Goal: Task Accomplishment & Management: Use online tool/utility

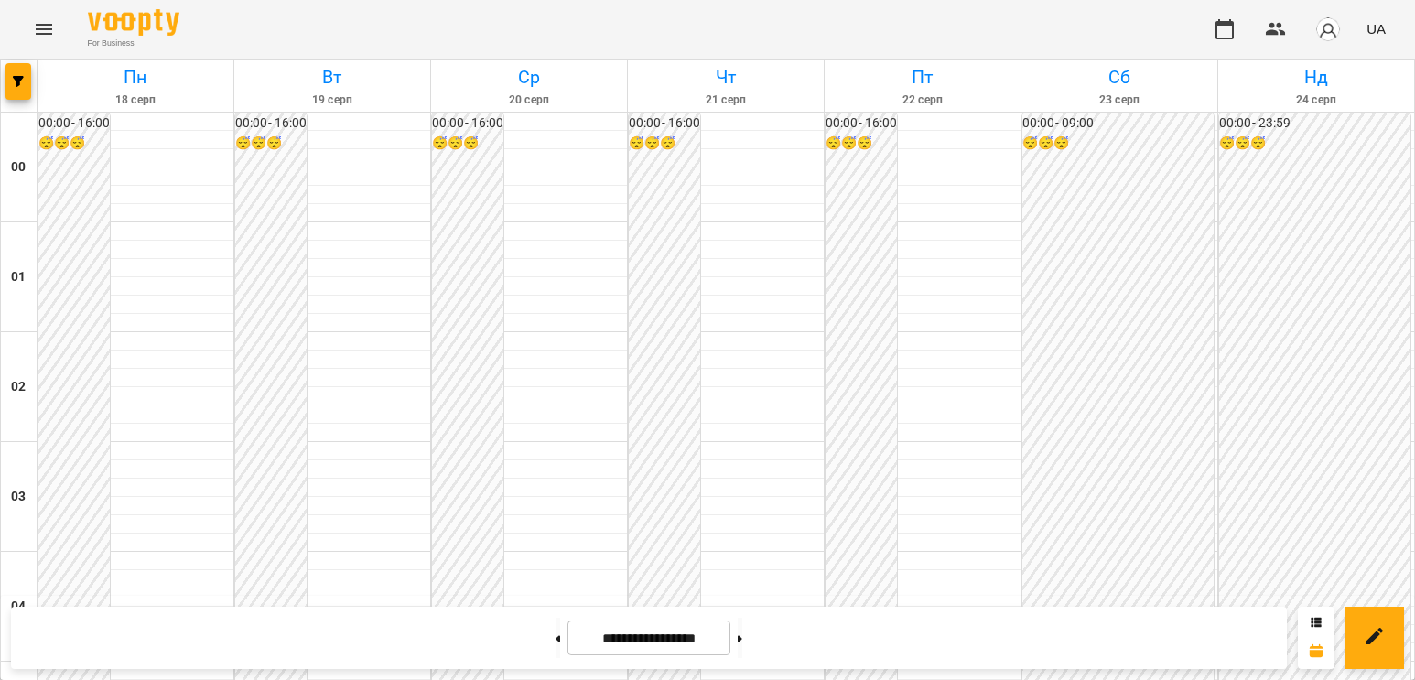
scroll to position [1738, 0]
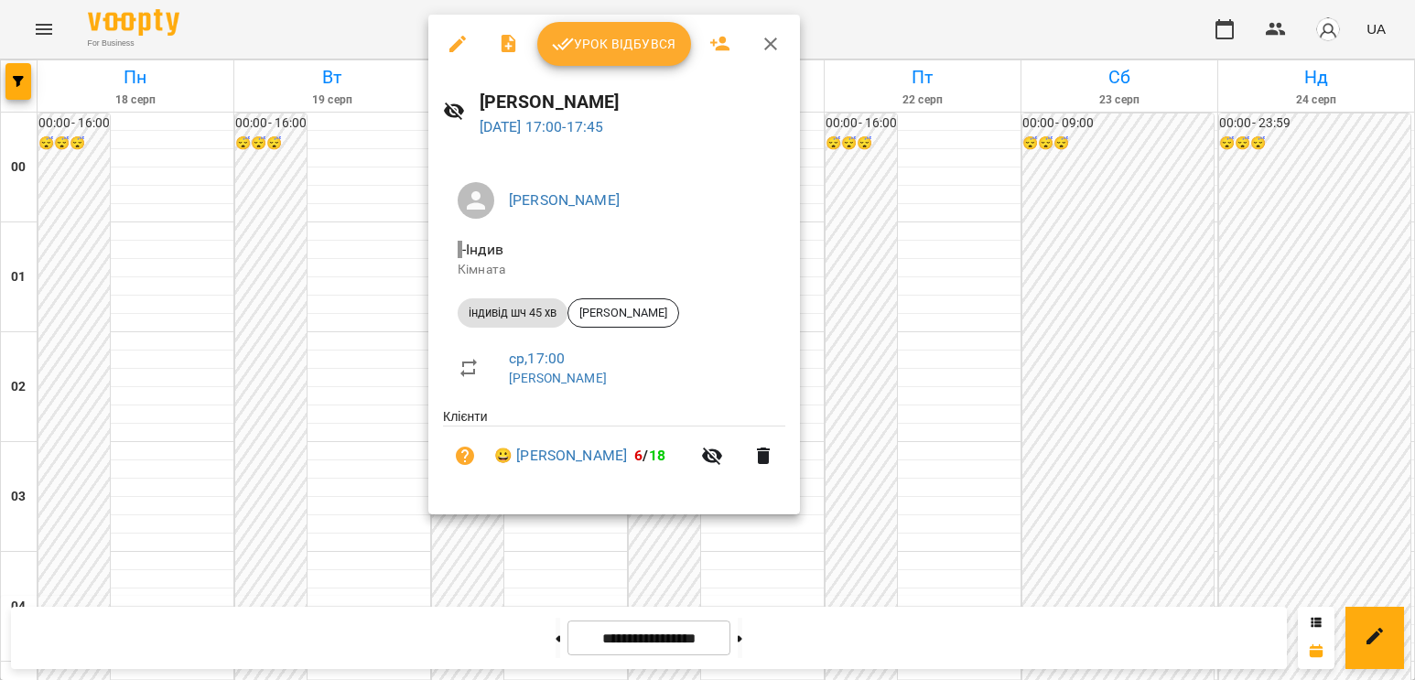
click at [619, 48] on span "Урок відбувся" at bounding box center [614, 44] width 124 height 22
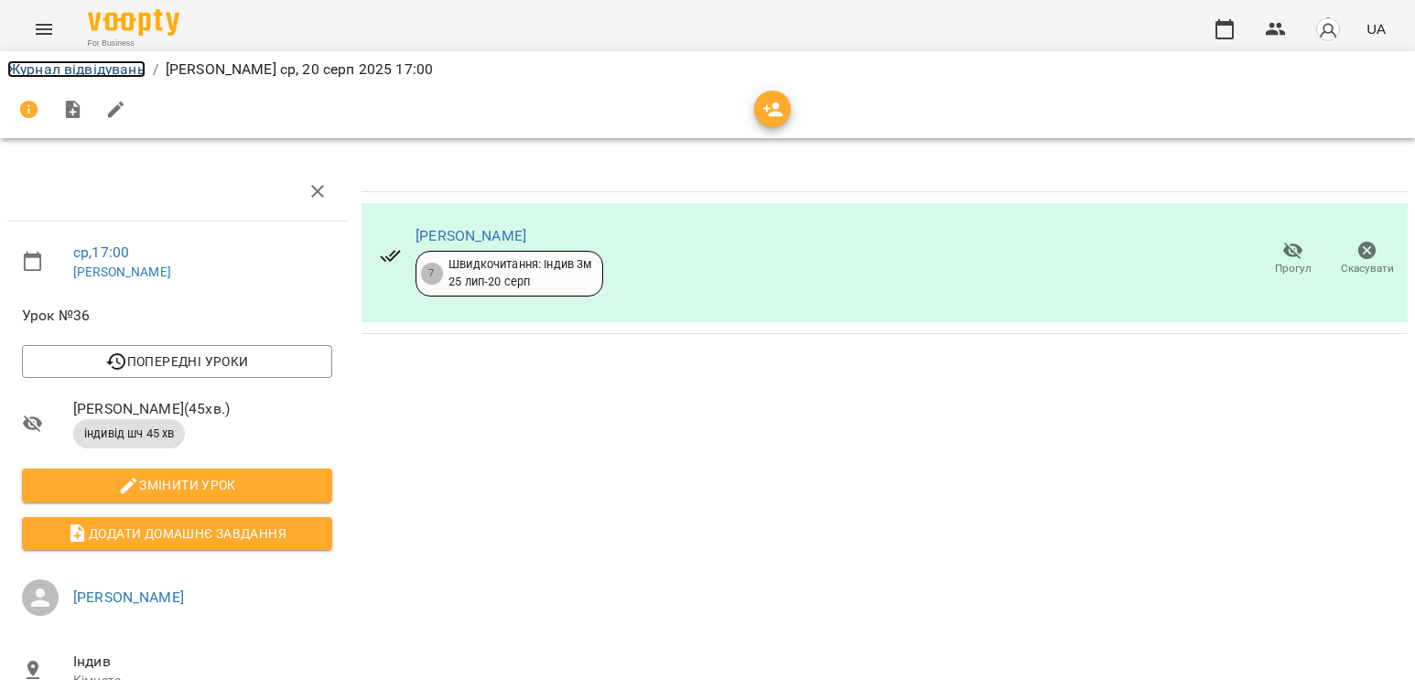
click at [130, 62] on link "Журнал відвідувань" at bounding box center [76, 68] width 138 height 17
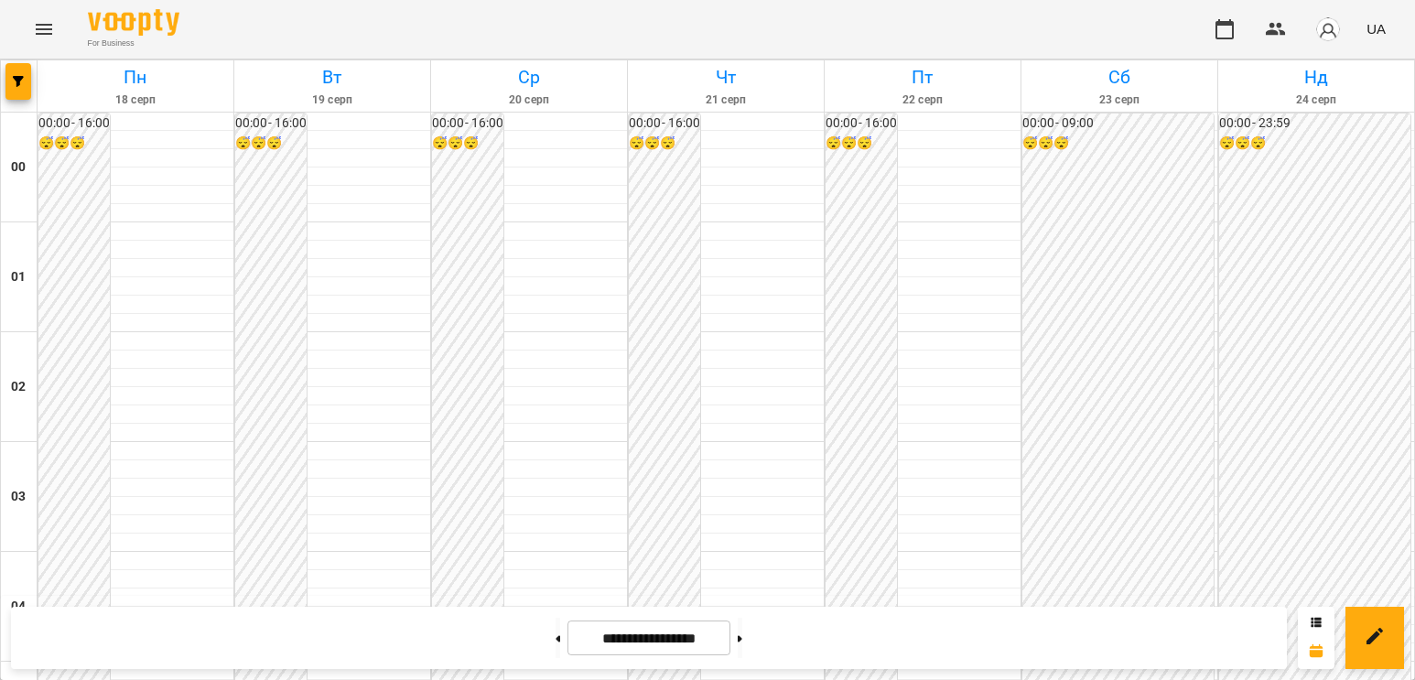
scroll to position [1738, 0]
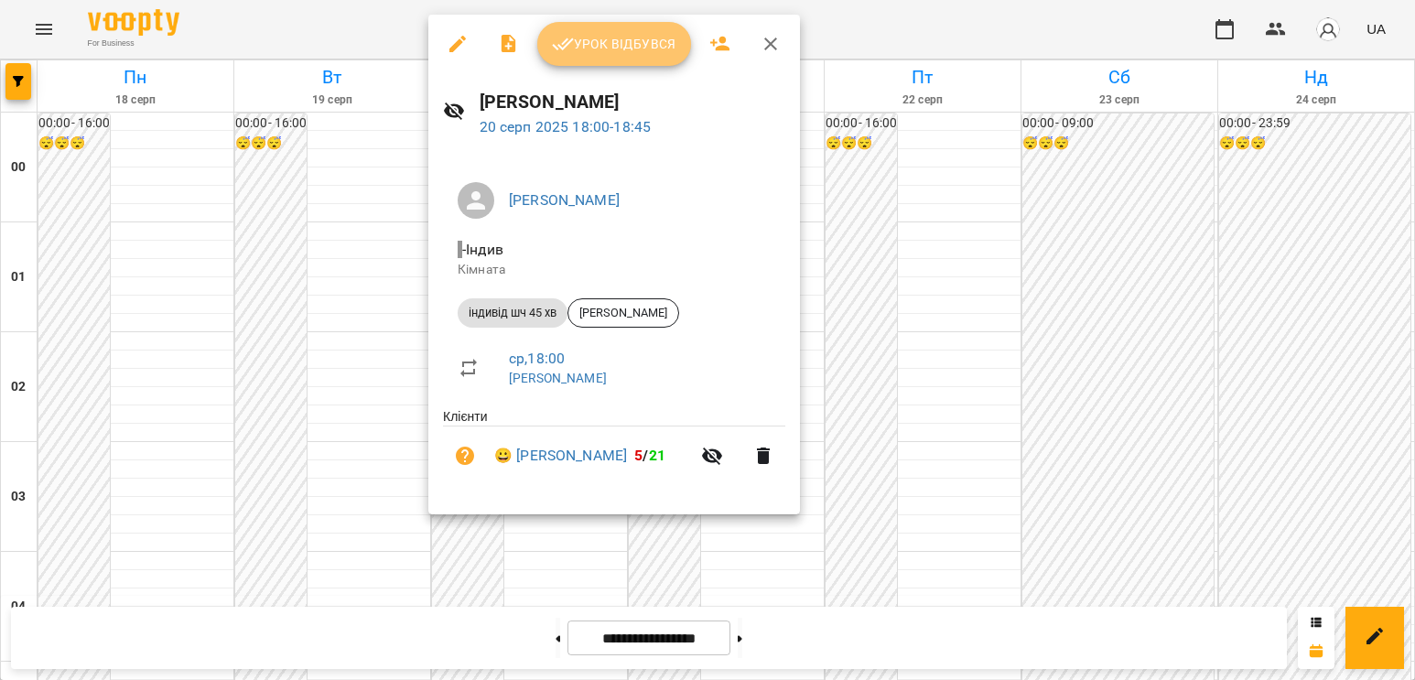
click at [573, 42] on span "Урок відбувся" at bounding box center [614, 44] width 124 height 22
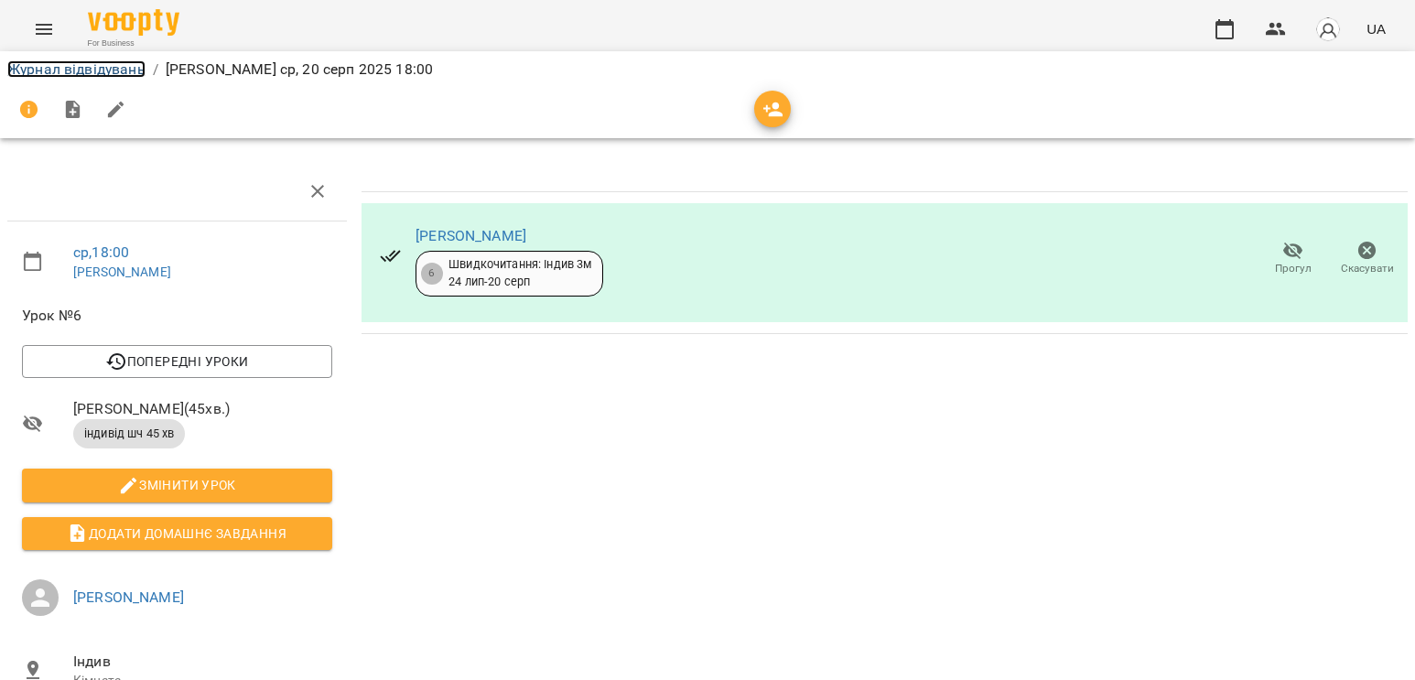
click at [123, 74] on link "Журнал відвідувань" at bounding box center [76, 68] width 138 height 17
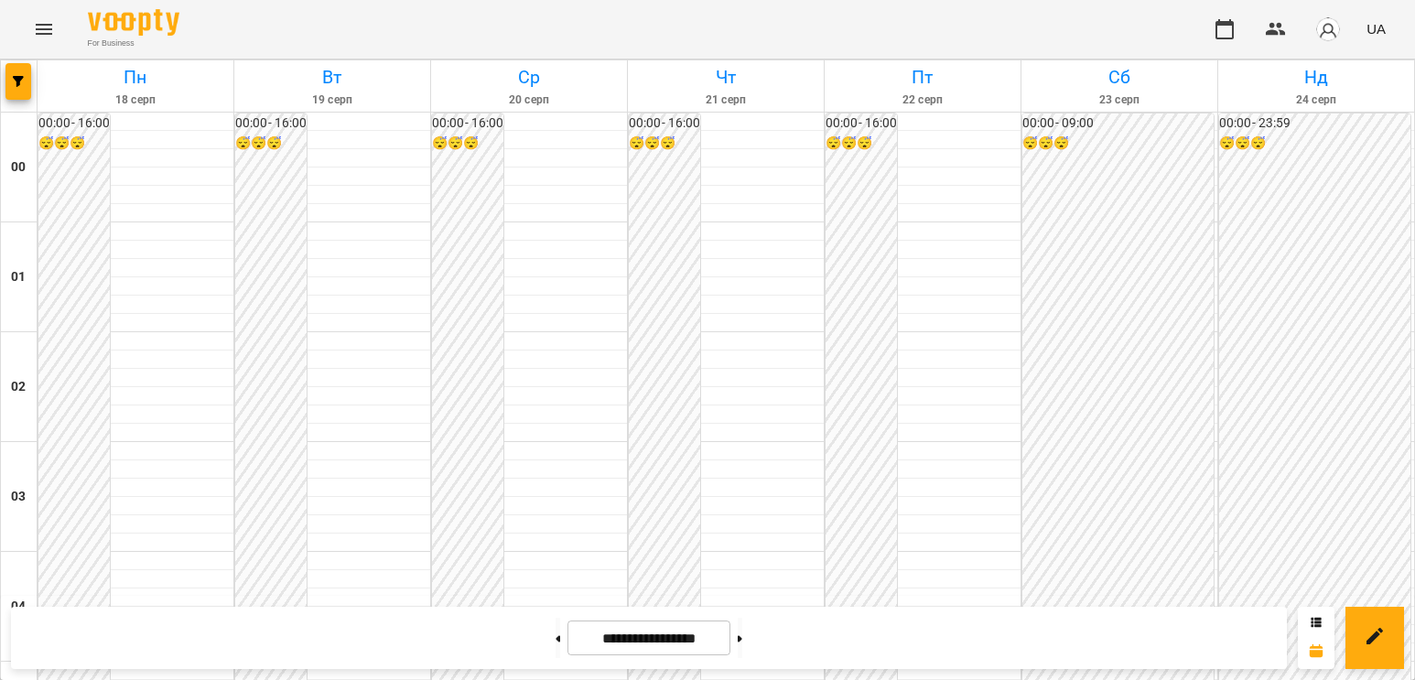
scroll to position [1830, 0]
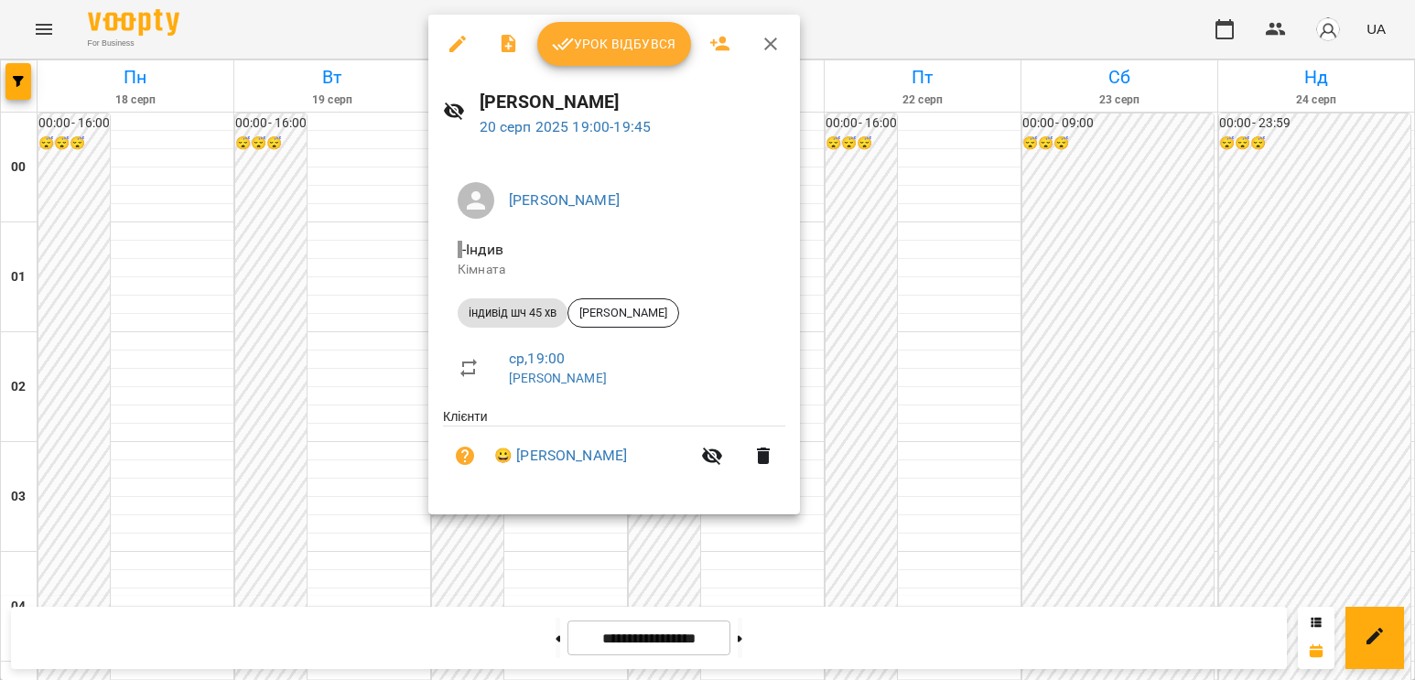
click at [600, 57] on button "Урок відбувся" at bounding box center [614, 44] width 154 height 44
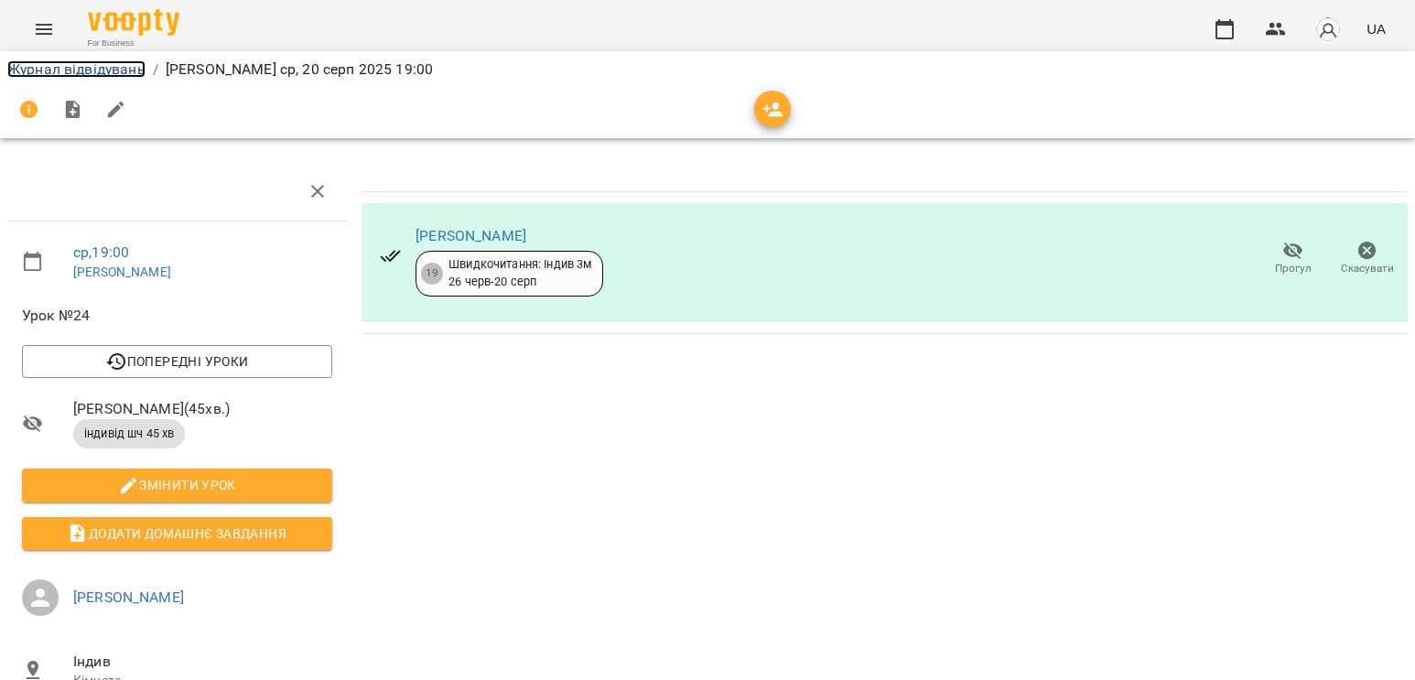
click at [61, 73] on link "Журнал відвідувань" at bounding box center [76, 68] width 138 height 17
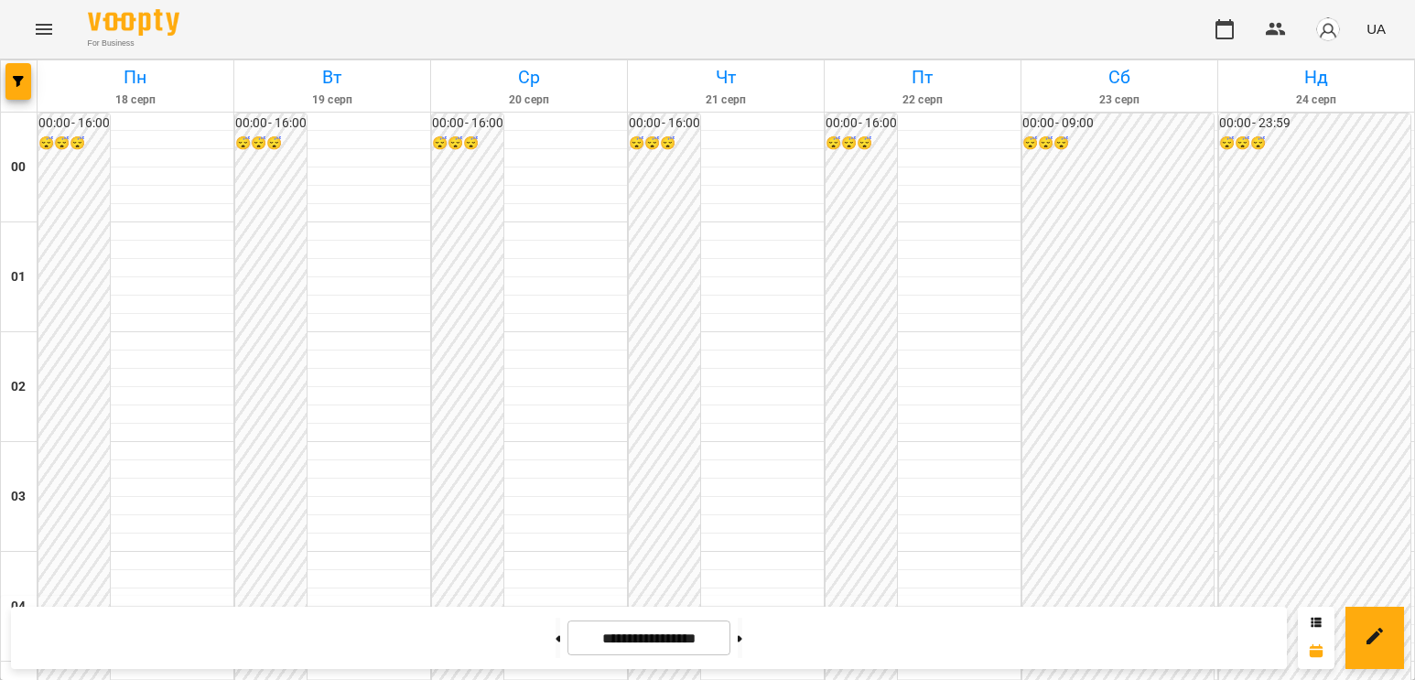
scroll to position [2104, 0]
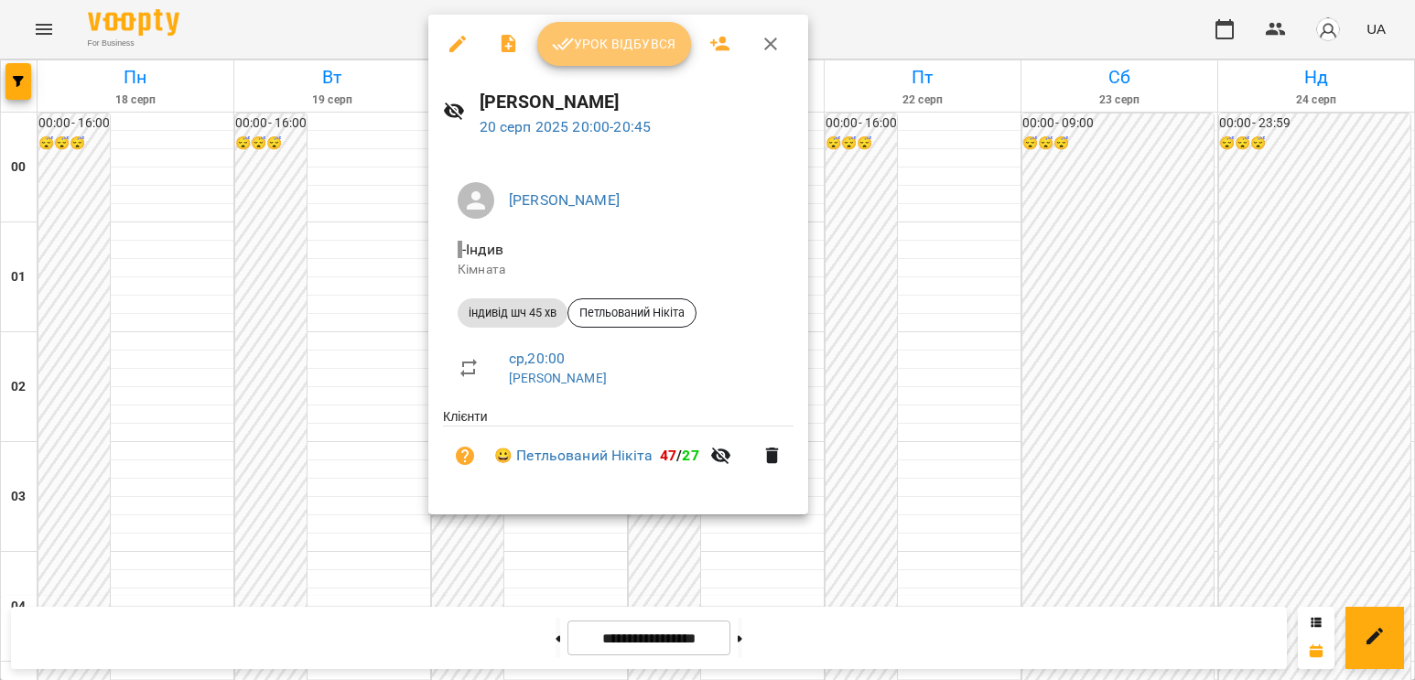
click at [636, 47] on span "Урок відбувся" at bounding box center [614, 44] width 124 height 22
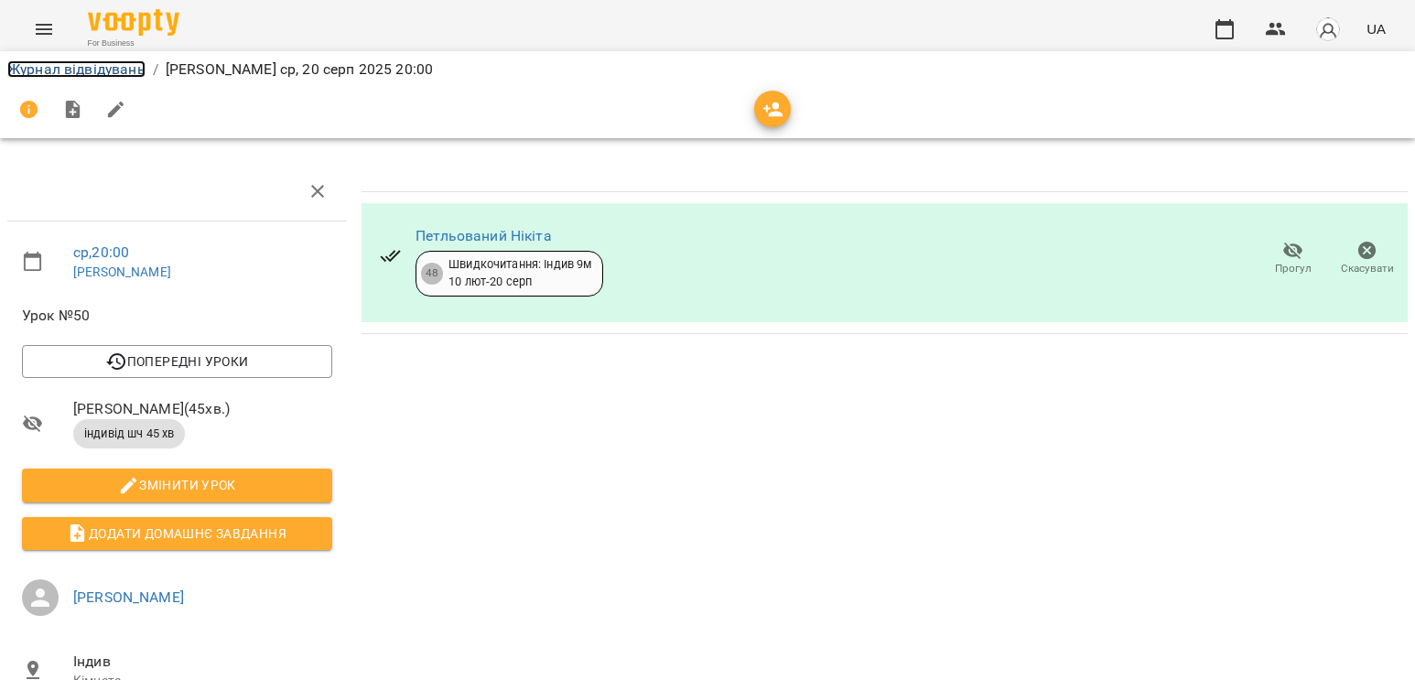
click at [123, 60] on link "Журнал відвідувань" at bounding box center [76, 68] width 138 height 17
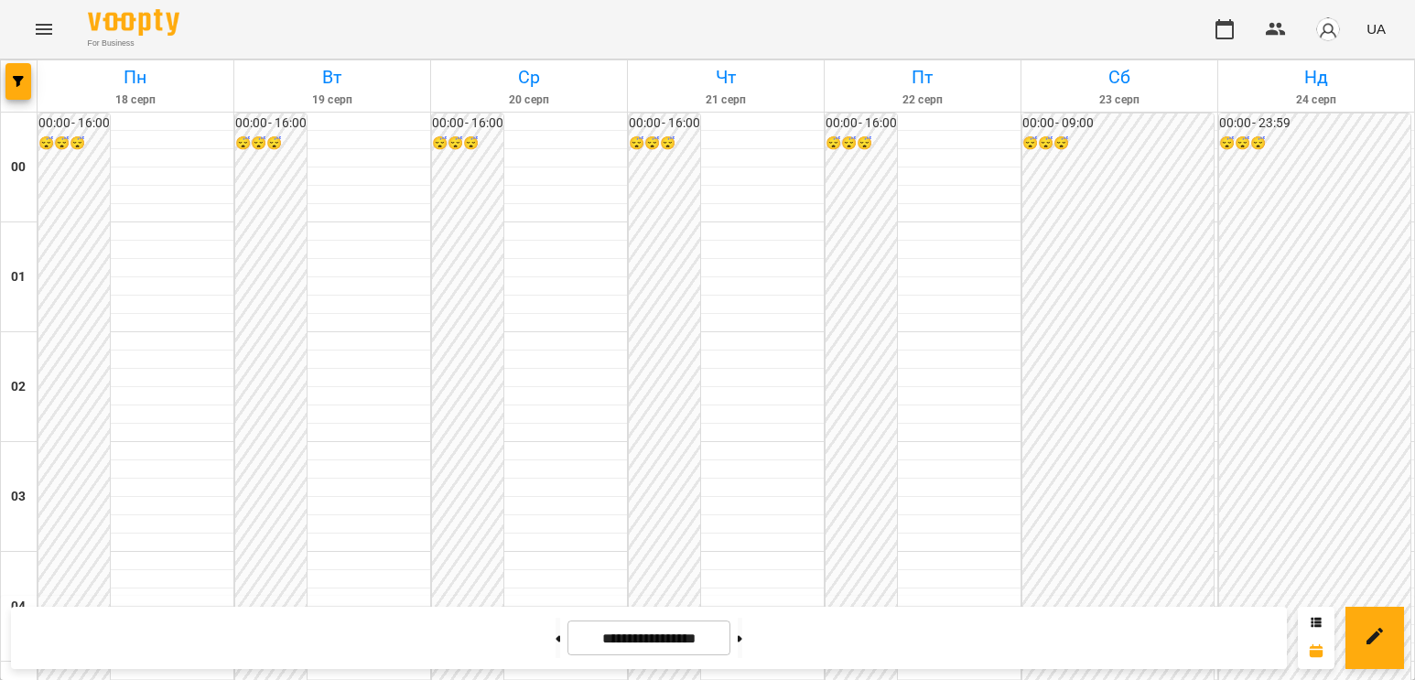
scroll to position [2013, 0]
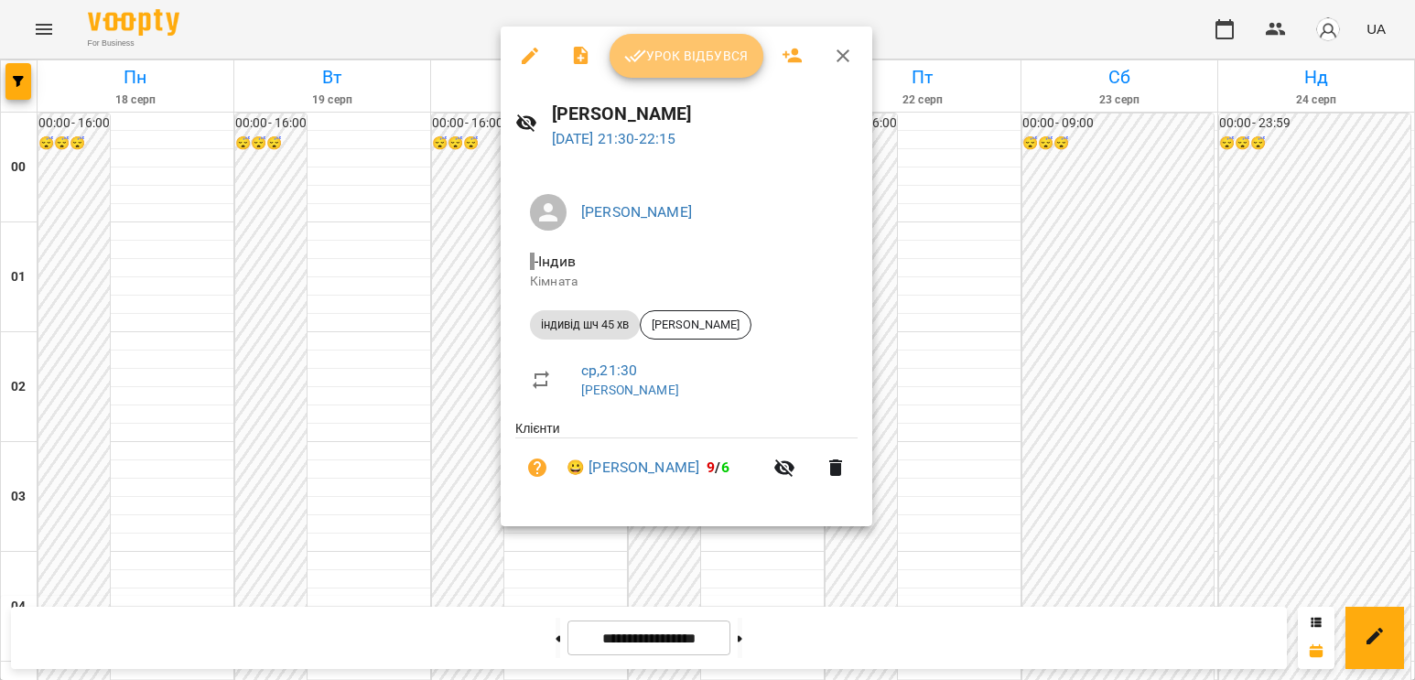
click at [700, 59] on span "Урок відбувся" at bounding box center [686, 56] width 124 height 22
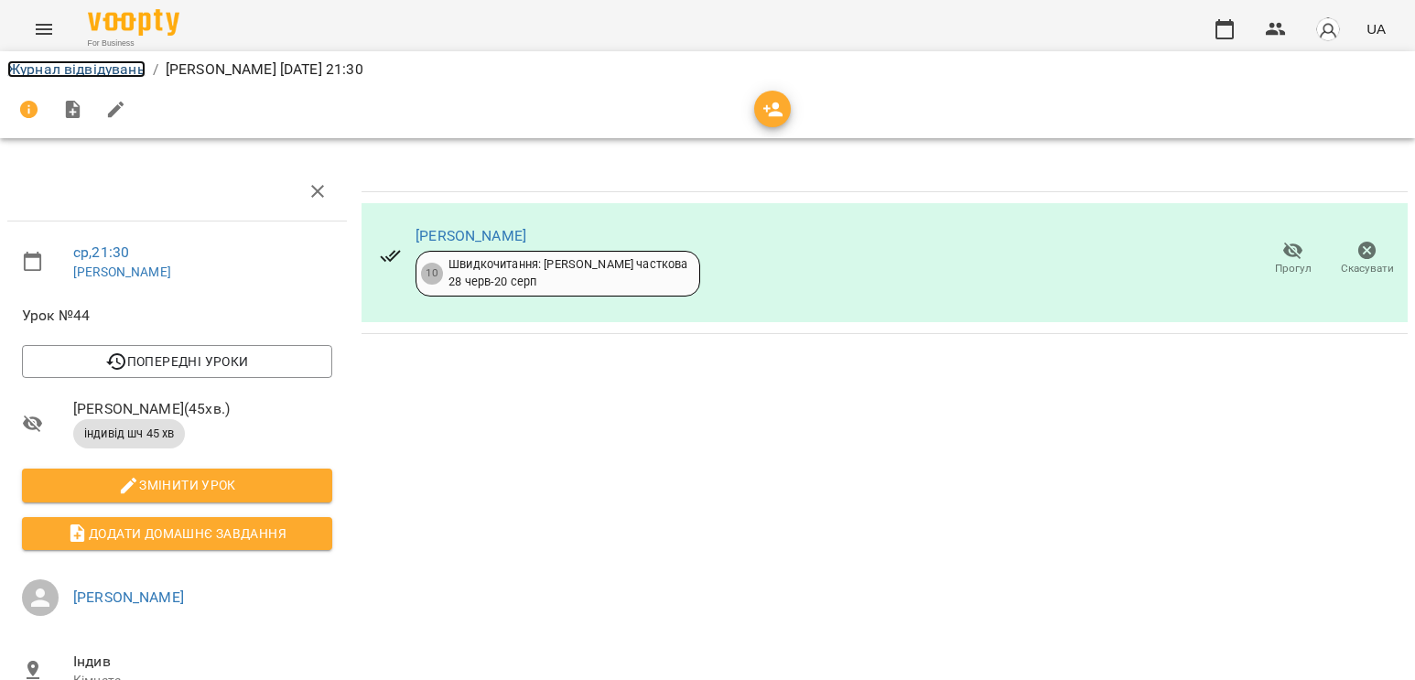
click at [99, 65] on link "Журнал відвідувань" at bounding box center [76, 68] width 138 height 17
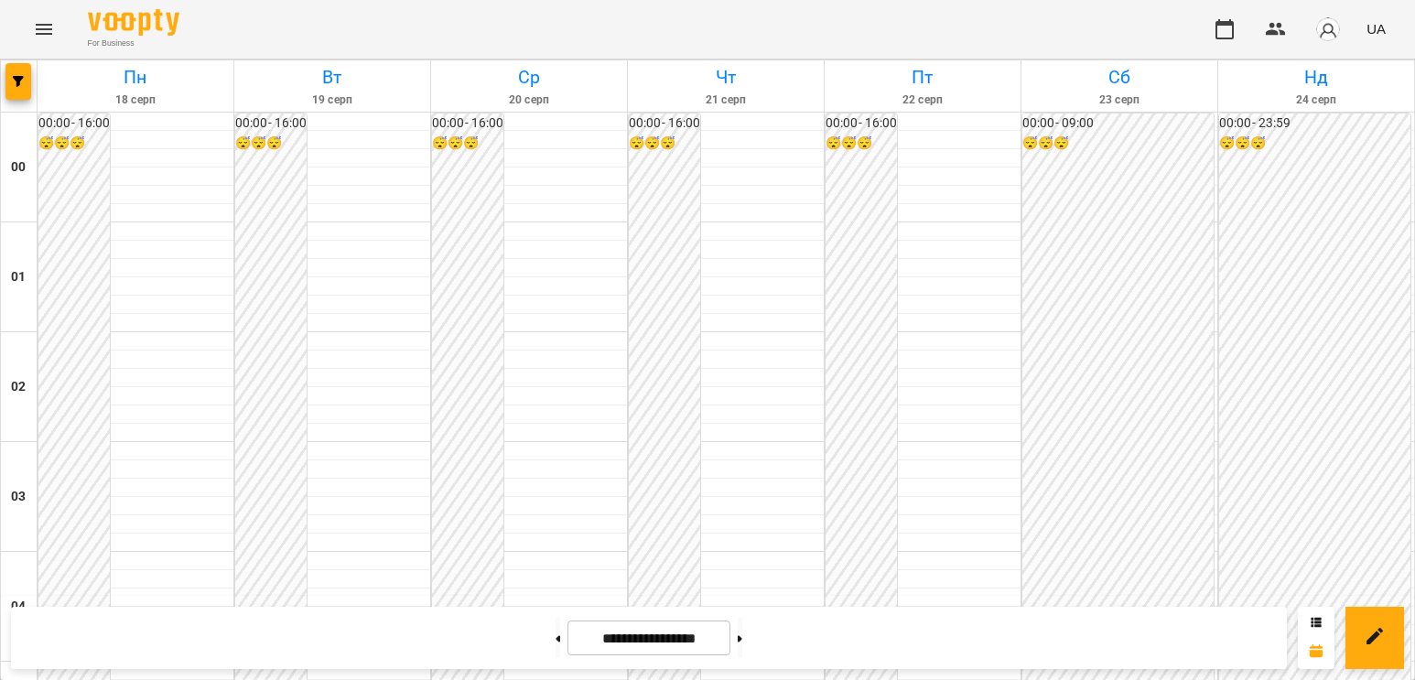
scroll to position [1921, 0]
click at [44, 32] on icon "Menu" at bounding box center [44, 29] width 22 height 22
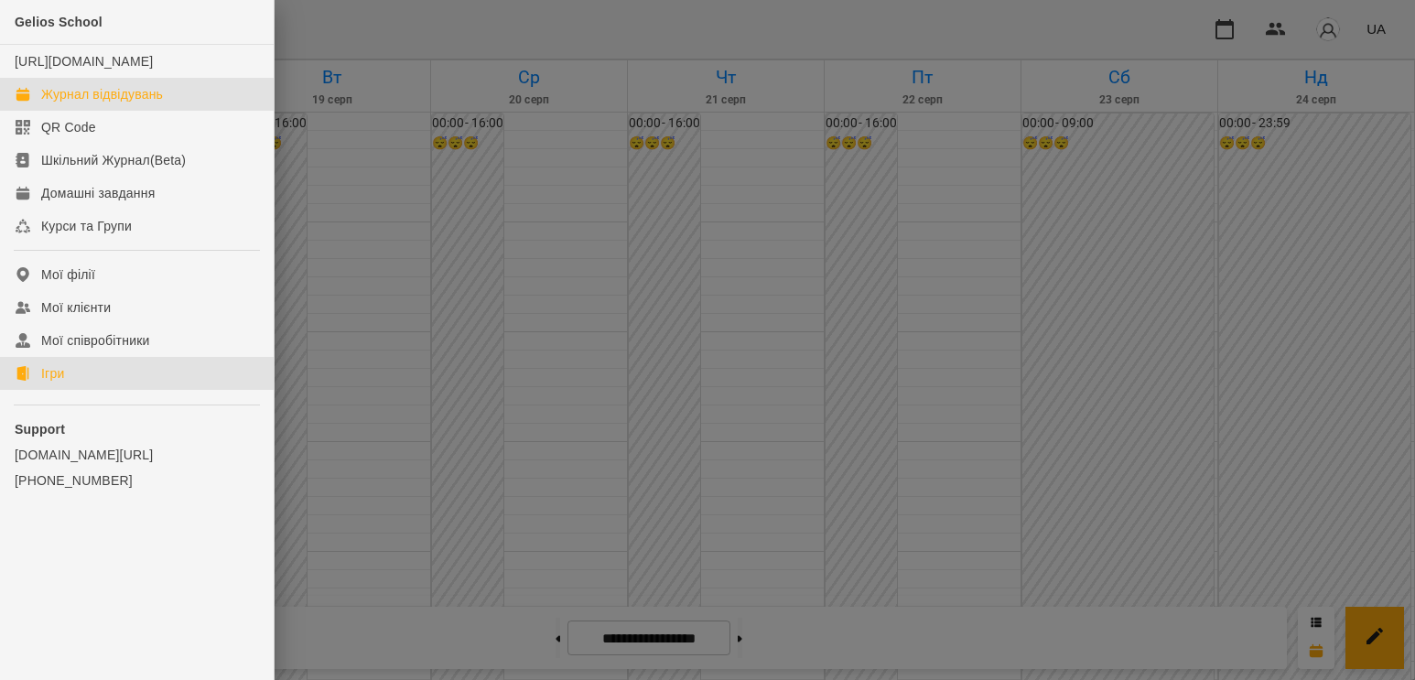
click at [91, 387] on link "Ігри" at bounding box center [137, 373] width 274 height 33
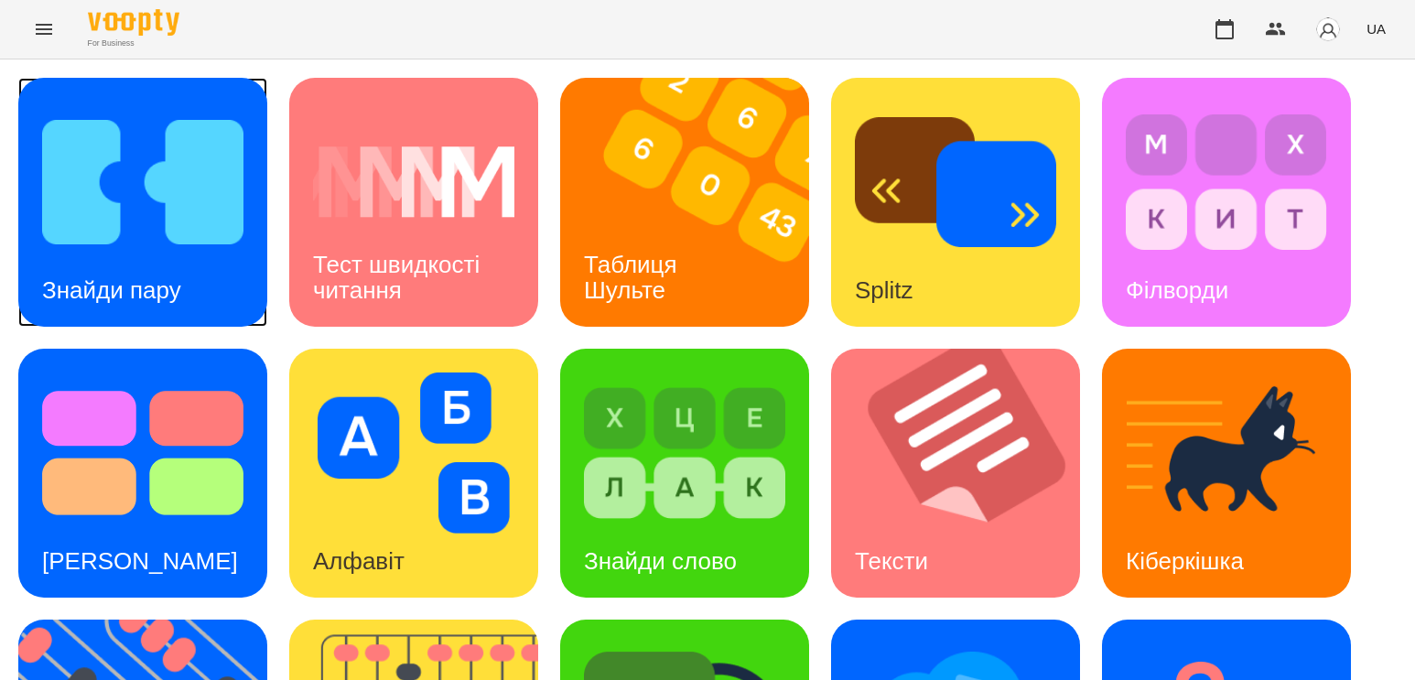
click at [165, 226] on img at bounding box center [142, 182] width 201 height 161
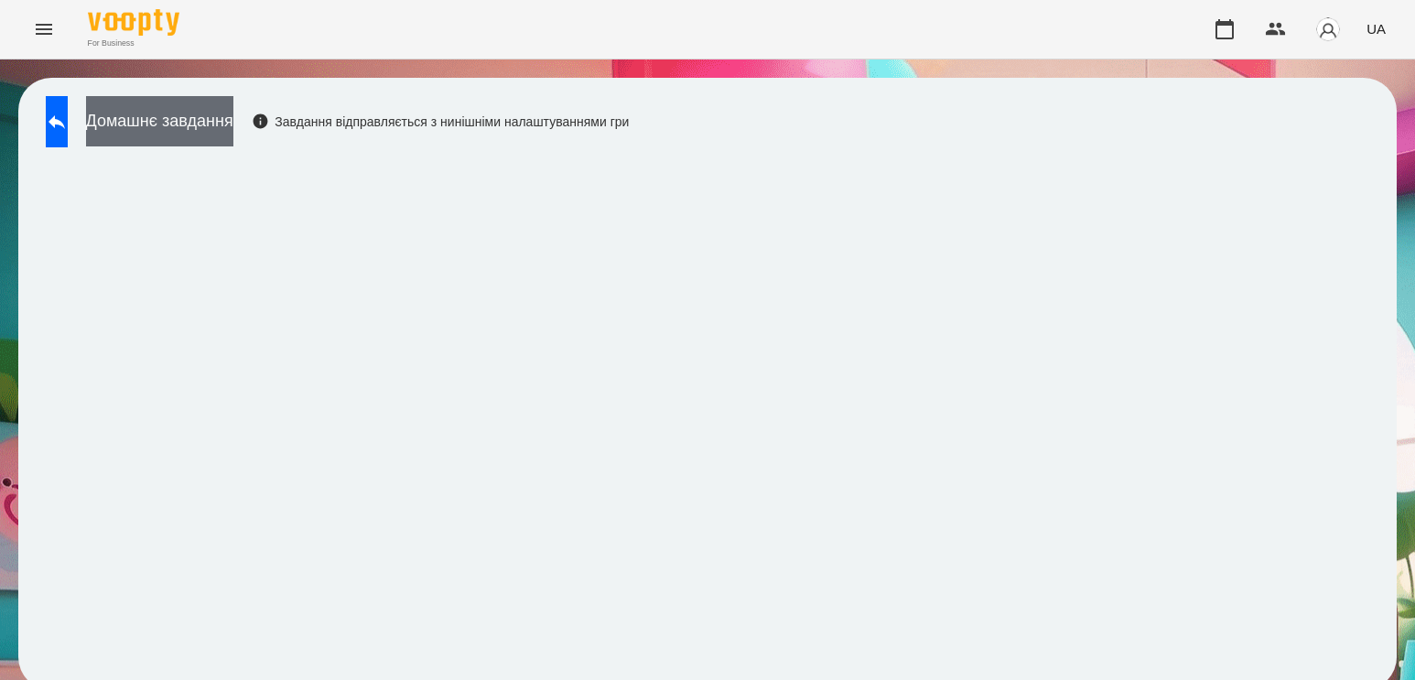
click at [181, 133] on button "Домашнє завдання" at bounding box center [159, 121] width 147 height 50
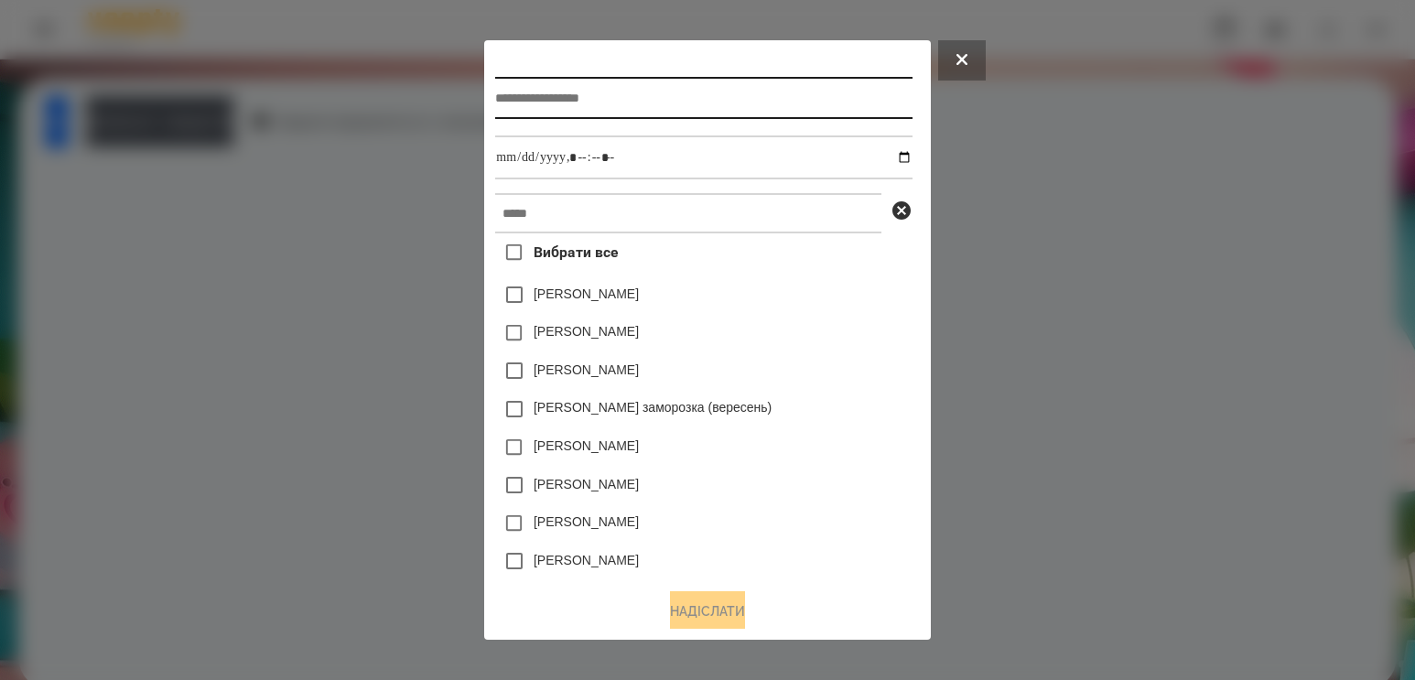
click at [522, 99] on input "text" at bounding box center [703, 98] width 416 height 42
type input "**********"
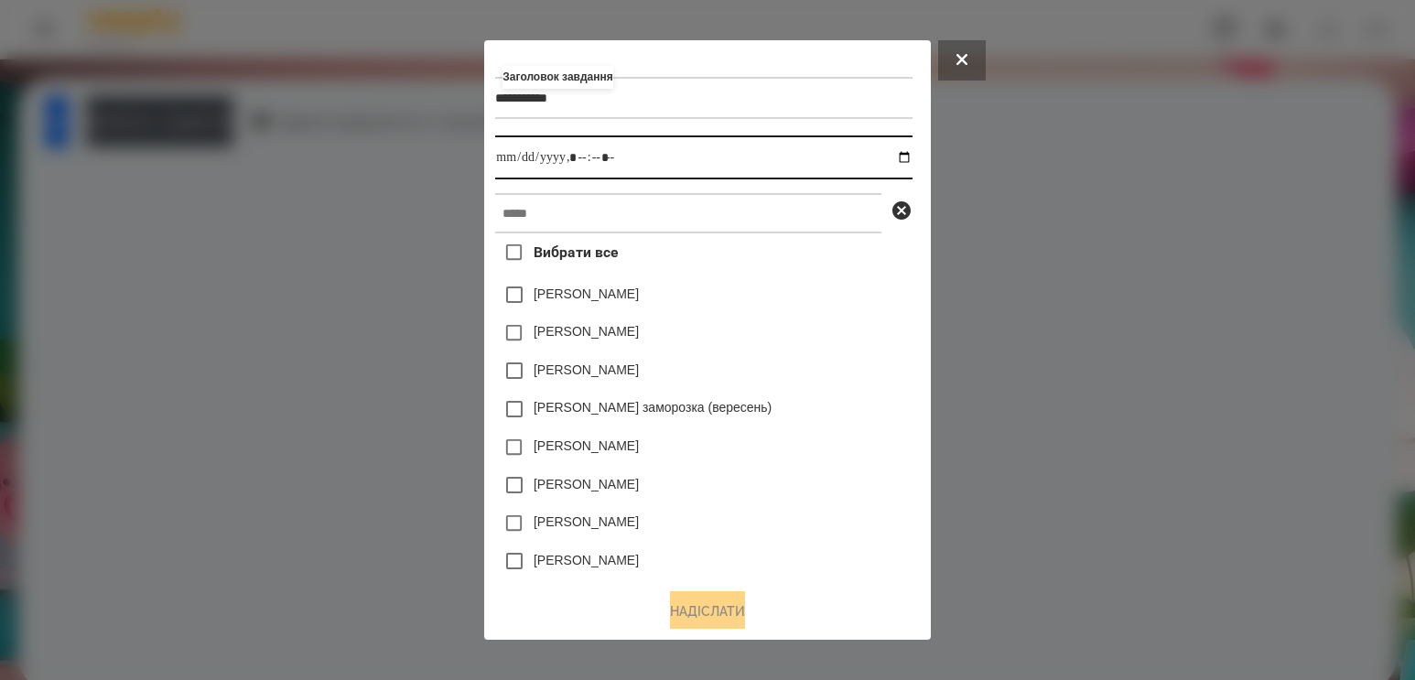
click at [906, 161] on input "datetime-local" at bounding box center [703, 157] width 416 height 44
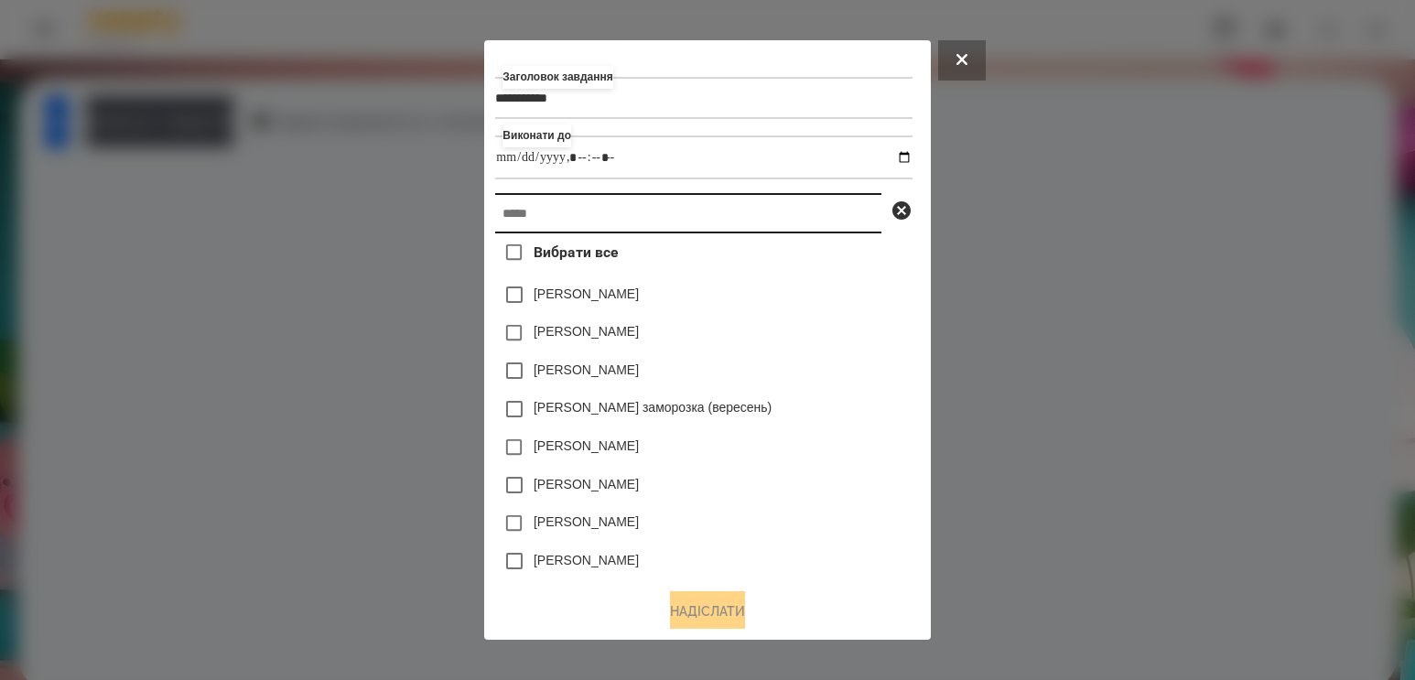
type input "**********"
click at [804, 232] on input "text" at bounding box center [688, 213] width 386 height 40
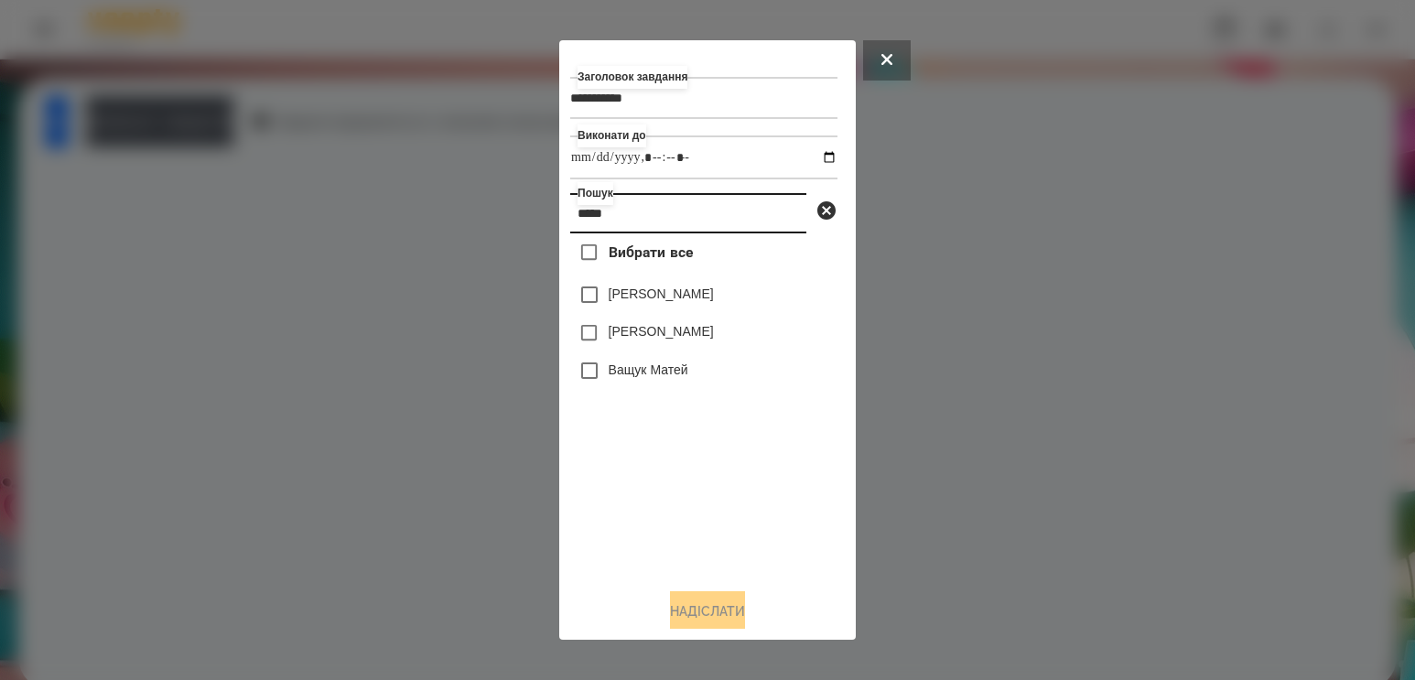
type input "*****"
click at [658, 338] on label "[PERSON_NAME]" at bounding box center [660, 331] width 105 height 18
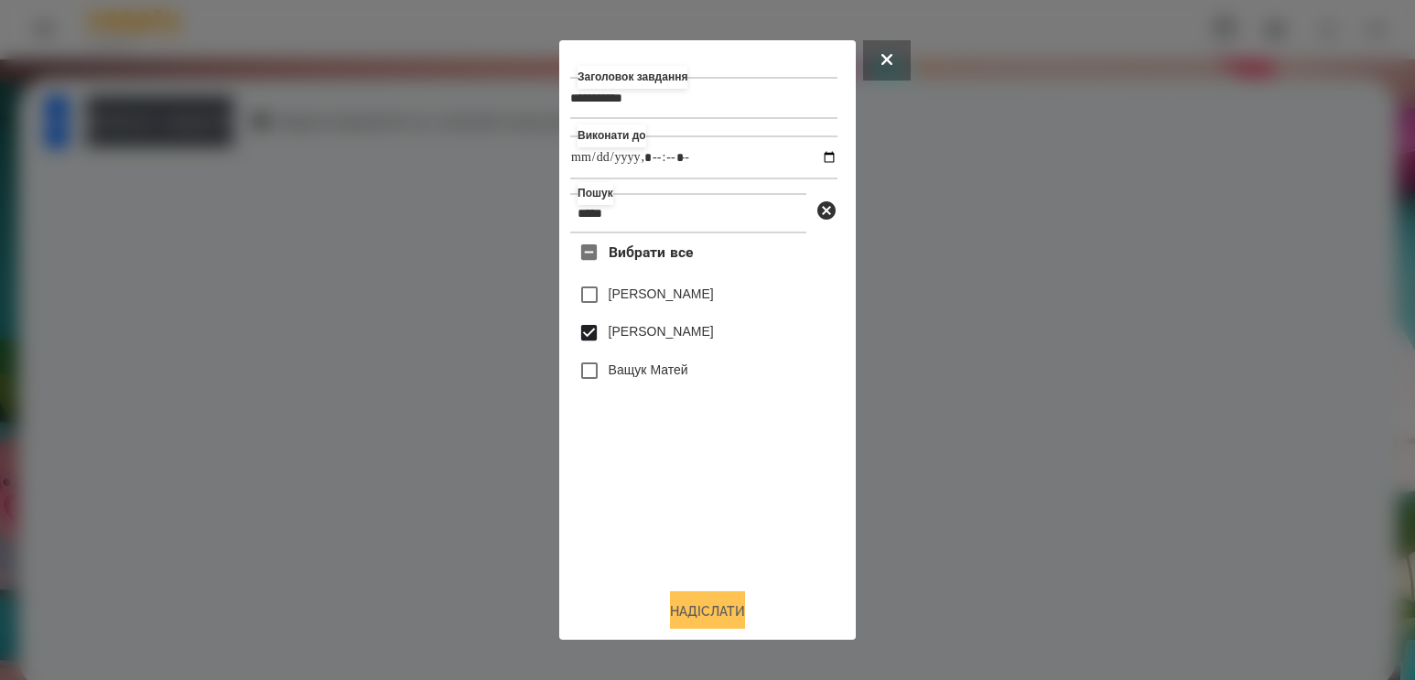
click at [701, 616] on button "Надіслати" at bounding box center [707, 611] width 75 height 40
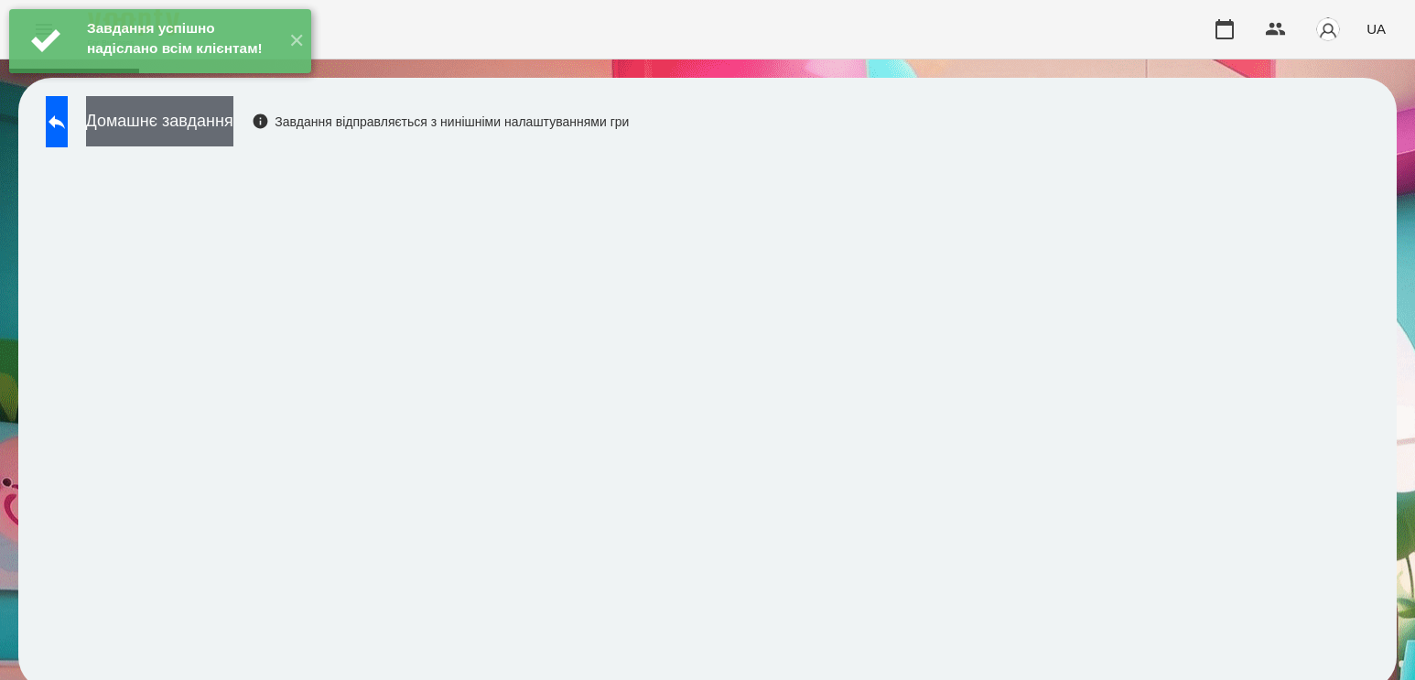
click at [233, 131] on button "Домашнє завдання" at bounding box center [159, 121] width 147 height 50
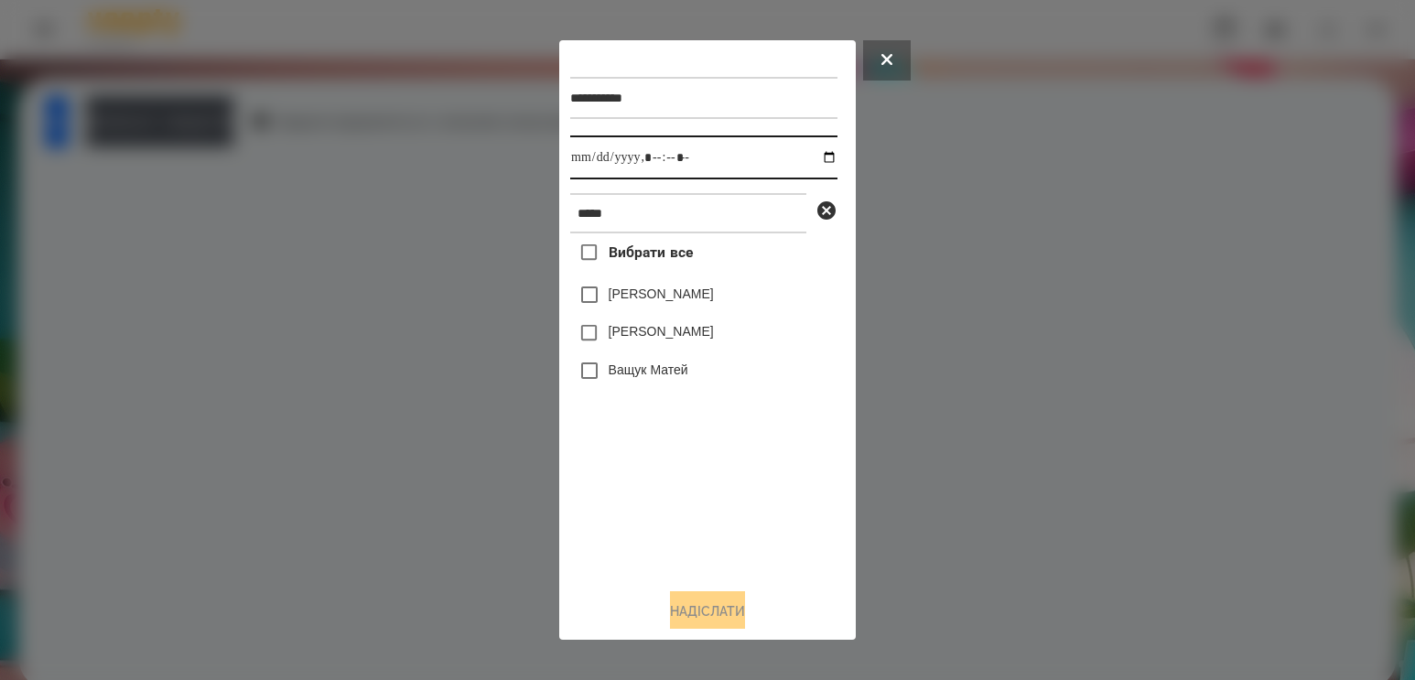
click at [812, 153] on input "datetime-local" at bounding box center [703, 157] width 267 height 44
type input "**********"
drag, startPoint x: 664, startPoint y: 485, endPoint x: 663, endPoint y: 474, distance: 11.0
click at [664, 485] on div "Вибрати все [PERSON_NAME] [PERSON_NAME] [PERSON_NAME]" at bounding box center [703, 403] width 267 height 340
click at [653, 340] on label "[PERSON_NAME]" at bounding box center [660, 331] width 105 height 18
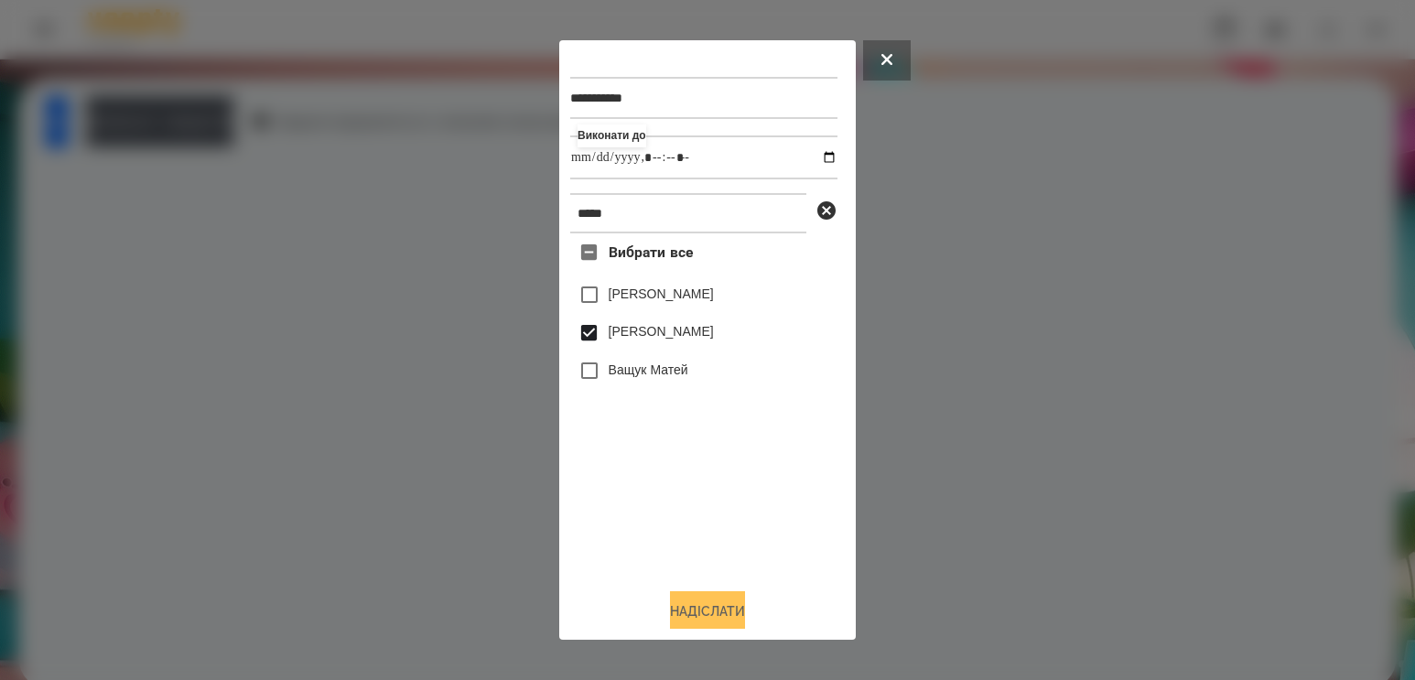
click at [707, 616] on button "Надіслати" at bounding box center [707, 611] width 75 height 40
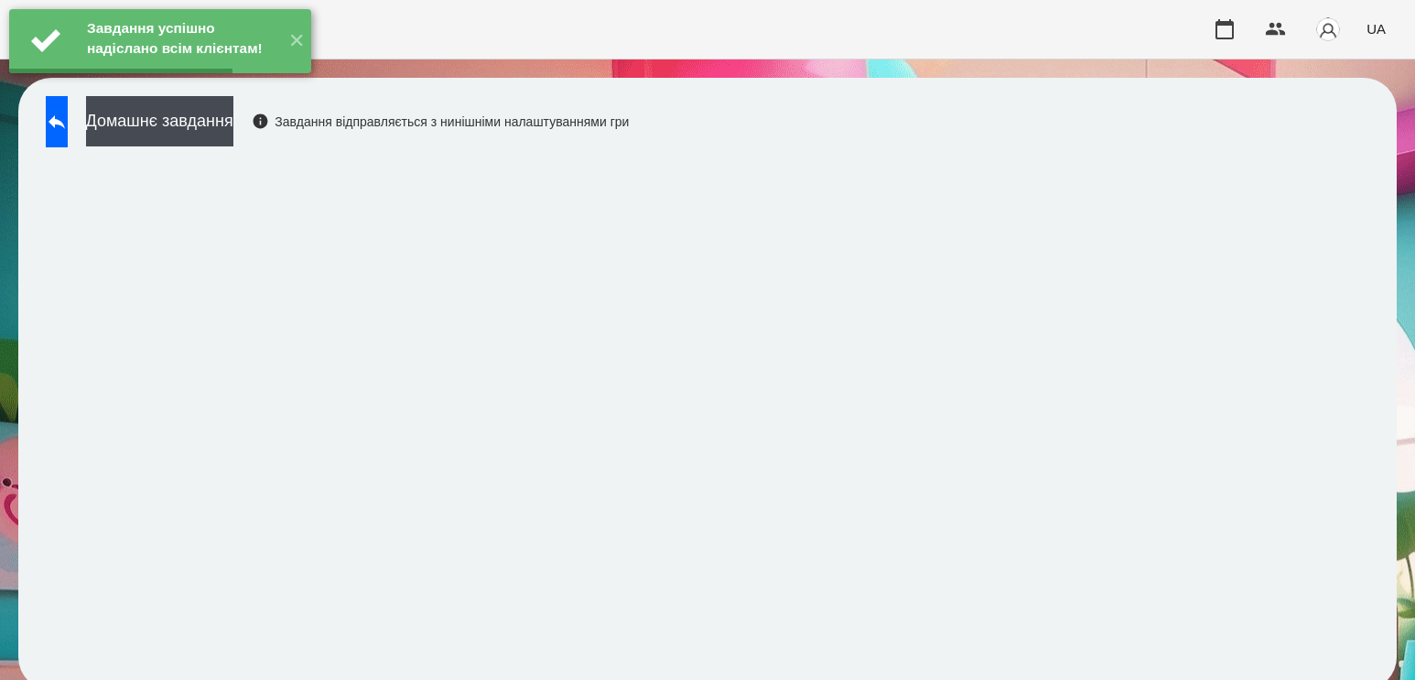
click at [259, 147] on div "Домашнє завдання Завдання відправляється з нинішніми налаштуваннями гри" at bounding box center [333, 126] width 592 height 60
click at [233, 137] on button "Домашнє завдання" at bounding box center [159, 121] width 147 height 50
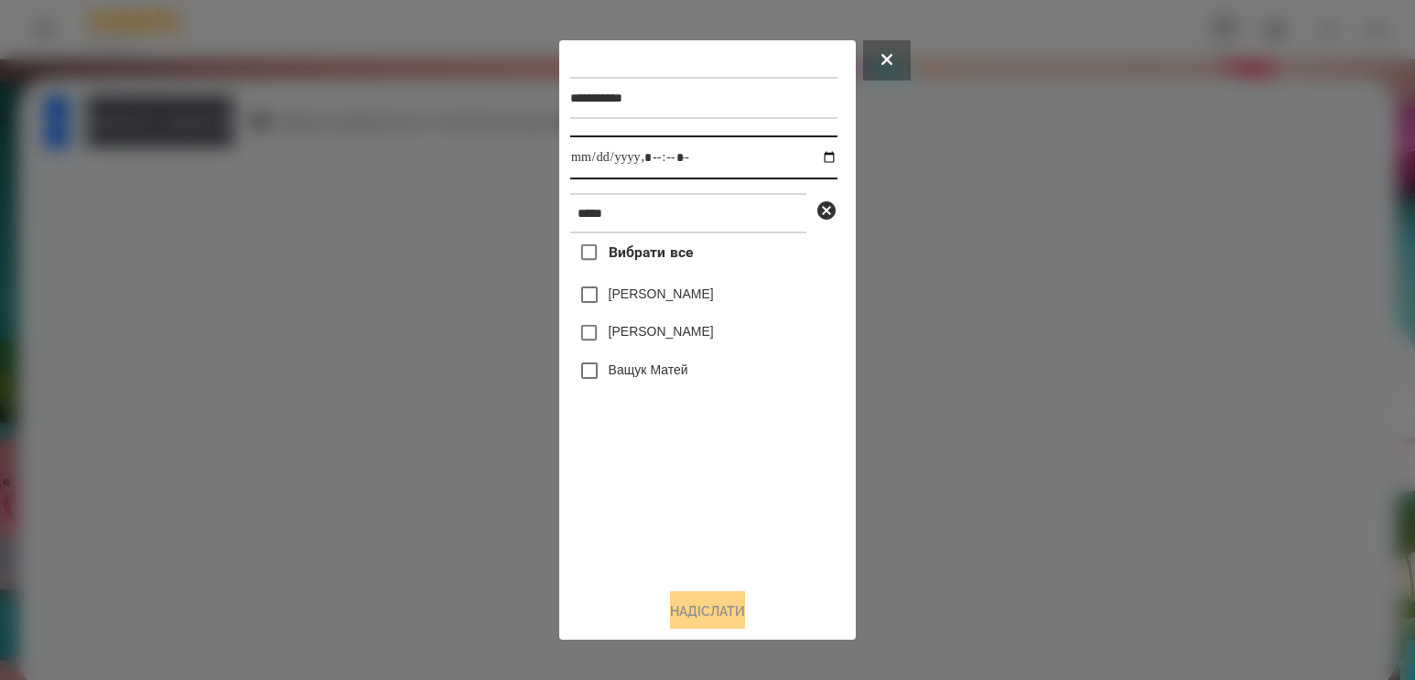
click at [811, 158] on input "datetime-local" at bounding box center [703, 157] width 267 height 44
type input "**********"
click at [695, 479] on div "Вибрати все [PERSON_NAME] [PERSON_NAME] [PERSON_NAME]" at bounding box center [703, 403] width 267 height 340
click at [672, 339] on label "[PERSON_NAME]" at bounding box center [660, 331] width 105 height 18
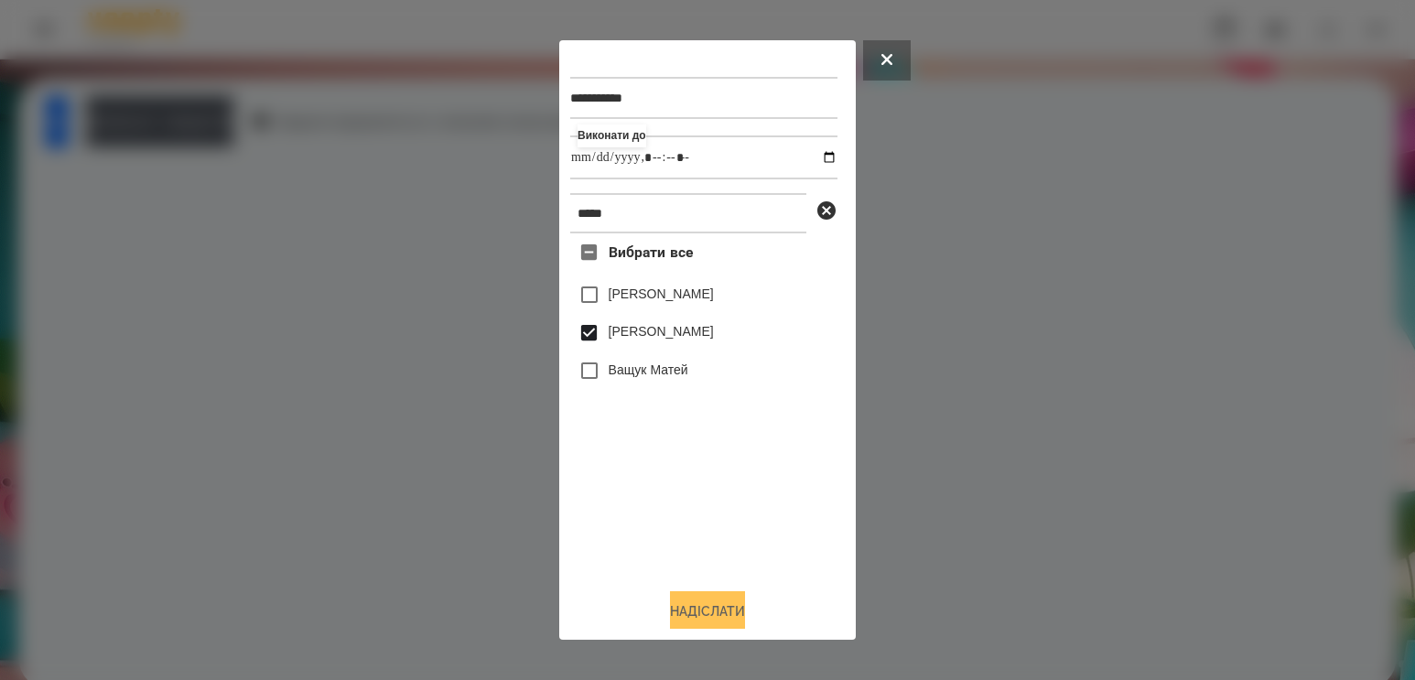
click at [711, 611] on button "Надіслати" at bounding box center [707, 611] width 75 height 40
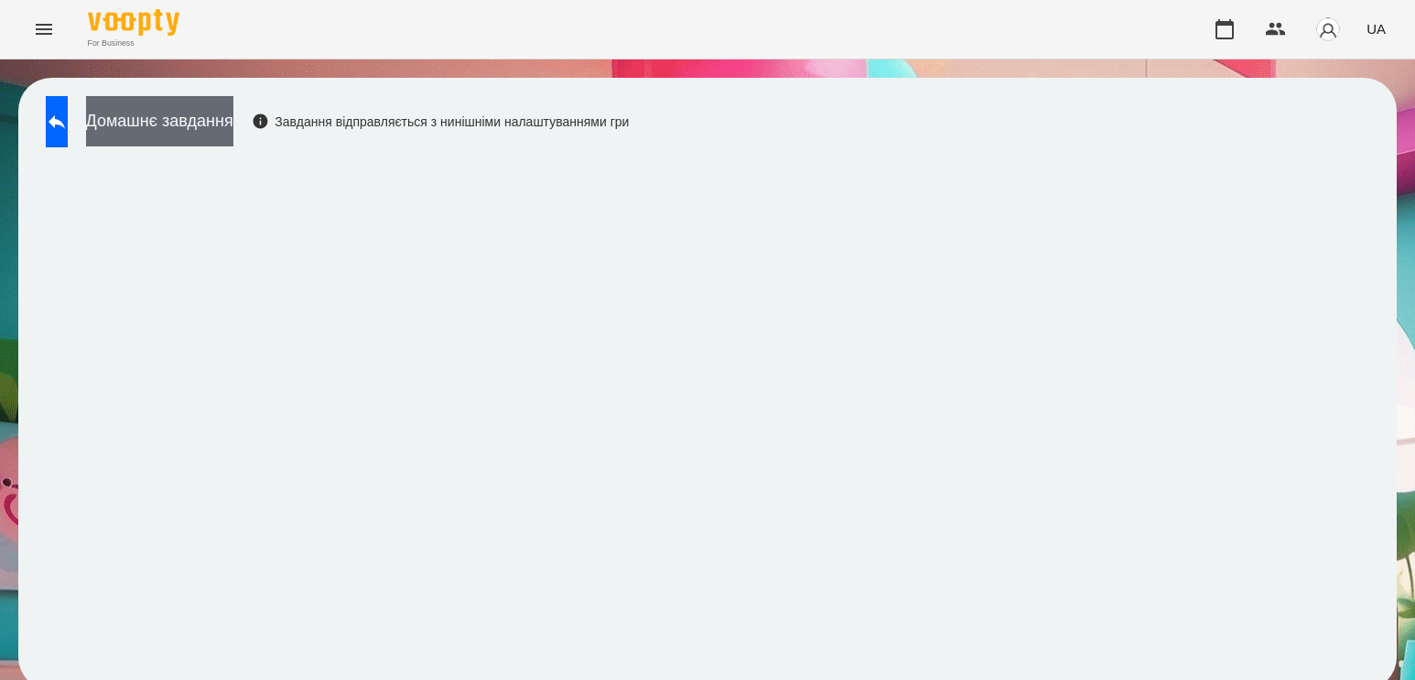
click at [233, 128] on button "Домашнє завдання" at bounding box center [159, 121] width 147 height 50
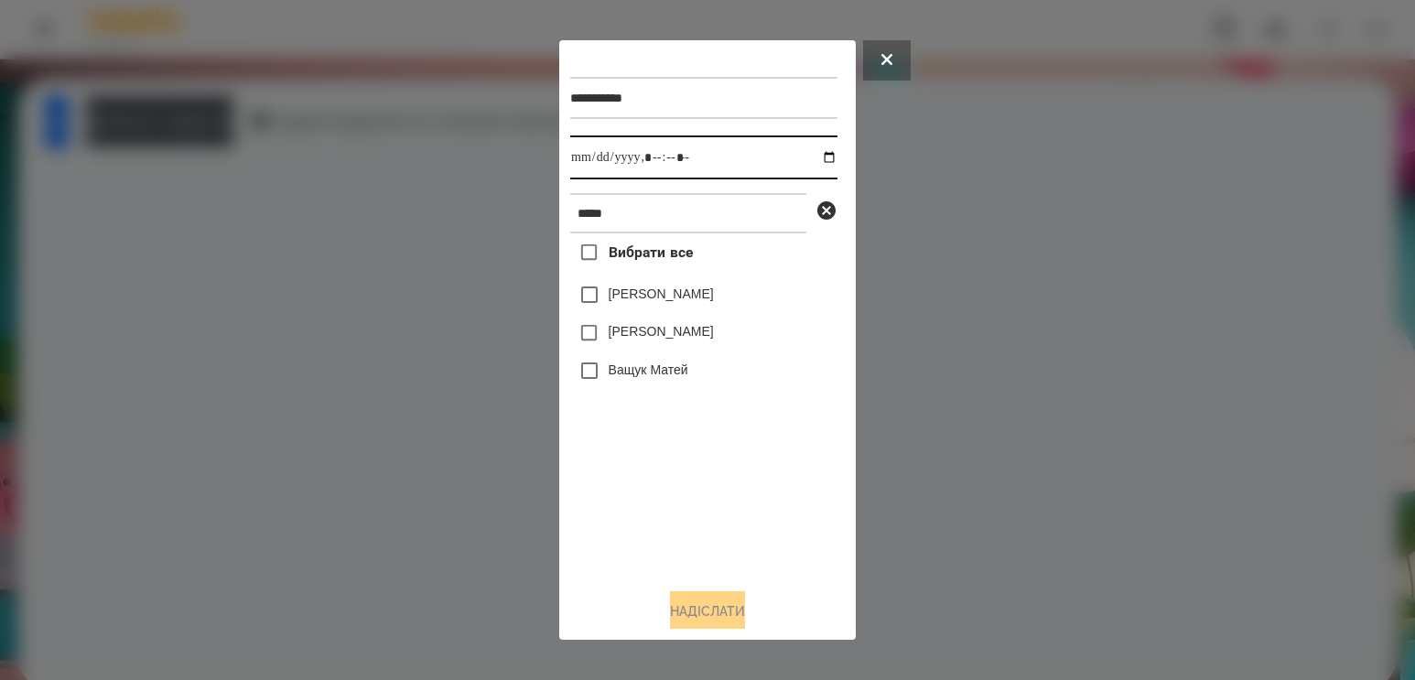
click at [823, 156] on input "datetime-local" at bounding box center [703, 157] width 267 height 44
click at [809, 162] on input "datetime-local" at bounding box center [703, 157] width 267 height 44
type input "**********"
drag, startPoint x: 680, startPoint y: 512, endPoint x: 673, endPoint y: 425, distance: 88.1
click at [680, 511] on div "Вибрати все [PERSON_NAME] [PERSON_NAME] [PERSON_NAME]" at bounding box center [703, 403] width 267 height 340
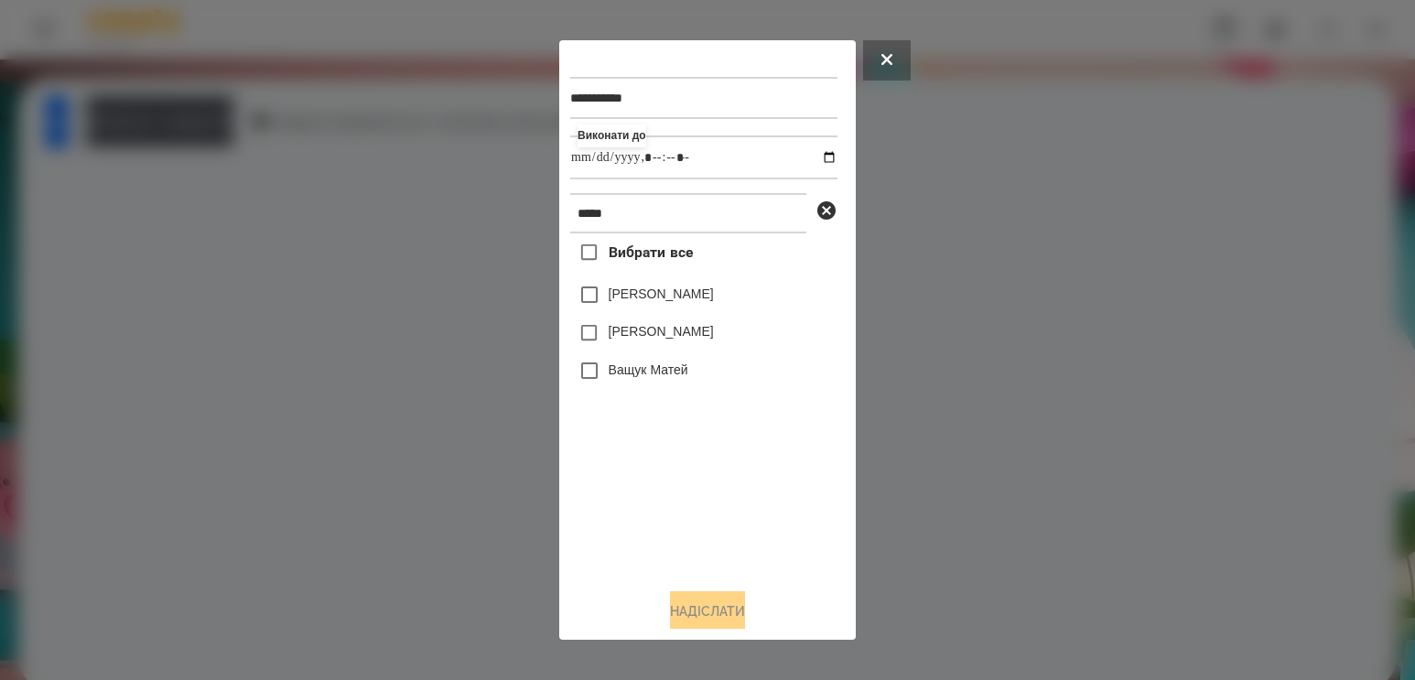
click at [642, 336] on label "[PERSON_NAME]" at bounding box center [660, 331] width 105 height 18
click at [693, 609] on button "Надіслати" at bounding box center [707, 611] width 75 height 40
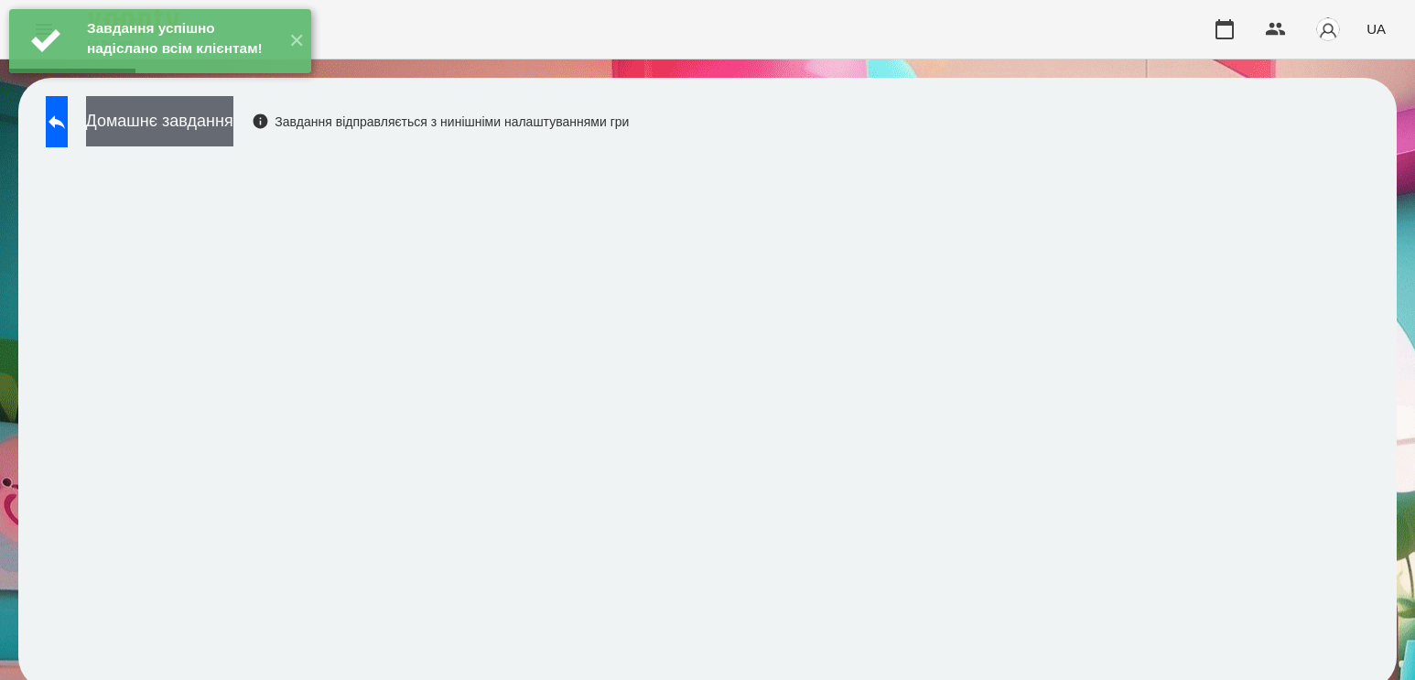
click at [188, 124] on button "Домашнє завдання" at bounding box center [159, 121] width 147 height 50
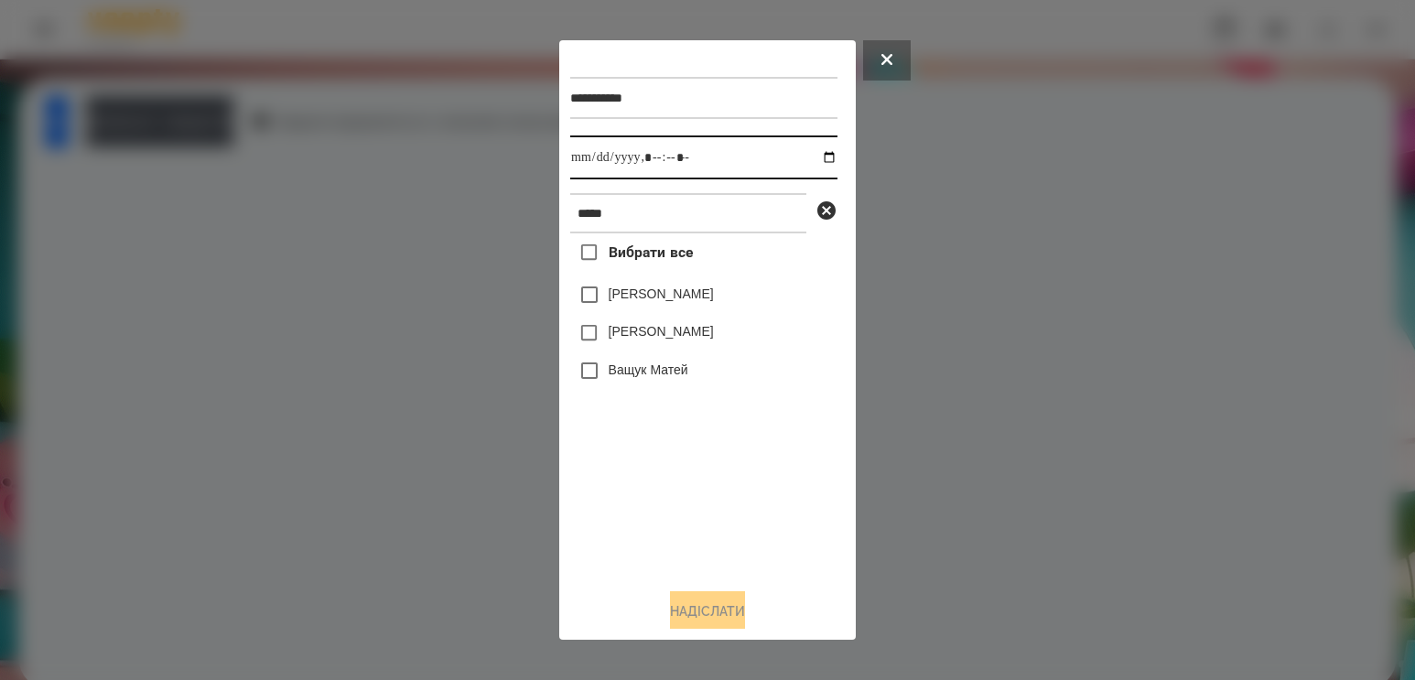
click at [817, 160] on input "datetime-local" at bounding box center [703, 157] width 267 height 44
type input "**********"
click at [634, 485] on div "Вибрати все [PERSON_NAME] [PERSON_NAME] [PERSON_NAME]" at bounding box center [703, 403] width 267 height 340
click at [664, 340] on label "[PERSON_NAME]" at bounding box center [660, 331] width 105 height 18
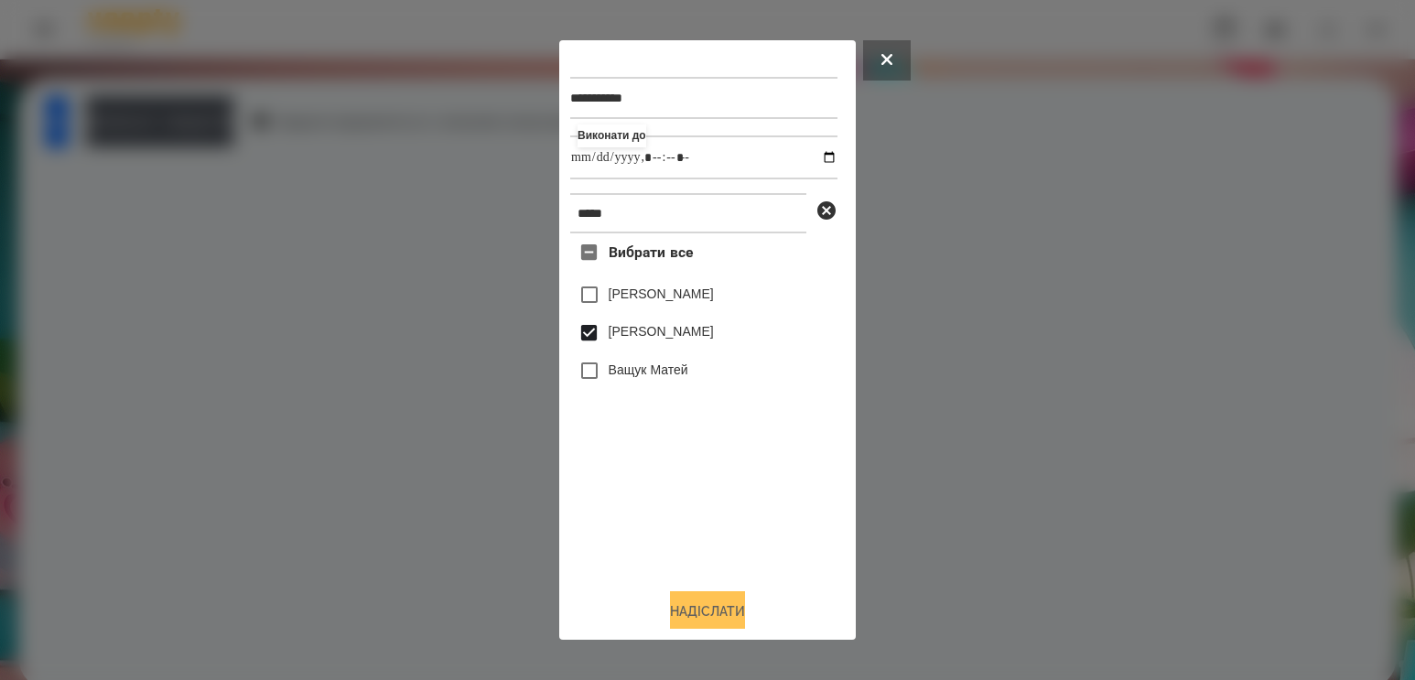
click at [689, 609] on button "Надіслати" at bounding box center [707, 611] width 75 height 40
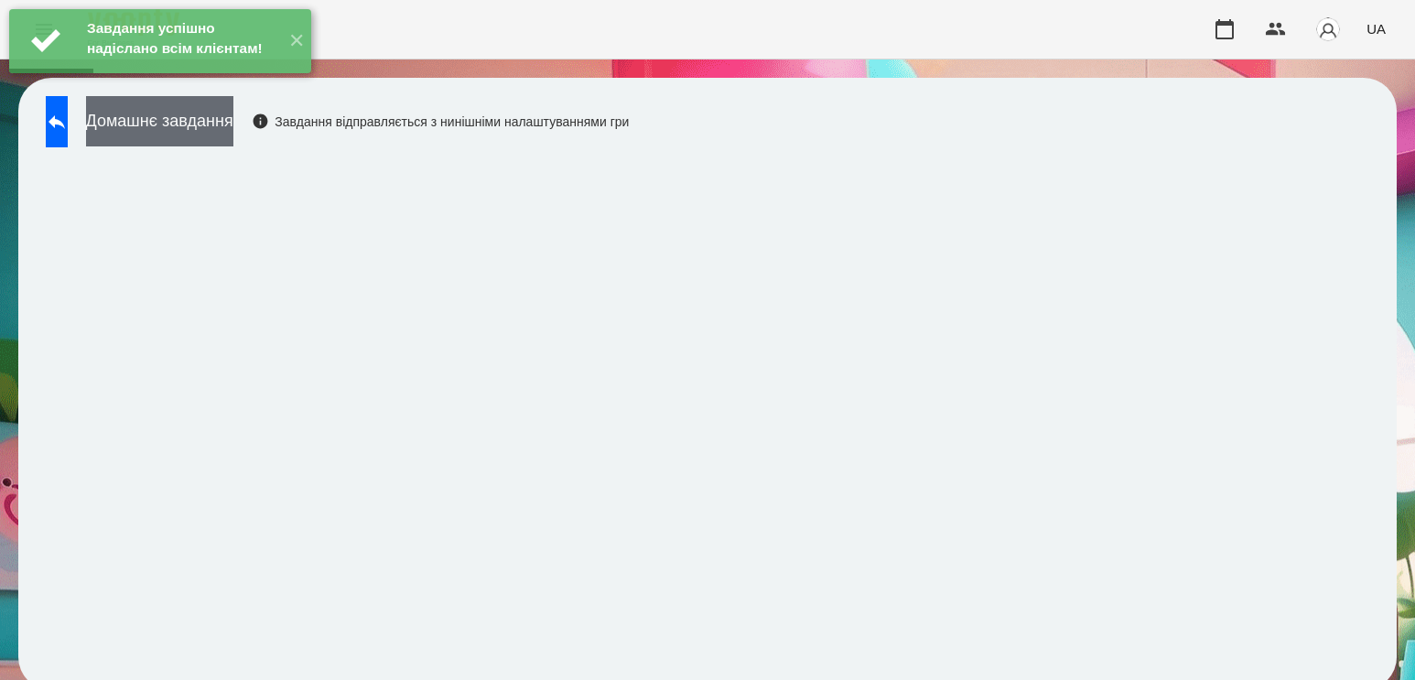
click at [199, 124] on button "Домашнє завдання" at bounding box center [159, 121] width 147 height 50
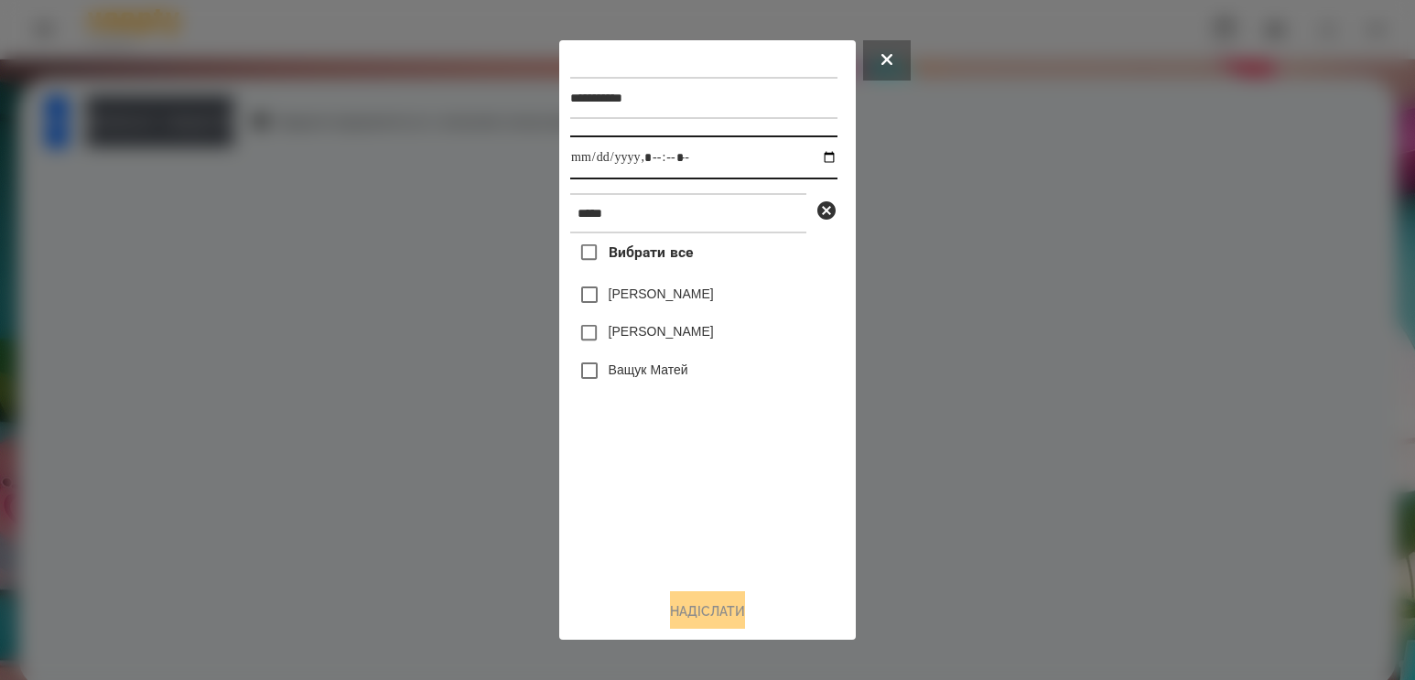
click at [809, 162] on input "datetime-local" at bounding box center [703, 157] width 267 height 44
type input "**********"
drag, startPoint x: 669, startPoint y: 490, endPoint x: 663, endPoint y: 362, distance: 128.2
click at [671, 487] on div "Вибрати все [PERSON_NAME] [PERSON_NAME] [PERSON_NAME]" at bounding box center [703, 403] width 267 height 340
click at [656, 340] on label "[PERSON_NAME]" at bounding box center [660, 331] width 105 height 18
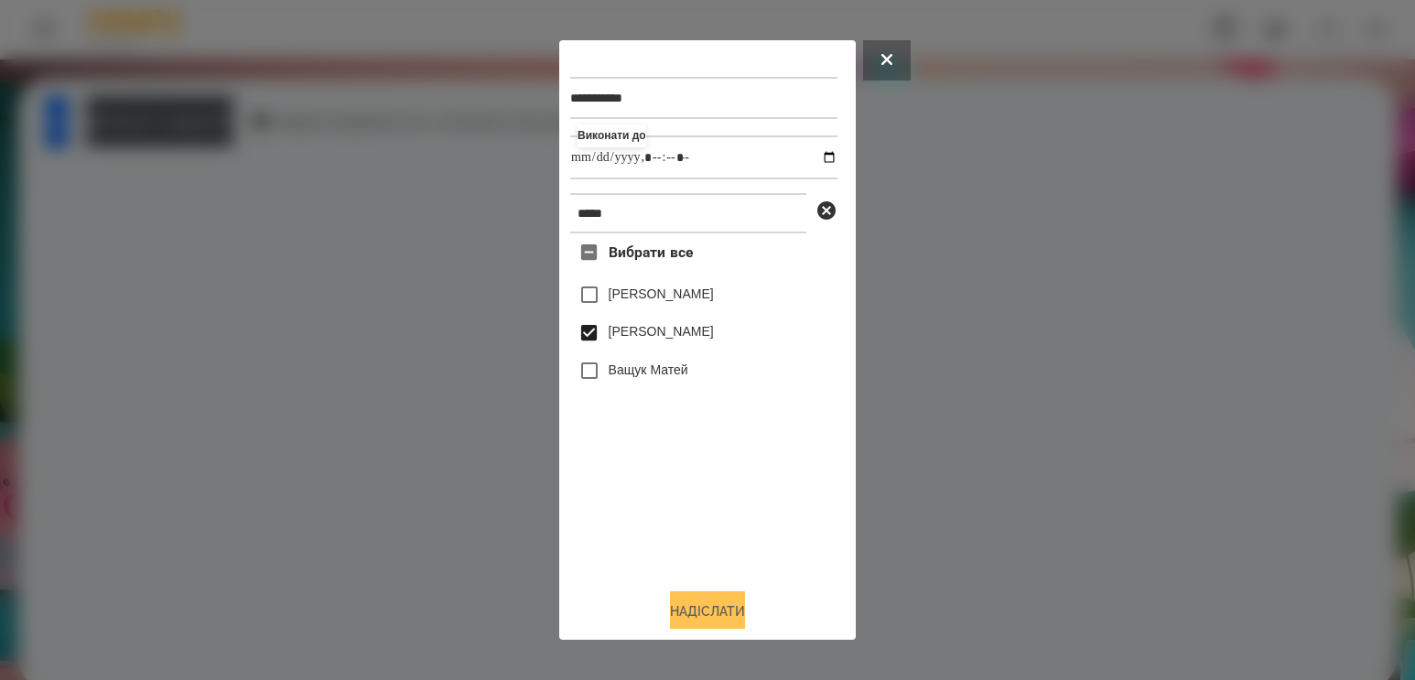
click at [684, 610] on button "Надіслати" at bounding box center [707, 611] width 75 height 40
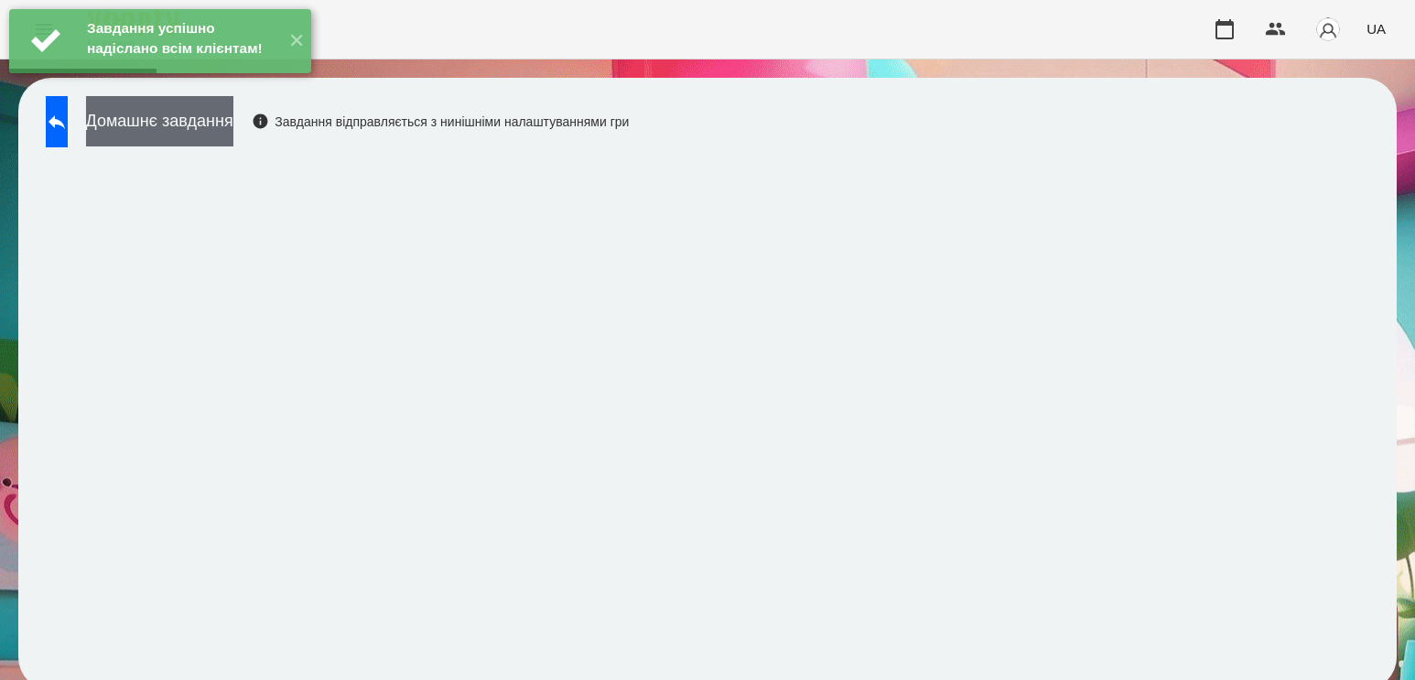
click at [224, 143] on button "Домашнє завдання" at bounding box center [159, 121] width 147 height 50
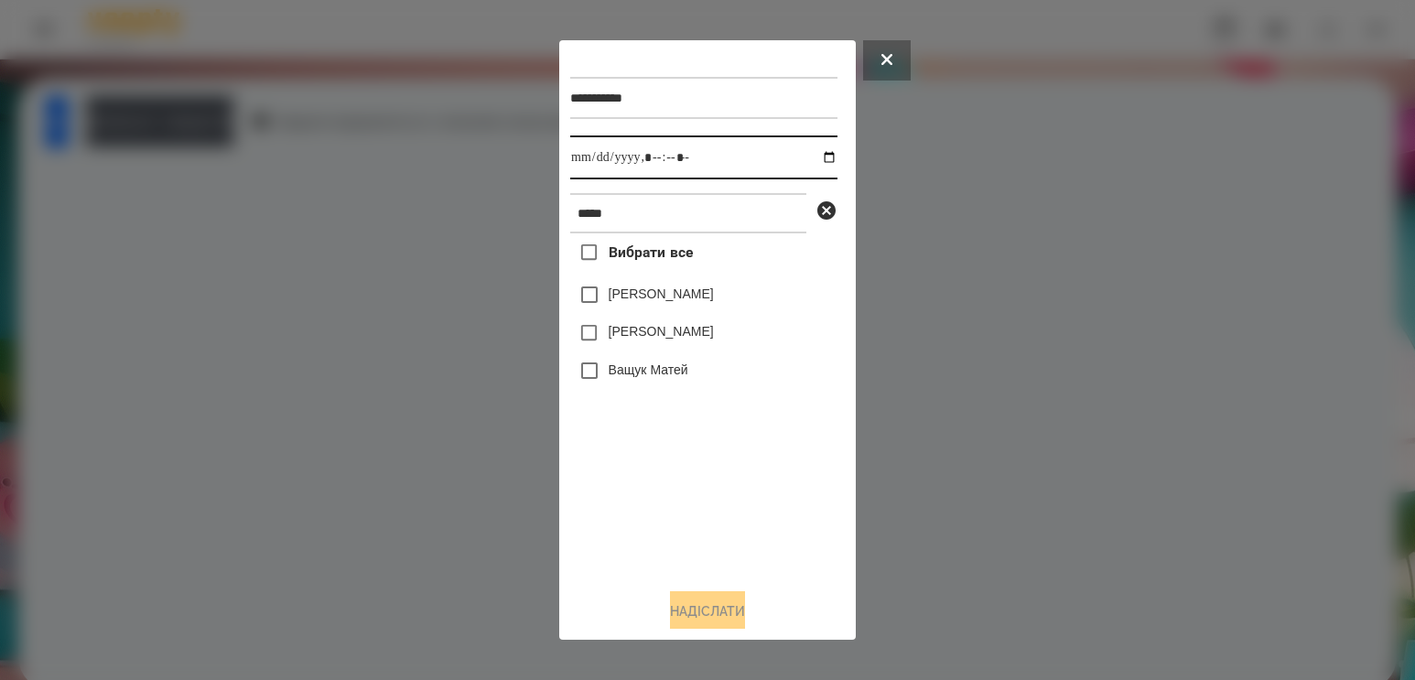
click at [819, 165] on input "datetime-local" at bounding box center [703, 157] width 267 height 44
type input "**********"
click at [683, 518] on div "Вибрати все [PERSON_NAME] [PERSON_NAME] [PERSON_NAME]" at bounding box center [703, 403] width 267 height 340
drag, startPoint x: 682, startPoint y: 333, endPoint x: 699, endPoint y: 489, distance: 156.5
click at [681, 333] on label "[PERSON_NAME]" at bounding box center [660, 331] width 105 height 18
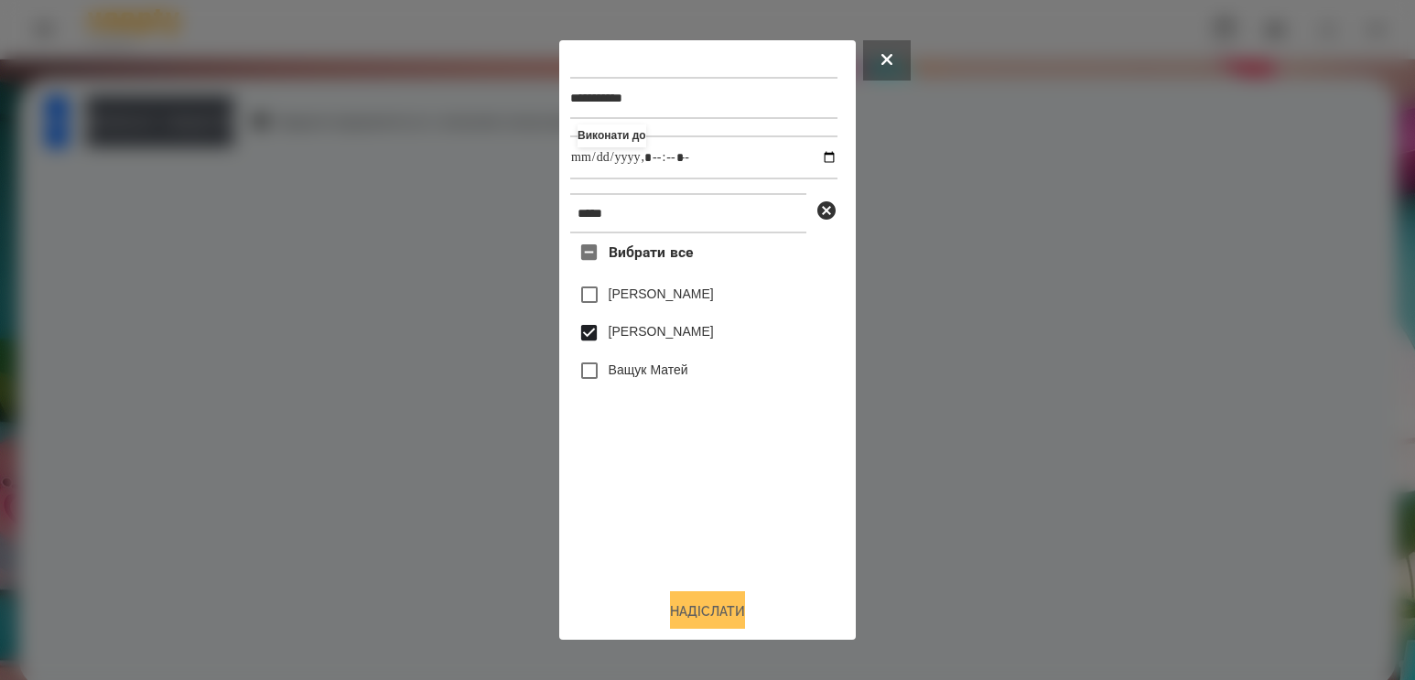
click at [691, 618] on button "Надіслати" at bounding box center [707, 611] width 75 height 40
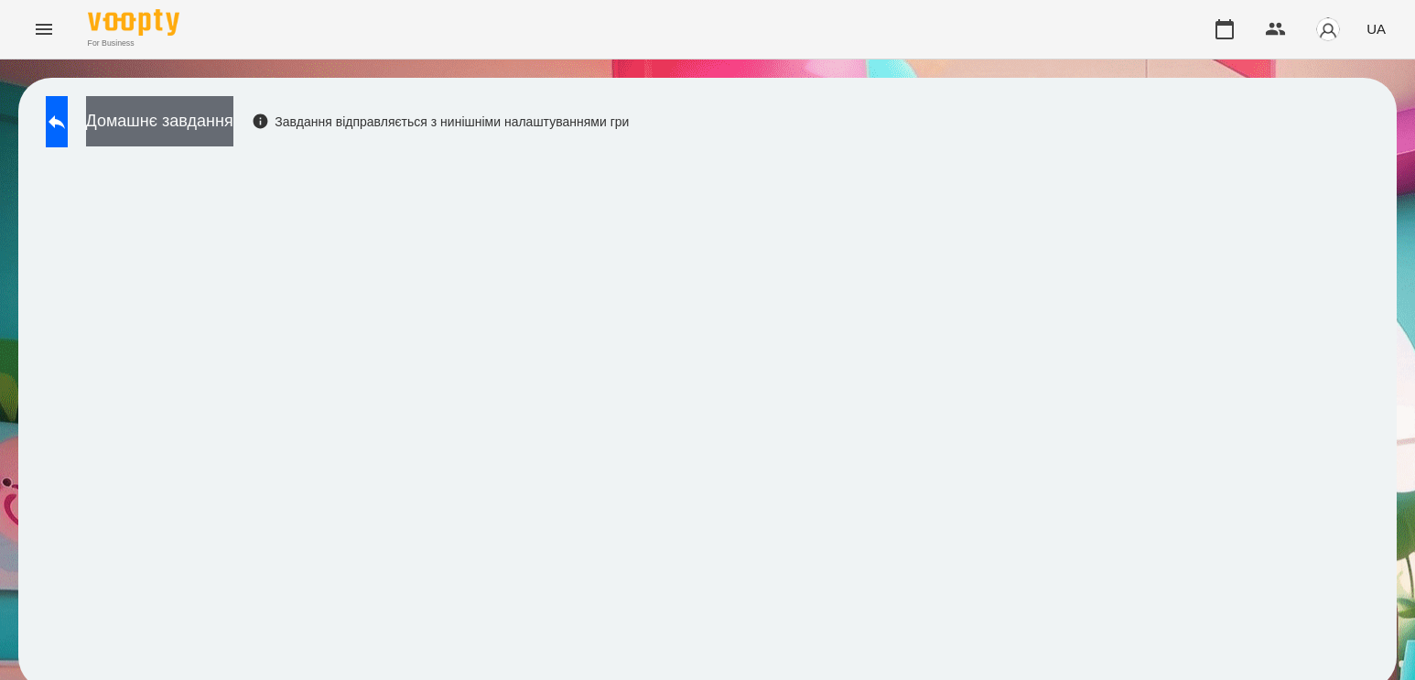
click at [233, 124] on button "Домашнє завдання" at bounding box center [159, 121] width 147 height 50
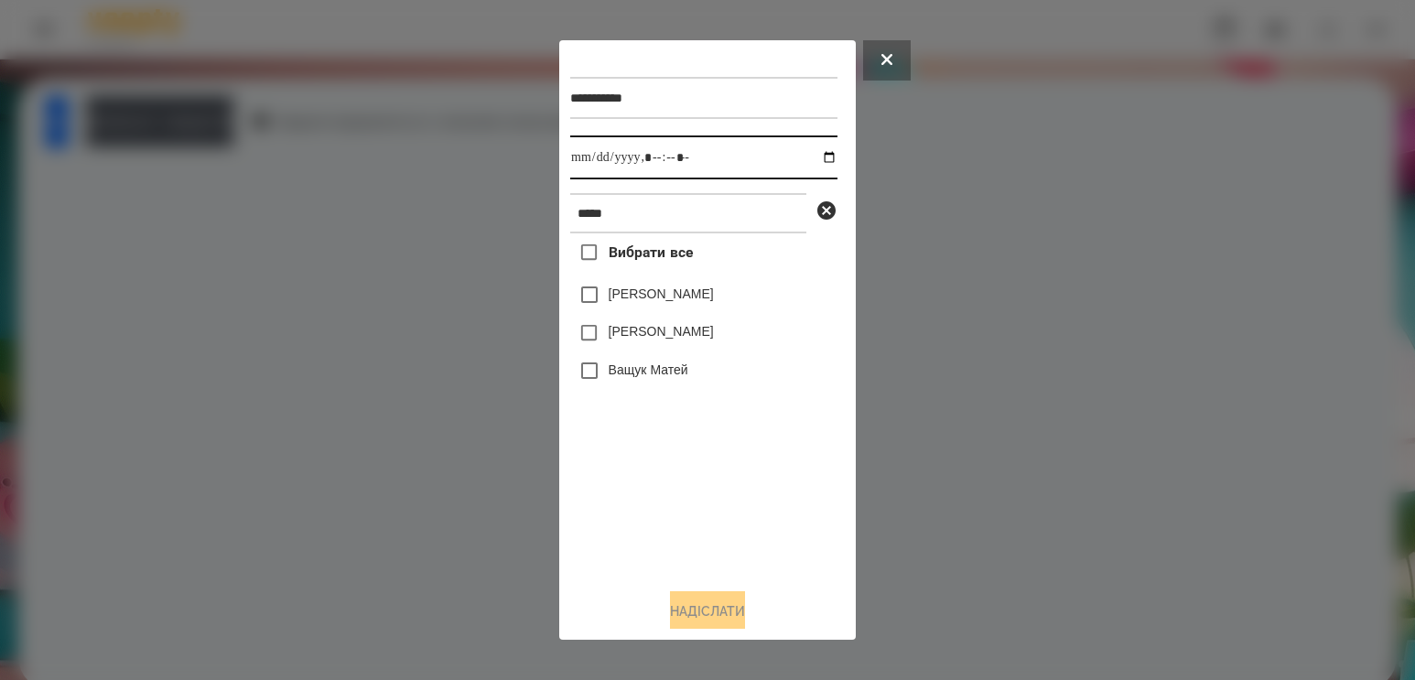
click at [808, 158] on input "datetime-local" at bounding box center [703, 157] width 267 height 44
type input "**********"
click at [662, 507] on div "Вибрати все [PERSON_NAME] [PERSON_NAME] [PERSON_NAME]" at bounding box center [703, 403] width 267 height 340
drag, startPoint x: 689, startPoint y: 224, endPoint x: 339, endPoint y: 185, distance: 352.6
click at [339, 185] on div "**********" at bounding box center [707, 340] width 1415 height 680
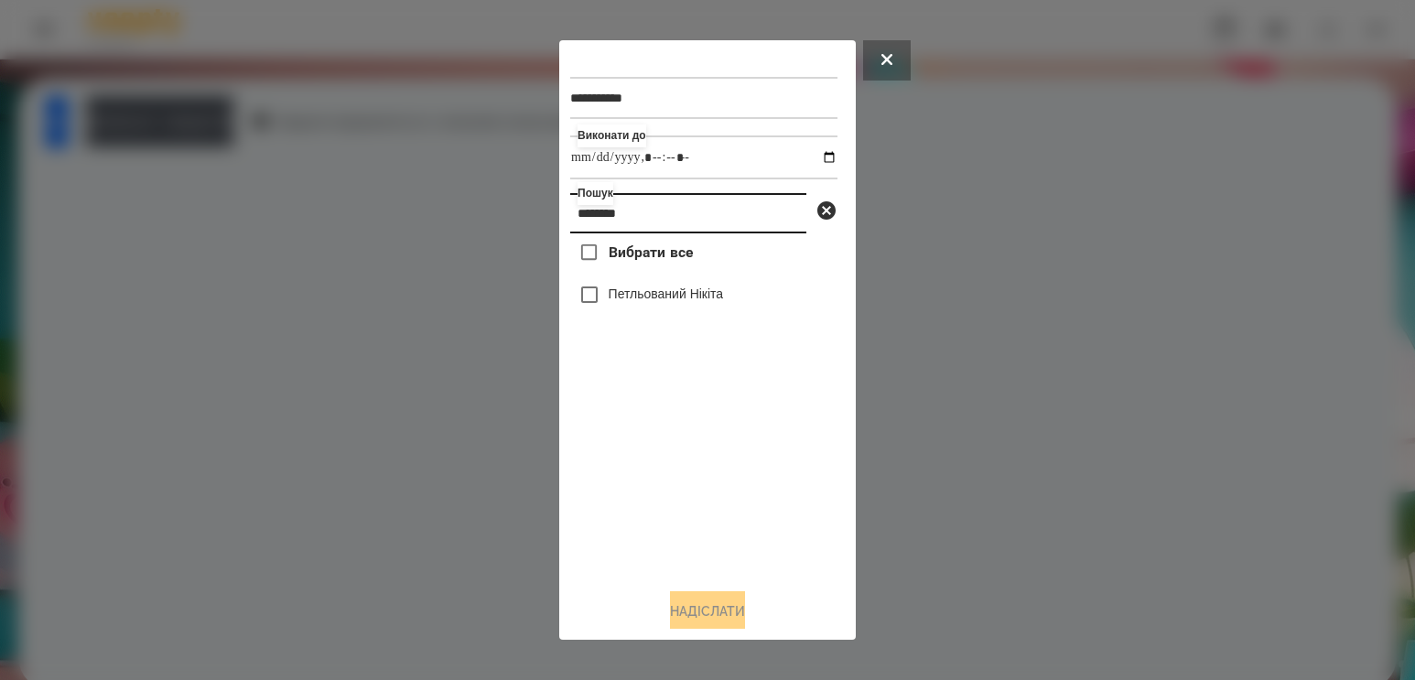
type input "********"
click at [661, 302] on label "Петльований Нікіта" at bounding box center [665, 294] width 115 height 18
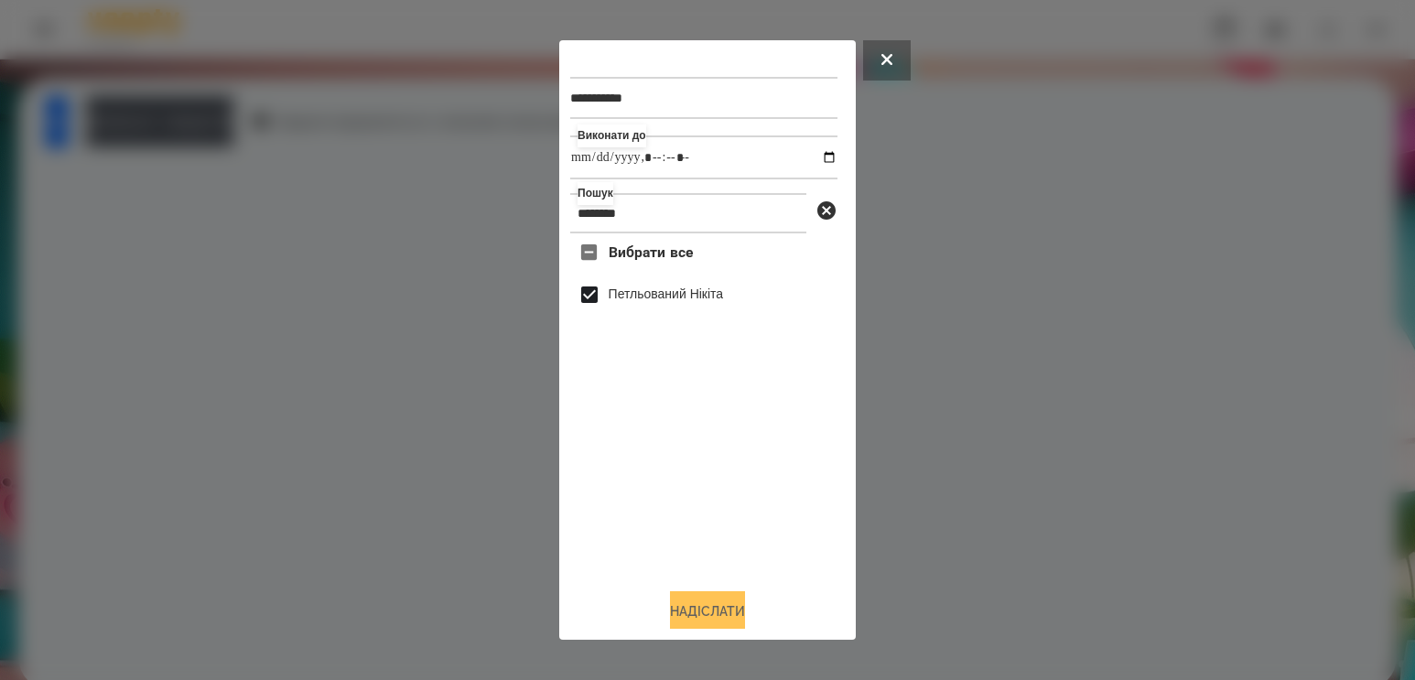
click at [672, 609] on button "Надіслати" at bounding box center [707, 611] width 75 height 40
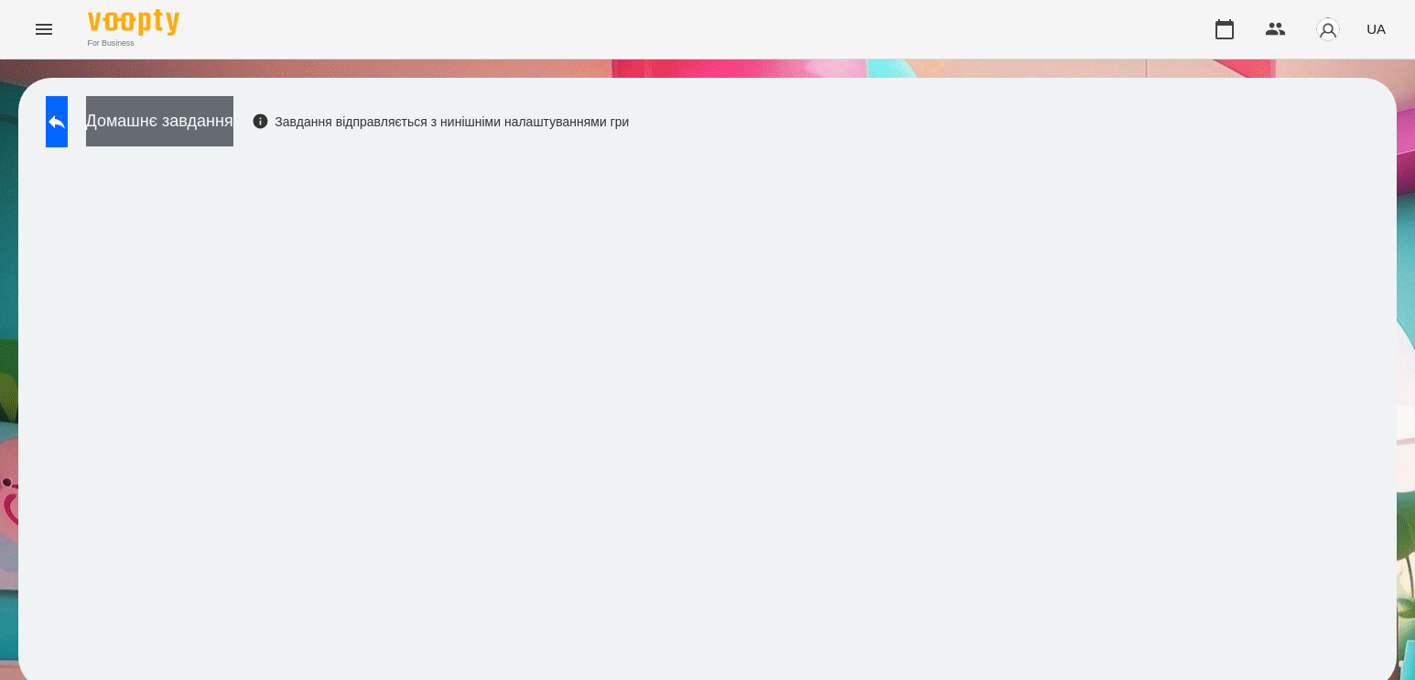
click at [233, 135] on button "Домашнє завдання" at bounding box center [159, 121] width 147 height 50
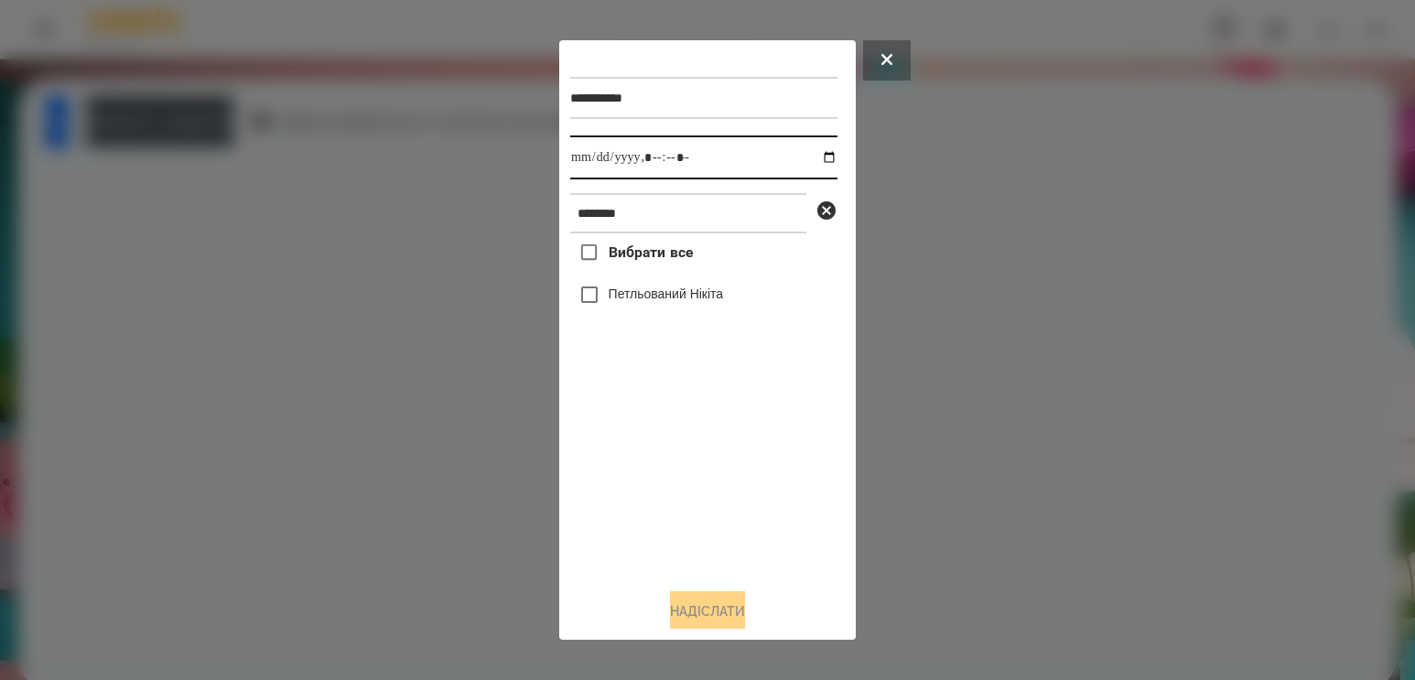
click at [805, 164] on input "datetime-local" at bounding box center [703, 157] width 267 height 44
type input "**********"
click at [692, 541] on div "Вибрати все [PERSON_NAME]" at bounding box center [703, 403] width 267 height 340
click at [652, 295] on label "Петльований Нікіта" at bounding box center [665, 294] width 115 height 18
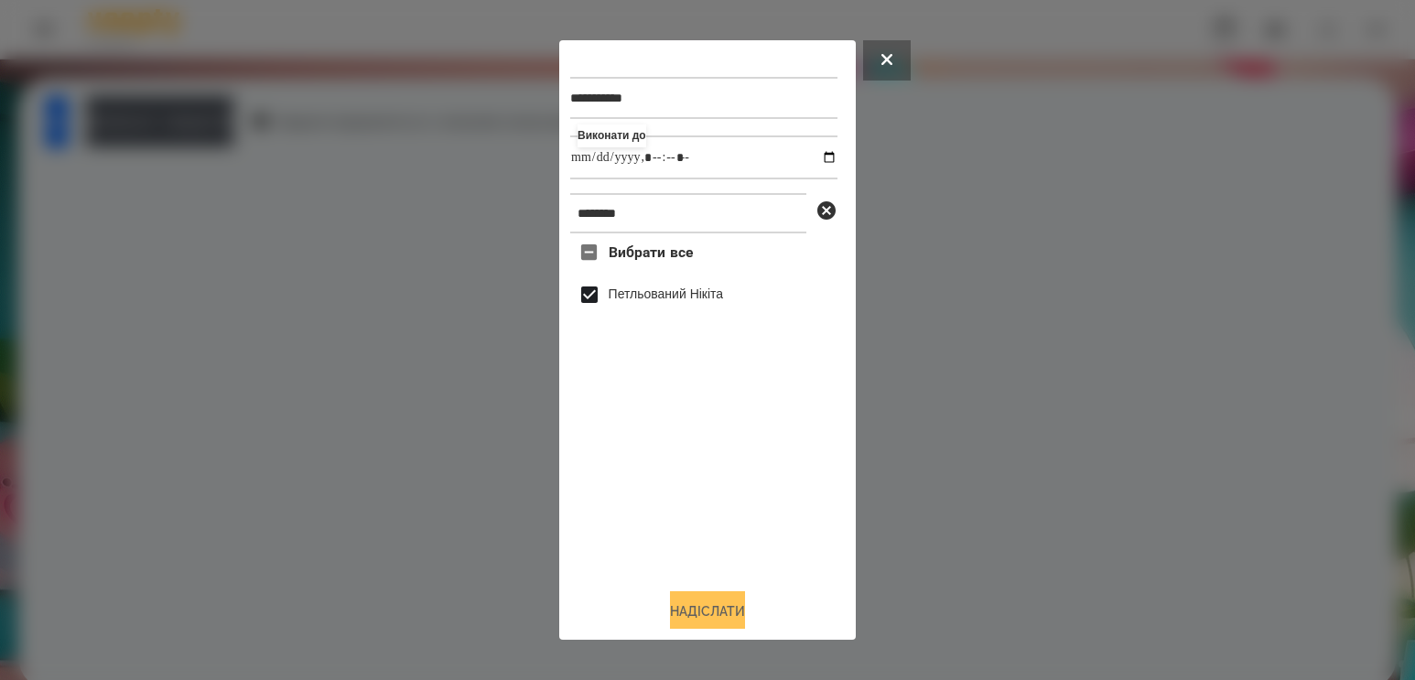
click at [745, 608] on button "Надіслати" at bounding box center [707, 611] width 75 height 40
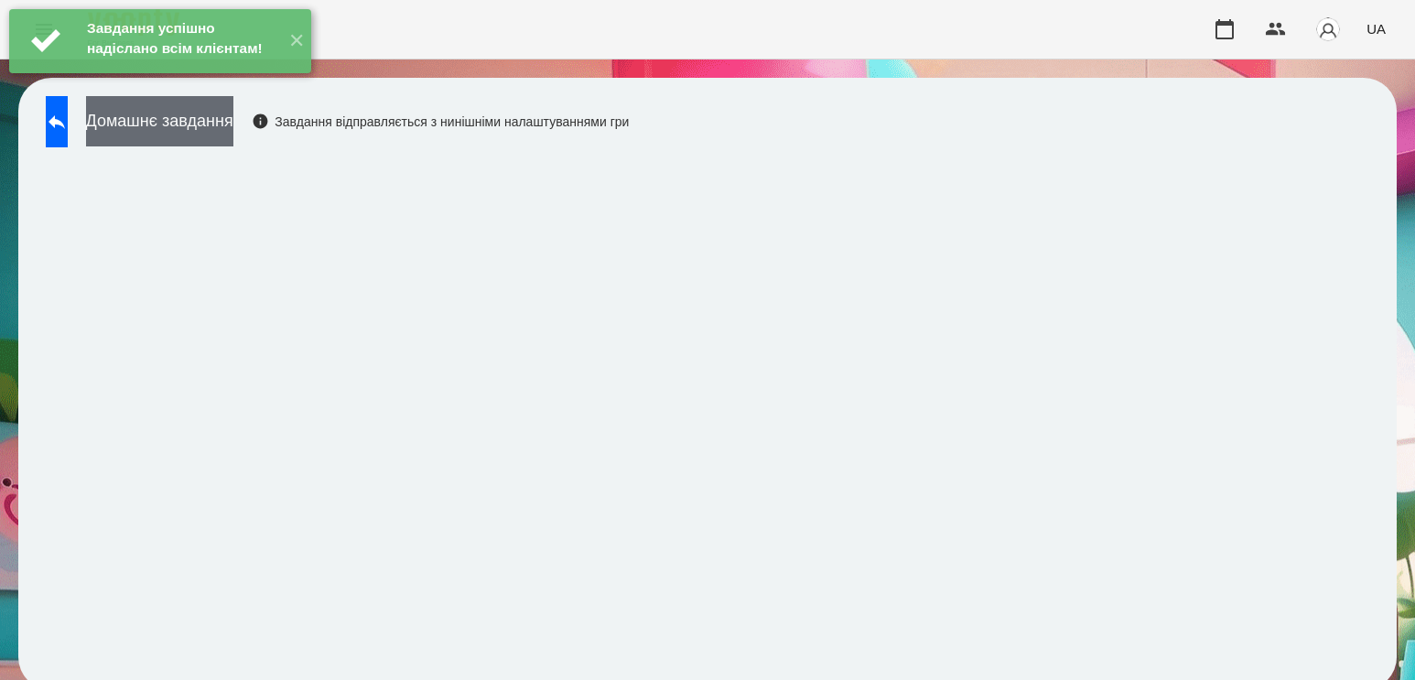
click at [233, 140] on button "Домашнє завдання" at bounding box center [159, 121] width 147 height 50
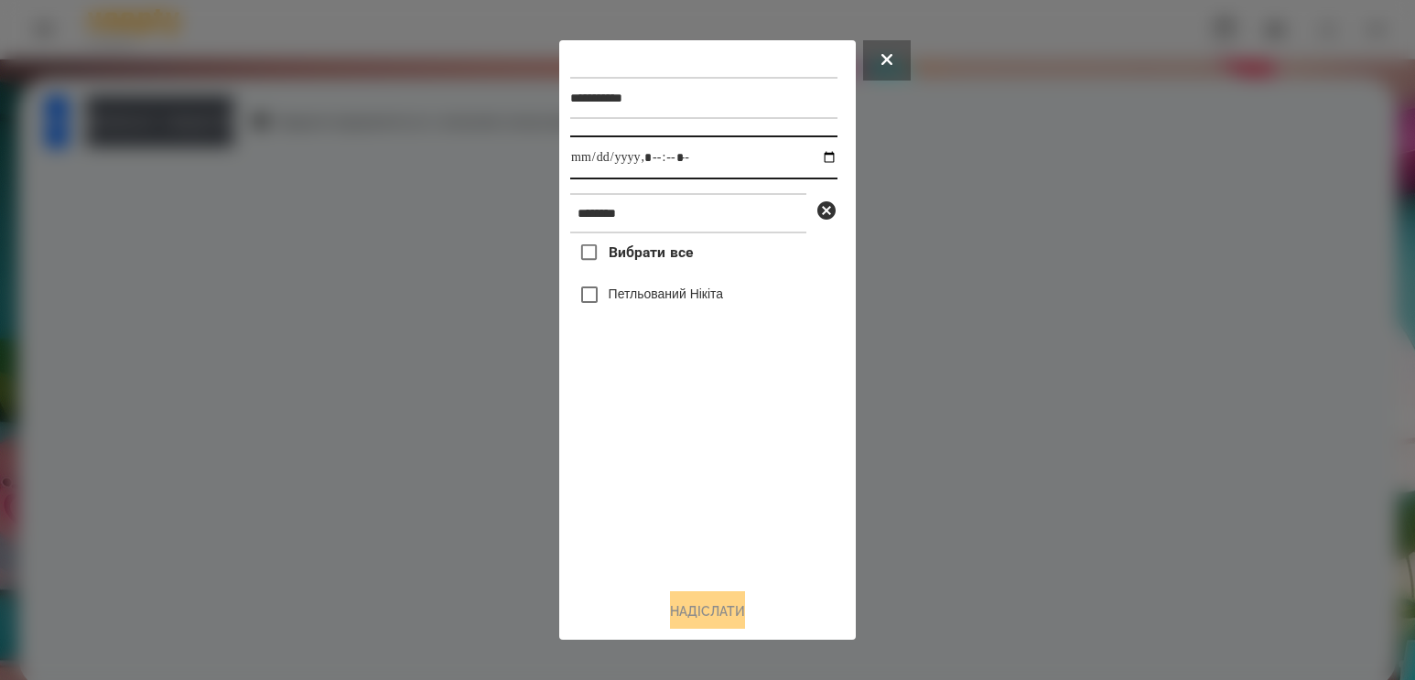
click at [805, 159] on input "datetime-local" at bounding box center [703, 157] width 267 height 44
type input "**********"
click at [688, 501] on div "Вибрати все [PERSON_NAME]" at bounding box center [703, 403] width 267 height 340
click at [684, 303] on label "Петльований Нікіта" at bounding box center [665, 294] width 115 height 18
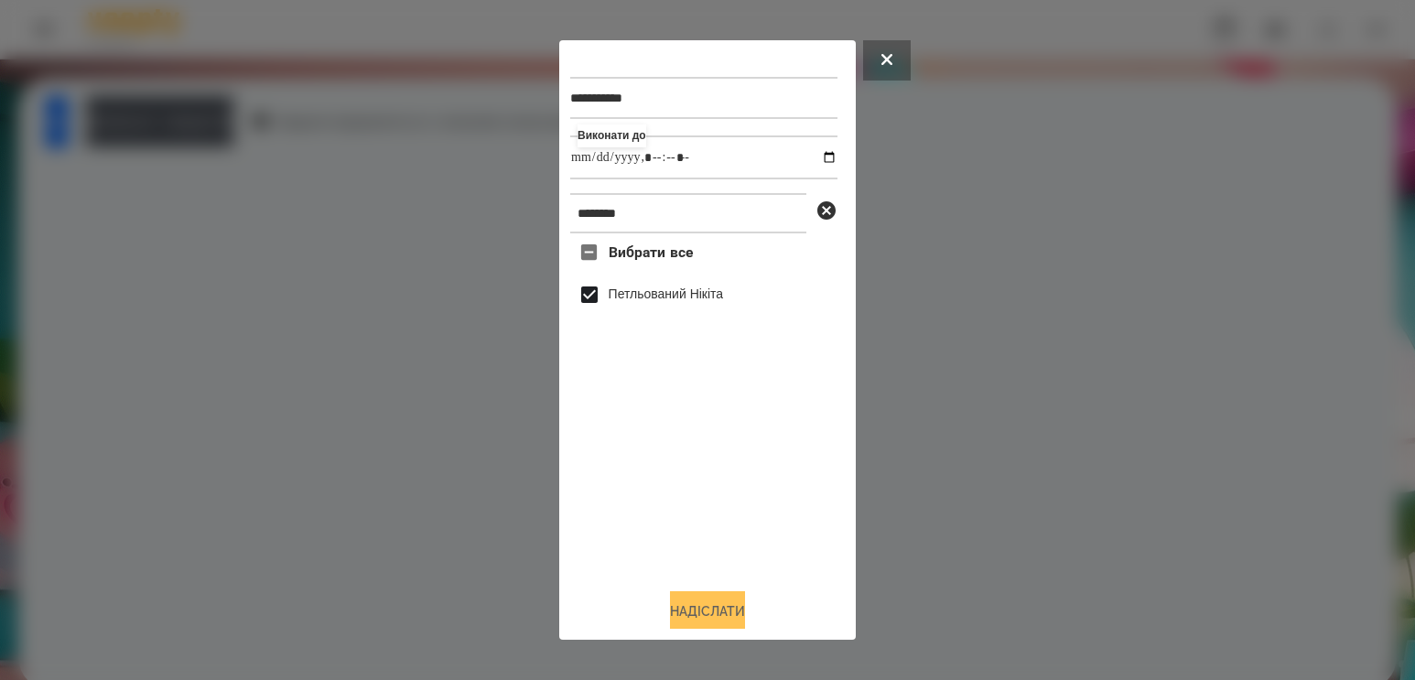
click at [672, 613] on button "Надіслати" at bounding box center [707, 611] width 75 height 40
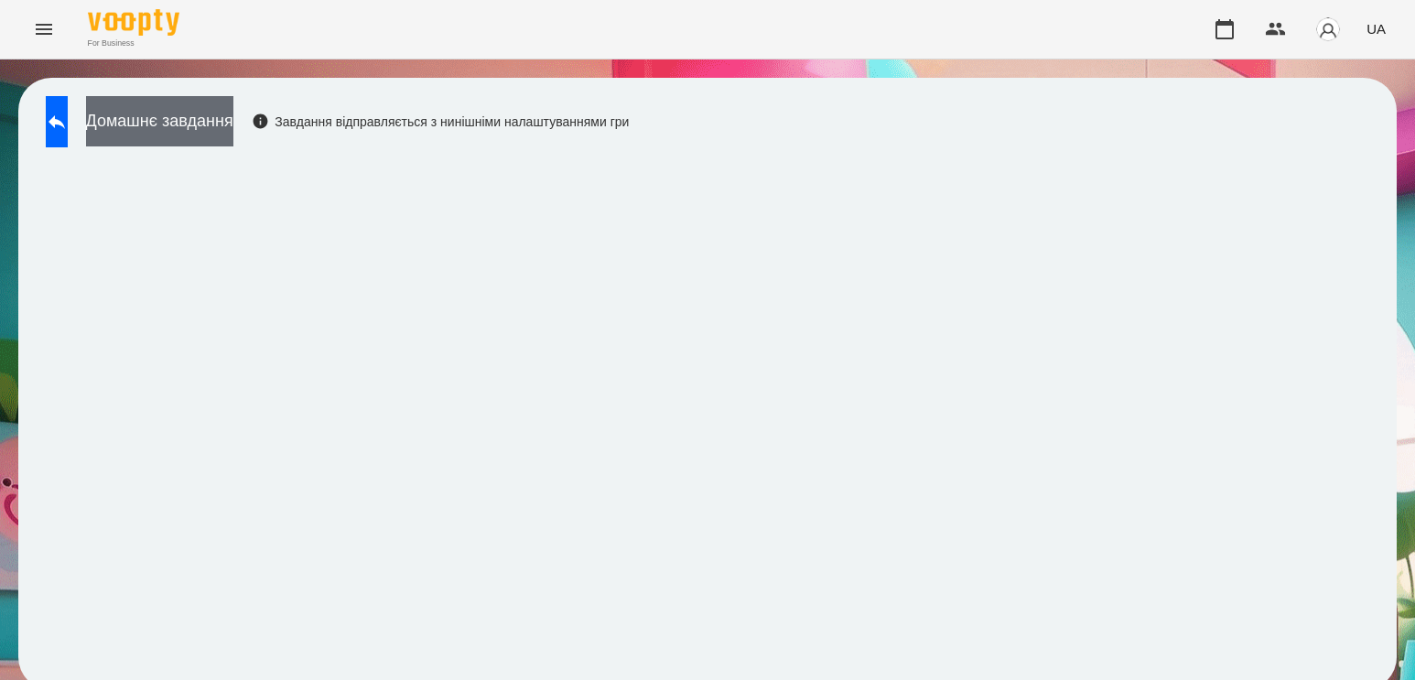
click at [233, 113] on button "Домашнє завдання" at bounding box center [159, 121] width 147 height 50
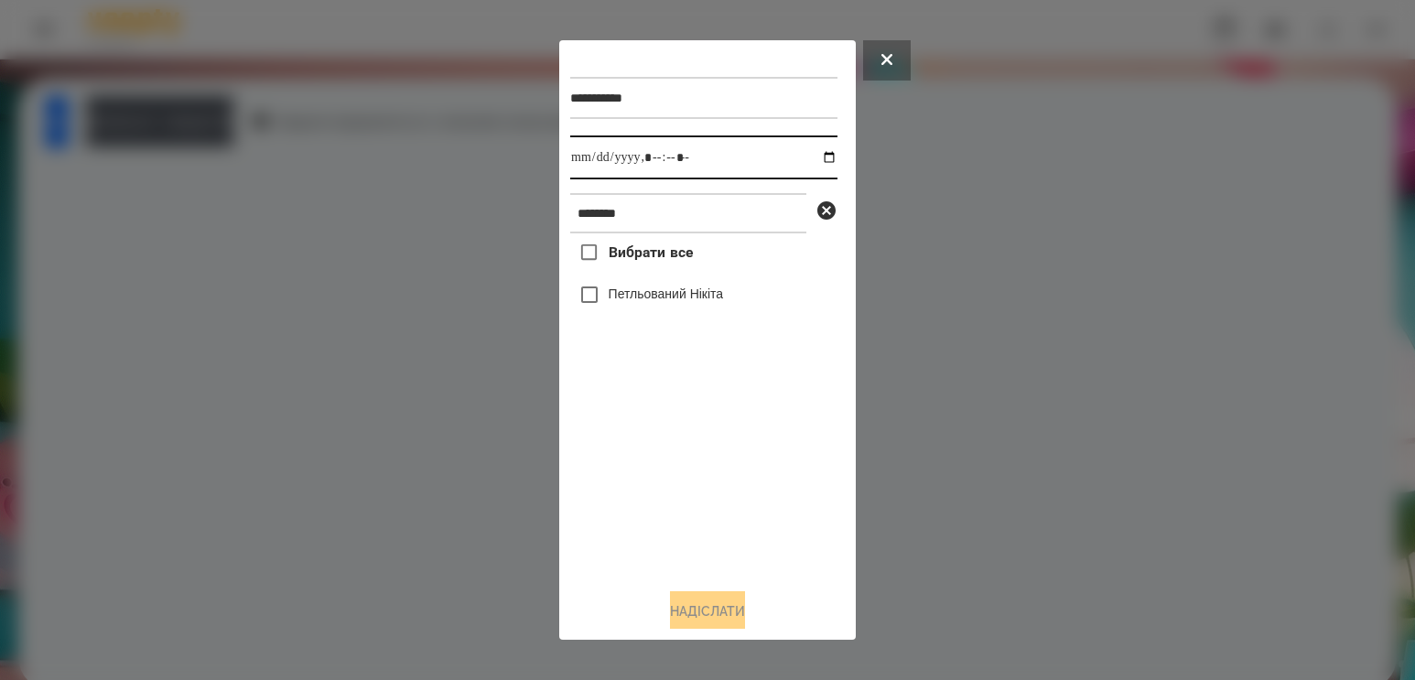
click at [816, 152] on input "datetime-local" at bounding box center [703, 157] width 267 height 44
type input "**********"
click at [688, 464] on div "Вибрати все [PERSON_NAME]" at bounding box center [703, 403] width 267 height 340
click at [659, 313] on div "Петльований Нікіта" at bounding box center [703, 294] width 267 height 38
drag, startPoint x: 640, startPoint y: 287, endPoint x: 638, endPoint y: 313, distance: 25.7
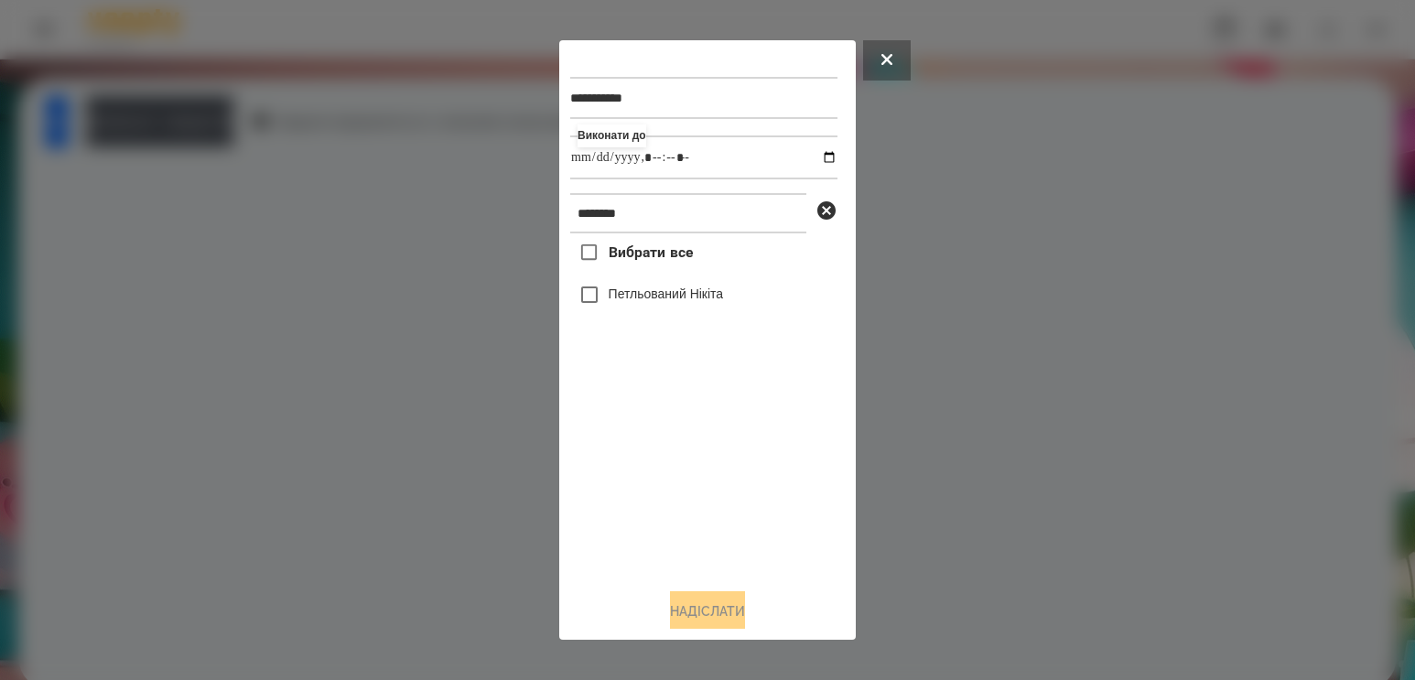
click at [640, 288] on div "Петльований Нікіта" at bounding box center [703, 294] width 267 height 38
click at [641, 300] on label "Петльований Нікіта" at bounding box center [665, 294] width 115 height 18
click at [678, 609] on button "Надіслати" at bounding box center [707, 611] width 75 height 40
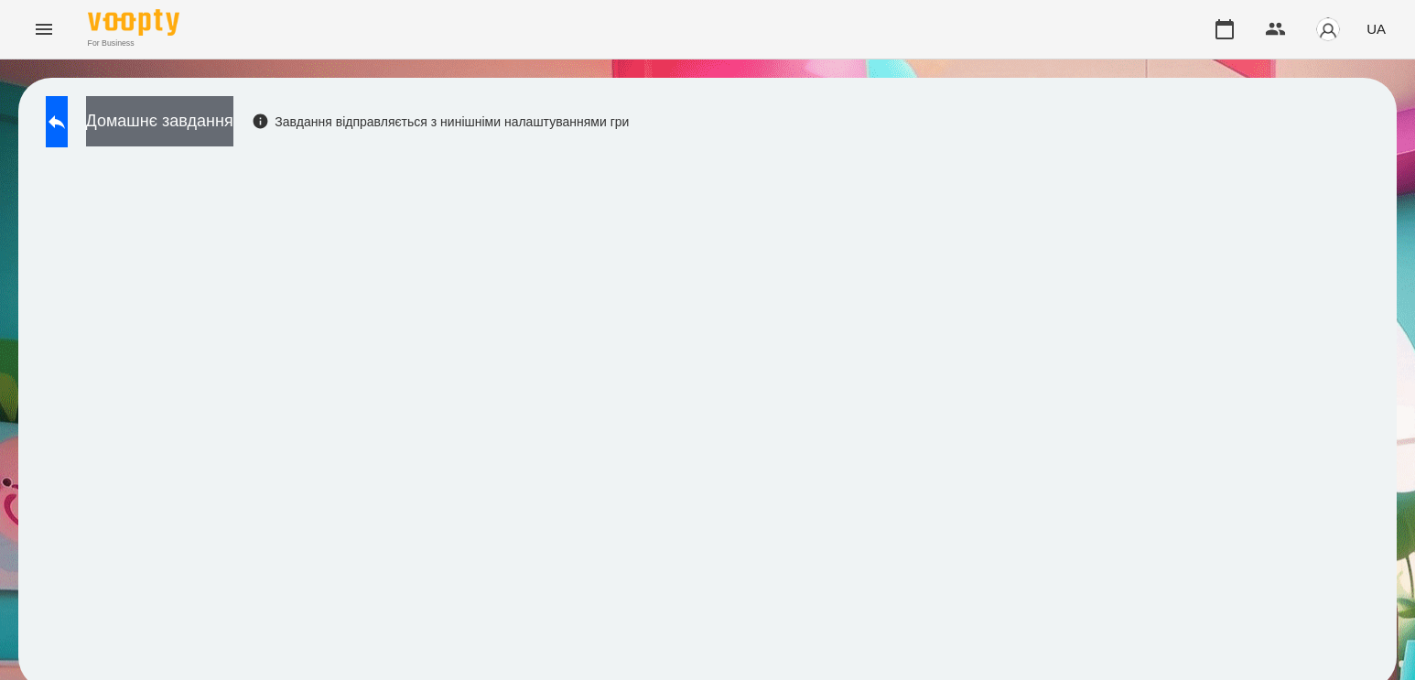
click at [233, 128] on button "Домашнє завдання" at bounding box center [159, 121] width 147 height 50
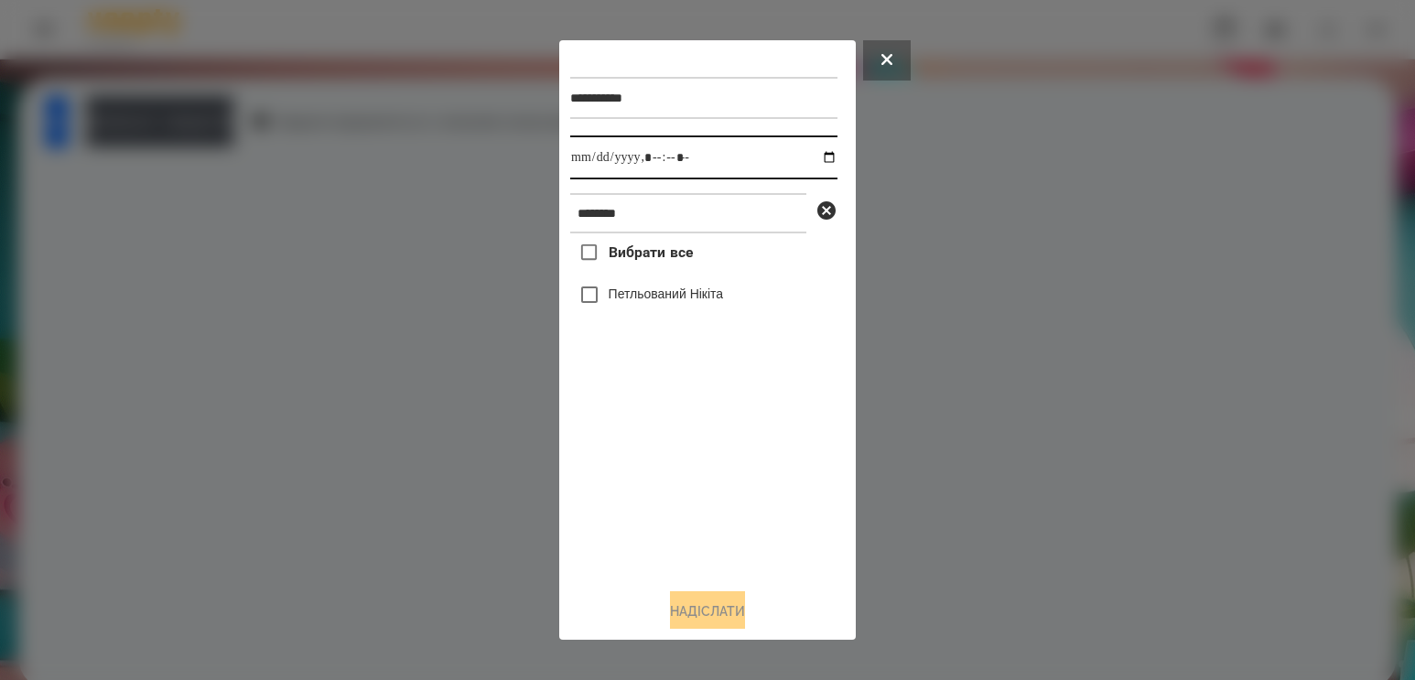
click at [809, 150] on input "datetime-local" at bounding box center [703, 157] width 267 height 44
click at [813, 161] on input "datetime-local" at bounding box center [703, 157] width 267 height 44
type input "**********"
drag, startPoint x: 639, startPoint y: 484, endPoint x: 641, endPoint y: 405, distance: 78.7
click at [639, 481] on div "Вибрати все [PERSON_NAME]" at bounding box center [703, 403] width 267 height 340
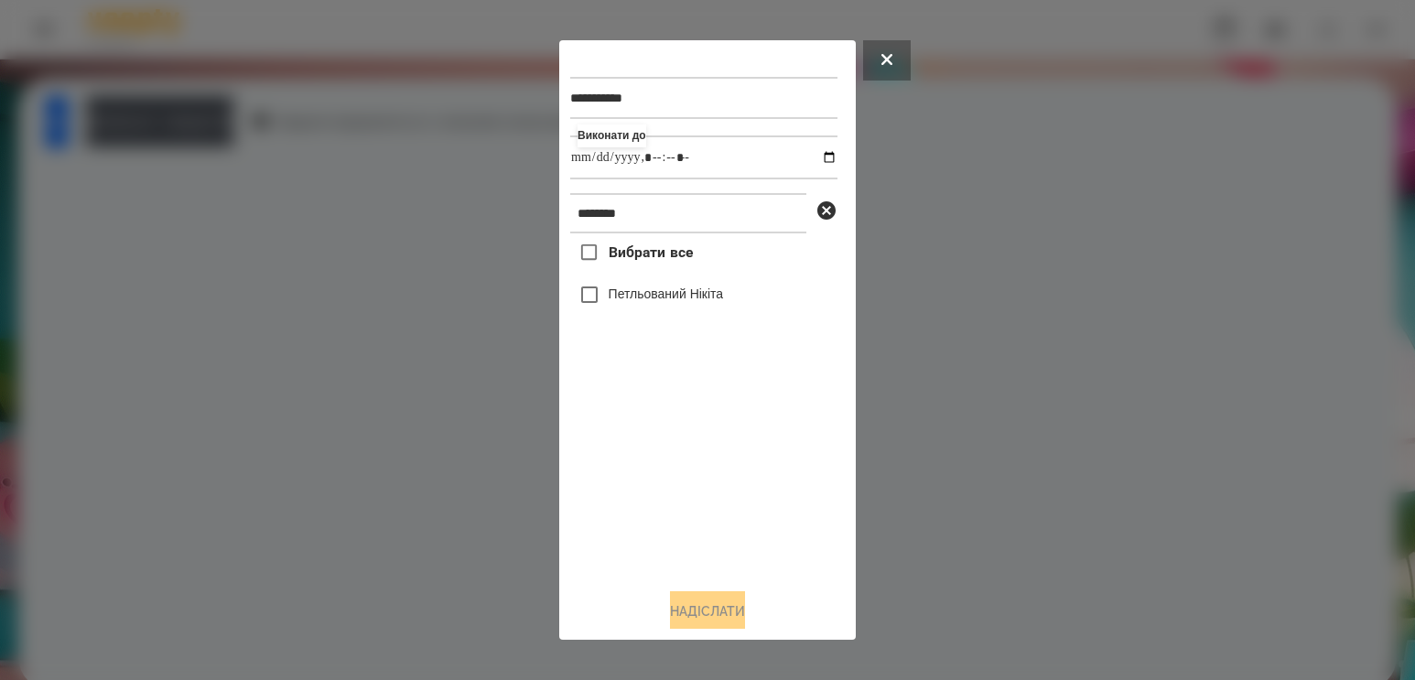
click at [644, 300] on label "Петльований Нікіта" at bounding box center [665, 294] width 115 height 18
click at [726, 623] on button "Надіслати" at bounding box center [707, 611] width 75 height 40
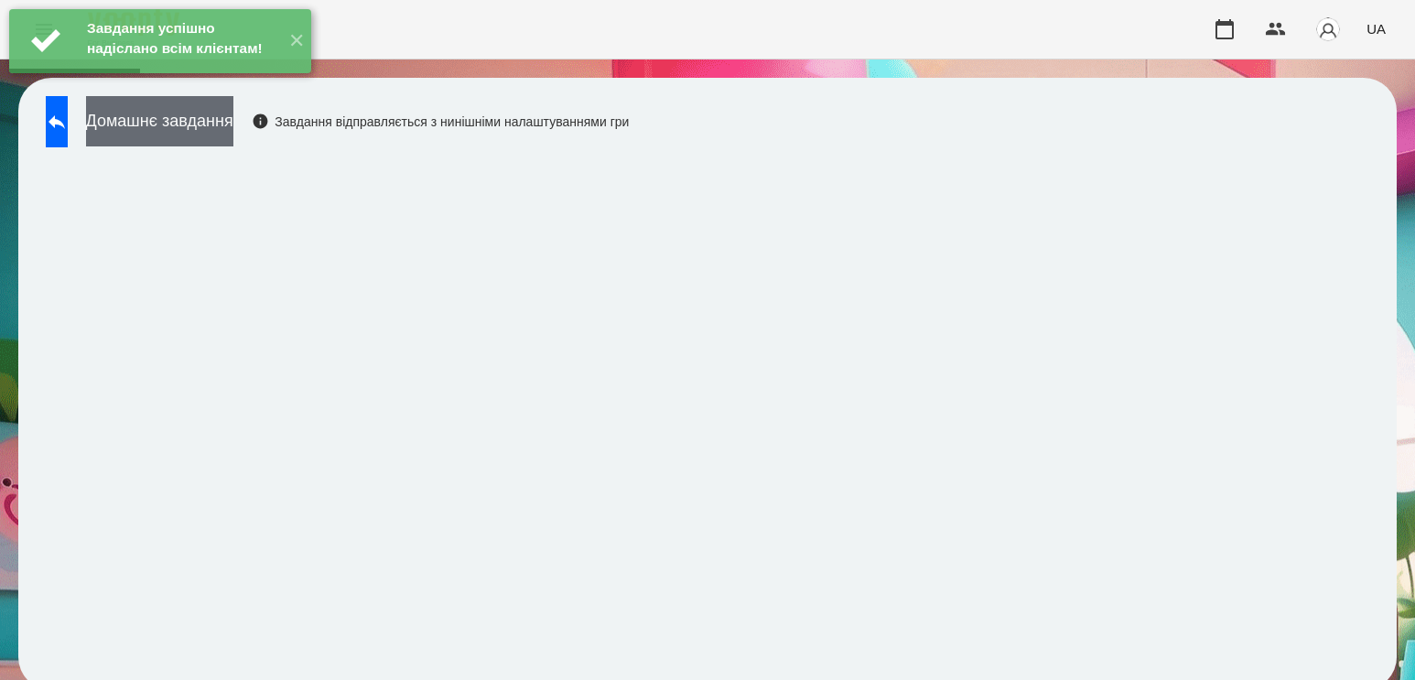
click at [233, 139] on button "Домашнє завдання" at bounding box center [159, 121] width 147 height 50
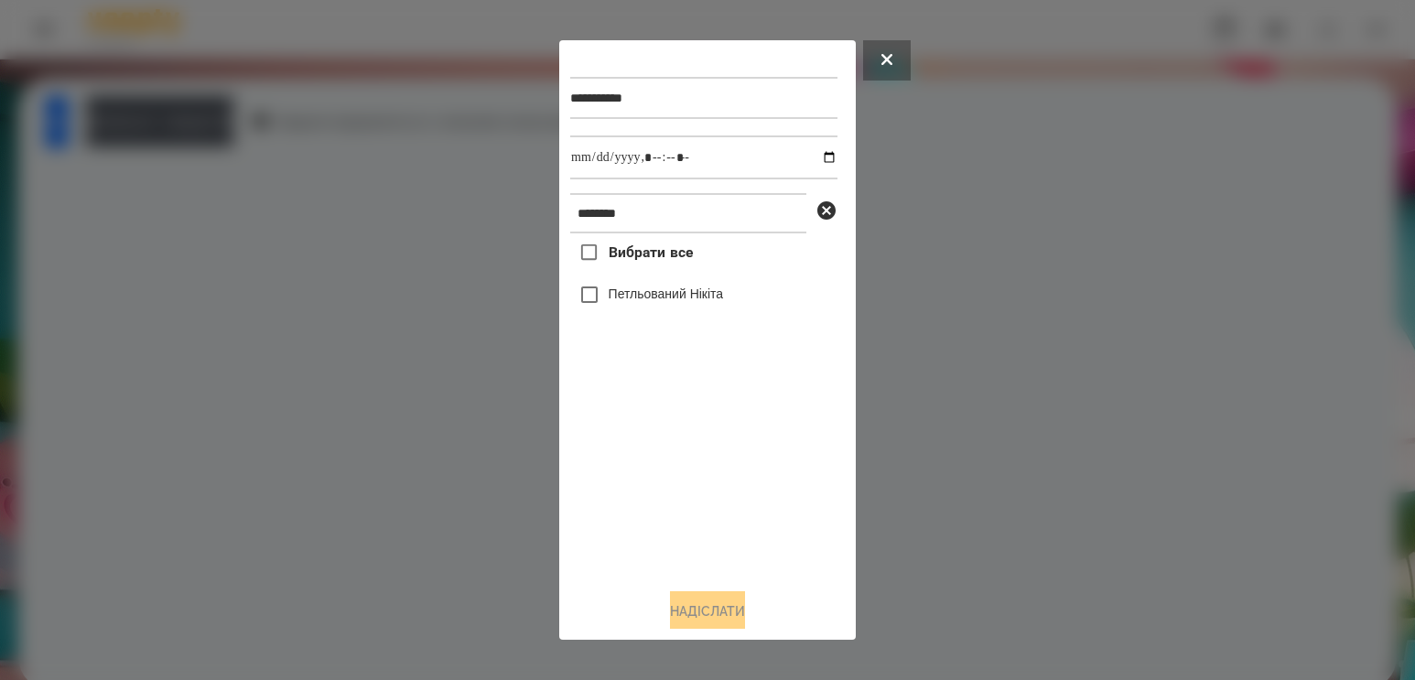
click at [647, 300] on label "Петльований Нікіта" at bounding box center [665, 294] width 115 height 18
click at [686, 616] on button "Надіслати" at bounding box center [707, 611] width 75 height 40
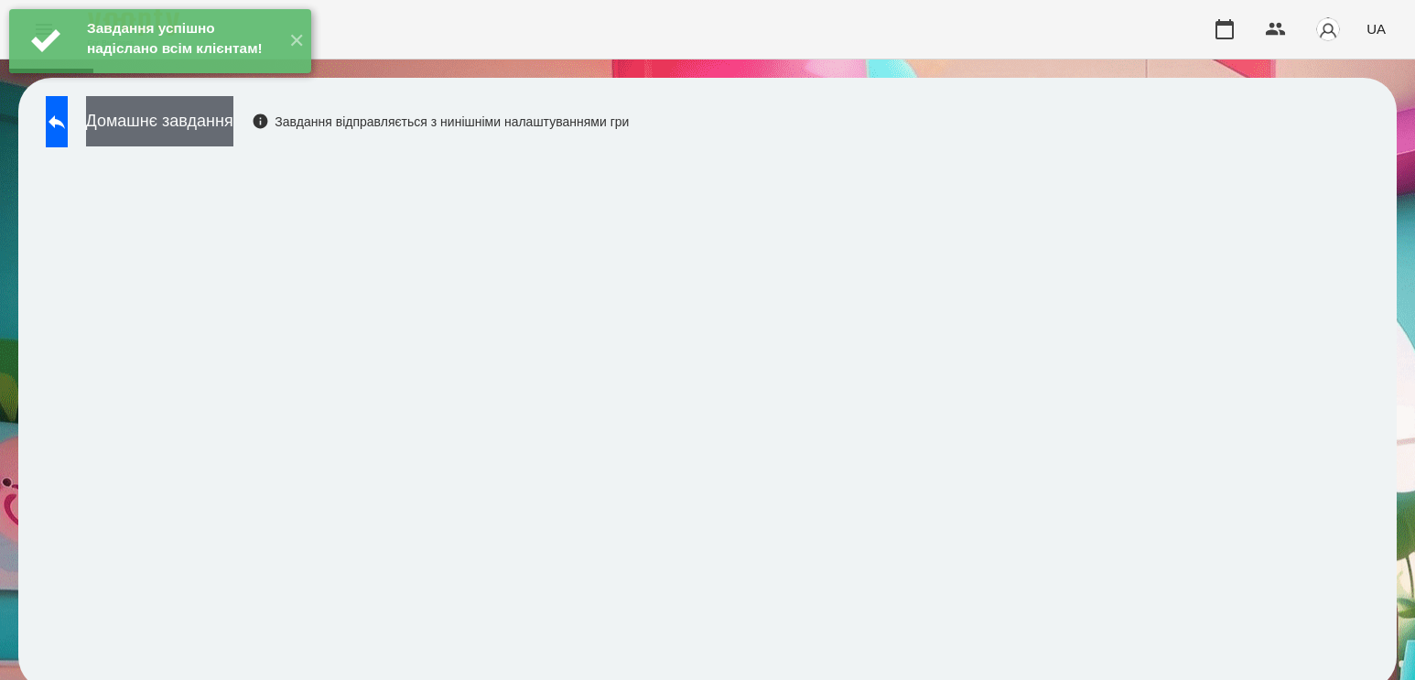
click at [230, 126] on button "Домашнє завдання" at bounding box center [159, 121] width 147 height 50
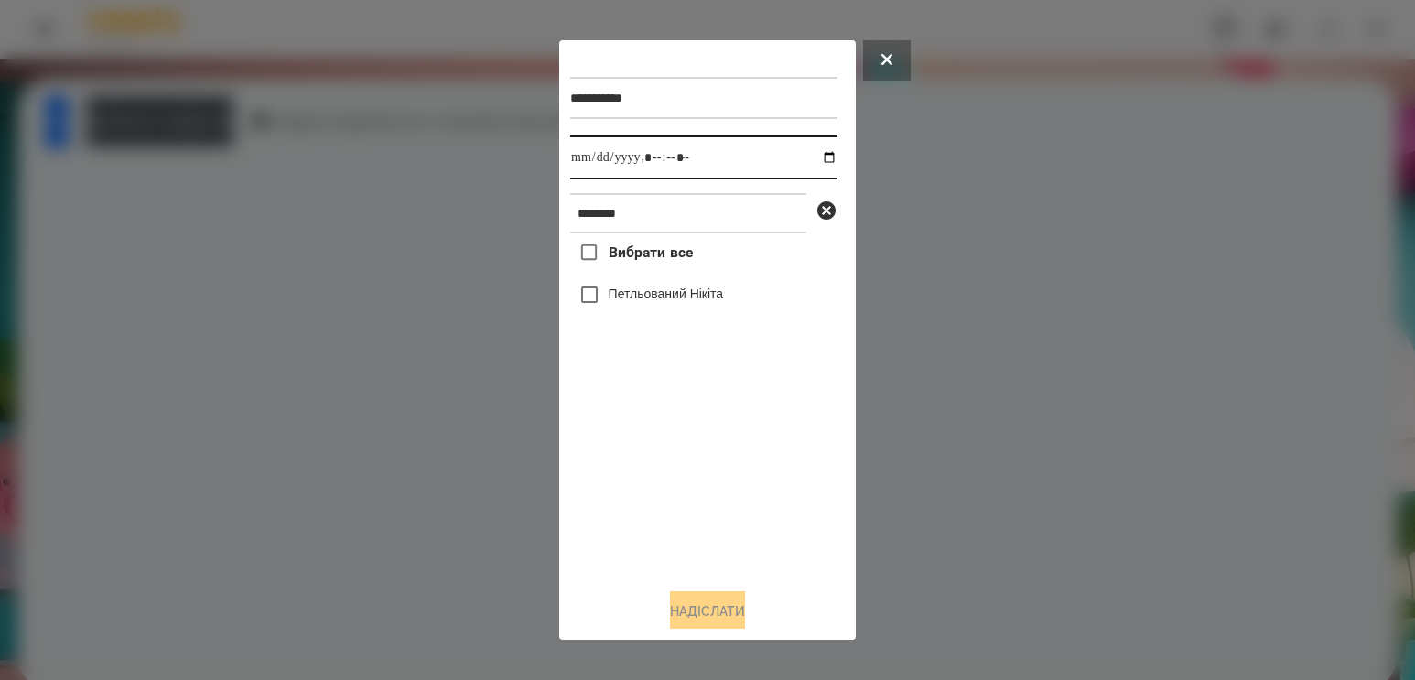
click at [822, 153] on input "datetime-local" at bounding box center [703, 157] width 267 height 44
click at [813, 160] on input "datetime-local" at bounding box center [703, 157] width 267 height 44
type input "**********"
drag, startPoint x: 662, startPoint y: 498, endPoint x: 677, endPoint y: 451, distance: 49.2
click at [662, 498] on div "Вибрати все [PERSON_NAME]" at bounding box center [703, 403] width 267 height 340
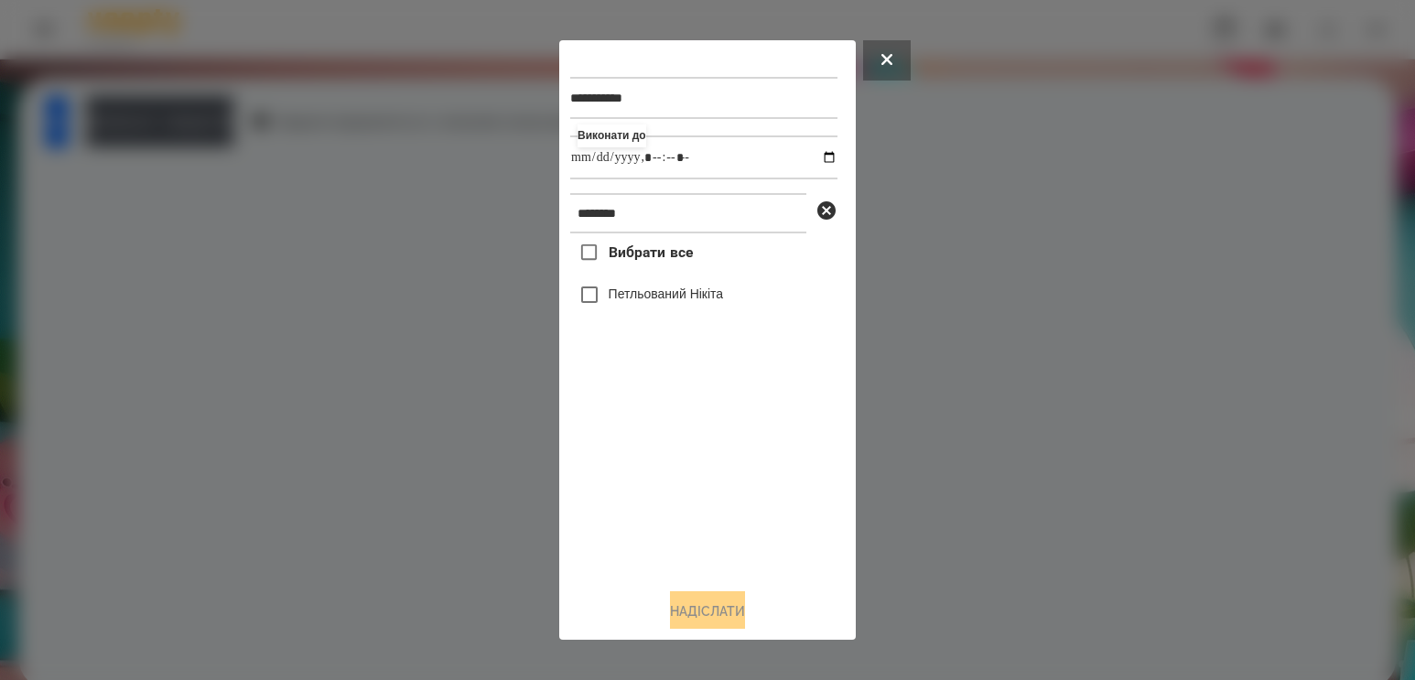
click at [713, 296] on label "Петльований Нікіта" at bounding box center [665, 294] width 115 height 18
click at [681, 609] on button "Надіслати" at bounding box center [707, 611] width 75 height 40
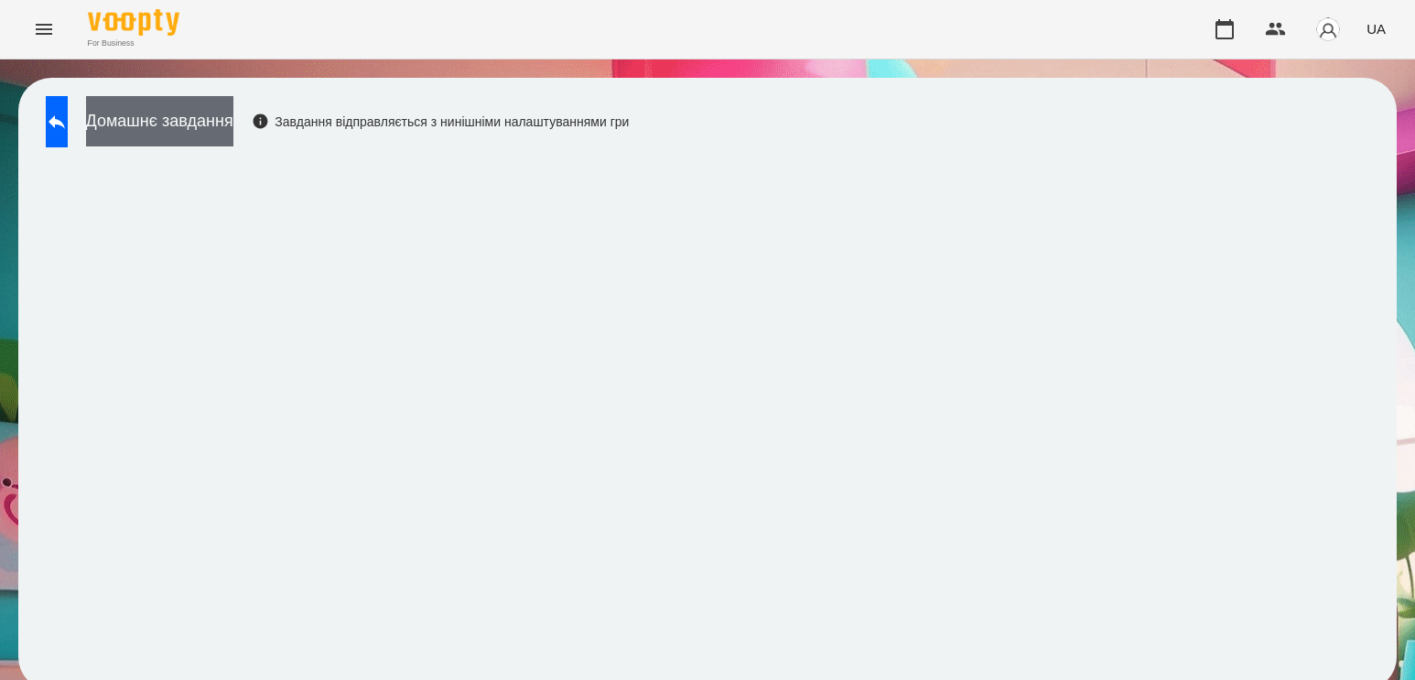
click at [181, 125] on button "Домашнє завдання" at bounding box center [159, 121] width 147 height 50
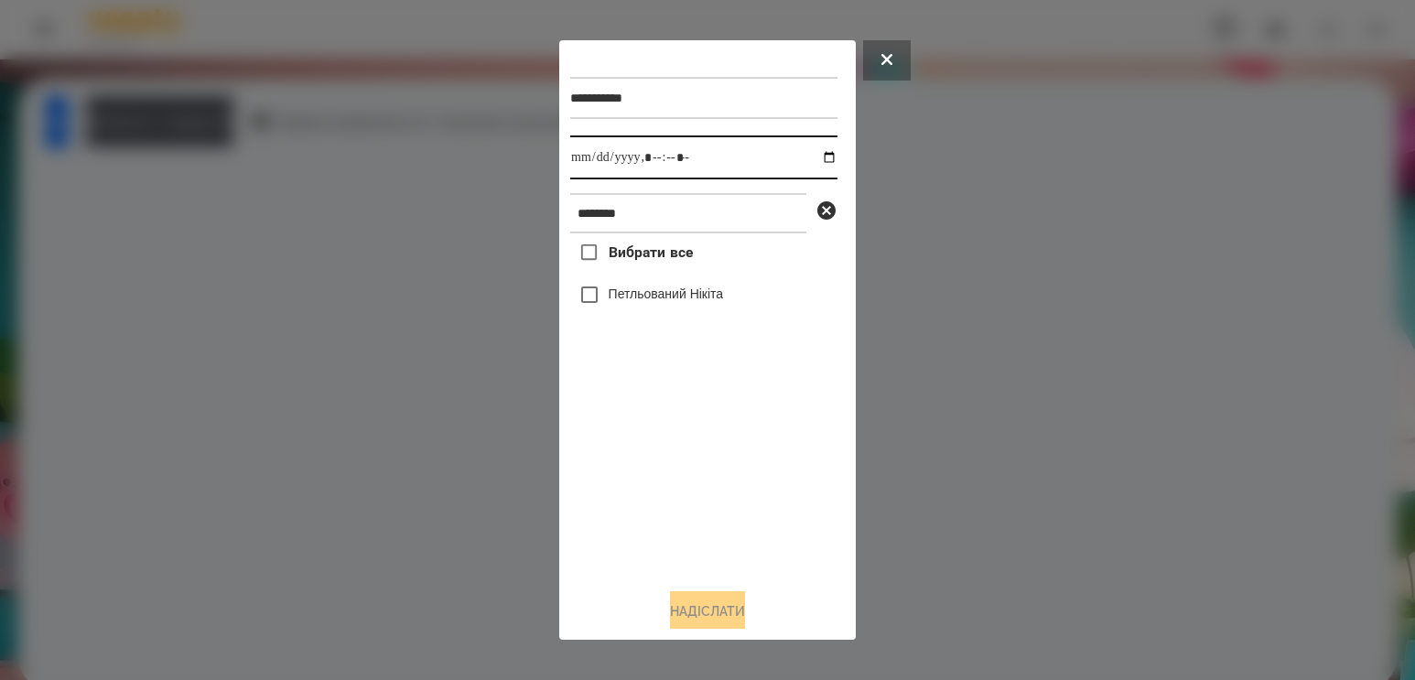
click at [812, 156] on input "datetime-local" at bounding box center [703, 157] width 267 height 44
type input "**********"
drag, startPoint x: 648, startPoint y: 485, endPoint x: 636, endPoint y: 412, distance: 74.2
click at [647, 483] on div "Вибрати все [PERSON_NAME]" at bounding box center [703, 403] width 267 height 340
click at [637, 303] on label "Петльований Нікіта" at bounding box center [665, 294] width 115 height 18
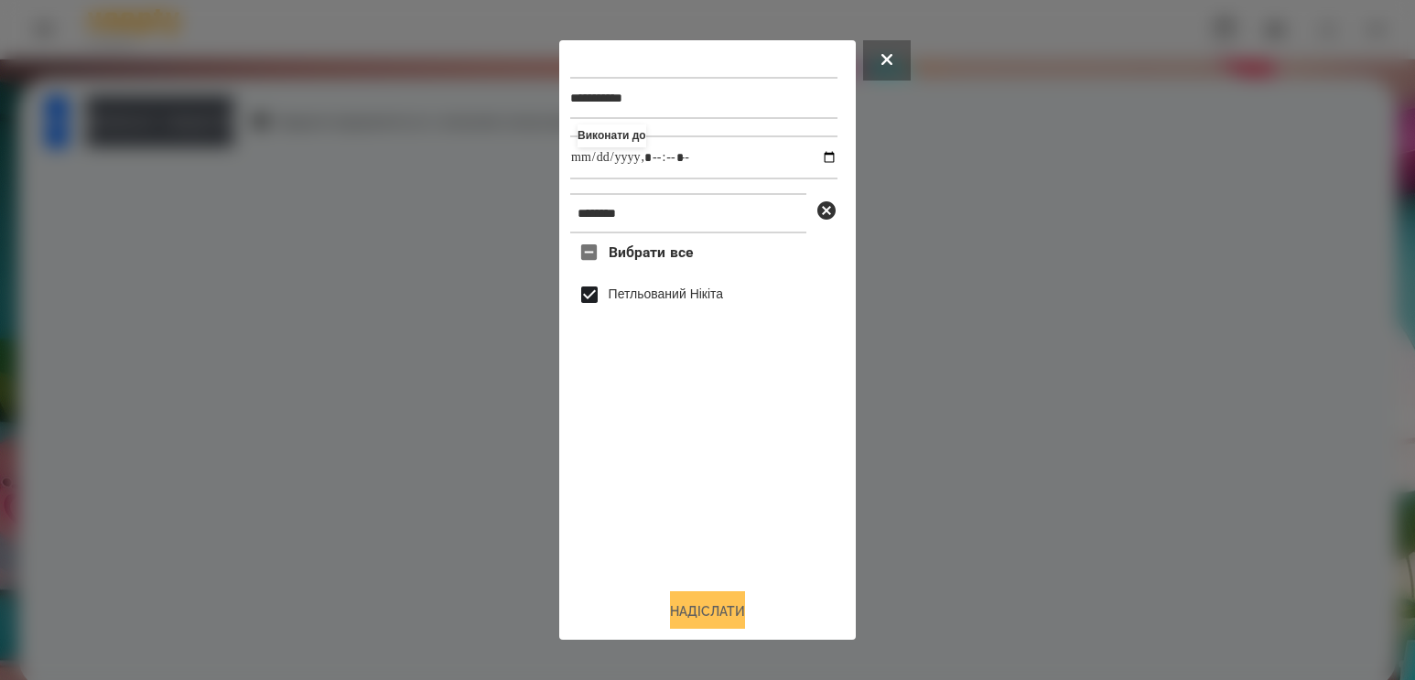
click at [681, 618] on button "Надіслати" at bounding box center [707, 611] width 75 height 40
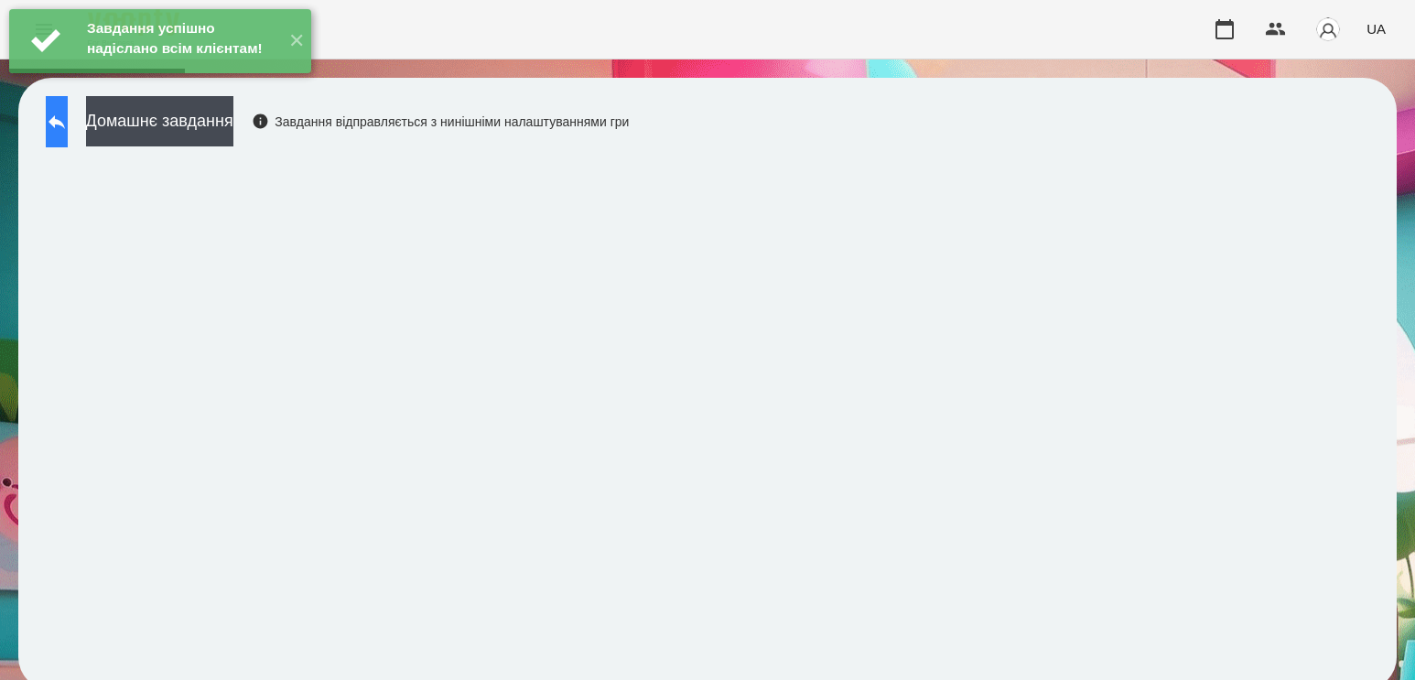
click at [68, 125] on button at bounding box center [57, 121] width 22 height 51
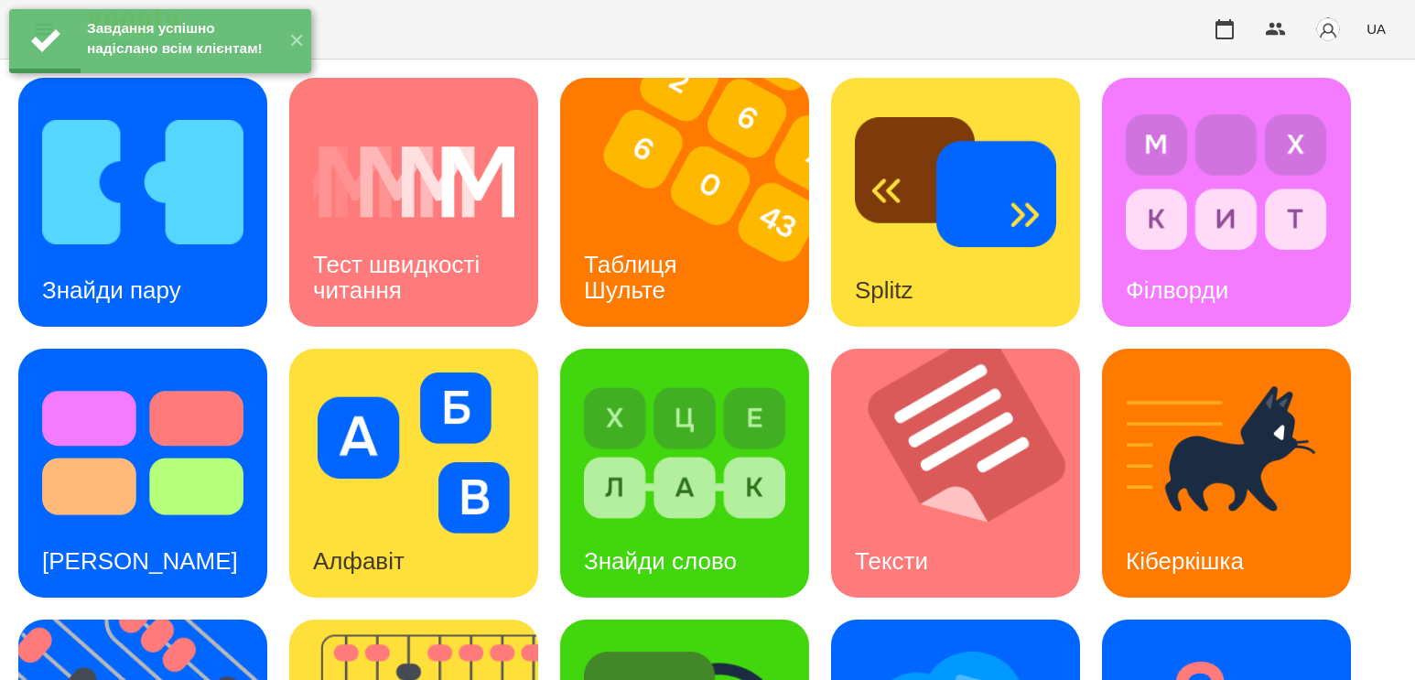
scroll to position [183, 0]
click at [665, 372] on img at bounding box center [684, 452] width 201 height 161
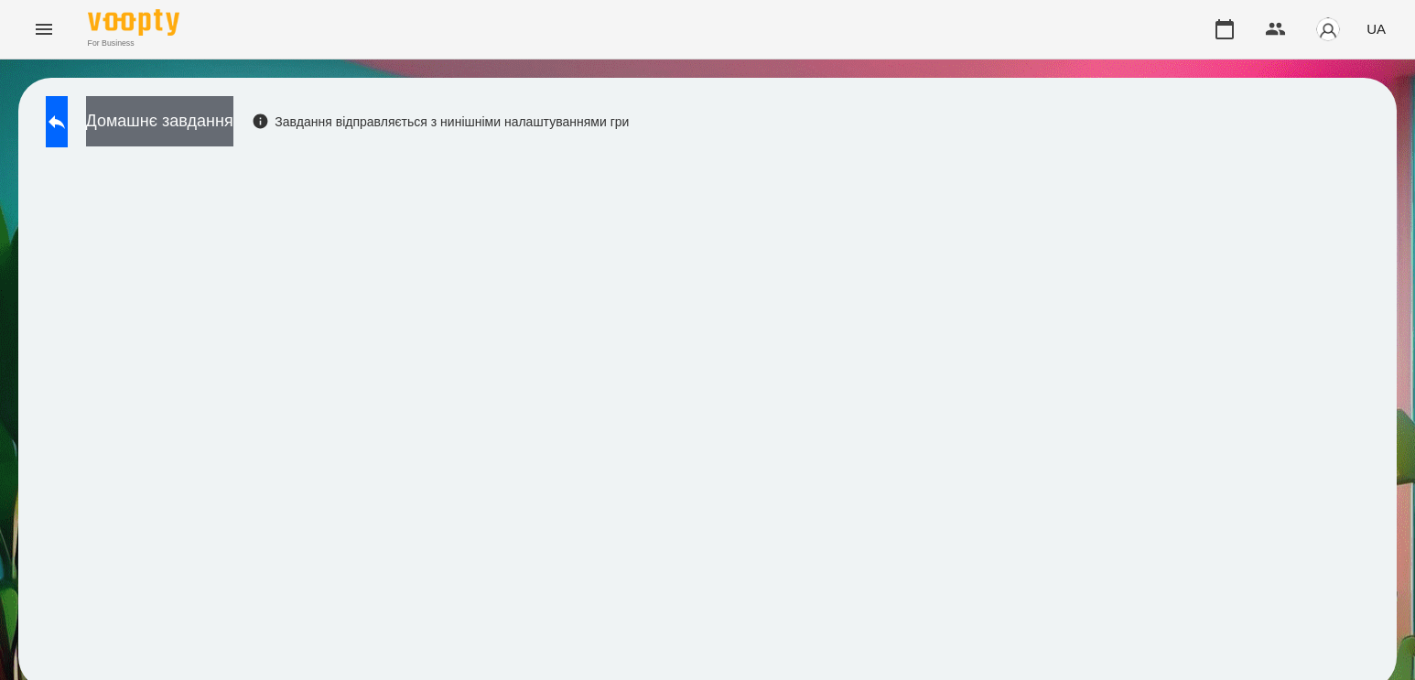
click at [205, 129] on button "Домашнє завдання" at bounding box center [159, 121] width 147 height 50
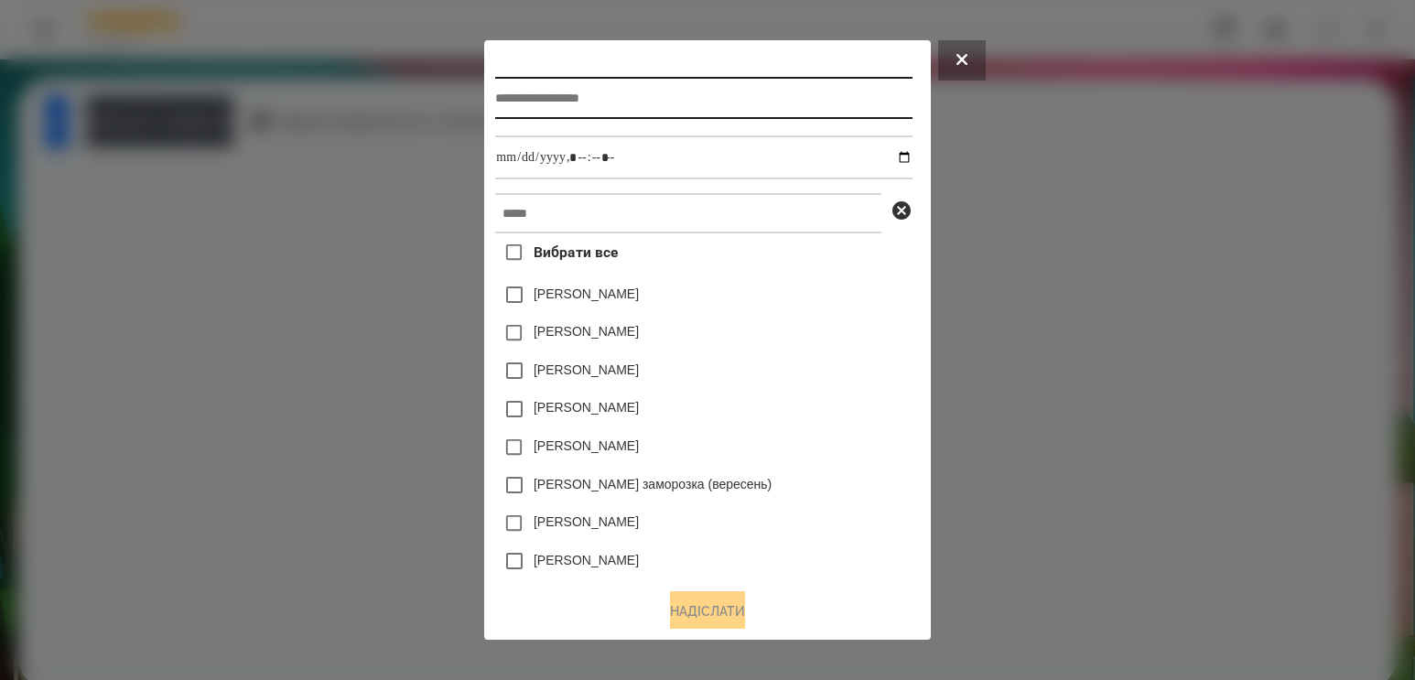
click at [779, 107] on input "text" at bounding box center [703, 98] width 416 height 42
type input "**********"
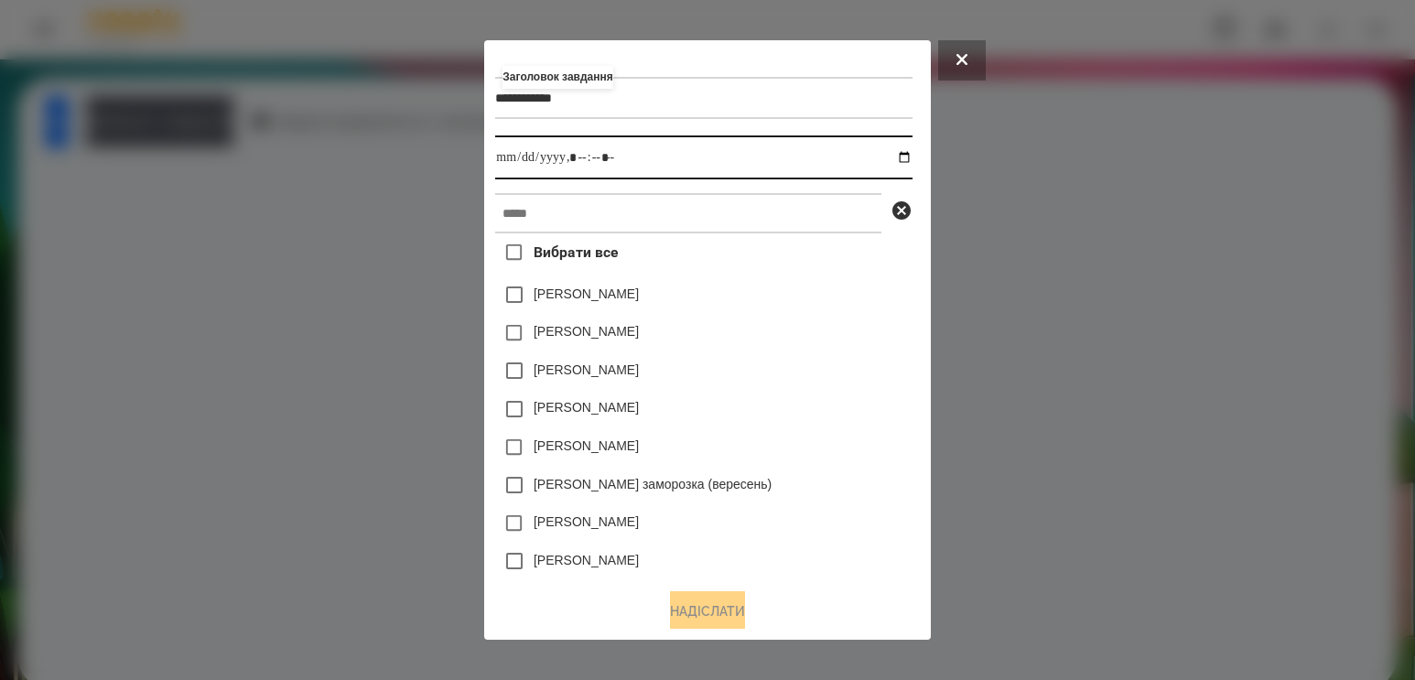
click at [904, 157] on input "datetime-local" at bounding box center [703, 157] width 416 height 44
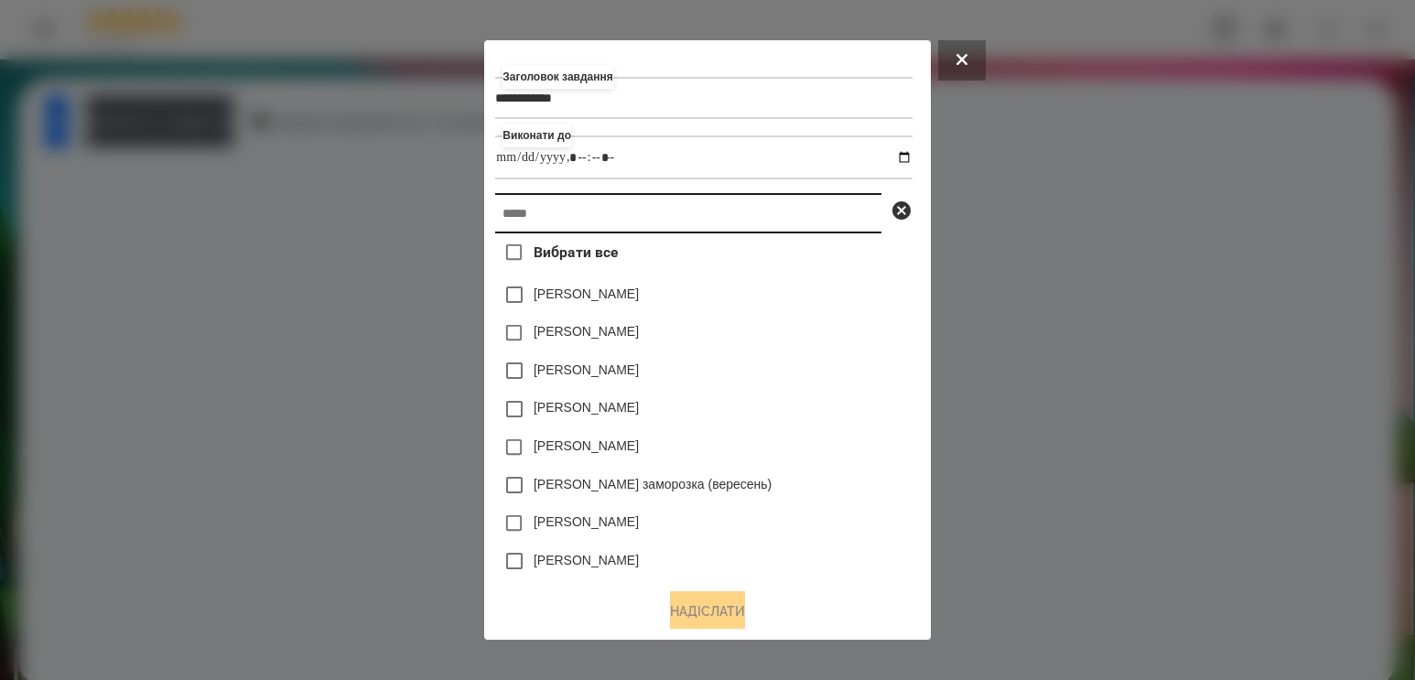
type input "**********"
click at [852, 224] on input "text" at bounding box center [688, 213] width 386 height 40
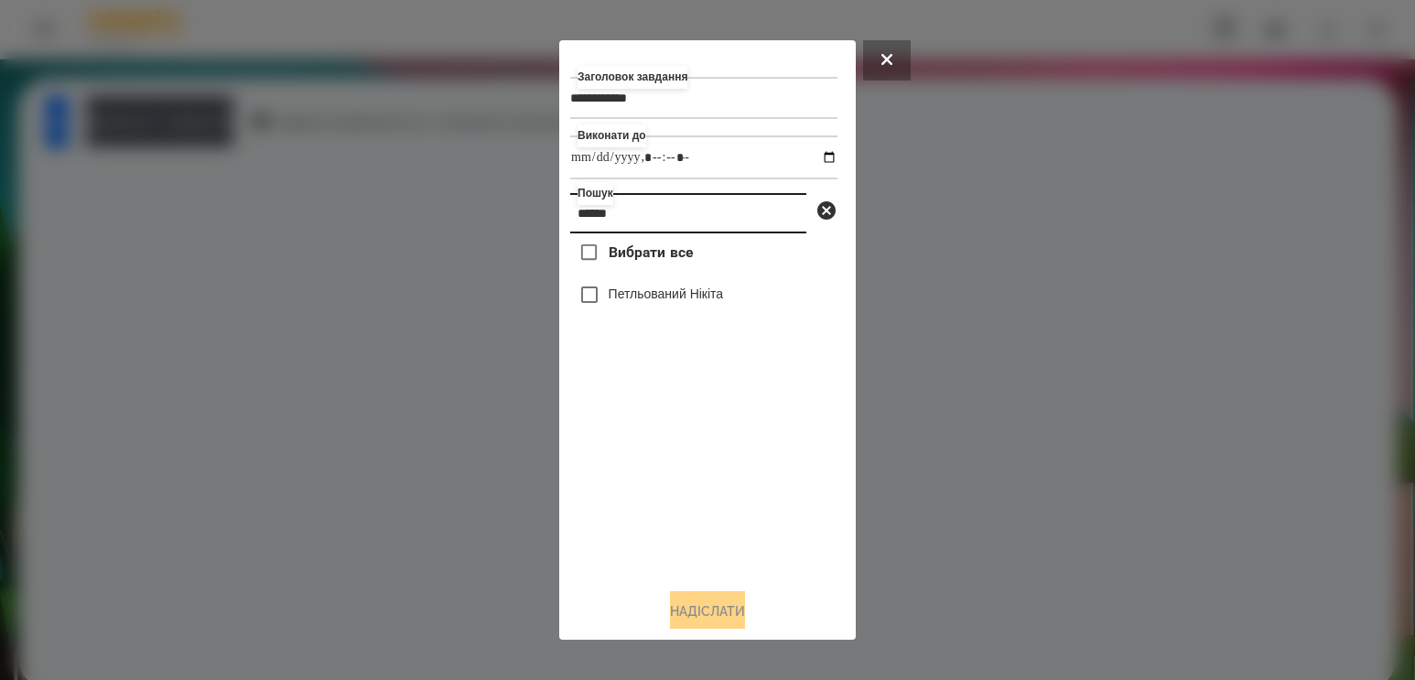
type input "******"
click at [724, 296] on label "Петльований Нікіта" at bounding box center [665, 294] width 115 height 18
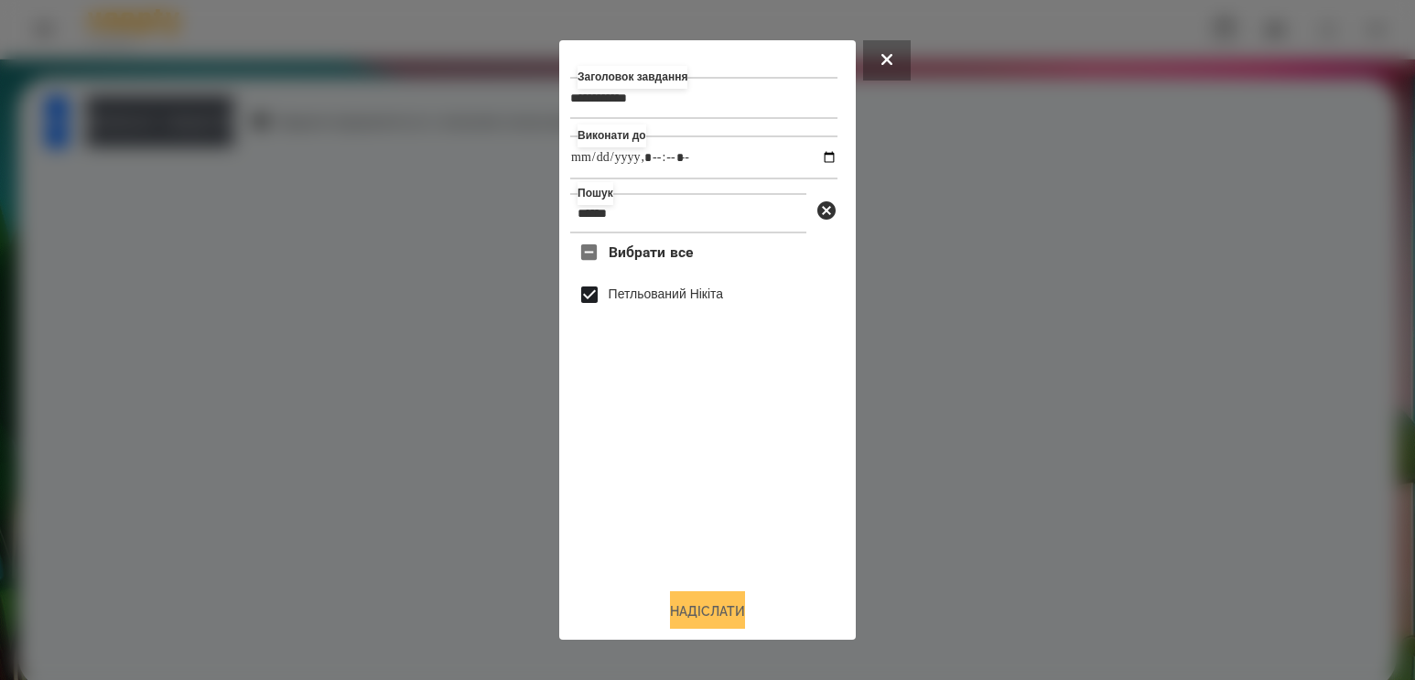
click at [687, 607] on button "Надіслати" at bounding box center [707, 611] width 75 height 40
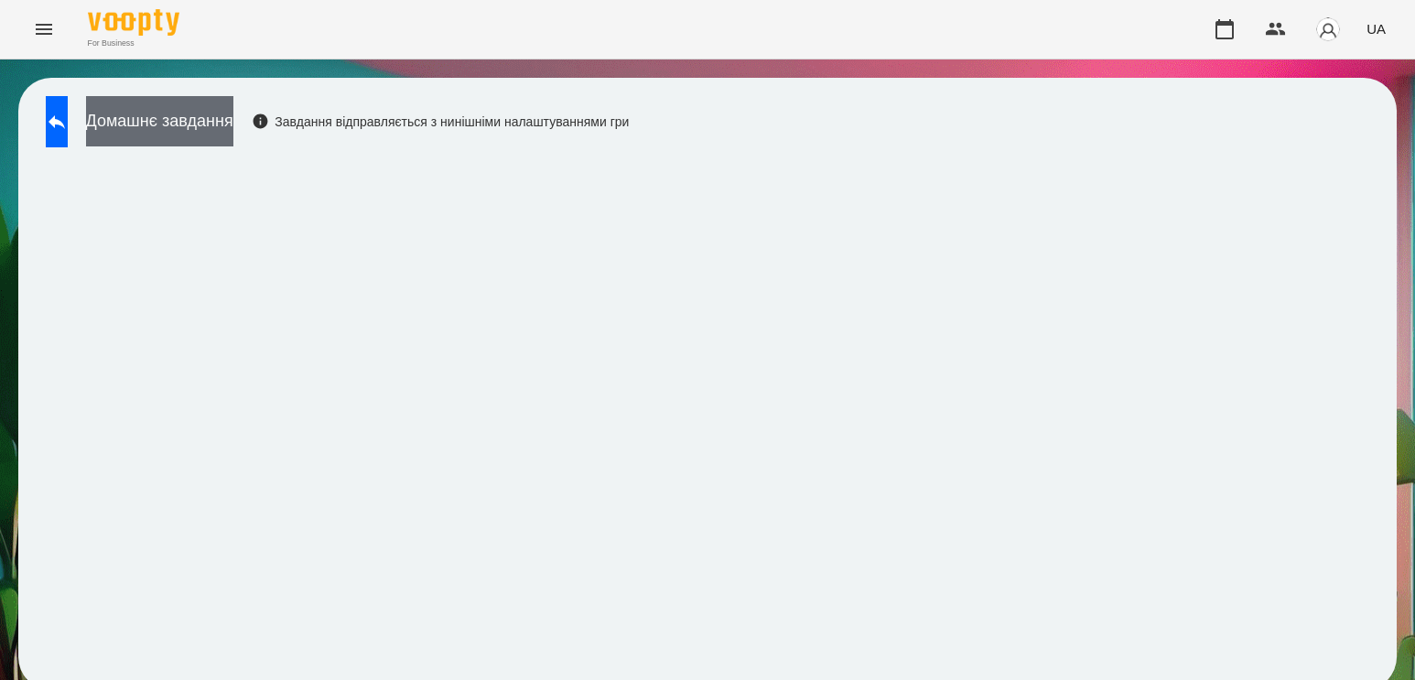
click at [233, 134] on button "Домашнє завдання" at bounding box center [159, 121] width 147 height 50
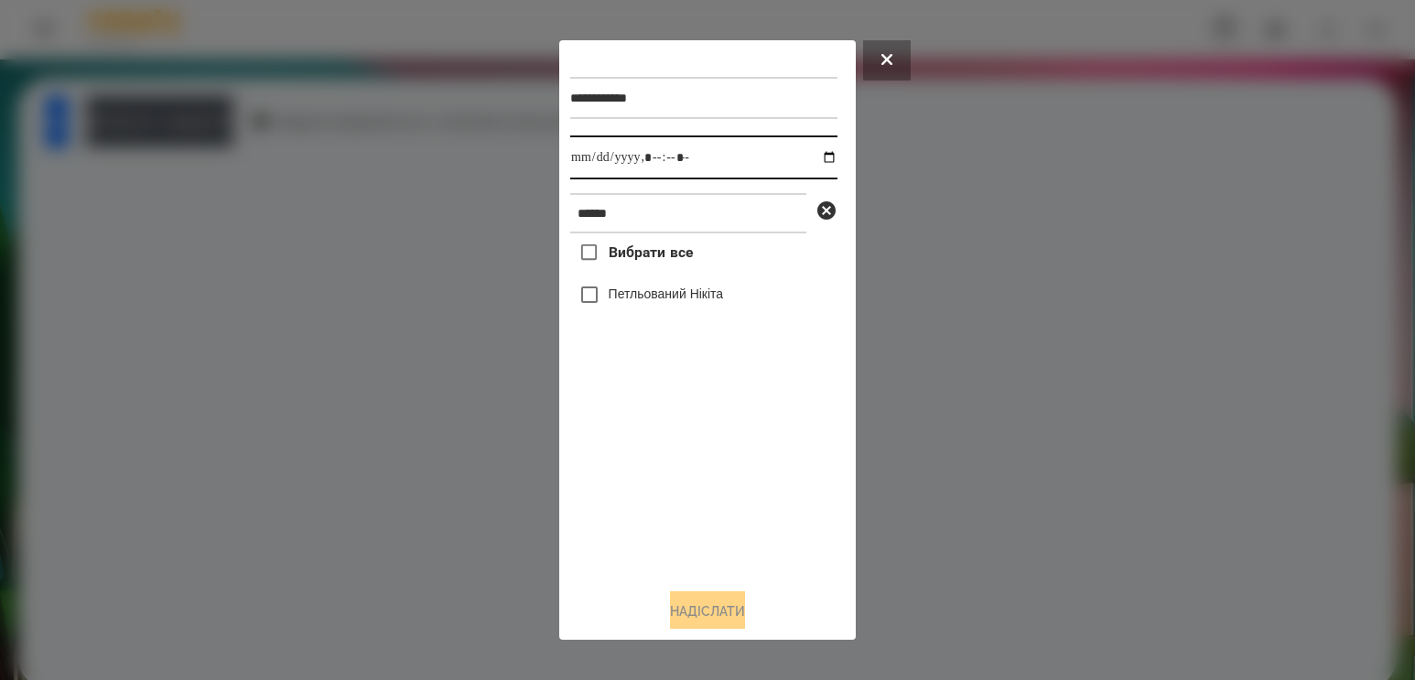
click at [817, 161] on input "datetime-local" at bounding box center [703, 157] width 267 height 44
type input "**********"
click at [687, 500] on div "Вибрати все [PERSON_NAME]" at bounding box center [703, 403] width 267 height 340
click at [692, 300] on label "Петльований Нікіта" at bounding box center [665, 294] width 115 height 18
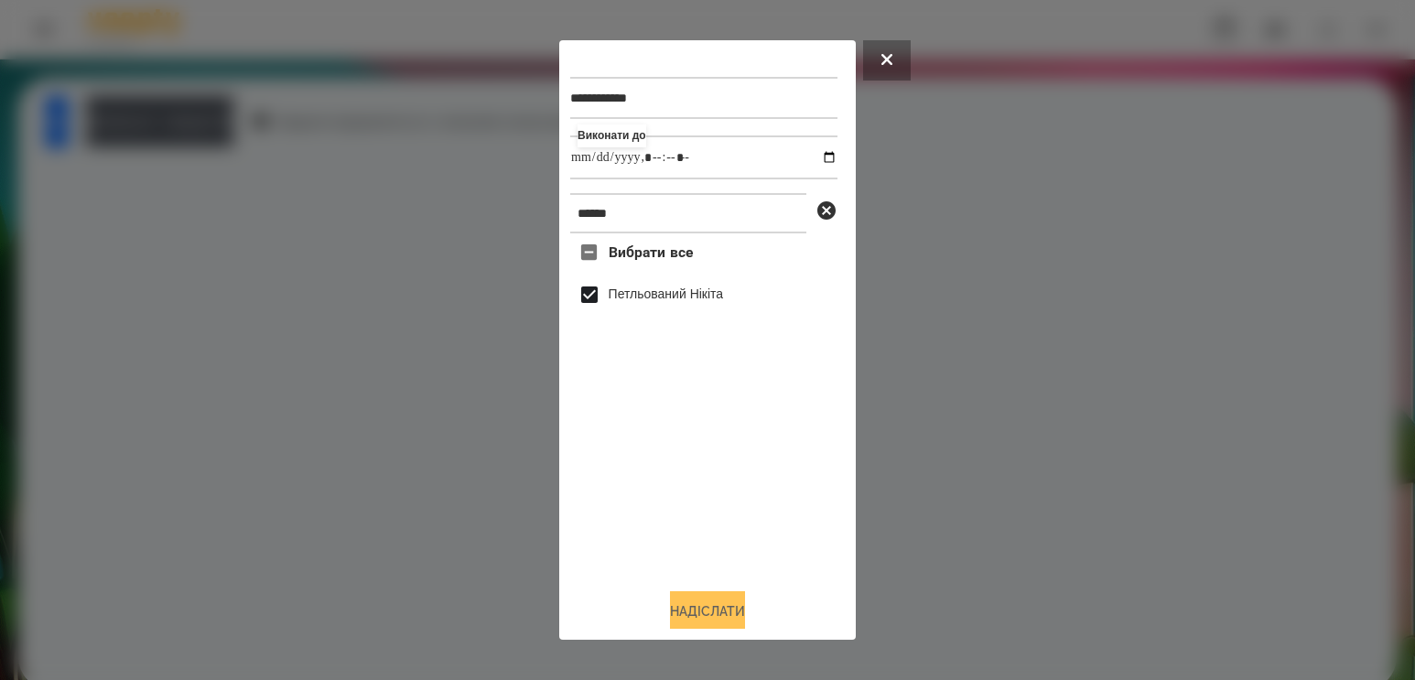
click at [688, 616] on button "Надіслати" at bounding box center [707, 611] width 75 height 40
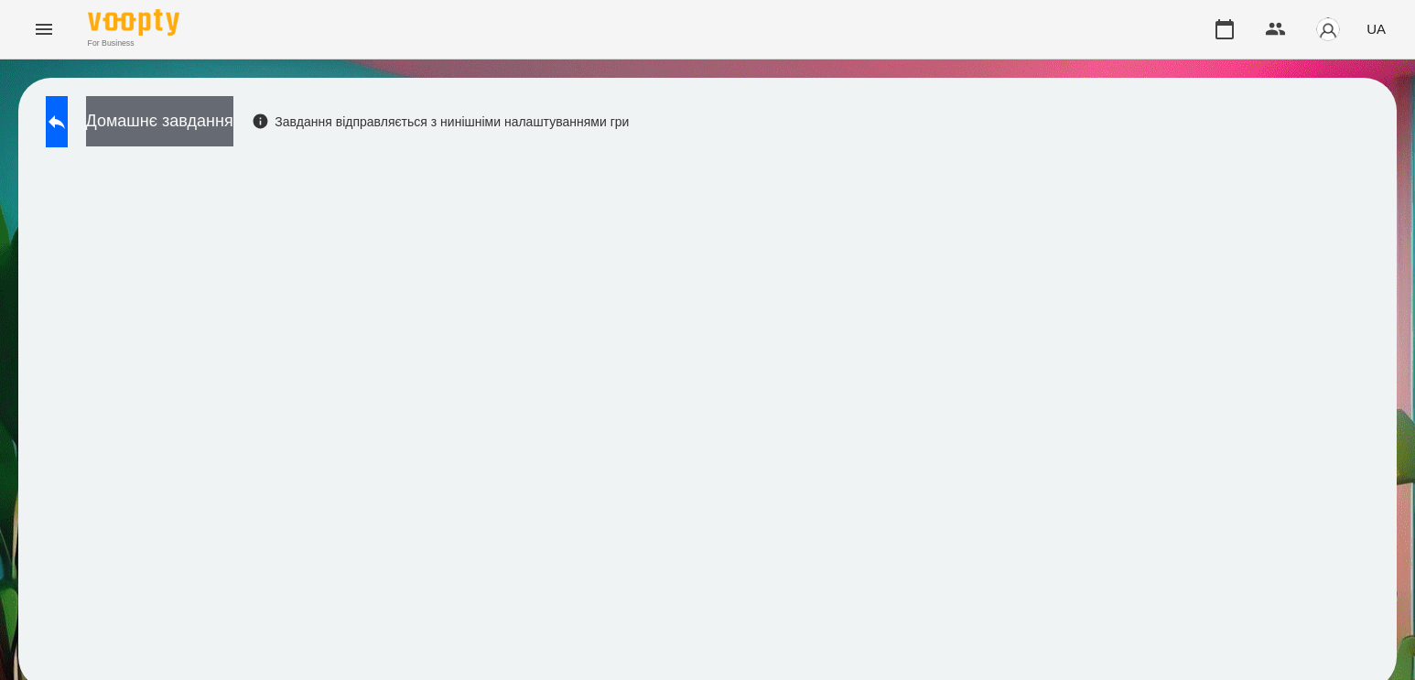
click at [182, 116] on button "Домашнє завдання" at bounding box center [159, 121] width 147 height 50
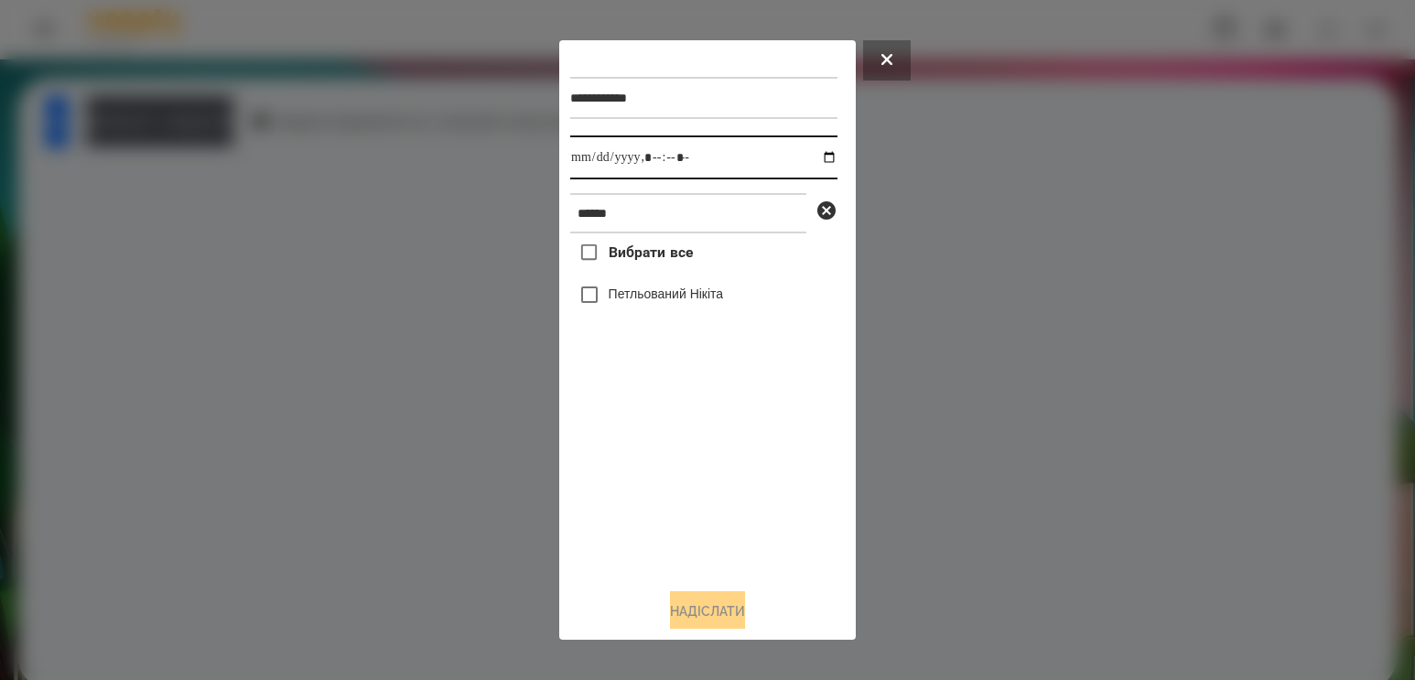
click at [810, 156] on input "datetime-local" at bounding box center [703, 157] width 267 height 44
type input "**********"
drag, startPoint x: 737, startPoint y: 541, endPoint x: 729, endPoint y: 528, distance: 14.8
click at [737, 541] on div "Вибрати все [PERSON_NAME]" at bounding box center [703, 403] width 267 height 340
click at [694, 293] on label "Петльований Нікіта" at bounding box center [665, 294] width 115 height 18
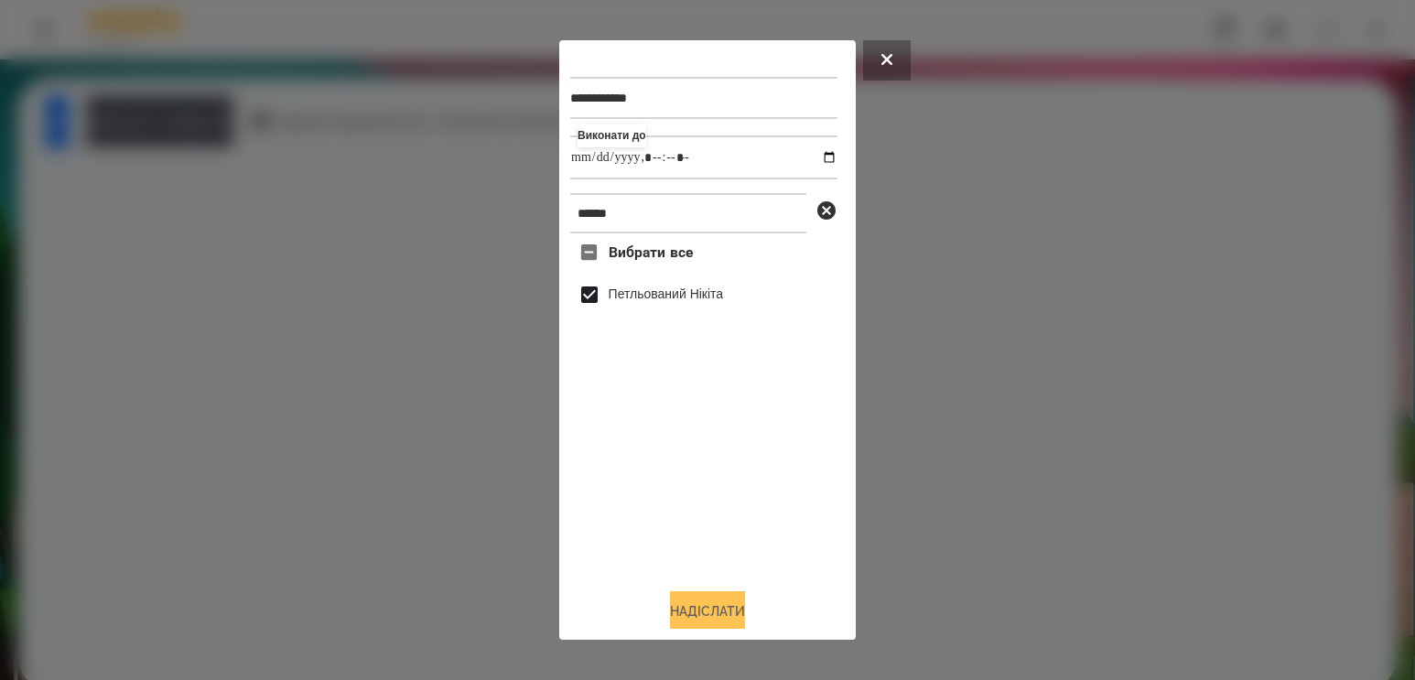
click at [707, 605] on button "Надіслати" at bounding box center [707, 611] width 75 height 40
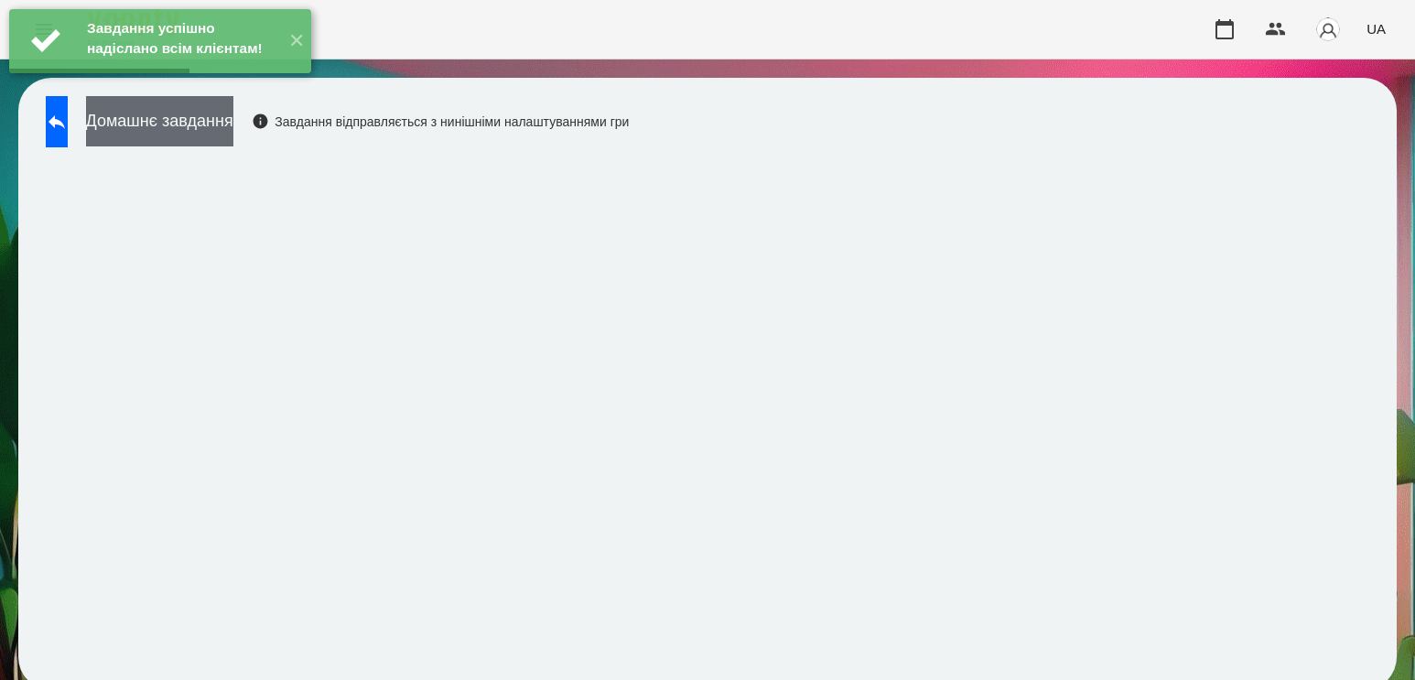
click at [144, 136] on button "Домашнє завдання" at bounding box center [159, 121] width 147 height 50
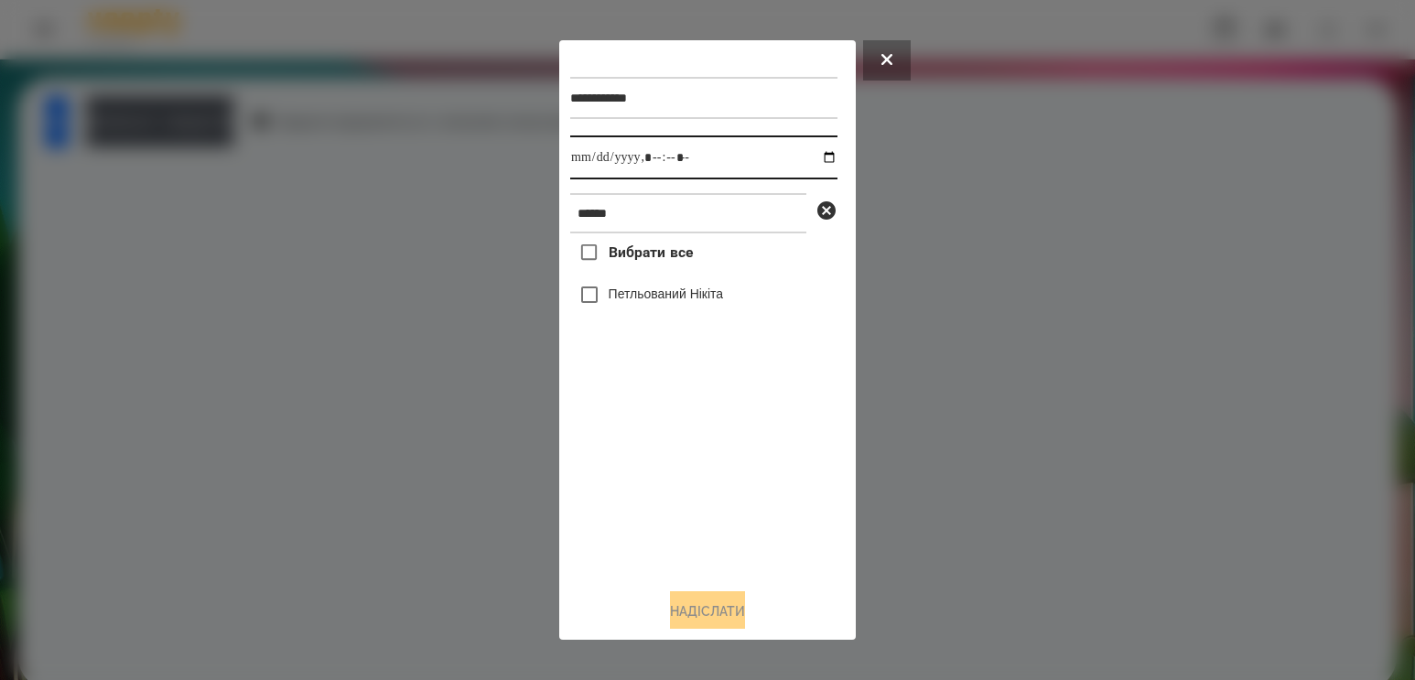
click at [814, 159] on input "datetime-local" at bounding box center [703, 157] width 267 height 44
type input "**********"
click at [696, 470] on div "Вибрати все [PERSON_NAME]" at bounding box center [703, 403] width 267 height 340
click at [664, 299] on label "Петльований Нікіта" at bounding box center [665, 294] width 115 height 18
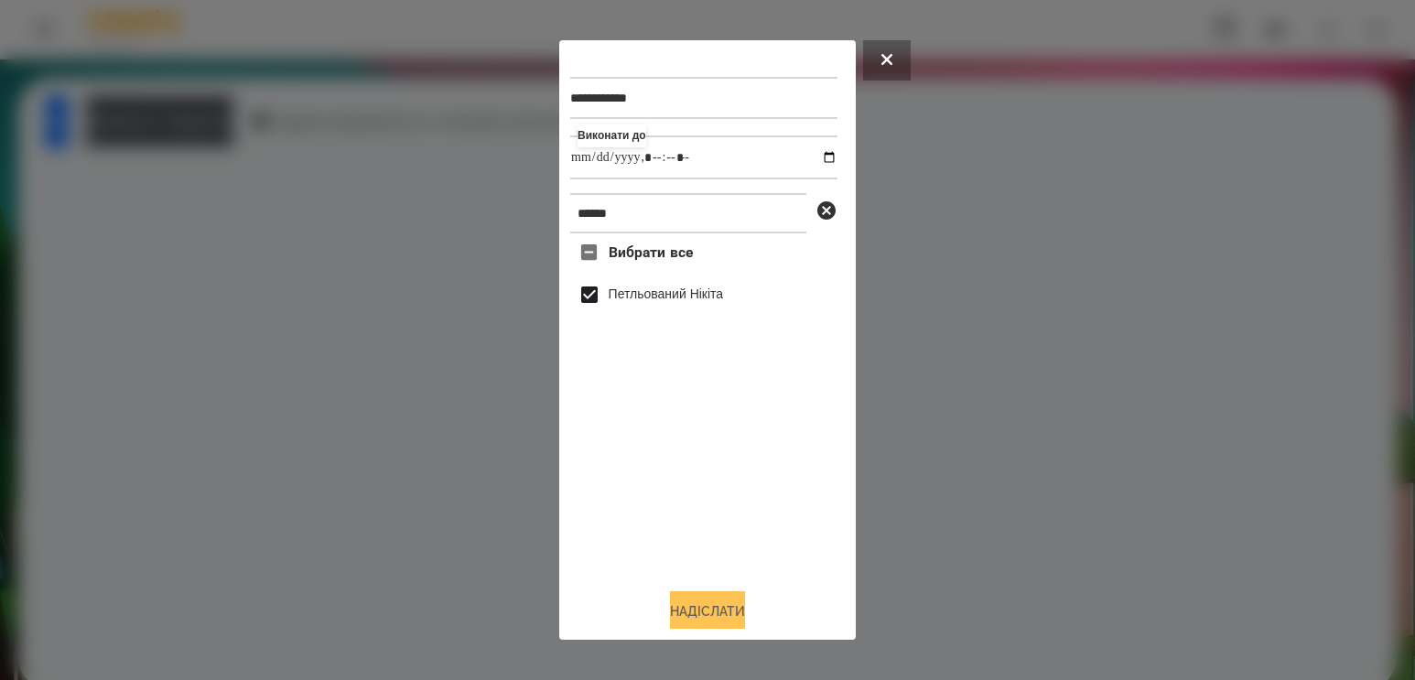
click at [689, 606] on button "Надіслати" at bounding box center [707, 611] width 75 height 40
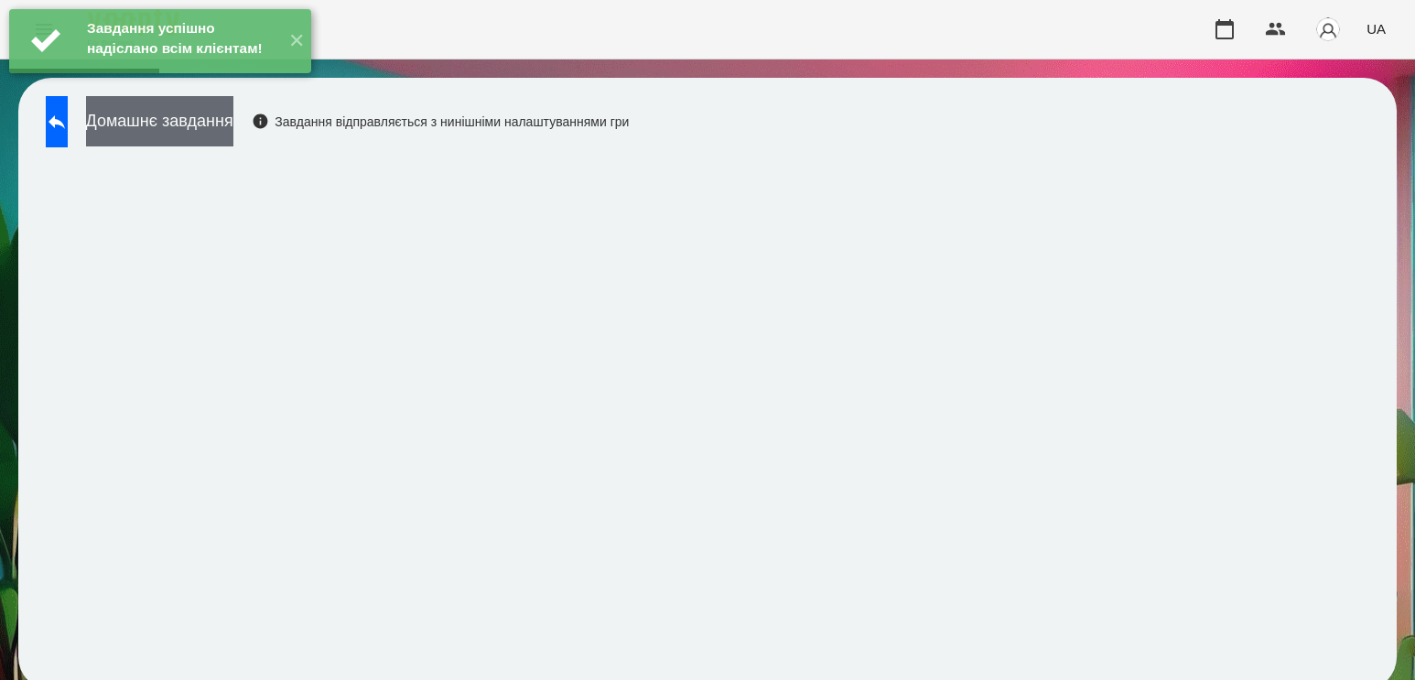
click at [233, 124] on button "Домашнє завдання" at bounding box center [159, 121] width 147 height 50
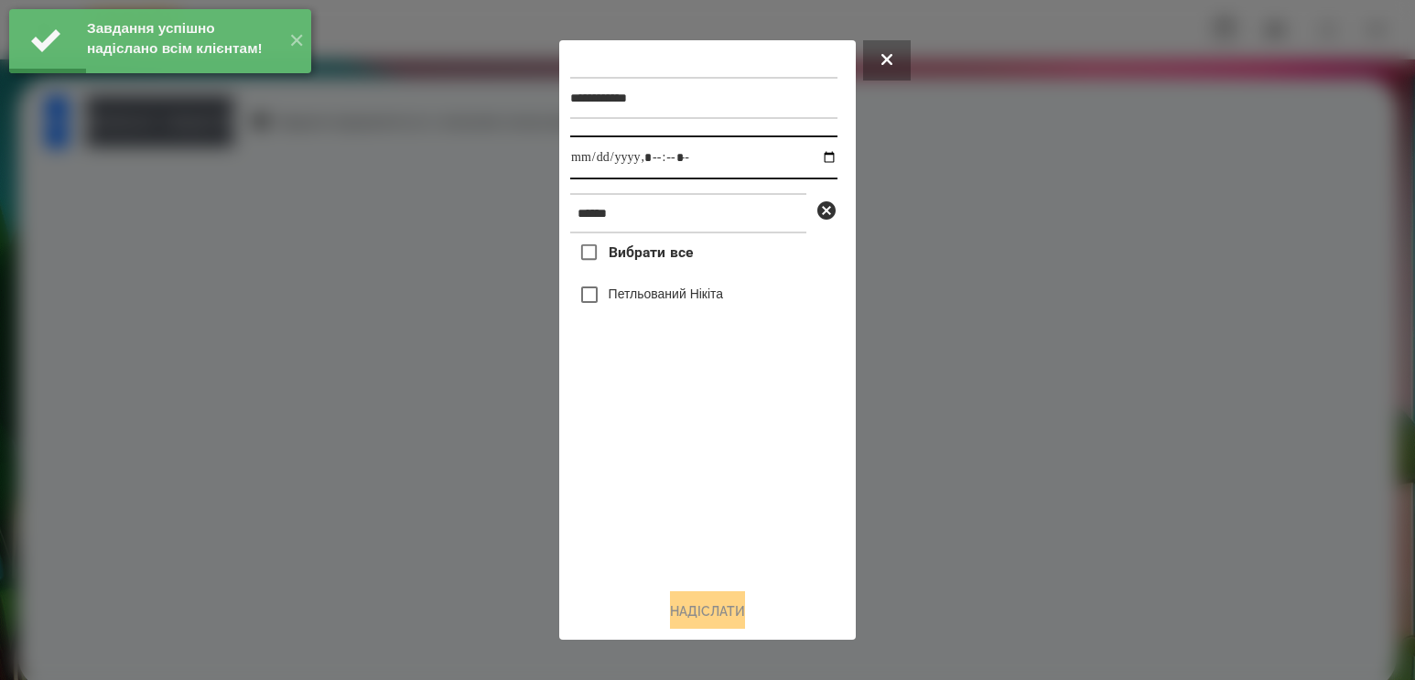
click at [812, 162] on input "datetime-local" at bounding box center [703, 157] width 267 height 44
type input "**********"
click at [634, 510] on div "Вибрати все [PERSON_NAME]" at bounding box center [703, 403] width 267 height 340
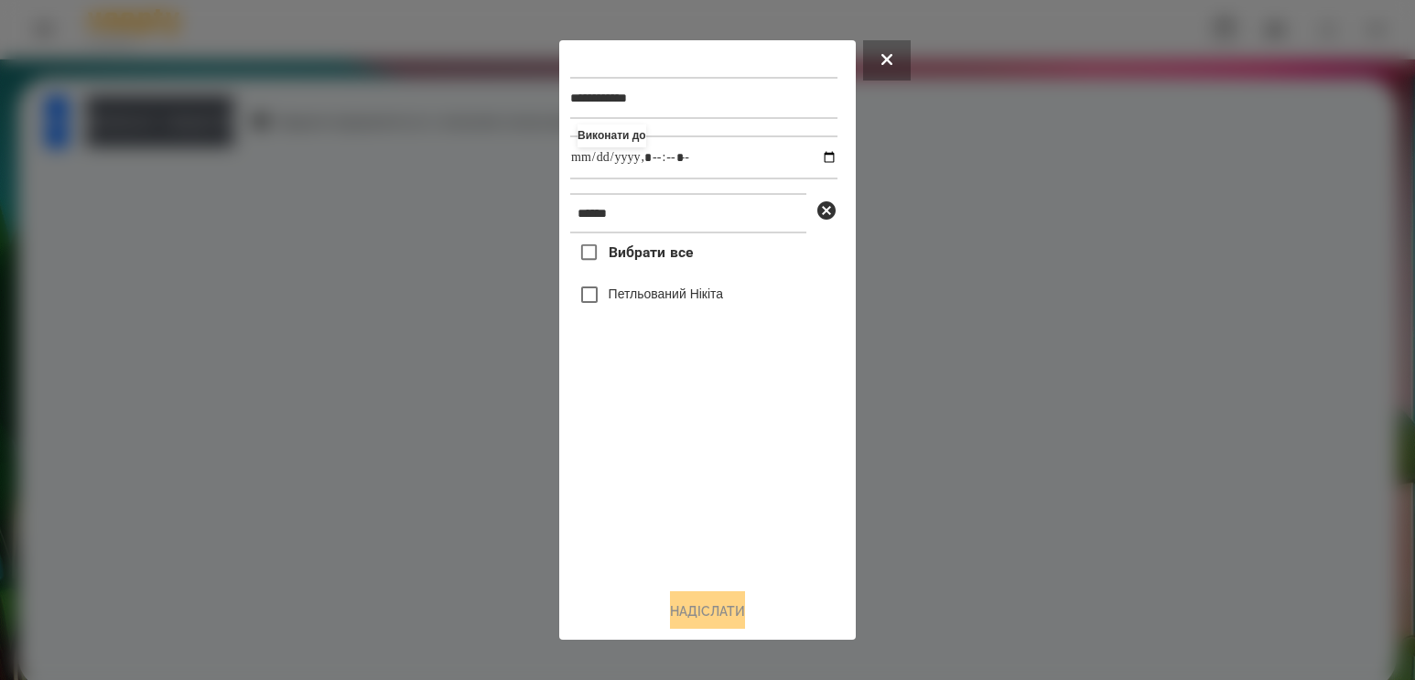
click at [666, 303] on label "Петльований Нікіта" at bounding box center [665, 294] width 115 height 18
click at [720, 616] on button "Надіслати" at bounding box center [707, 611] width 75 height 40
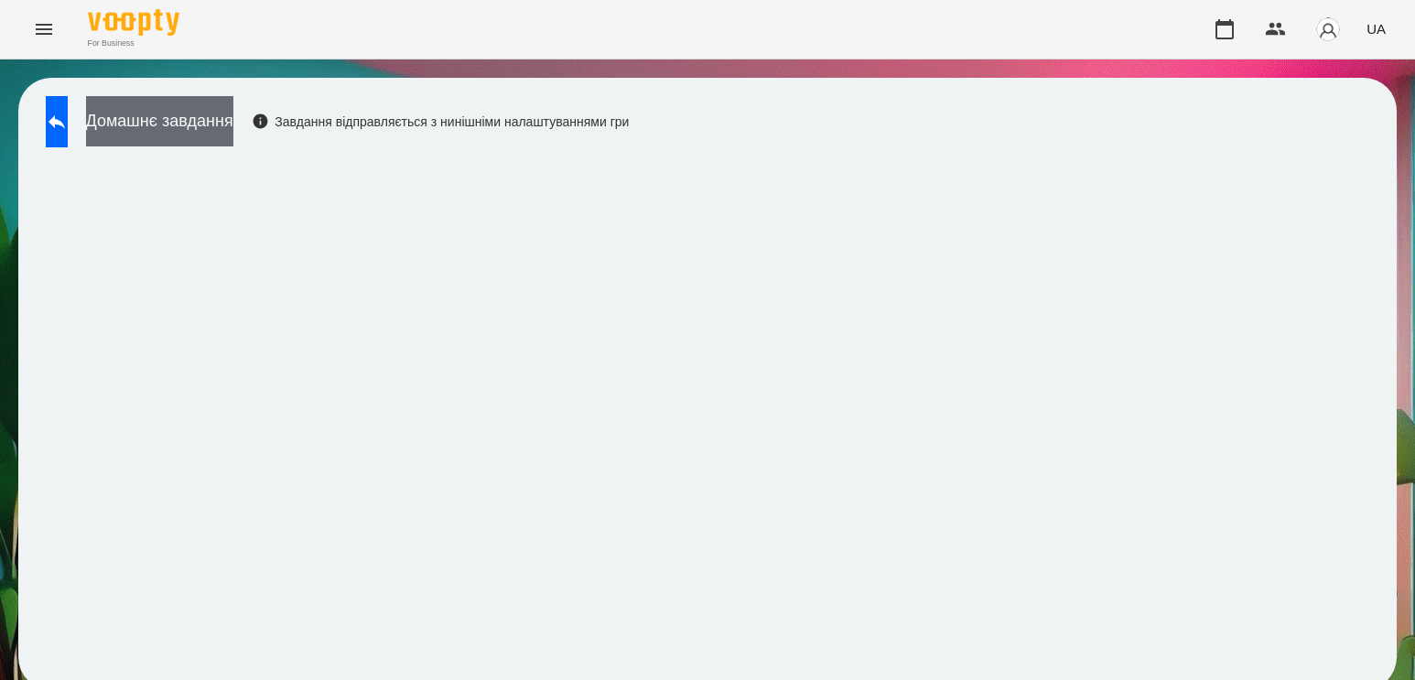
click at [192, 133] on button "Домашнє завдання" at bounding box center [159, 121] width 147 height 50
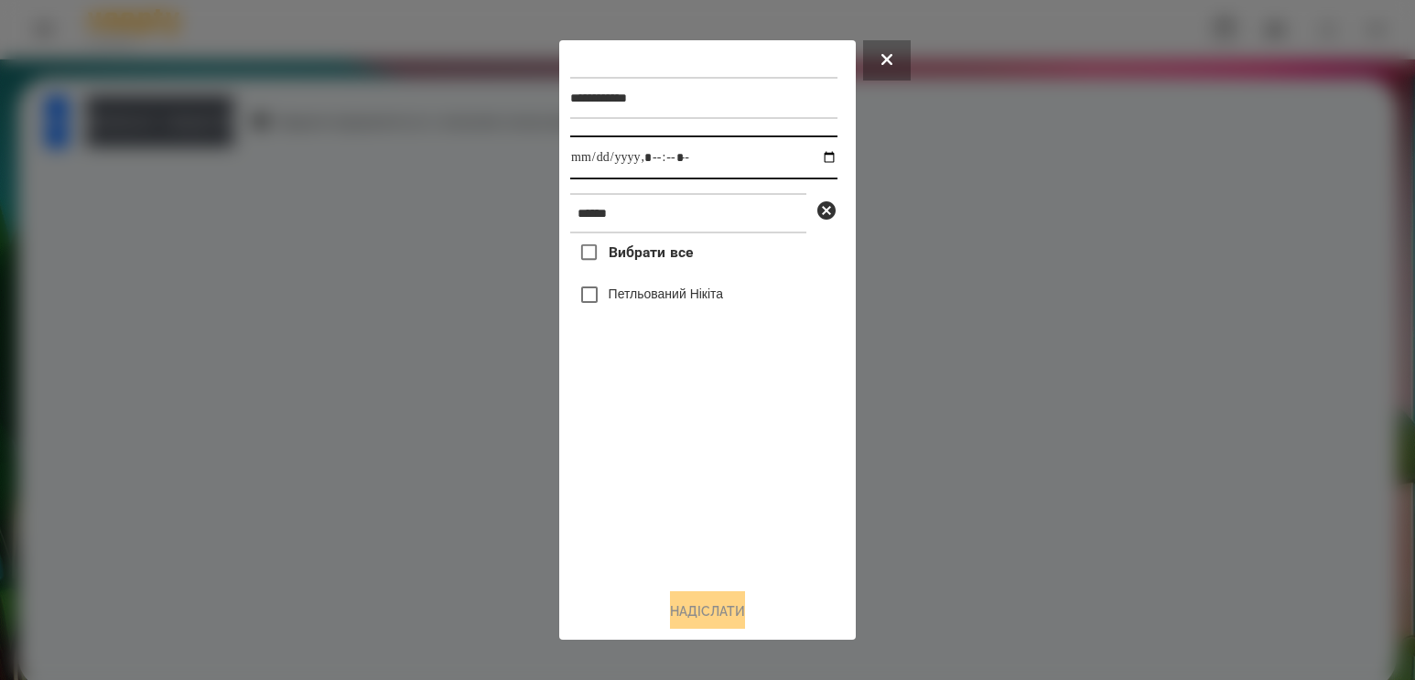
click at [812, 161] on input "datetime-local" at bounding box center [703, 157] width 267 height 44
type input "**********"
click at [647, 503] on div "Вибрати все [PERSON_NAME]" at bounding box center [703, 403] width 267 height 340
click at [641, 297] on label "Петльований Нікіта" at bounding box center [665, 294] width 115 height 18
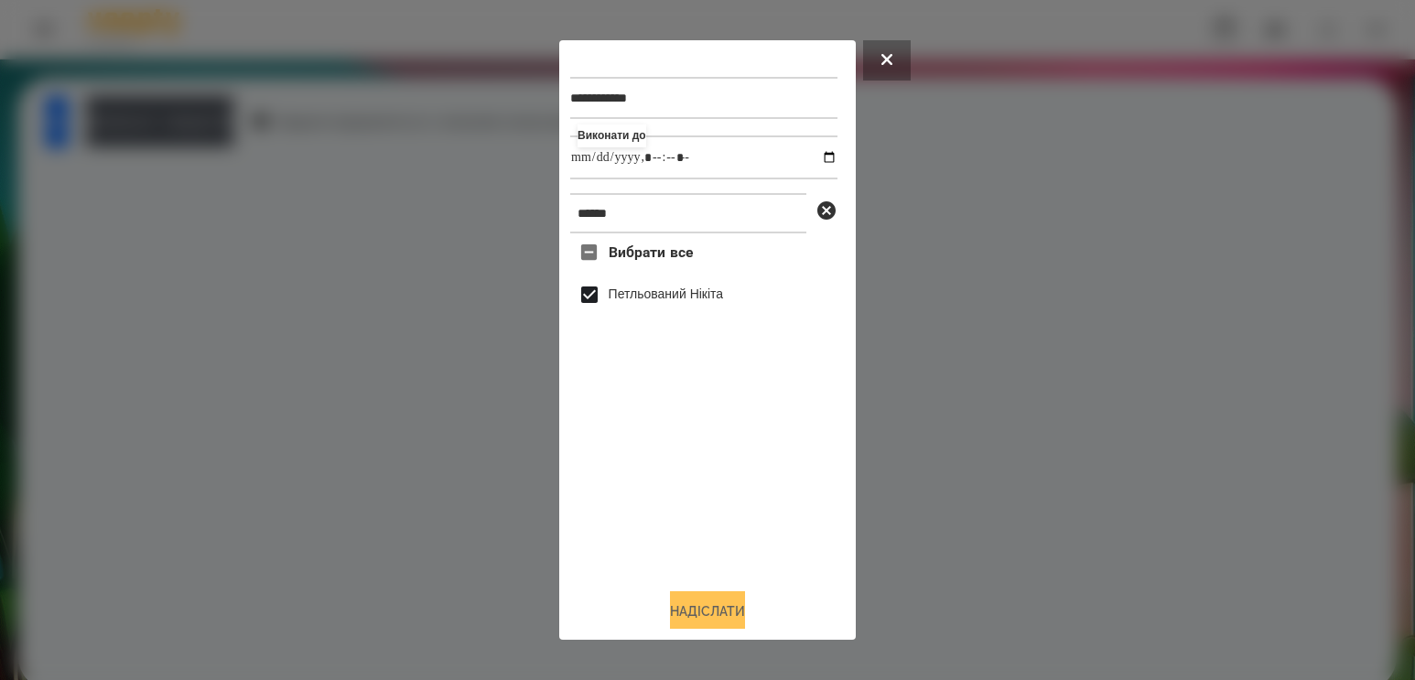
click at [726, 620] on button "Надіслати" at bounding box center [707, 611] width 75 height 40
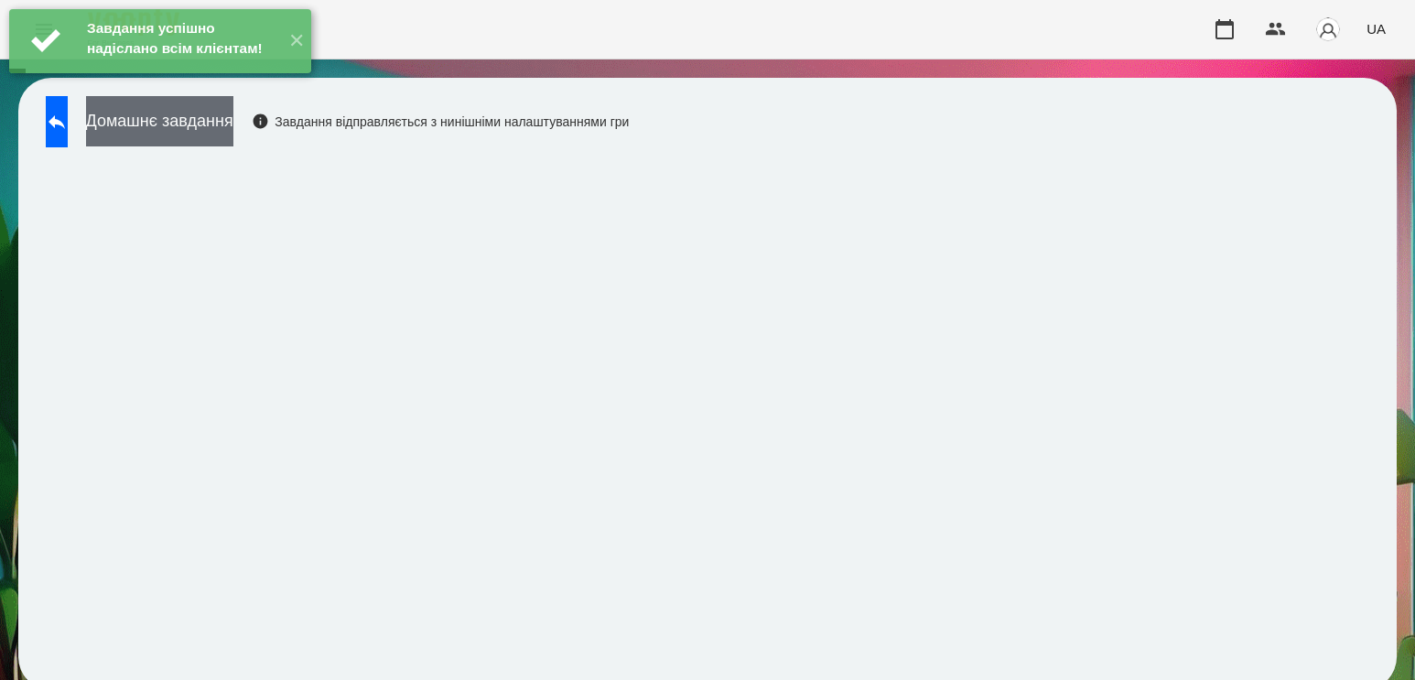
click at [208, 118] on button "Домашнє завдання" at bounding box center [159, 121] width 147 height 50
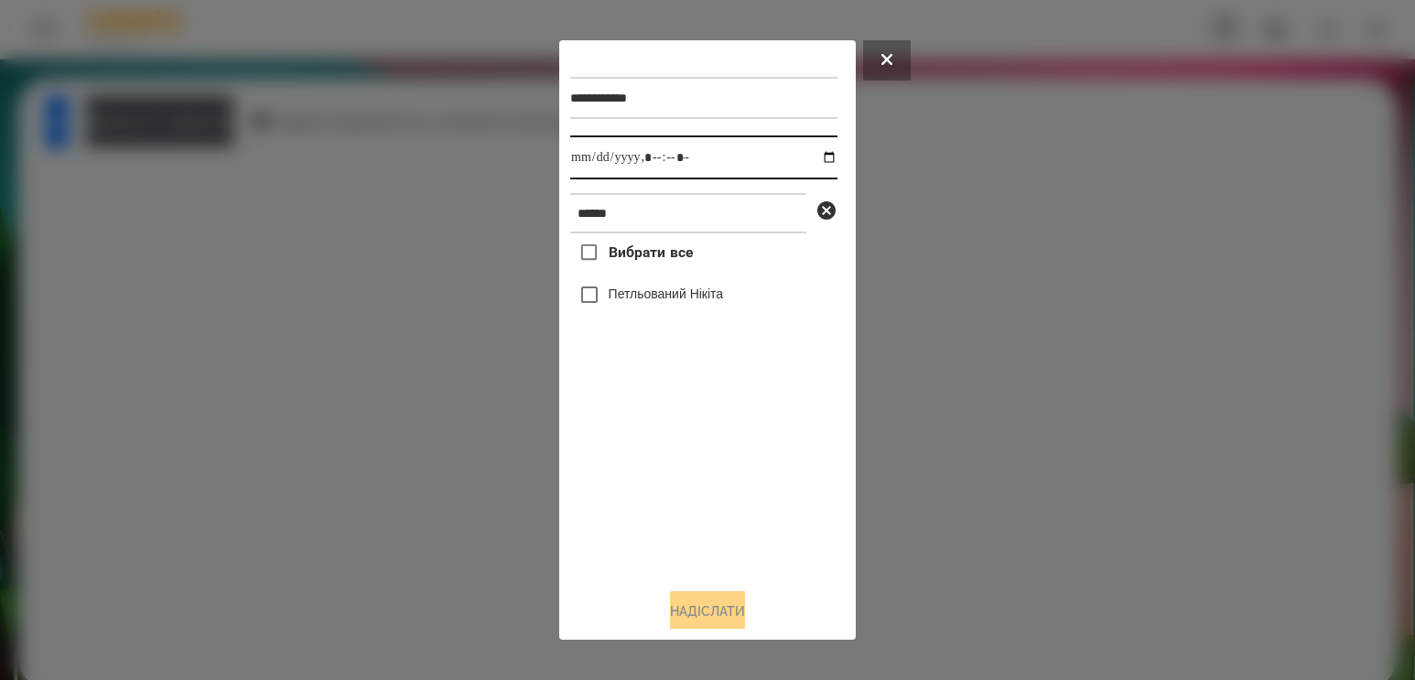
click at [809, 161] on input "datetime-local" at bounding box center [703, 157] width 267 height 44
type input "**********"
drag, startPoint x: 672, startPoint y: 485, endPoint x: 672, endPoint y: 471, distance: 13.7
click at [672, 485] on div "Вибрати все [PERSON_NAME]" at bounding box center [703, 403] width 267 height 340
click at [652, 300] on label "Петльований Нікіта" at bounding box center [665, 294] width 115 height 18
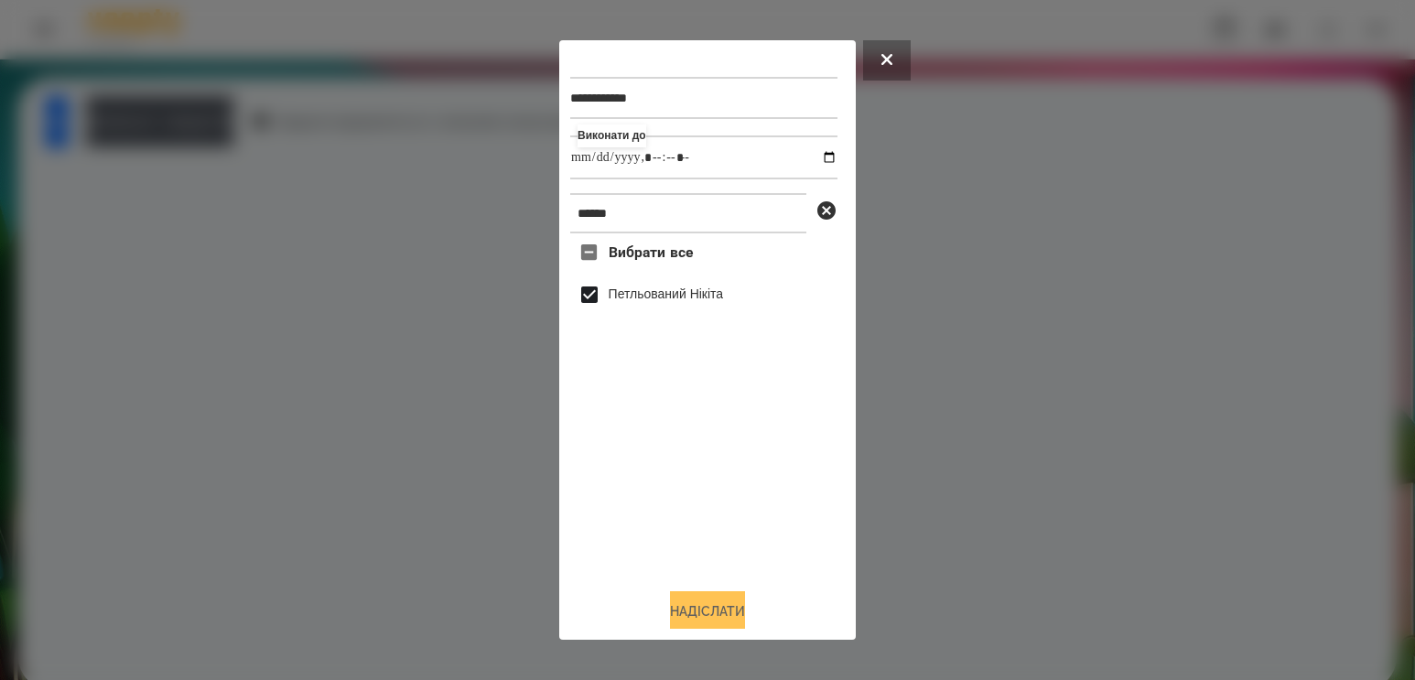
click at [731, 626] on button "Надіслати" at bounding box center [707, 611] width 75 height 40
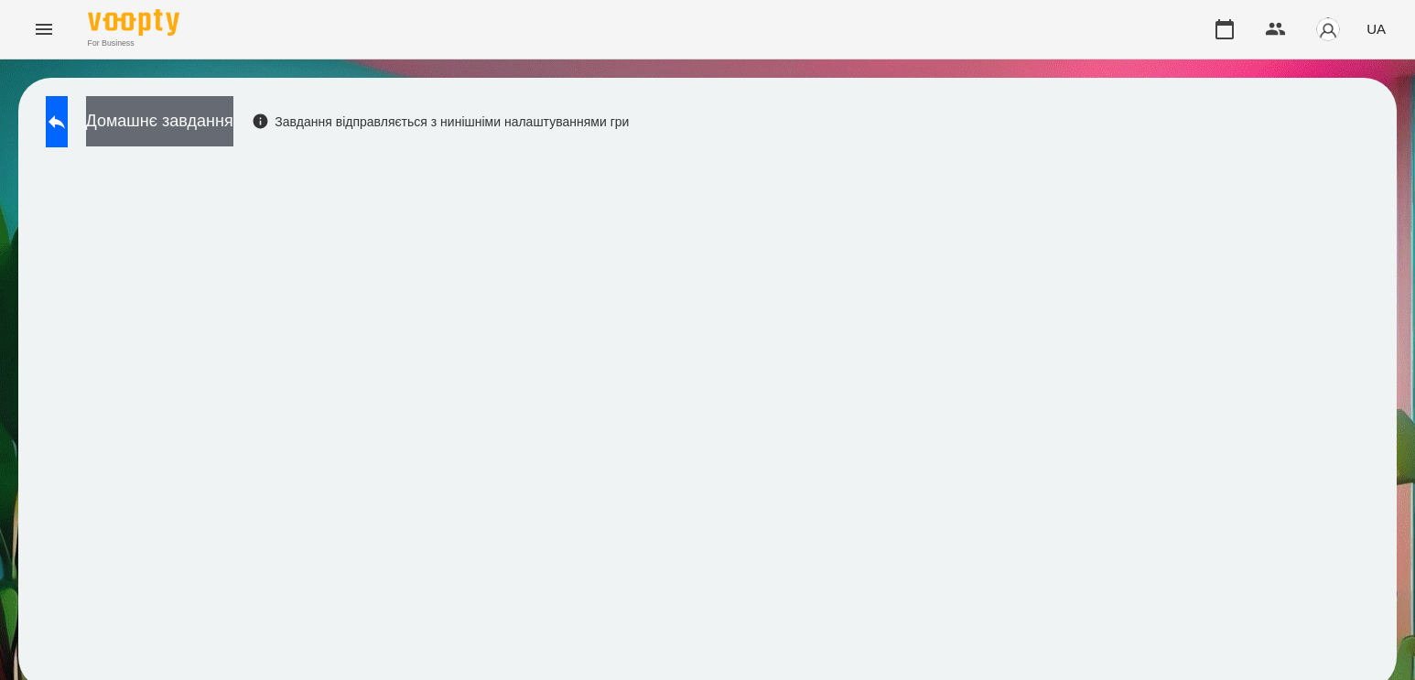
click at [204, 110] on button "Домашнє завдання" at bounding box center [159, 121] width 147 height 50
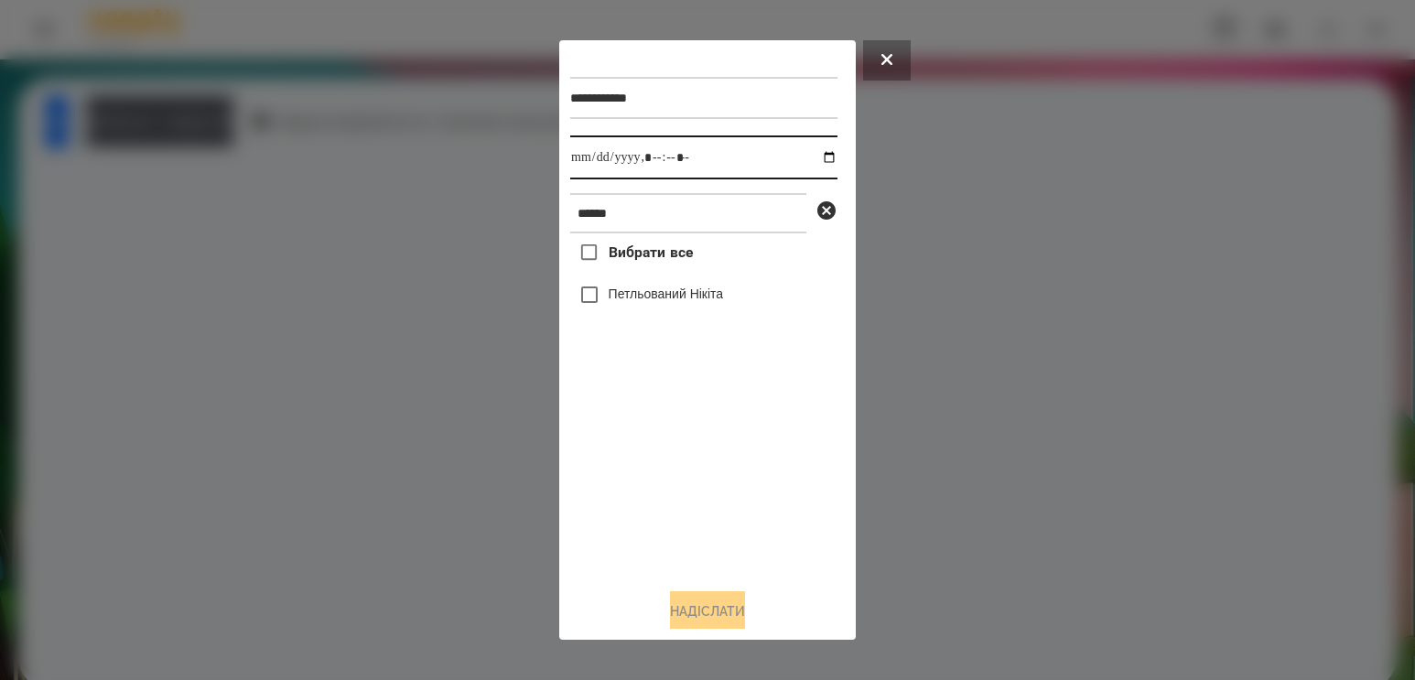
click at [792, 146] on input "datetime-local" at bounding box center [703, 157] width 267 height 44
click at [808, 155] on input "datetime-local" at bounding box center [703, 157] width 267 height 44
type input "**********"
click at [678, 487] on div "Вибрати все [PERSON_NAME]" at bounding box center [703, 403] width 267 height 340
drag, startPoint x: 682, startPoint y: 221, endPoint x: 244, endPoint y: 221, distance: 437.3
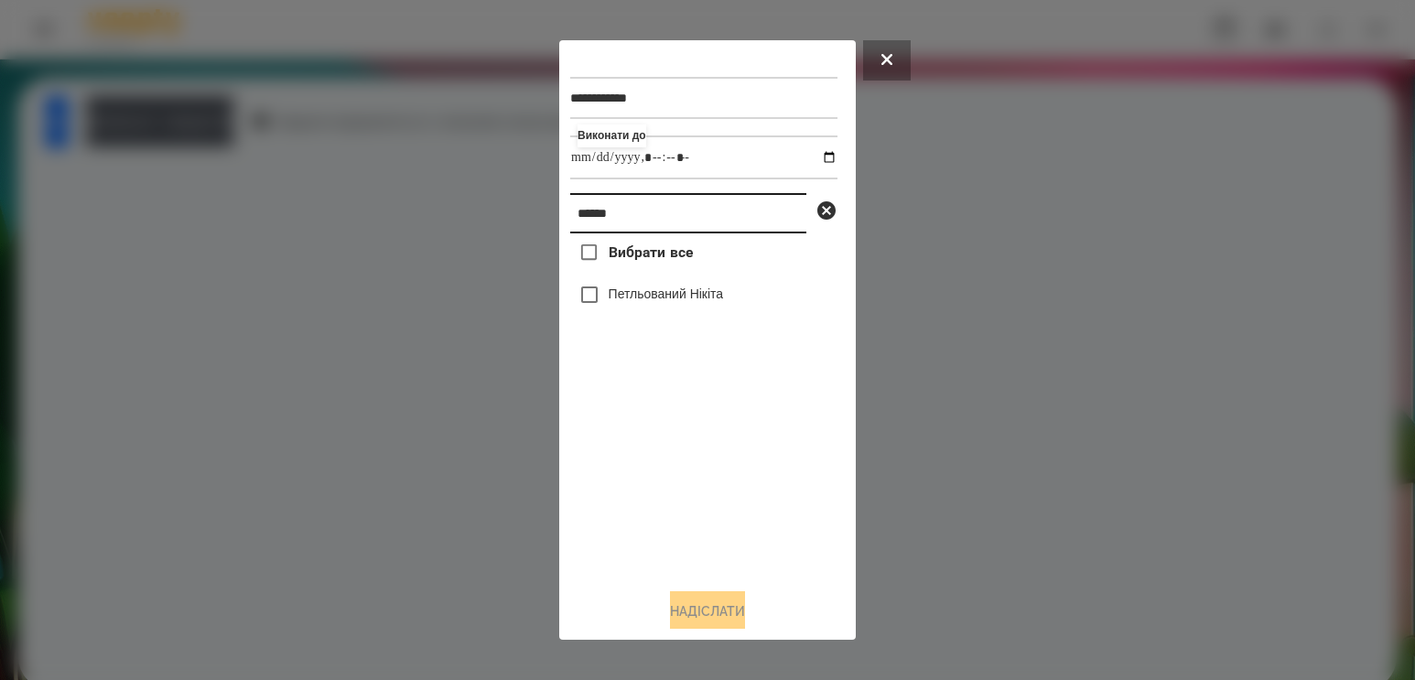
click at [268, 221] on div "**********" at bounding box center [707, 340] width 1415 height 680
type input "*****"
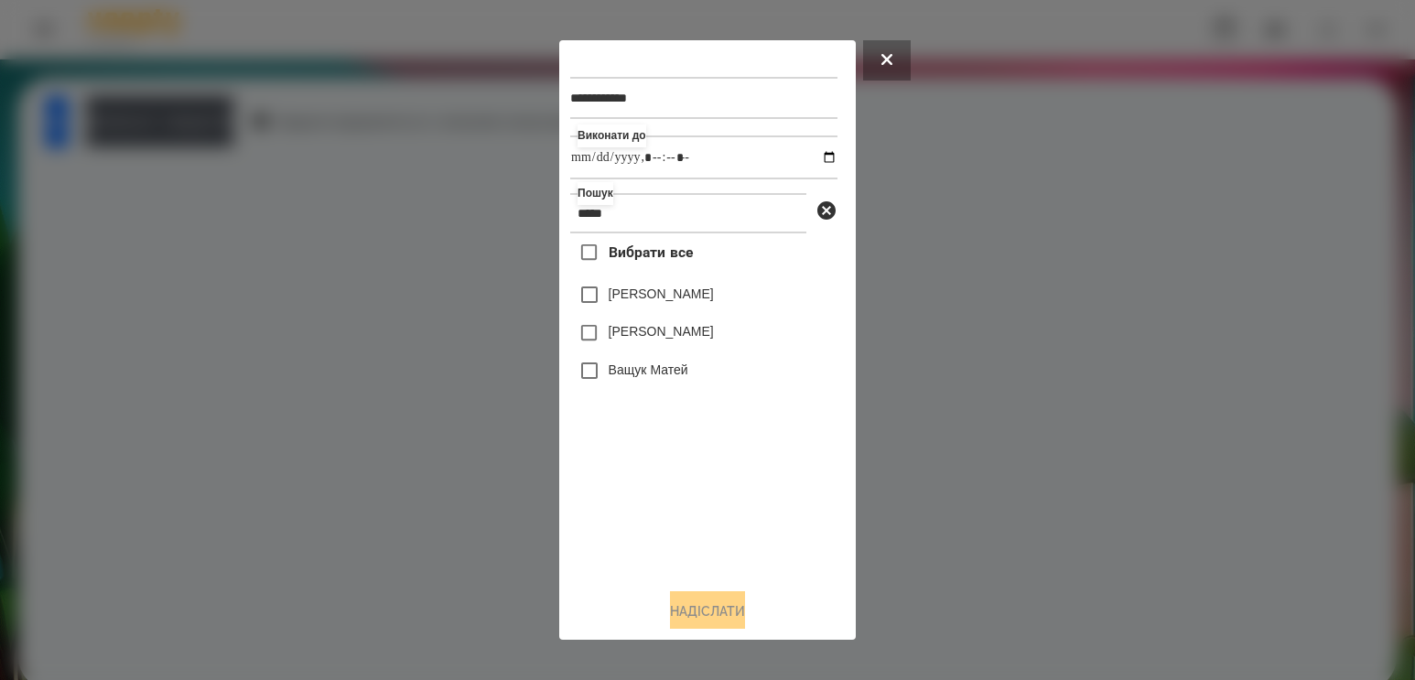
click at [634, 339] on label "[PERSON_NAME]" at bounding box center [660, 331] width 105 height 18
click at [717, 610] on button "Надіслати" at bounding box center [707, 611] width 75 height 40
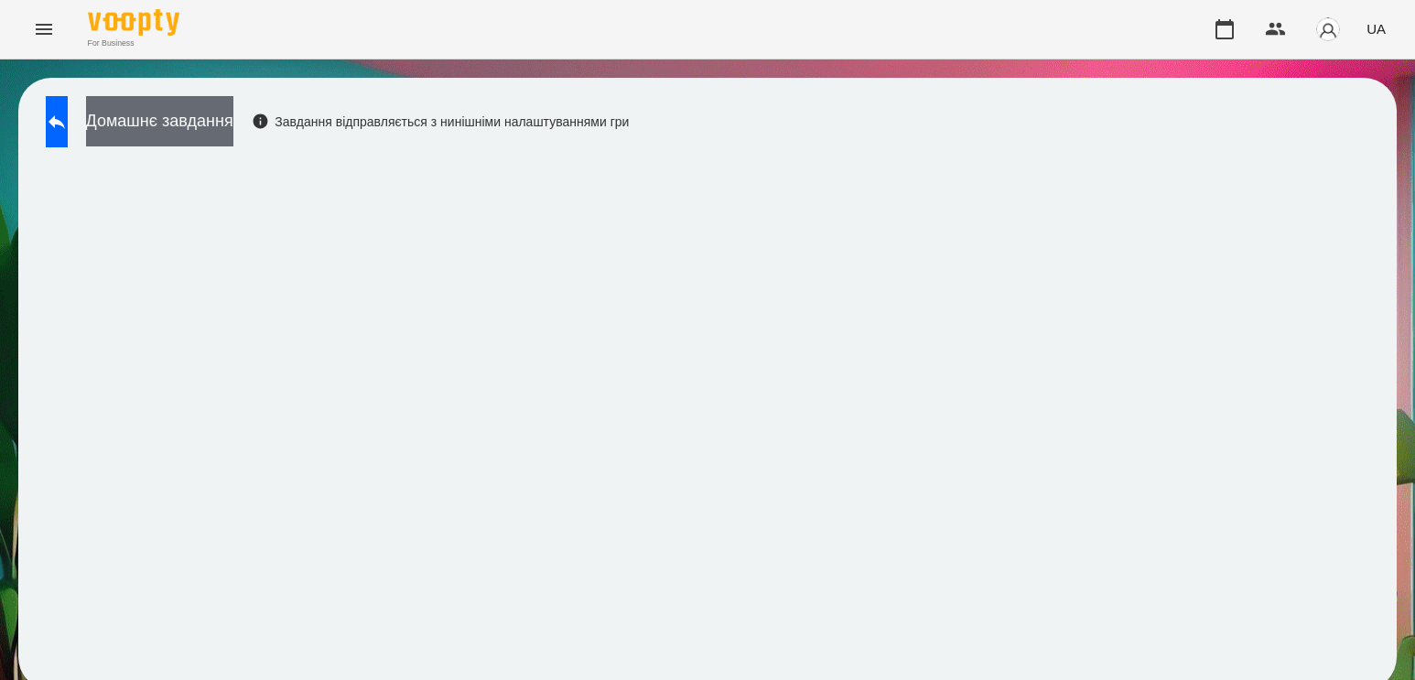
click at [195, 132] on button "Домашнє завдання" at bounding box center [159, 121] width 147 height 50
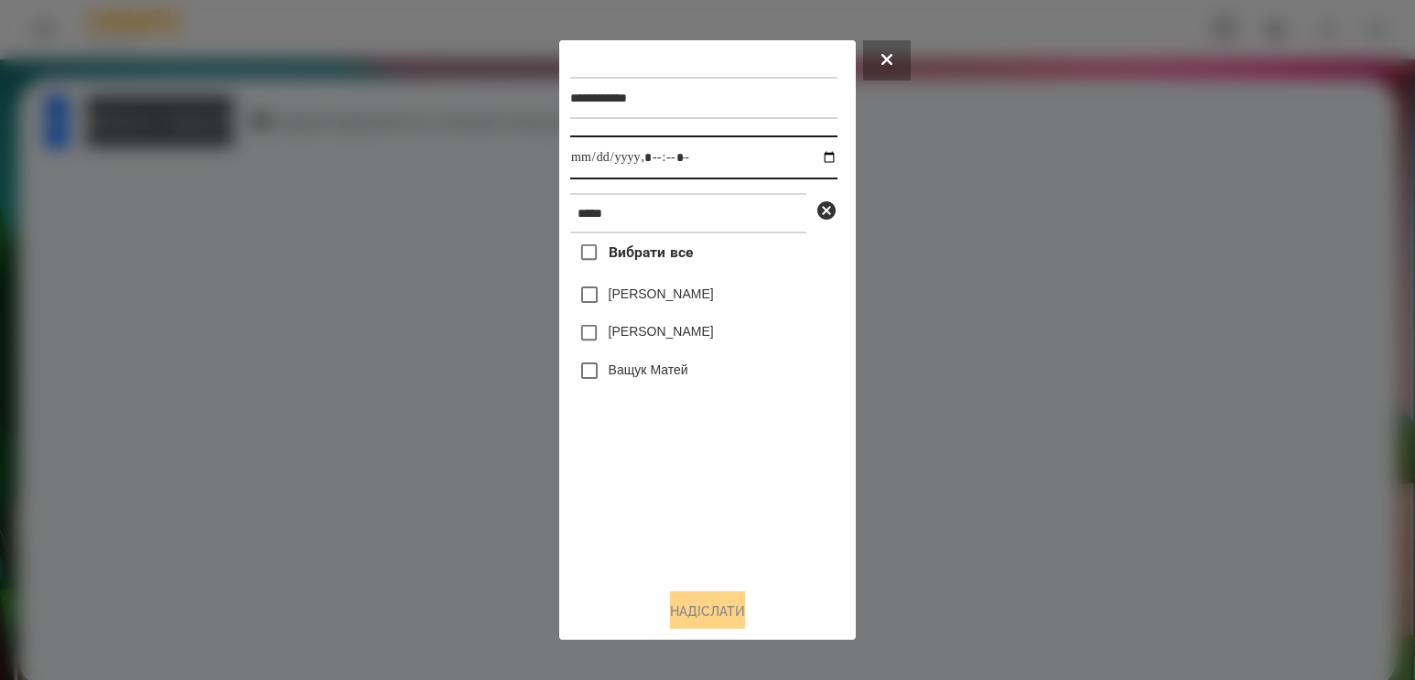
click at [811, 158] on input "datetime-local" at bounding box center [703, 157] width 267 height 44
type input "**********"
drag, startPoint x: 661, startPoint y: 501, endPoint x: 667, endPoint y: 413, distance: 89.0
click at [661, 501] on div "Вибрати все [PERSON_NAME] [PERSON_NAME] [PERSON_NAME]" at bounding box center [703, 403] width 267 height 340
click at [650, 340] on label "[PERSON_NAME]" at bounding box center [660, 331] width 105 height 18
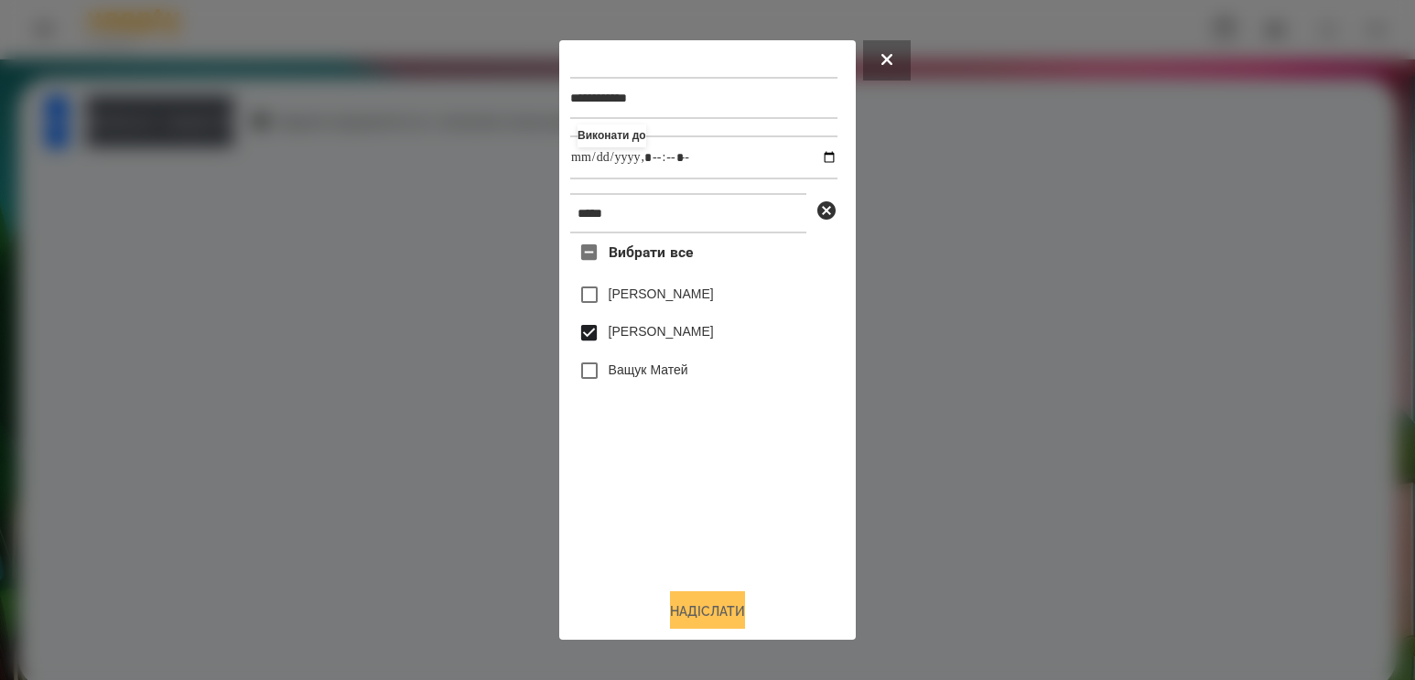
click at [684, 608] on button "Надіслати" at bounding box center [707, 611] width 75 height 40
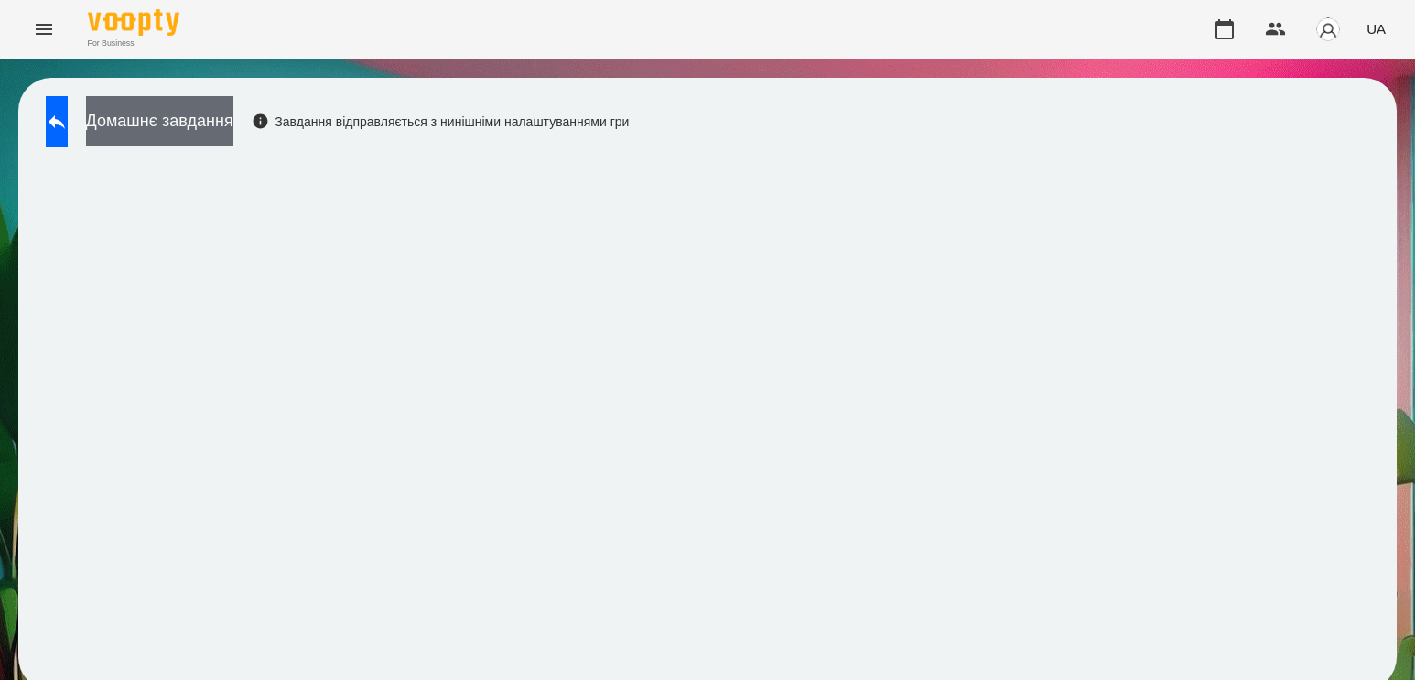
click at [233, 113] on button "Домашнє завдання" at bounding box center [159, 121] width 147 height 50
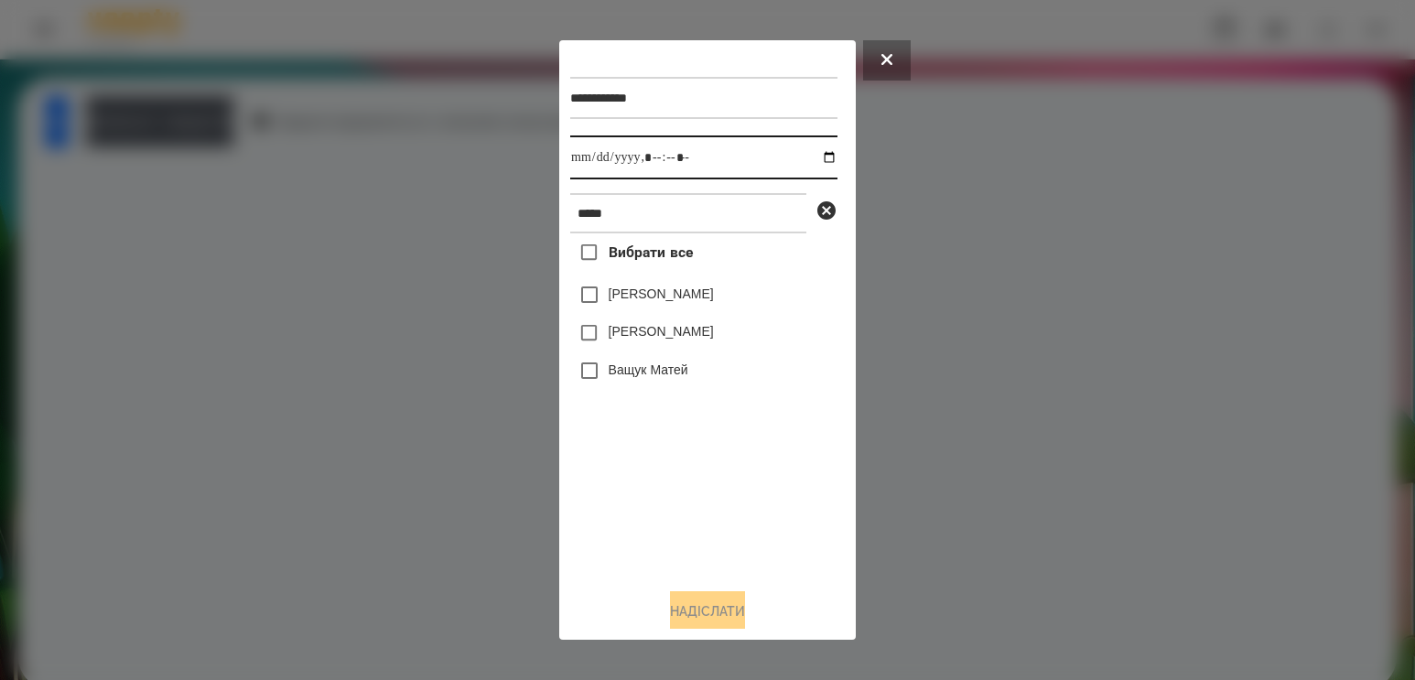
click at [804, 156] on input "datetime-local" at bounding box center [703, 157] width 267 height 44
type input "**********"
click at [687, 505] on div "Вибрати все [PERSON_NAME] [PERSON_NAME] [PERSON_NAME]" at bounding box center [703, 403] width 267 height 340
click at [667, 331] on label "[PERSON_NAME]" at bounding box center [660, 331] width 105 height 18
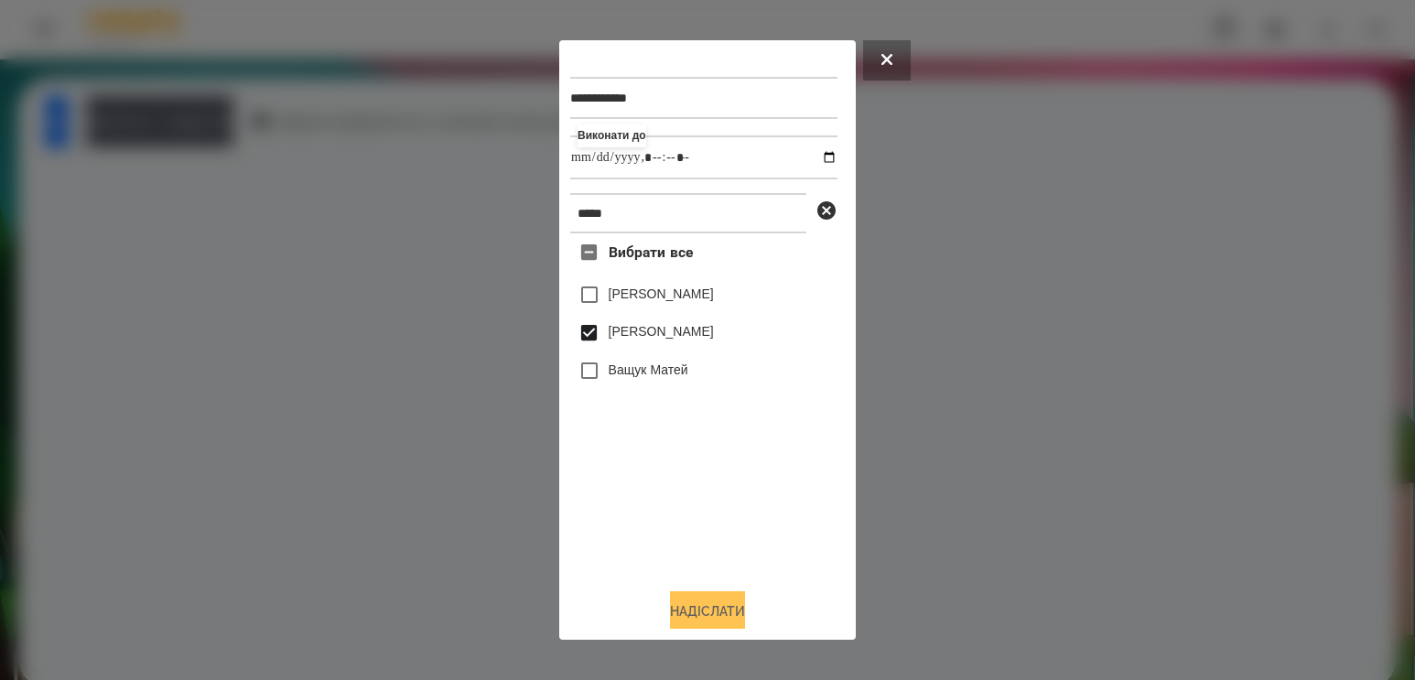
click at [682, 623] on button "Надіслати" at bounding box center [707, 611] width 75 height 40
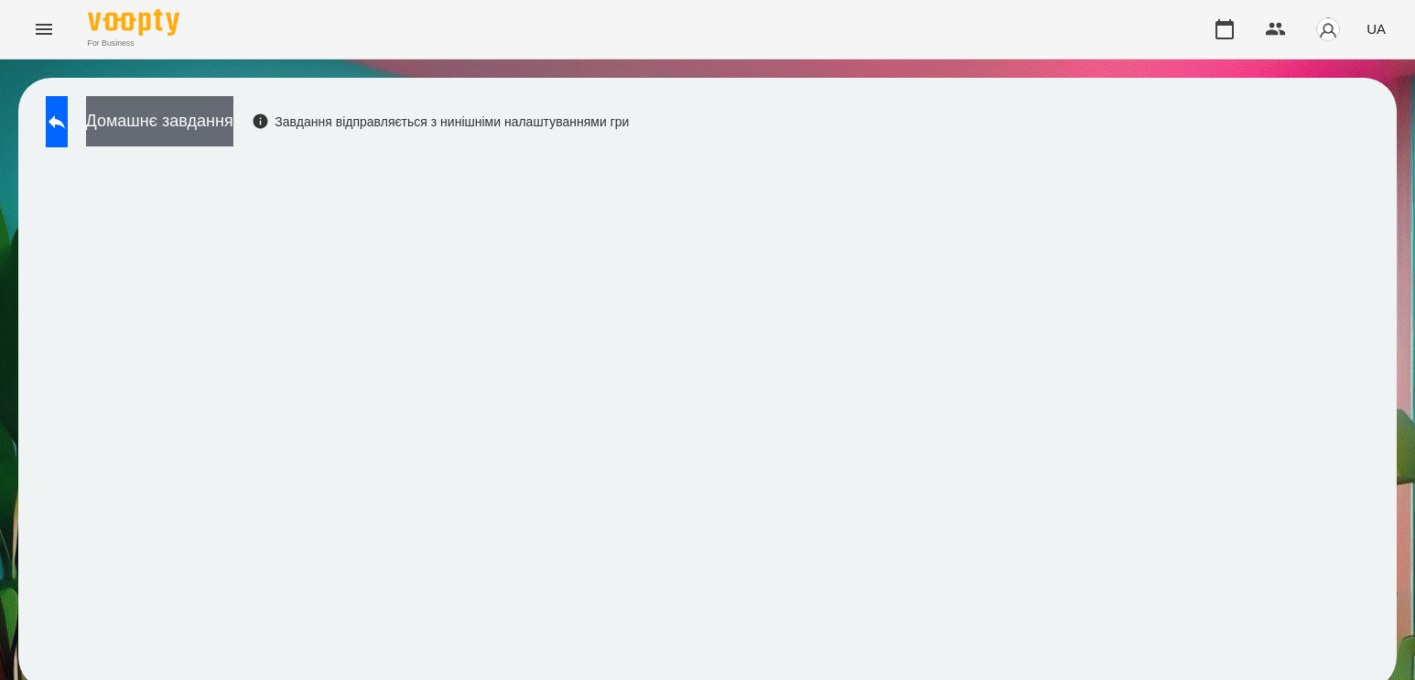
click at [233, 127] on button "Домашнє завдання" at bounding box center [159, 121] width 147 height 50
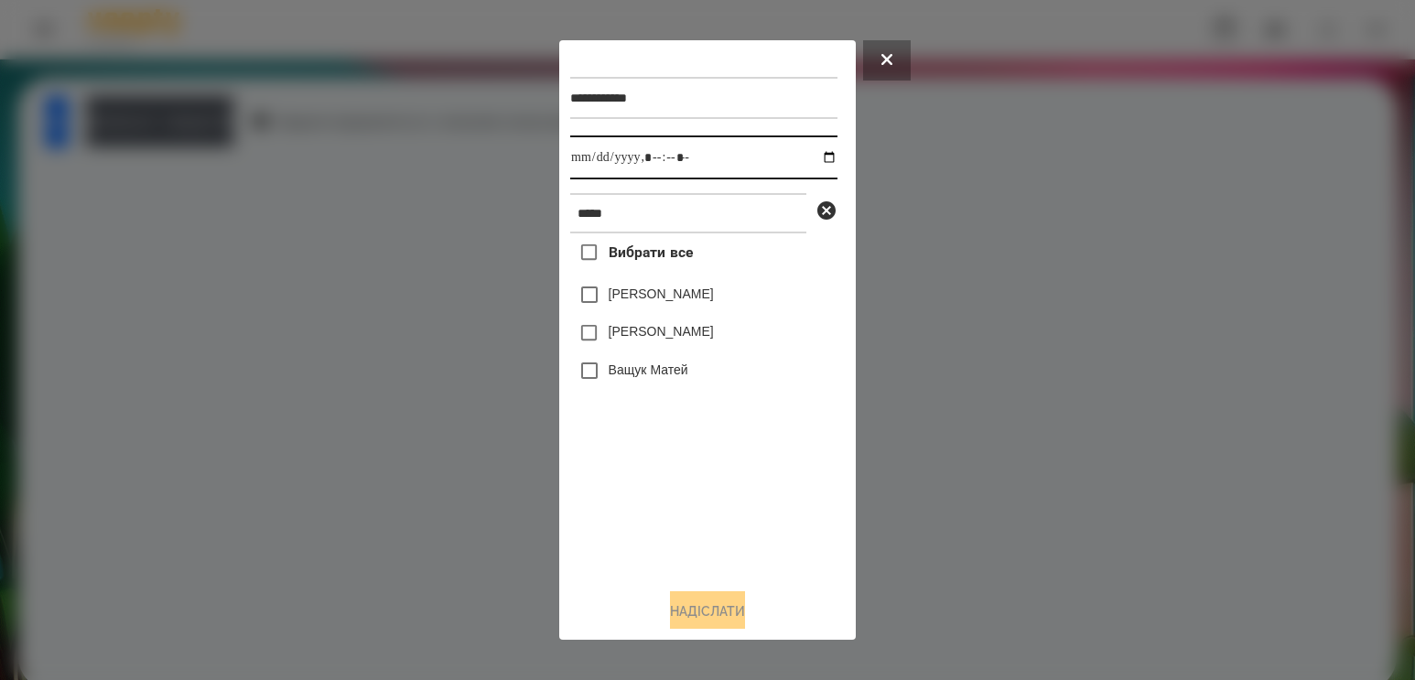
click at [812, 159] on input "datetime-local" at bounding box center [703, 157] width 267 height 44
type input "**********"
drag, startPoint x: 699, startPoint y: 509, endPoint x: 697, endPoint y: 491, distance: 17.5
click at [699, 509] on div "Вибрати все [PERSON_NAME] [PERSON_NAME] [PERSON_NAME]" at bounding box center [703, 403] width 267 height 340
click at [663, 330] on label "[PERSON_NAME]" at bounding box center [660, 331] width 105 height 18
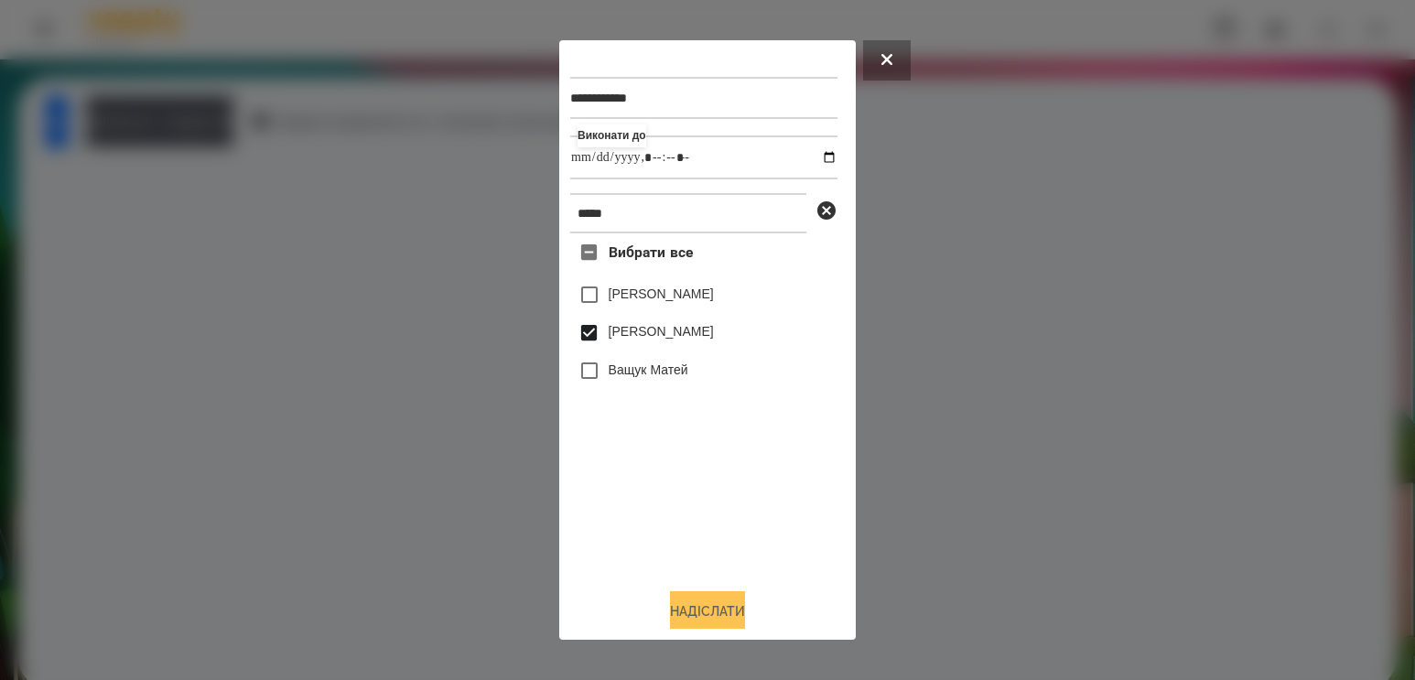
click at [715, 612] on button "Надіслати" at bounding box center [707, 611] width 75 height 40
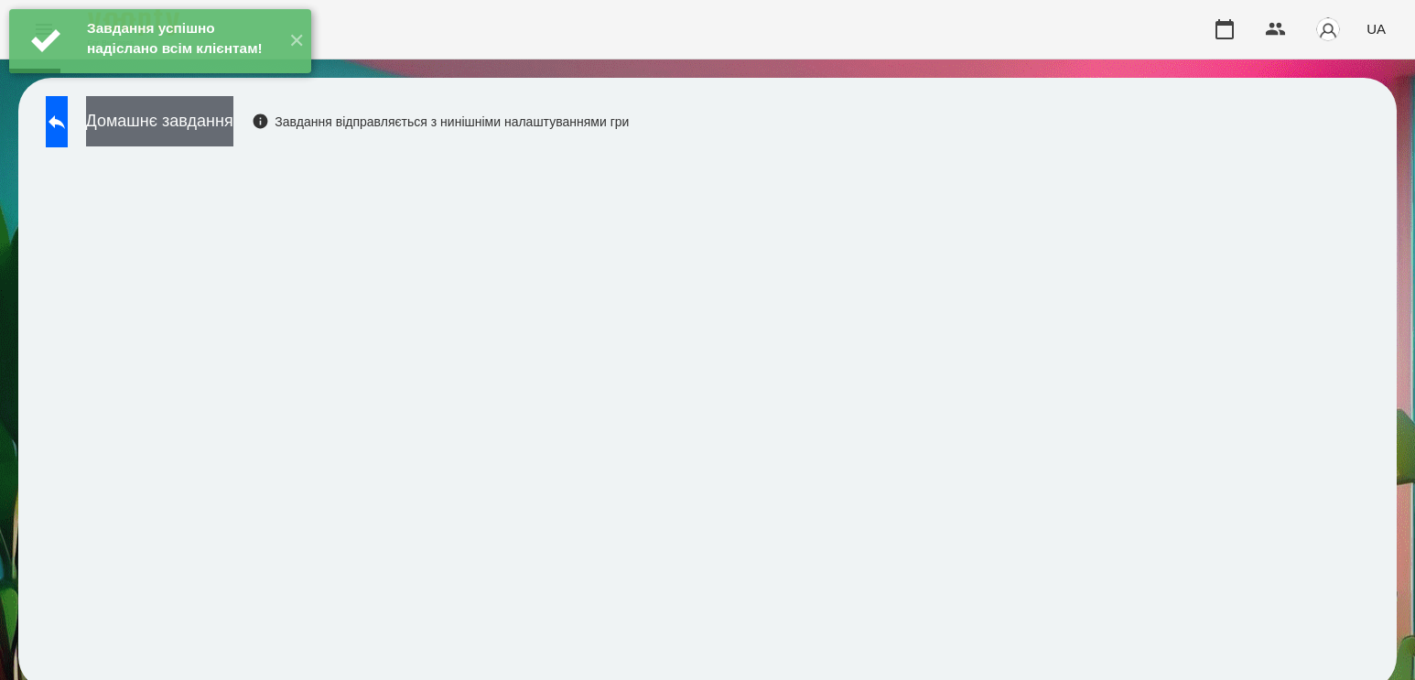
click at [233, 137] on button "Домашнє завдання" at bounding box center [159, 121] width 147 height 50
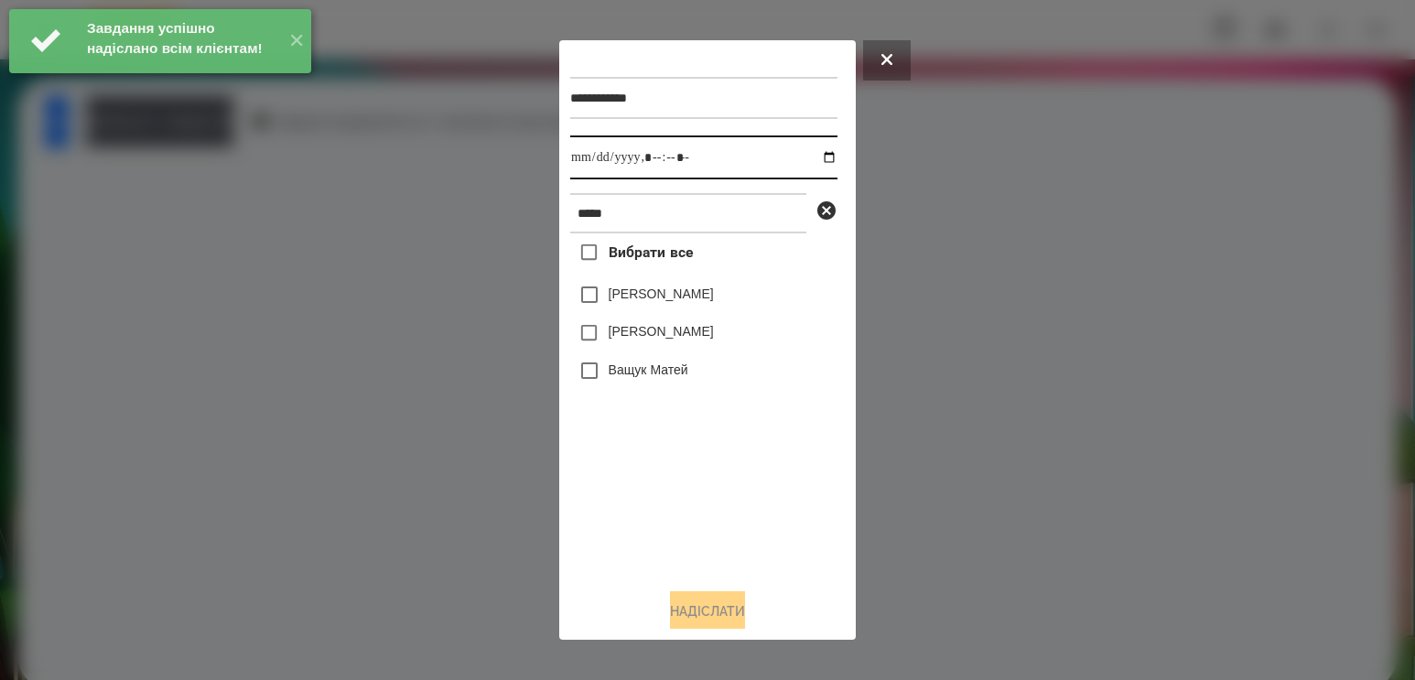
click at [813, 156] on input "datetime-local" at bounding box center [703, 157] width 267 height 44
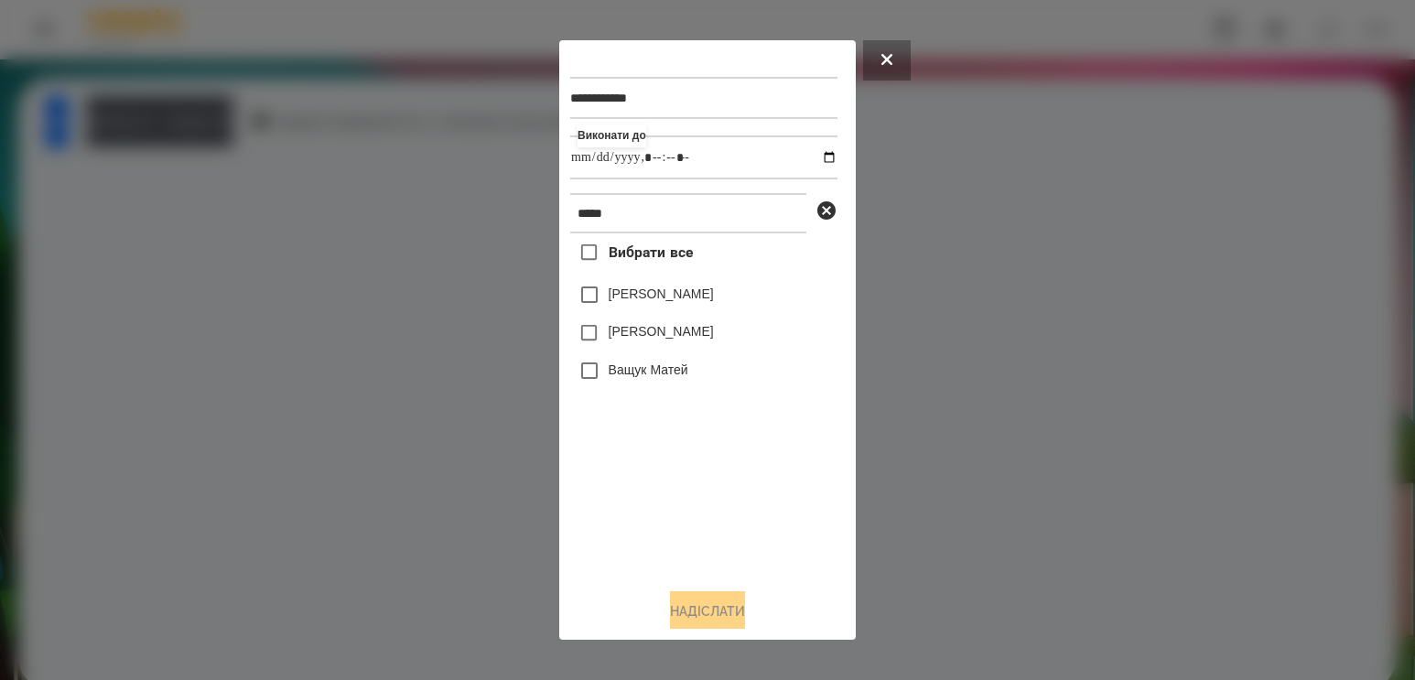
type input "**********"
click at [628, 454] on div "Вибрати все [PERSON_NAME] [PERSON_NAME] [PERSON_NAME]" at bounding box center [703, 403] width 267 height 340
click at [654, 339] on label "[PERSON_NAME]" at bounding box center [660, 331] width 105 height 18
click at [725, 610] on button "Надіслати" at bounding box center [707, 611] width 75 height 40
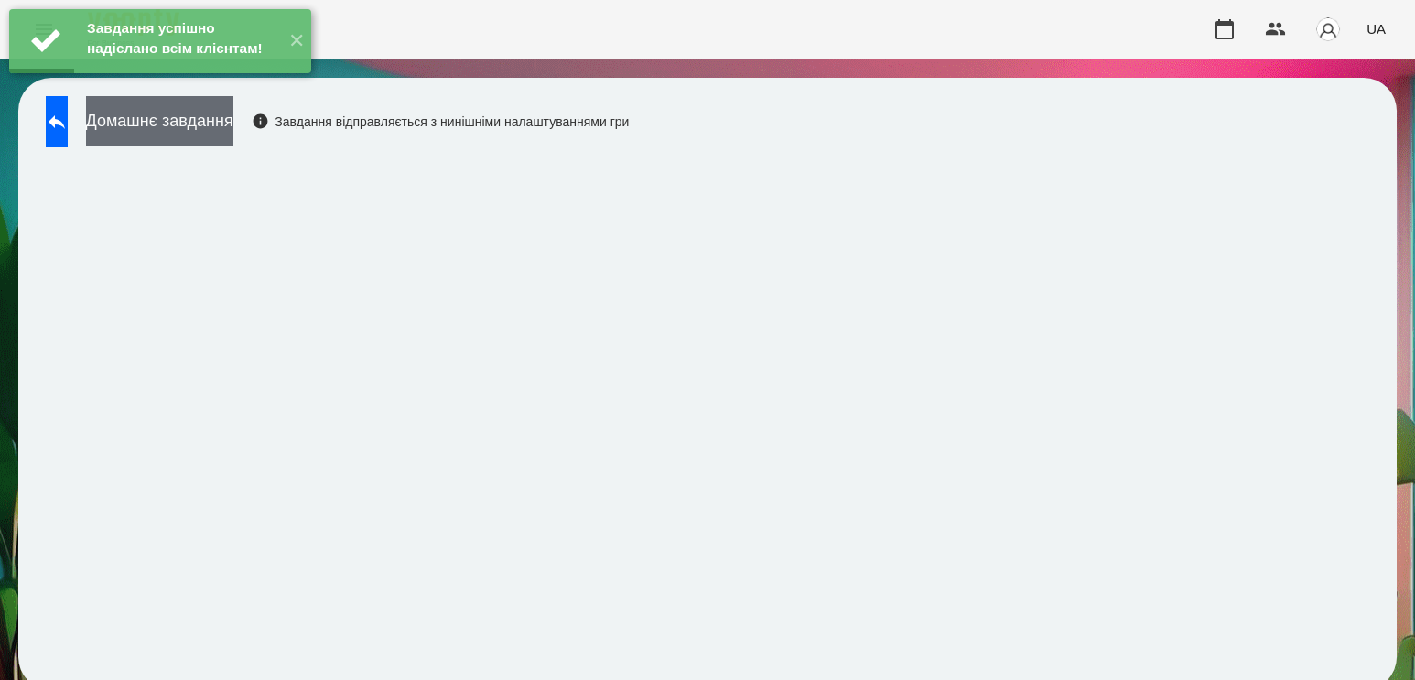
click at [233, 125] on button "Домашнє завдання" at bounding box center [159, 121] width 147 height 50
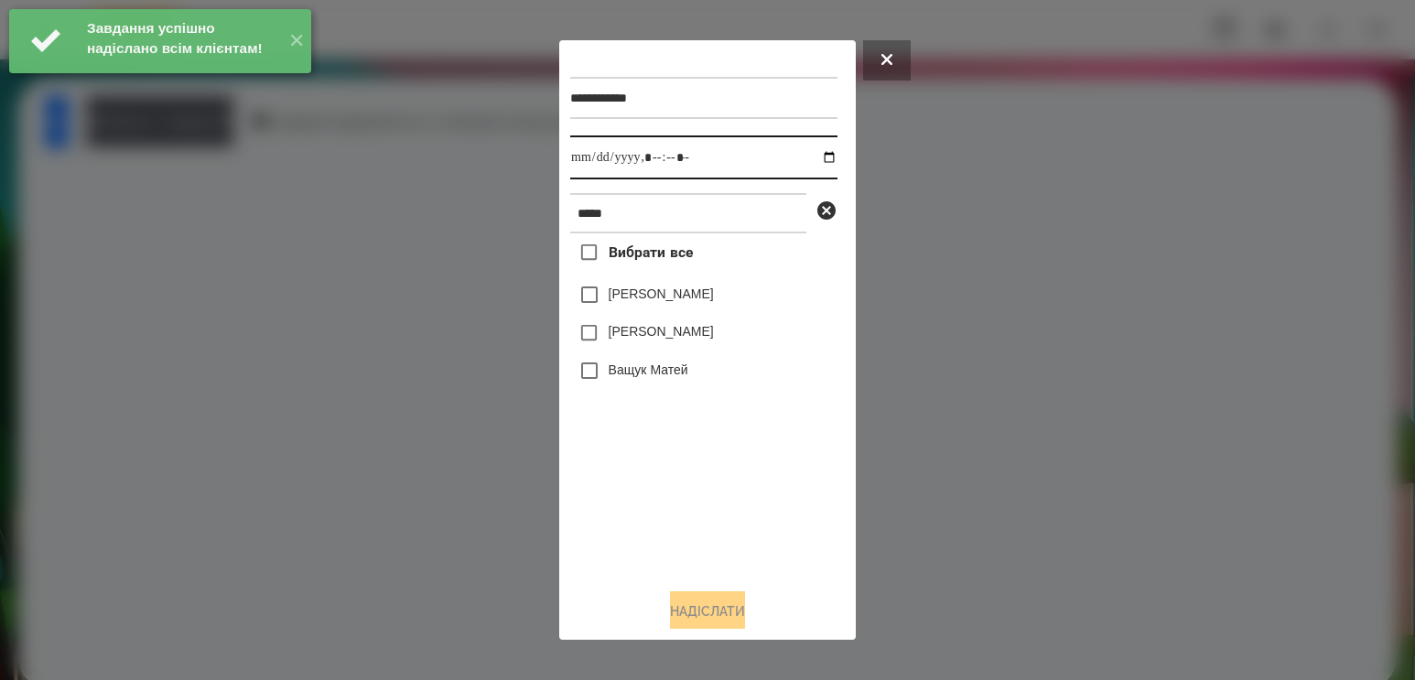
click at [810, 168] on input "datetime-local" at bounding box center [703, 157] width 267 height 44
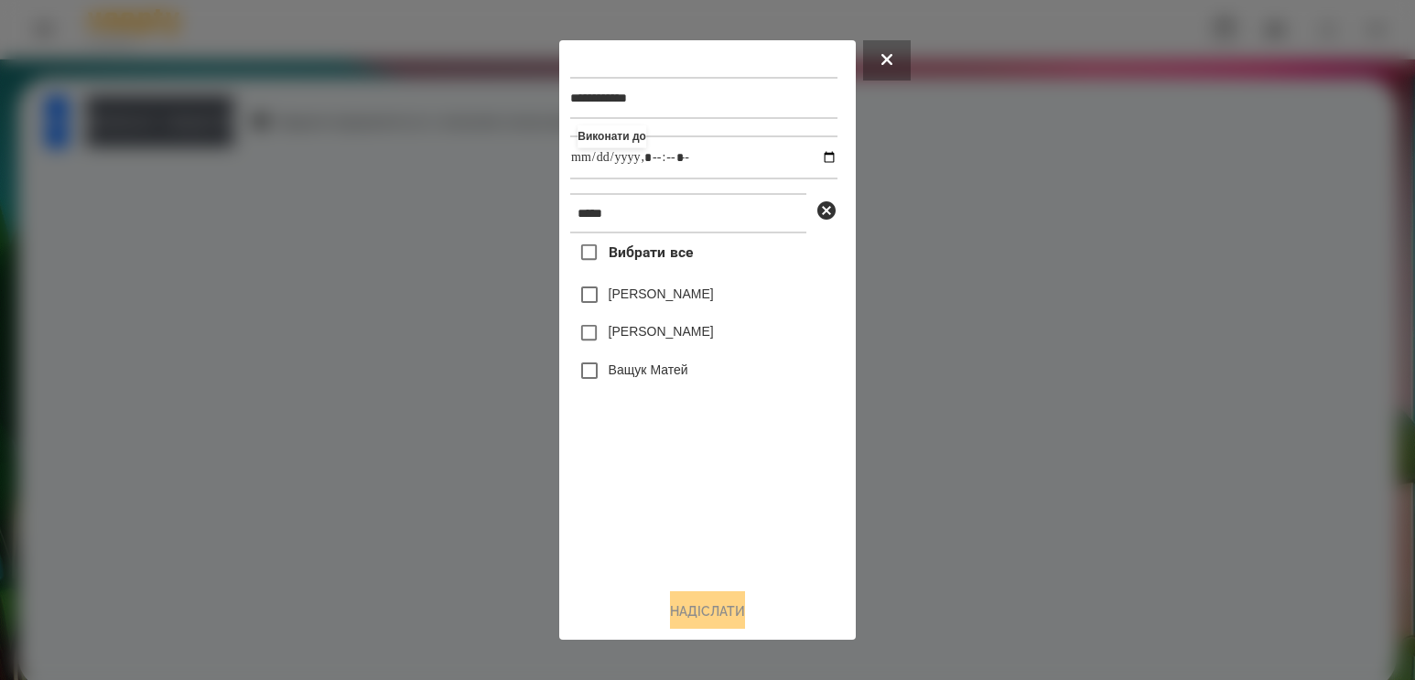
type input "**********"
click at [654, 503] on div "Вибрати все [PERSON_NAME] [PERSON_NAME] [PERSON_NAME]" at bounding box center [703, 403] width 267 height 340
click at [674, 331] on label "[PERSON_NAME]" at bounding box center [660, 331] width 105 height 18
click at [703, 608] on button "Надіслати" at bounding box center [707, 611] width 75 height 40
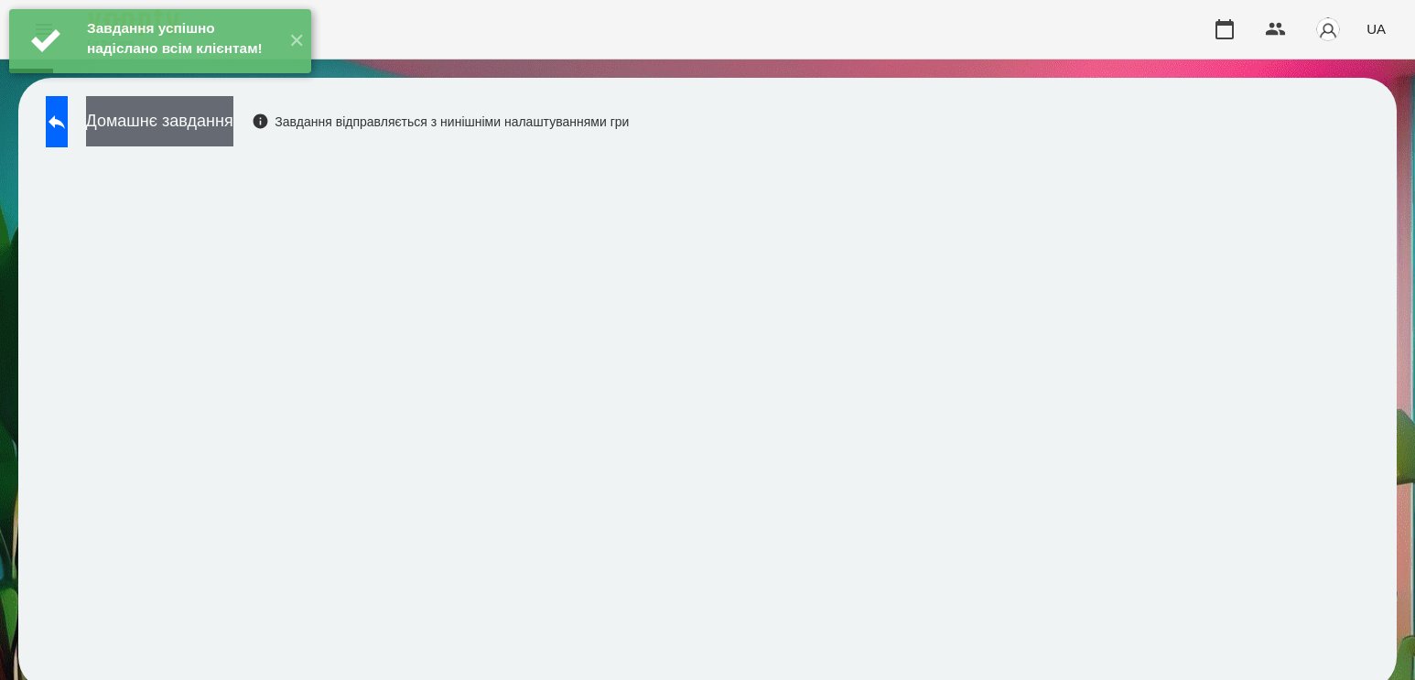
click at [233, 122] on button "Домашнє завдання" at bounding box center [159, 121] width 147 height 50
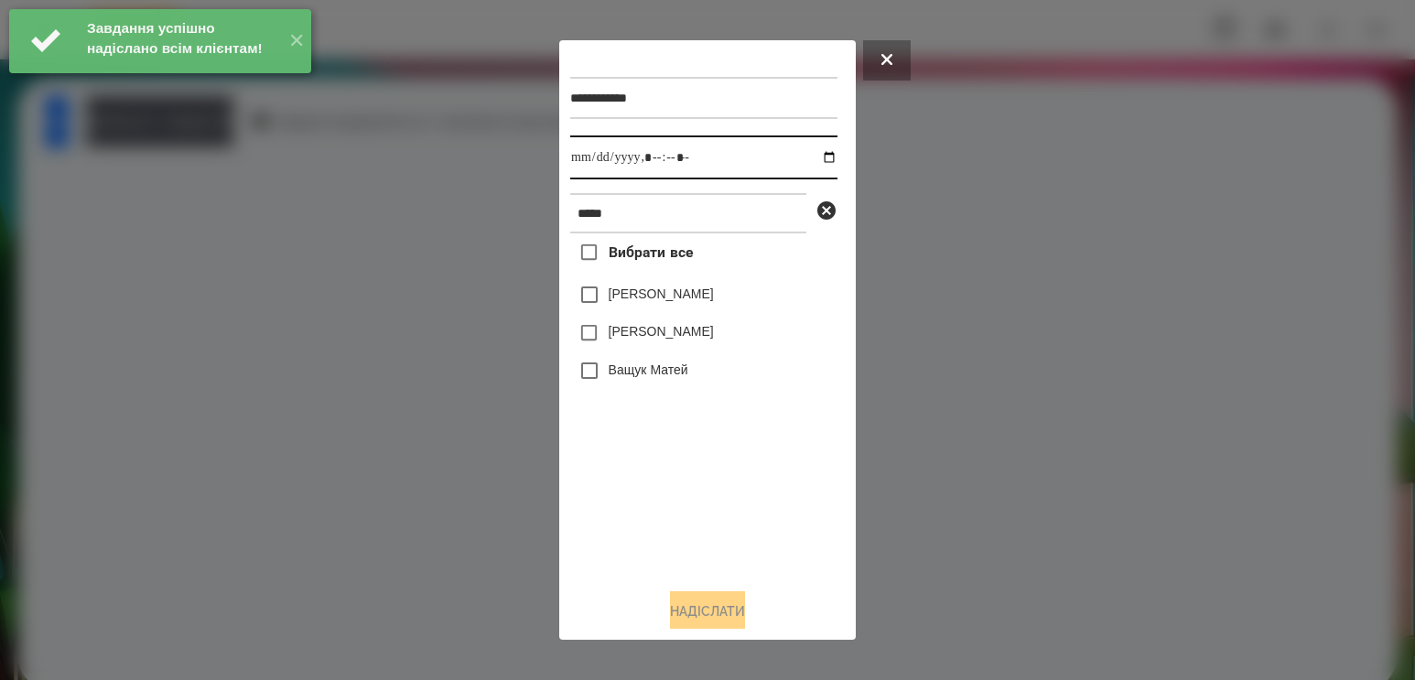
click at [812, 159] on input "datetime-local" at bounding box center [703, 157] width 267 height 44
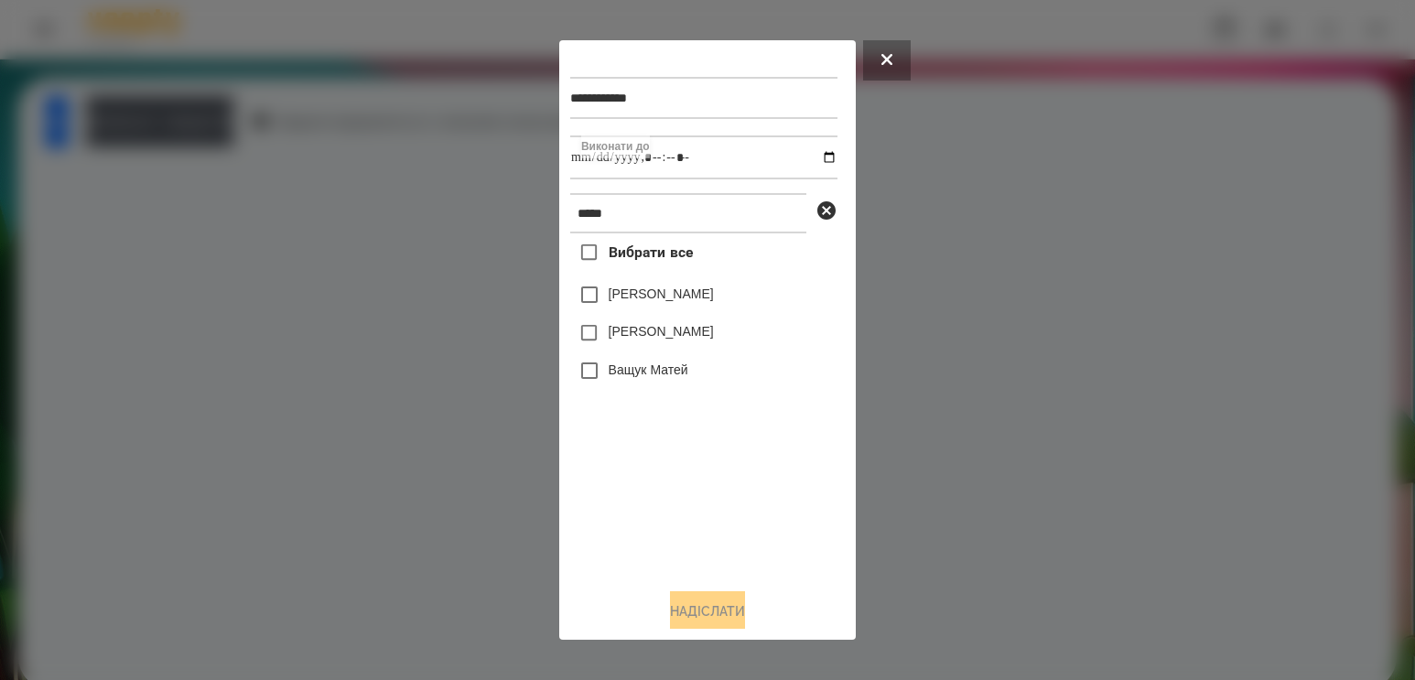
type input "**********"
drag, startPoint x: 660, startPoint y: 491, endPoint x: 684, endPoint y: 320, distance: 172.9
click at [661, 489] on div "Вибрати все [PERSON_NAME] [PERSON_NAME] [PERSON_NAME]" at bounding box center [703, 403] width 267 height 340
click at [673, 336] on label "[PERSON_NAME]" at bounding box center [660, 331] width 105 height 18
click at [670, 617] on button "Надіслати" at bounding box center [707, 611] width 75 height 40
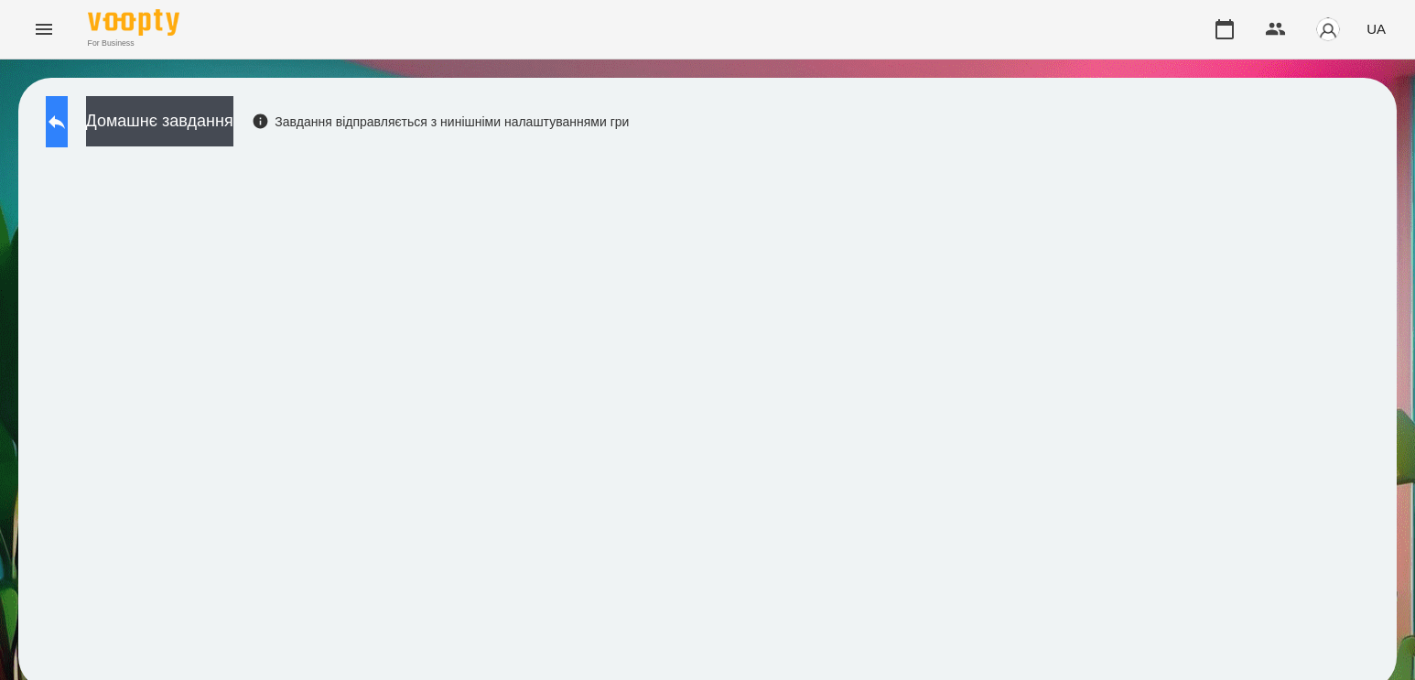
click at [68, 133] on button at bounding box center [57, 121] width 22 height 51
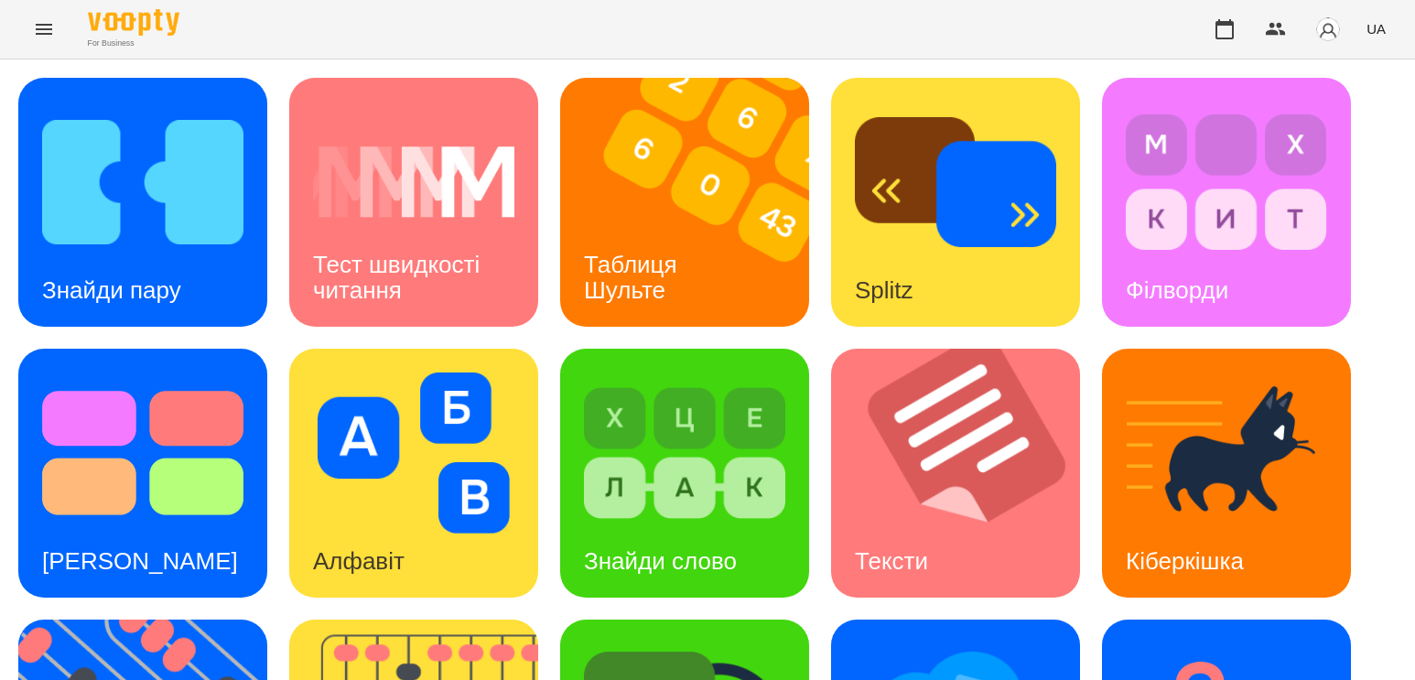
scroll to position [203, 0]
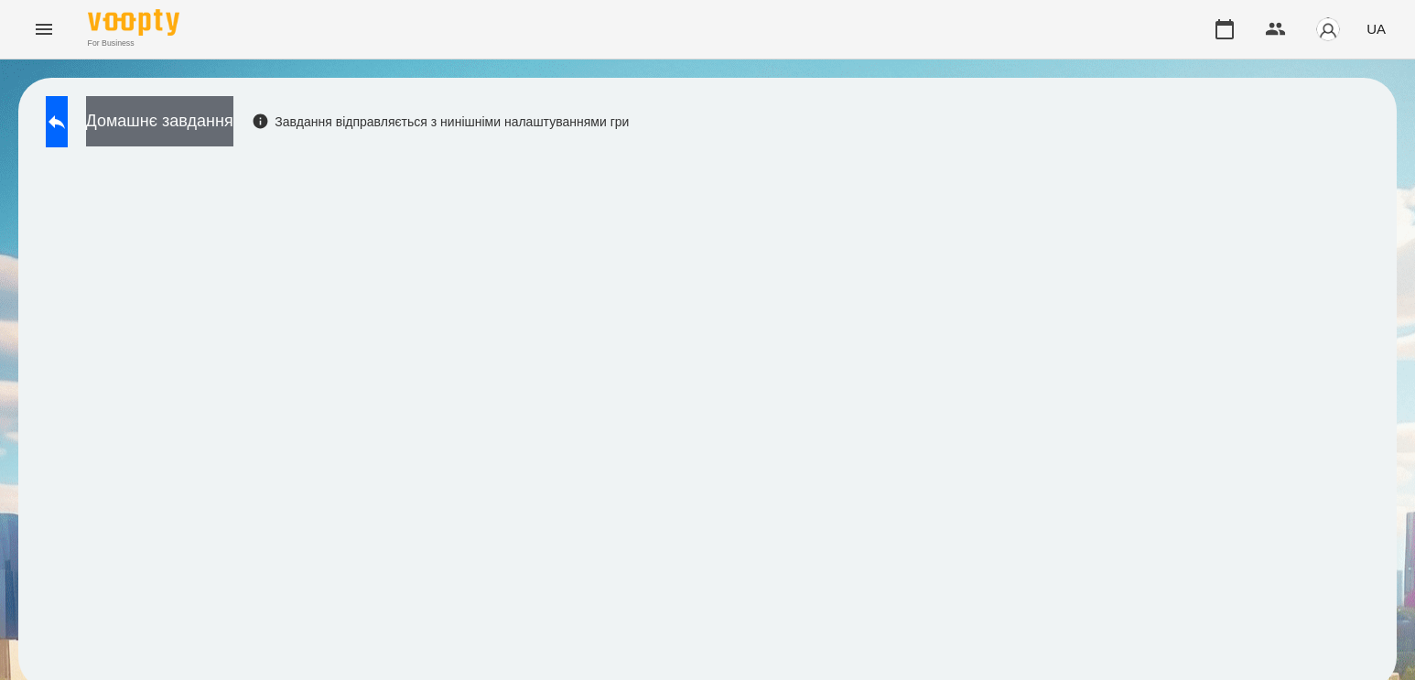
click at [221, 113] on button "Домашнє завдання" at bounding box center [159, 121] width 147 height 50
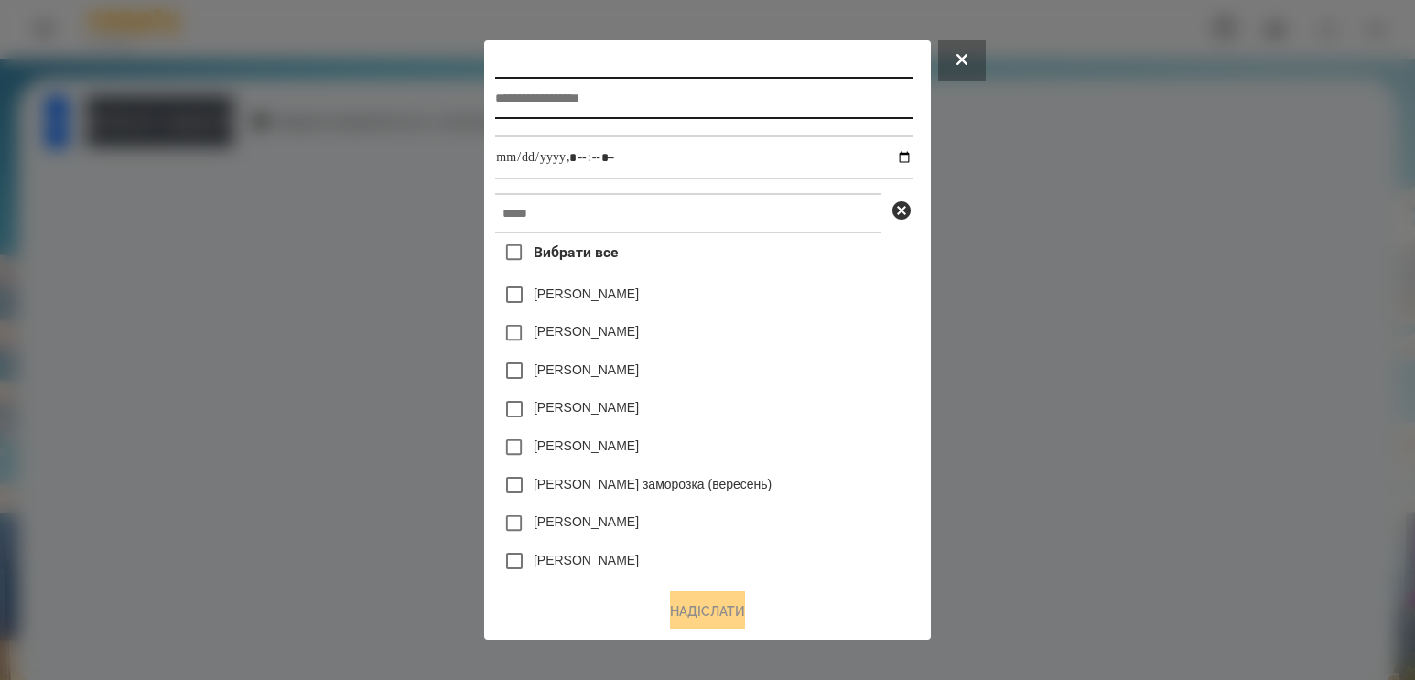
click at [591, 93] on input "text" at bounding box center [703, 98] width 416 height 42
type input "**********"
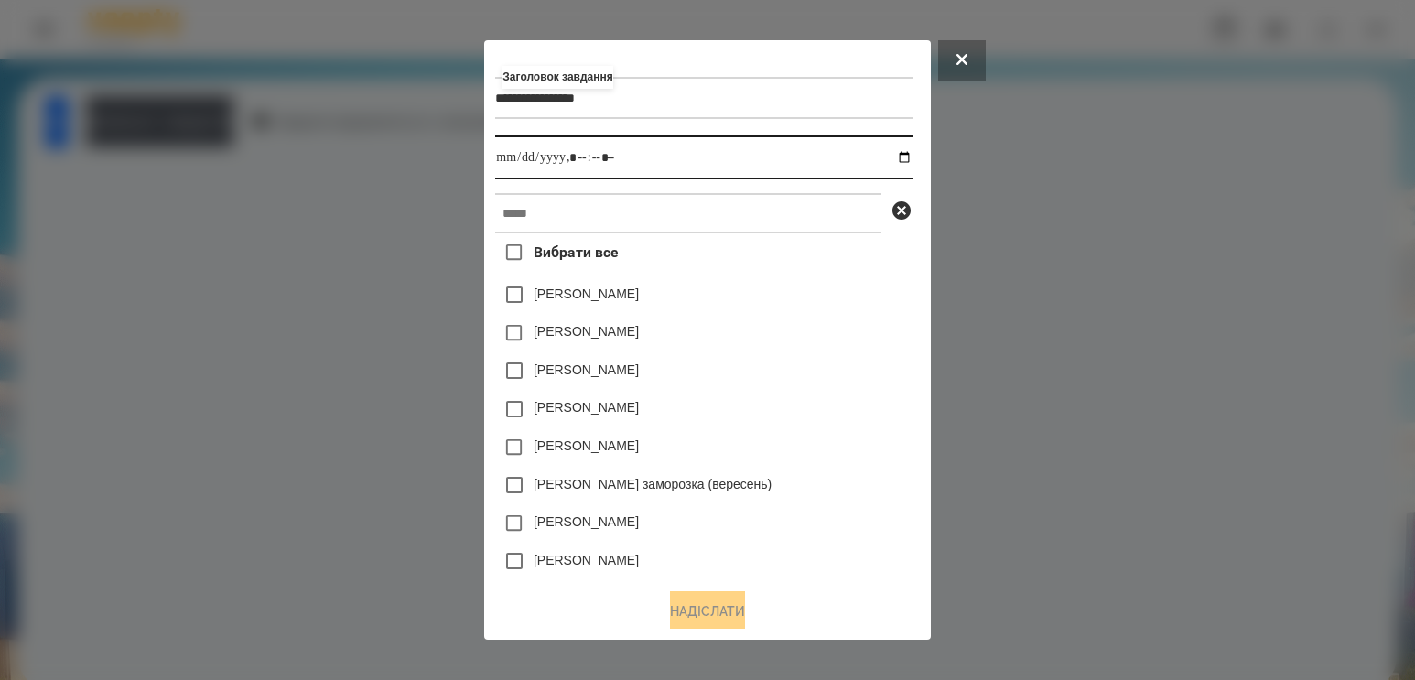
click at [909, 157] on input "datetime-local" at bounding box center [703, 157] width 416 height 44
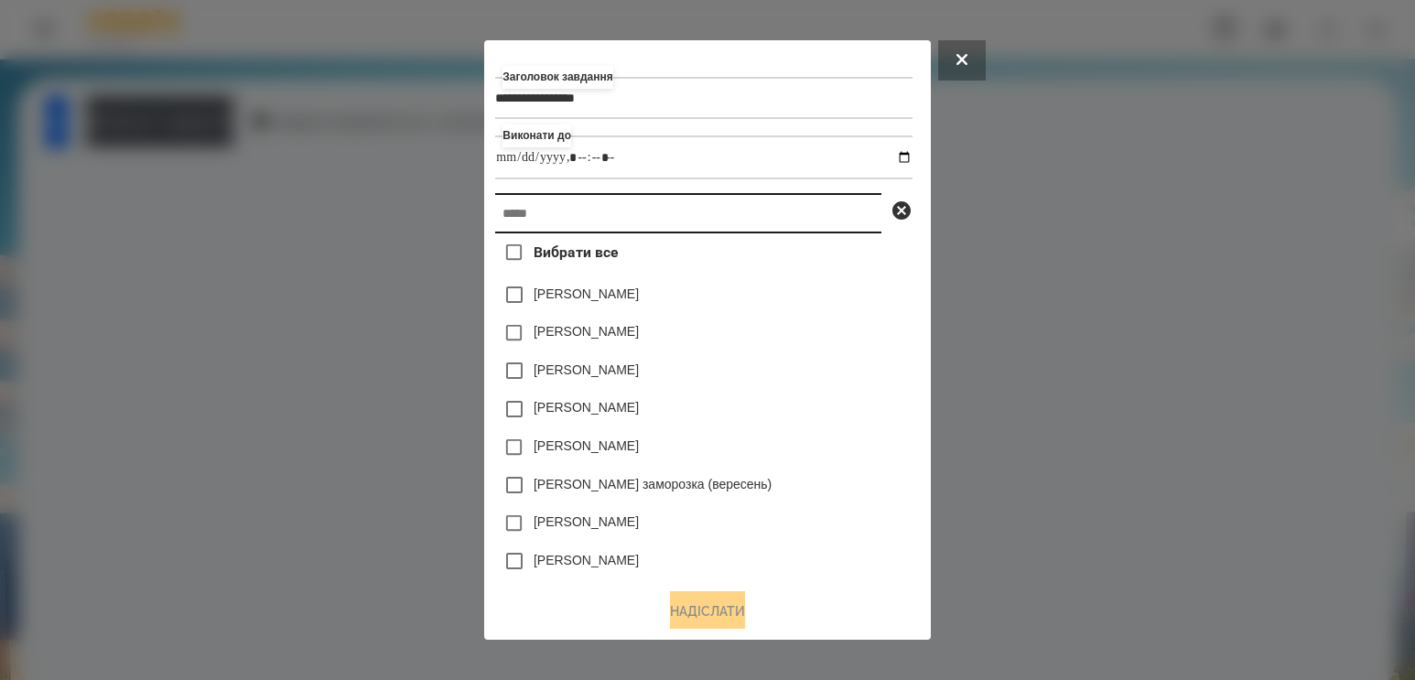
type input "**********"
click at [812, 229] on input "text" at bounding box center [688, 213] width 386 height 40
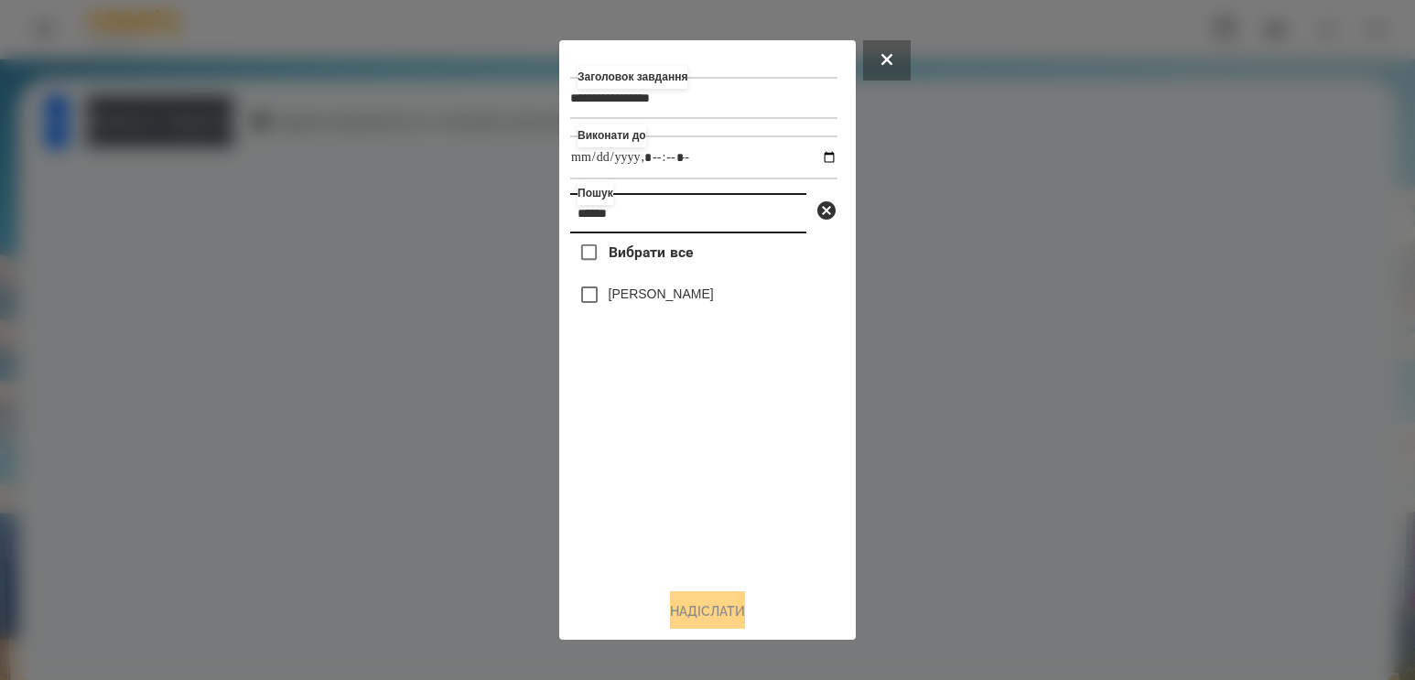
type input "******"
click at [663, 302] on label "[PERSON_NAME]" at bounding box center [660, 294] width 105 height 18
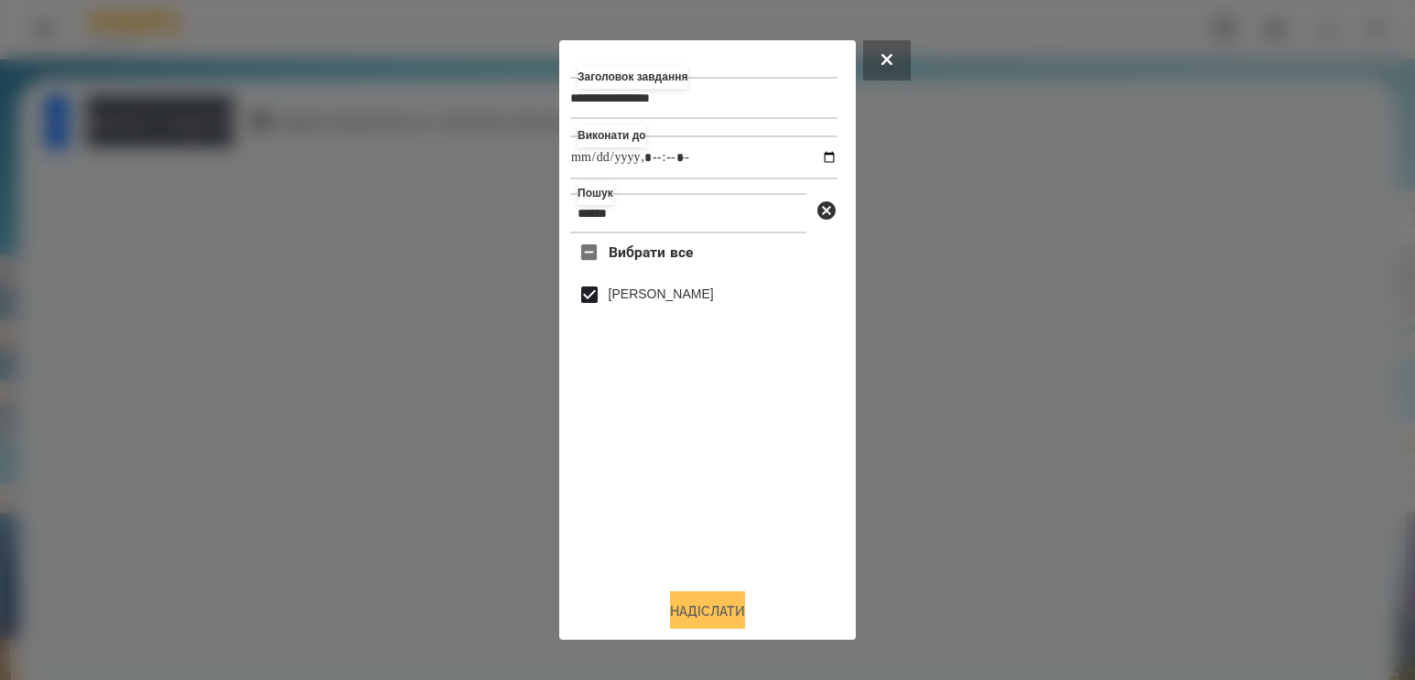
click at [702, 609] on button "Надіслати" at bounding box center [707, 611] width 75 height 40
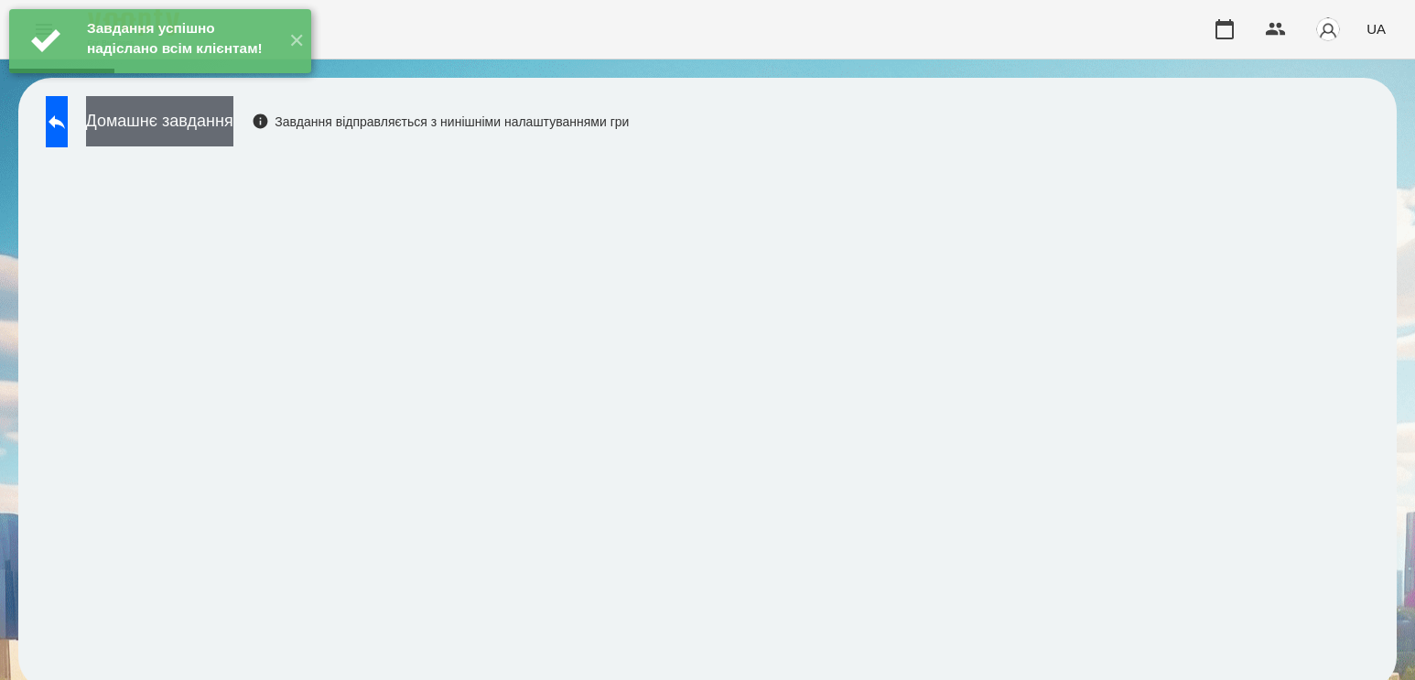
click at [233, 124] on button "Домашнє завдання" at bounding box center [159, 121] width 147 height 50
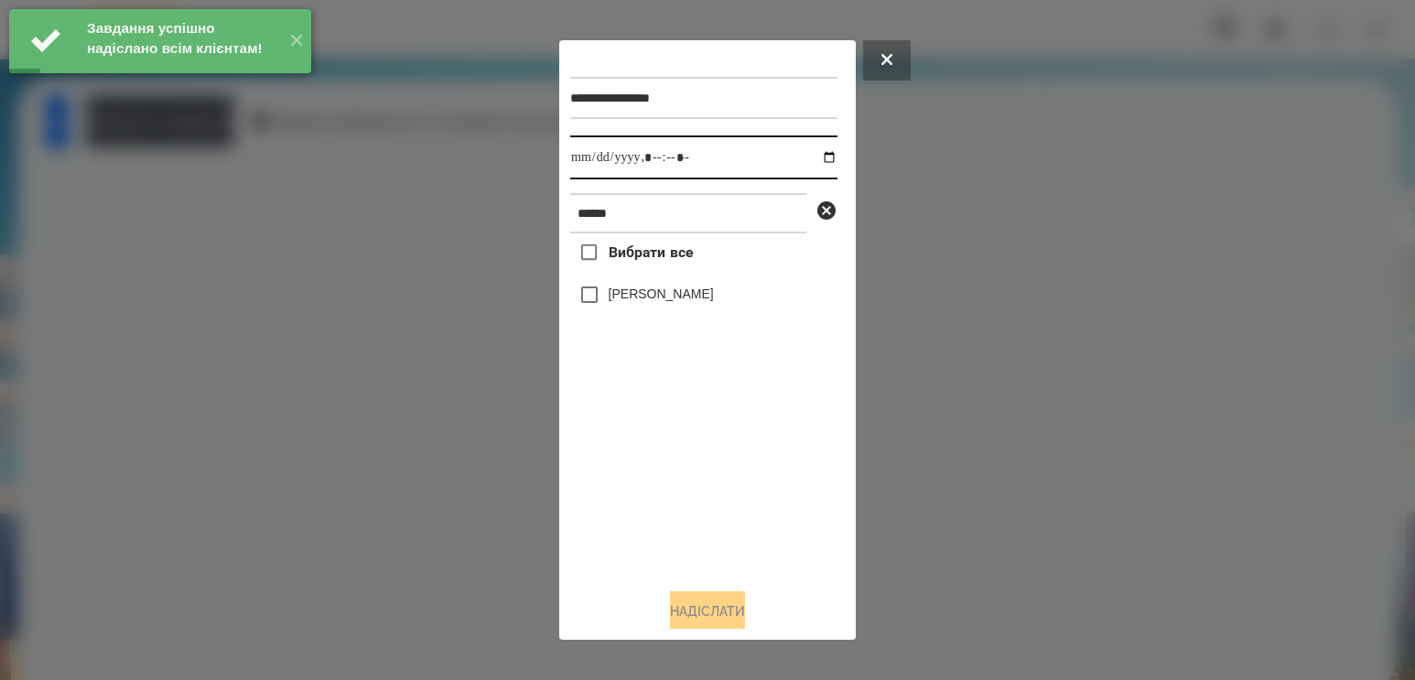
click at [812, 156] on input "datetime-local" at bounding box center [703, 157] width 267 height 44
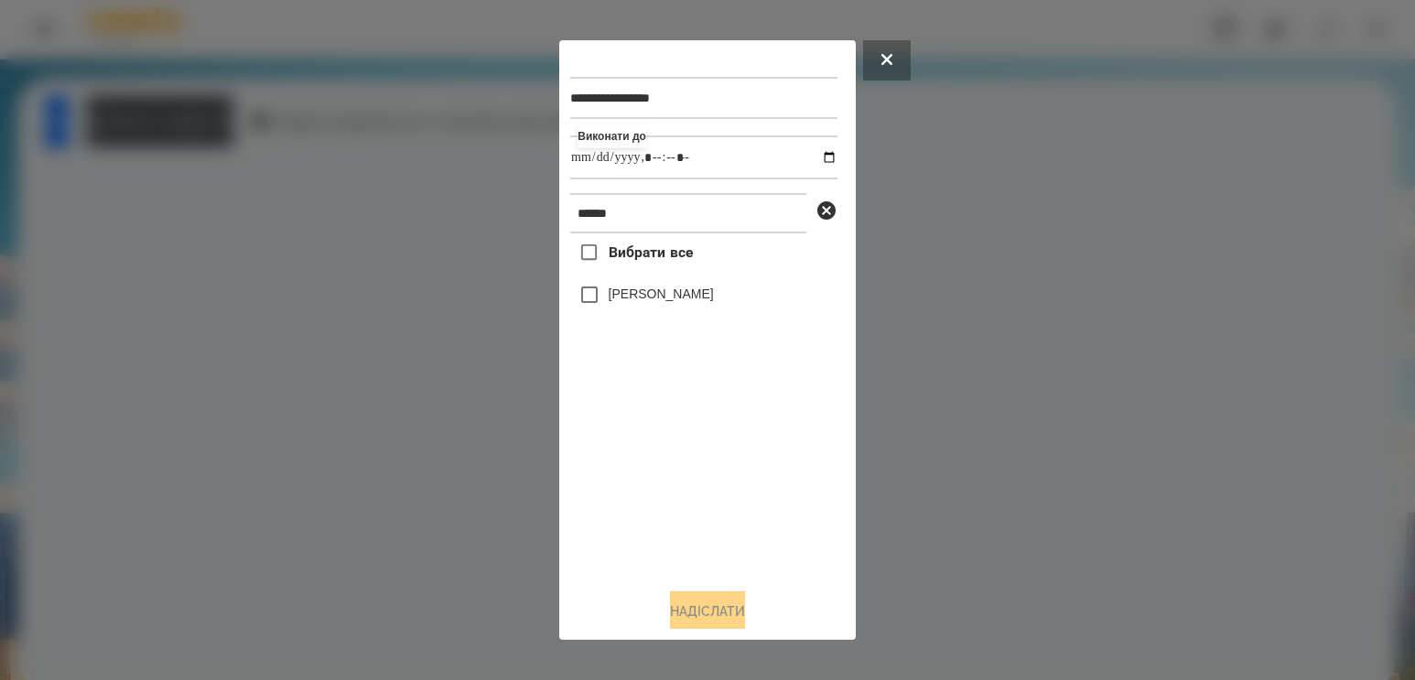
type input "**********"
click at [657, 521] on div "Вибрати все [PERSON_NAME]" at bounding box center [703, 403] width 267 height 340
click at [629, 297] on label "[PERSON_NAME]" at bounding box center [660, 294] width 105 height 18
click at [695, 608] on button "Надіслати" at bounding box center [707, 611] width 75 height 40
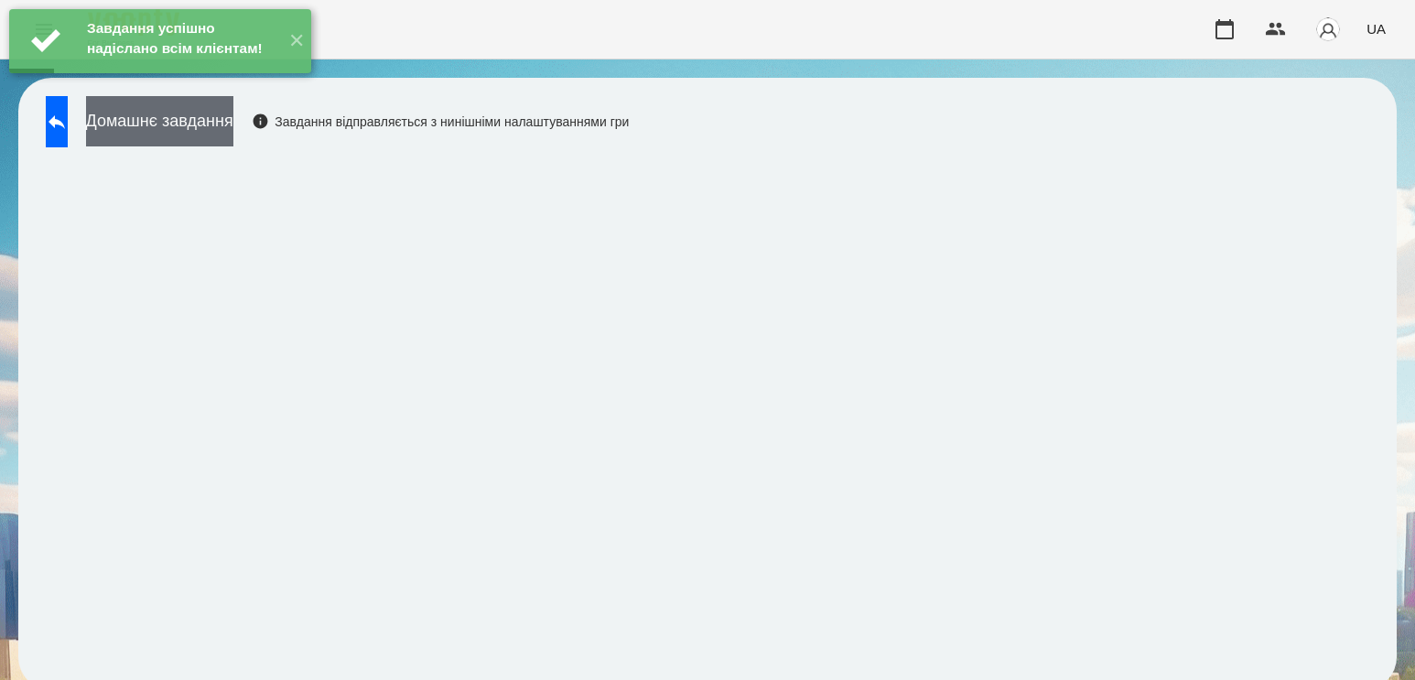
click at [233, 125] on button "Домашнє завдання" at bounding box center [159, 121] width 147 height 50
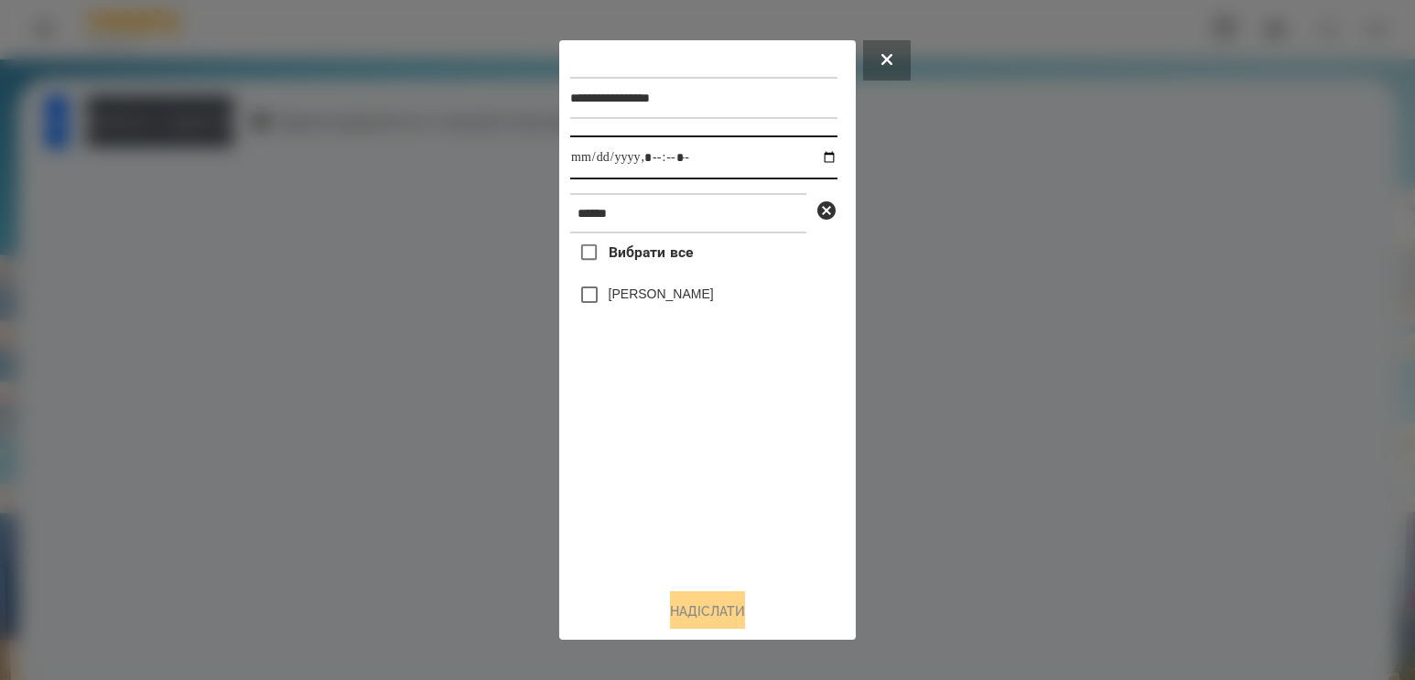
click at [812, 157] on input "datetime-local" at bounding box center [703, 157] width 267 height 44
type input "**********"
drag, startPoint x: 681, startPoint y: 513, endPoint x: 683, endPoint y: 485, distance: 28.4
click at [681, 513] on div "Вибрати все [PERSON_NAME]" at bounding box center [703, 403] width 267 height 340
click at [667, 301] on label "[PERSON_NAME]" at bounding box center [660, 294] width 105 height 18
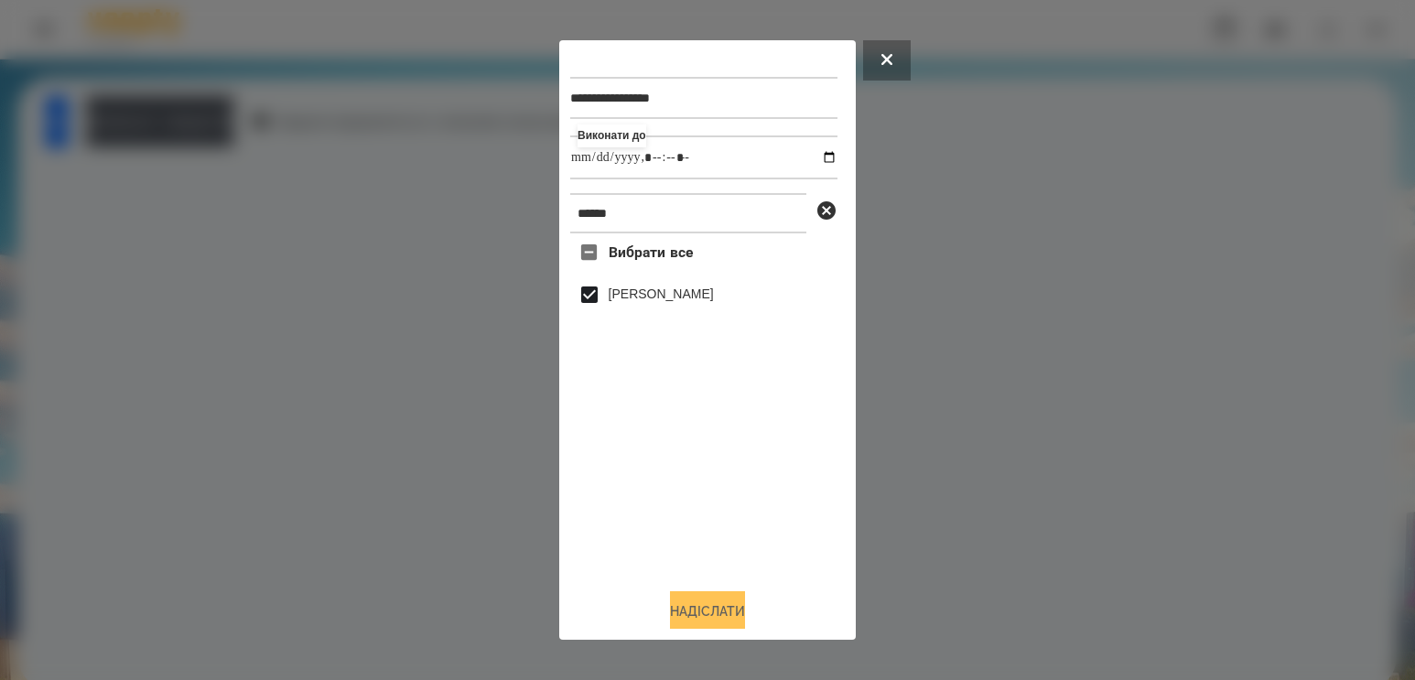
click at [736, 602] on button "Надіслати" at bounding box center [707, 611] width 75 height 40
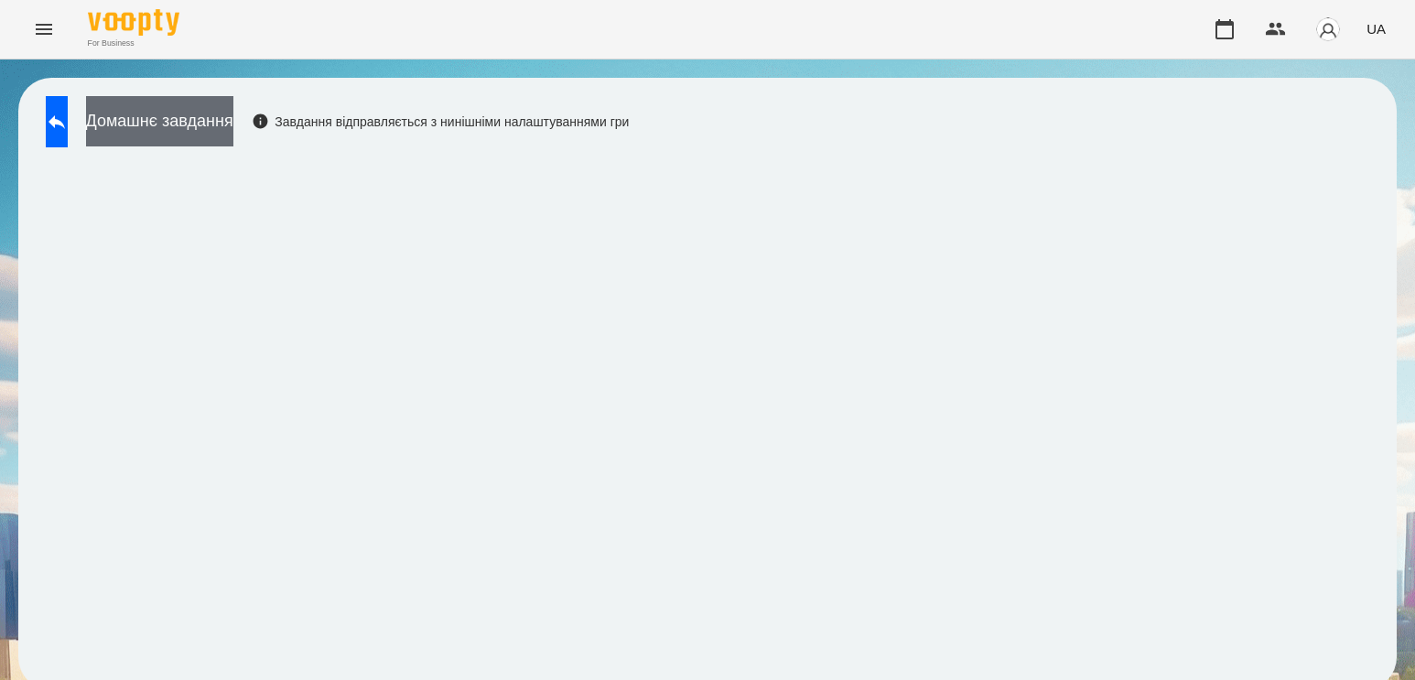
click at [216, 121] on button "Домашнє завдання" at bounding box center [159, 121] width 147 height 50
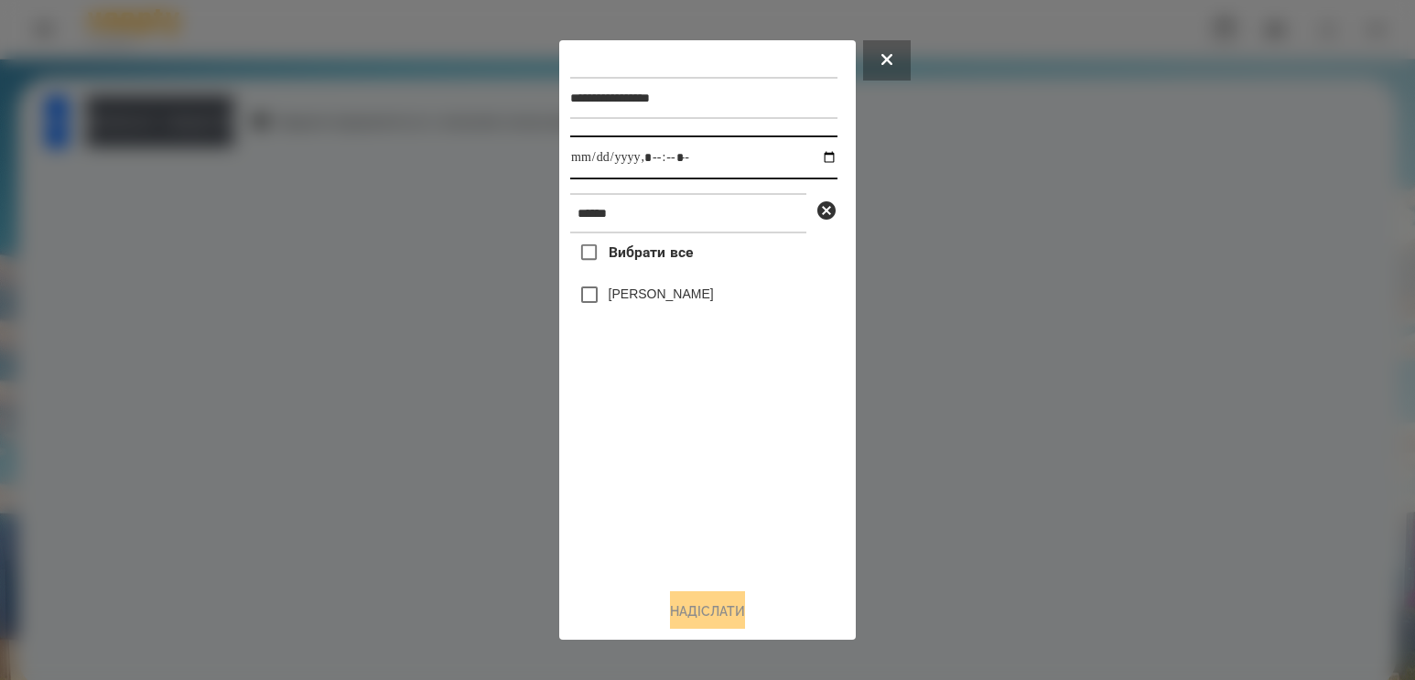
click at [809, 164] on input "datetime-local" at bounding box center [703, 157] width 267 height 44
type input "**********"
drag, startPoint x: 687, startPoint y: 480, endPoint x: 683, endPoint y: 376, distance: 104.4
click at [688, 479] on div "Вибрати все [PERSON_NAME]" at bounding box center [703, 403] width 267 height 340
click at [654, 293] on label "[PERSON_NAME]" at bounding box center [660, 294] width 105 height 18
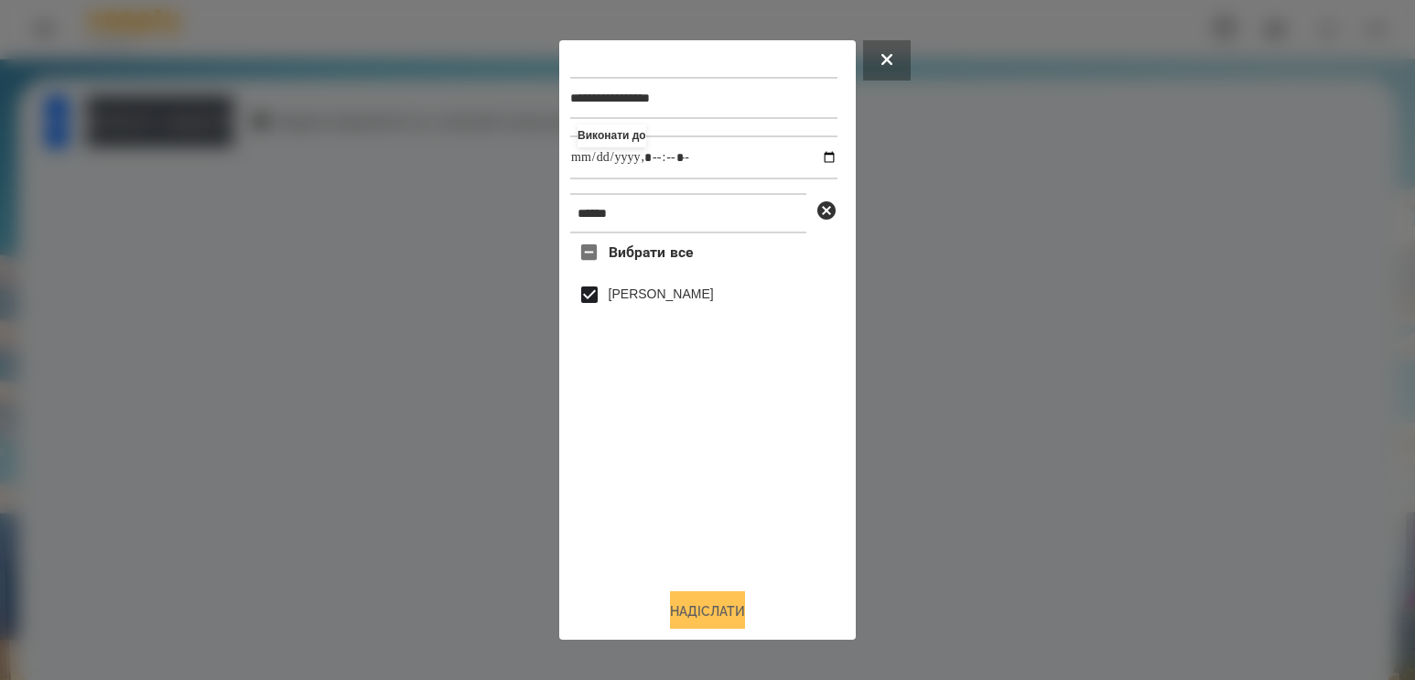
click at [682, 608] on button "Надіслати" at bounding box center [707, 611] width 75 height 40
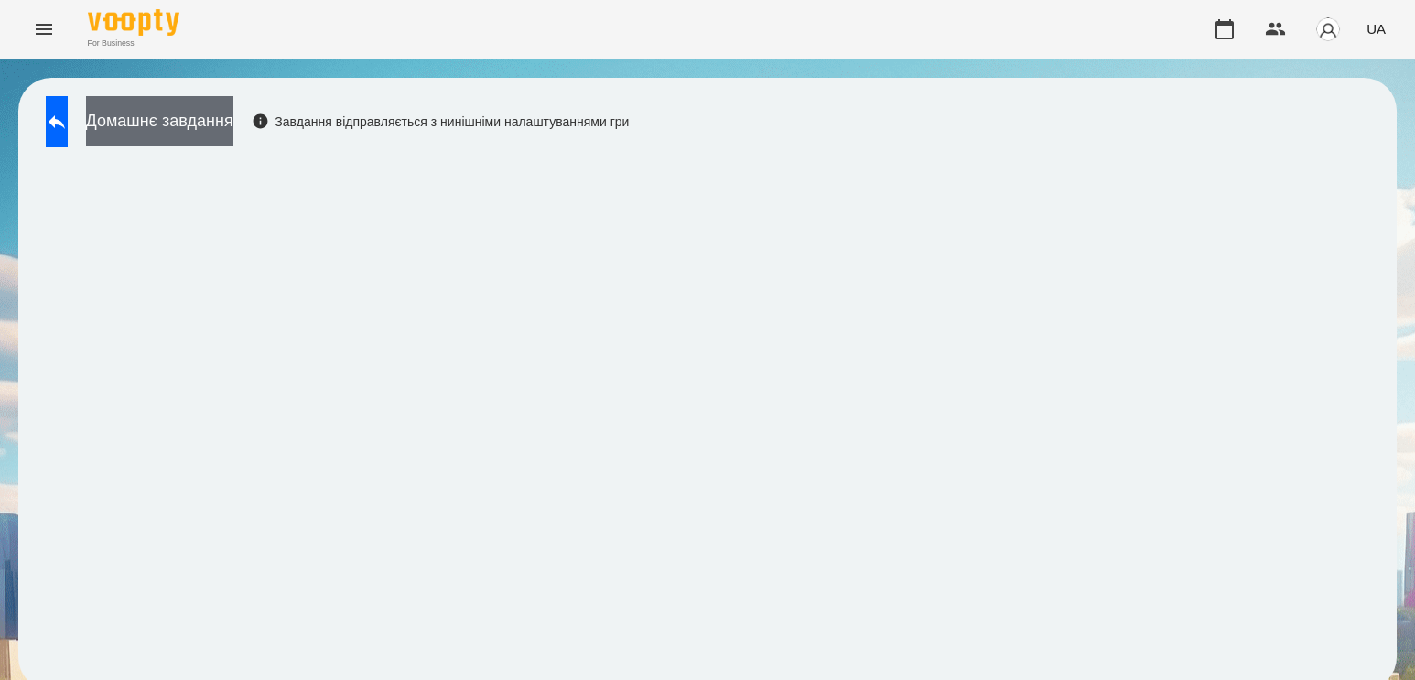
click at [233, 146] on button "Домашнє завдання" at bounding box center [159, 121] width 147 height 50
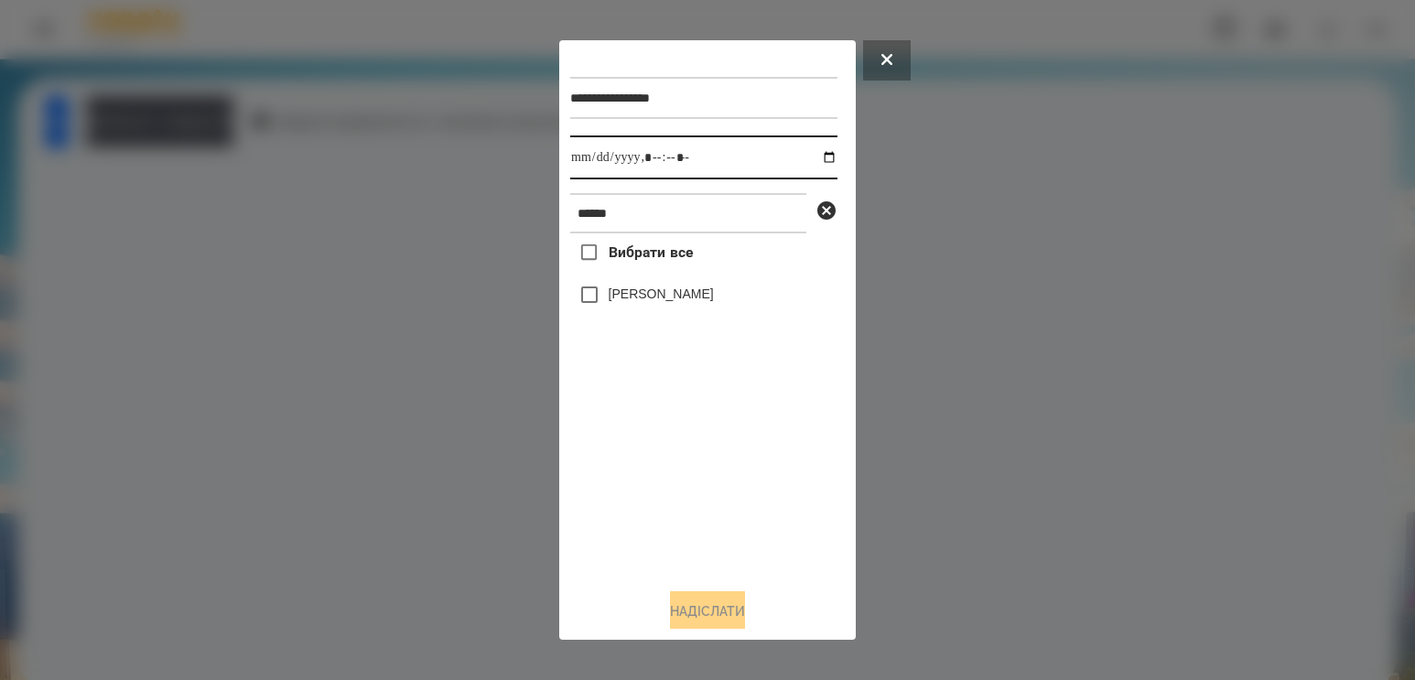
drag, startPoint x: 793, startPoint y: 159, endPoint x: 818, endPoint y: 162, distance: 24.9
click at [795, 159] on input "datetime-local" at bounding box center [703, 157] width 267 height 44
click at [818, 162] on input "datetime-local" at bounding box center [703, 157] width 267 height 44
type input "**********"
click at [648, 493] on div "Вибрати все [PERSON_NAME]" at bounding box center [703, 403] width 267 height 340
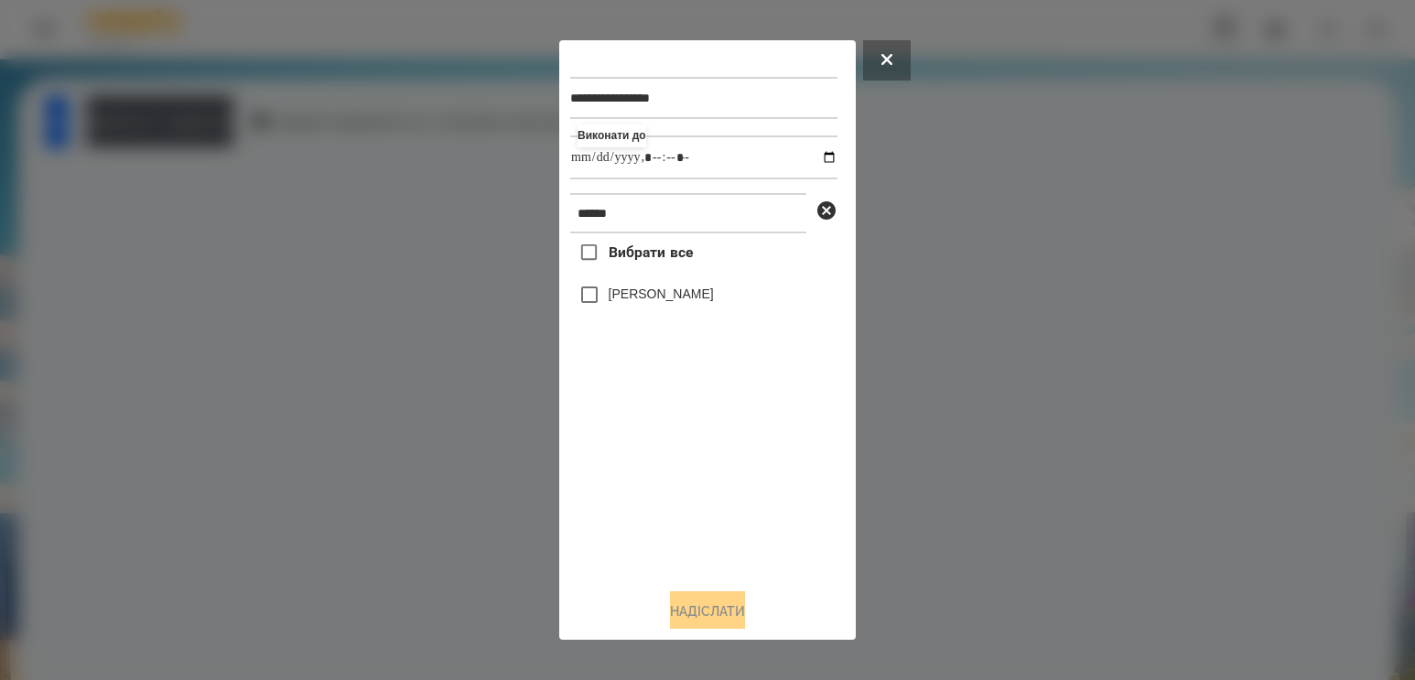
click at [661, 294] on label "[PERSON_NAME]" at bounding box center [660, 294] width 105 height 18
click at [703, 618] on button "Надіслати" at bounding box center [707, 611] width 75 height 40
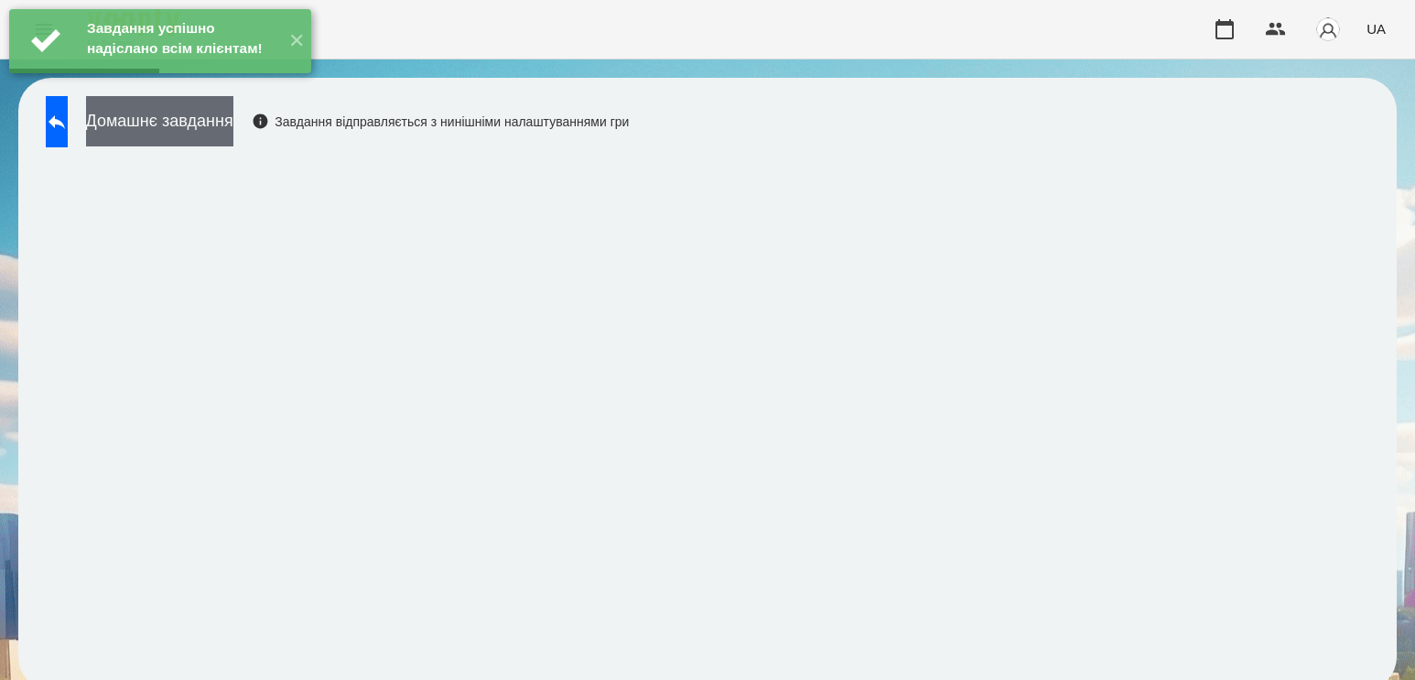
click at [212, 124] on button "Домашнє завдання" at bounding box center [159, 121] width 147 height 50
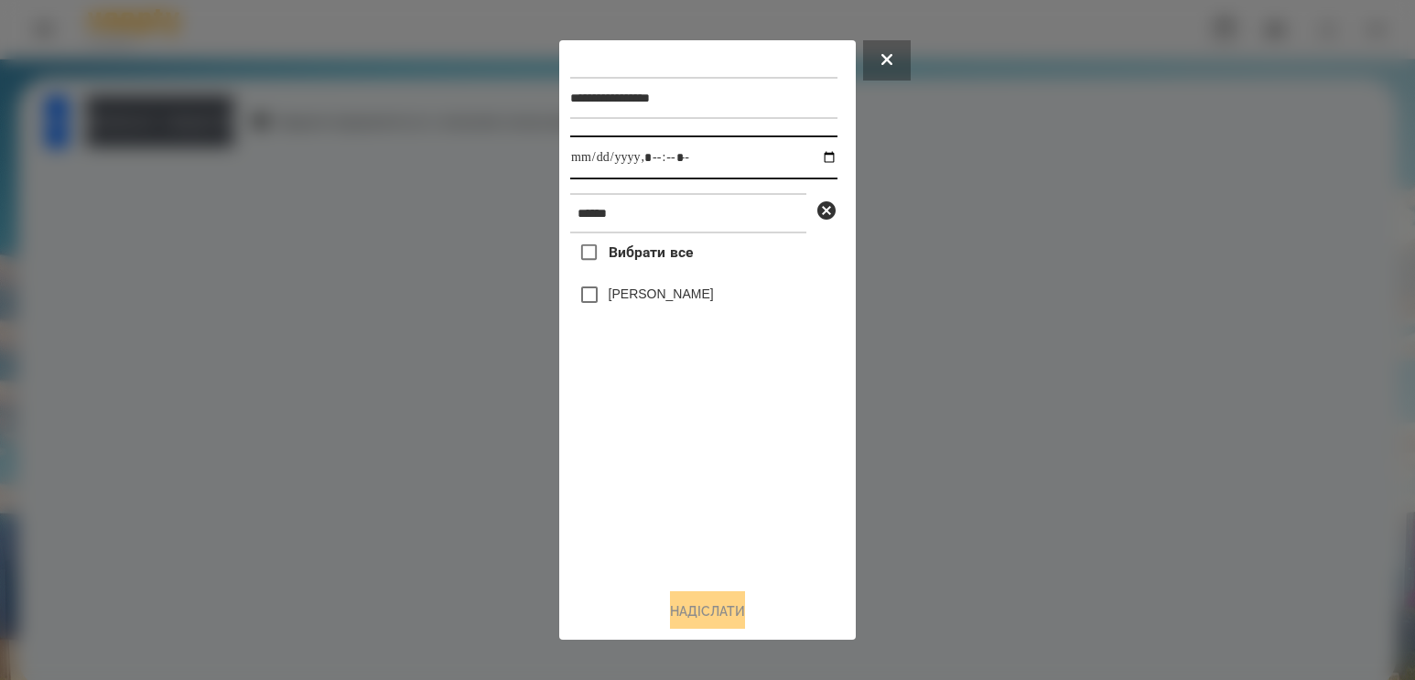
click at [814, 158] on input "datetime-local" at bounding box center [703, 157] width 267 height 44
type input "**********"
drag, startPoint x: 640, startPoint y: 493, endPoint x: 640, endPoint y: 424, distance: 69.5
click at [640, 493] on div "Вибрати все [PERSON_NAME]" at bounding box center [703, 403] width 267 height 340
click at [641, 302] on label "[PERSON_NAME]" at bounding box center [660, 294] width 105 height 18
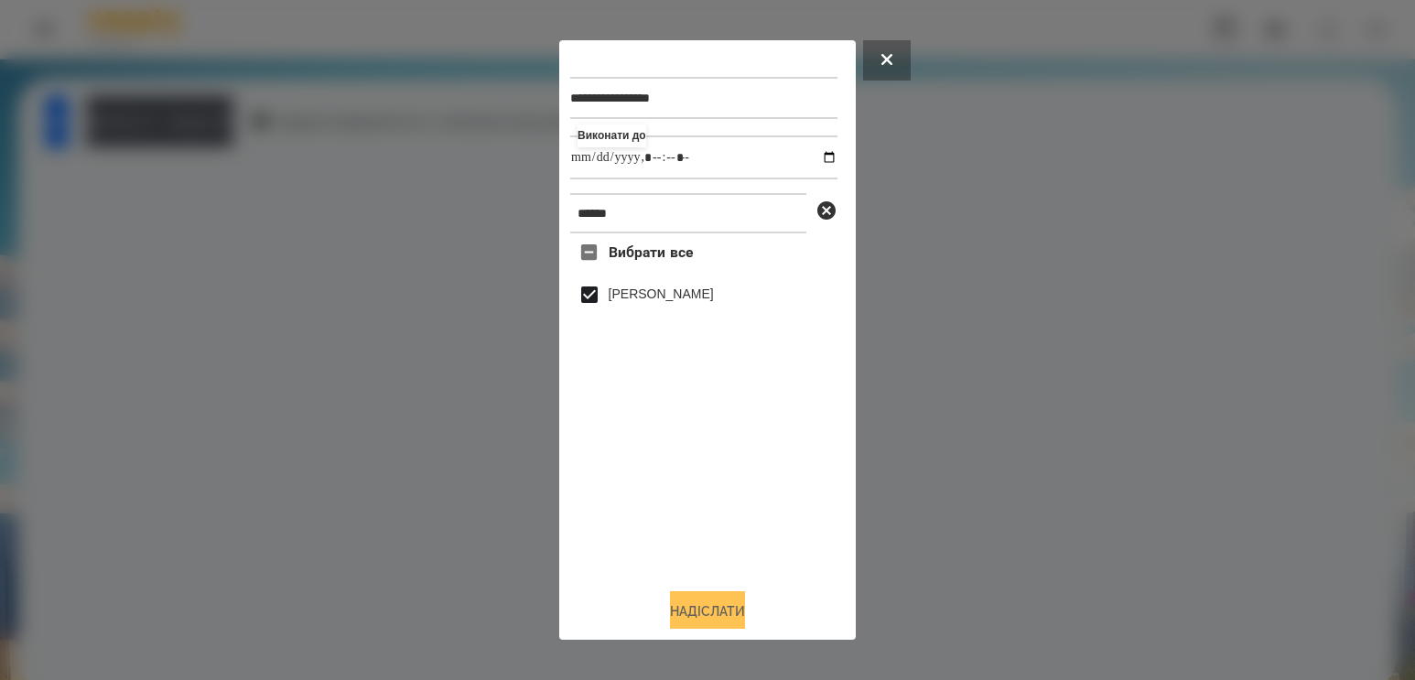
click at [688, 615] on button "Надіслати" at bounding box center [707, 611] width 75 height 40
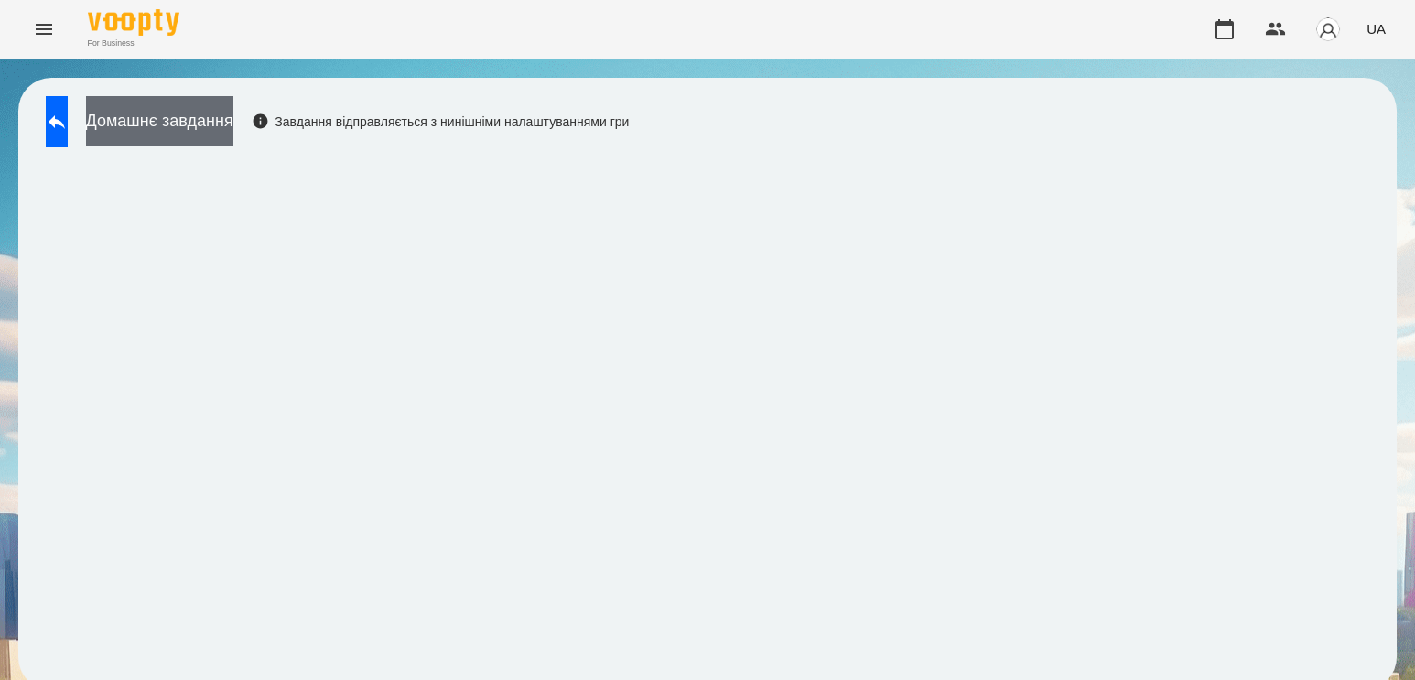
click at [212, 119] on button "Домашнє завдання" at bounding box center [159, 121] width 147 height 50
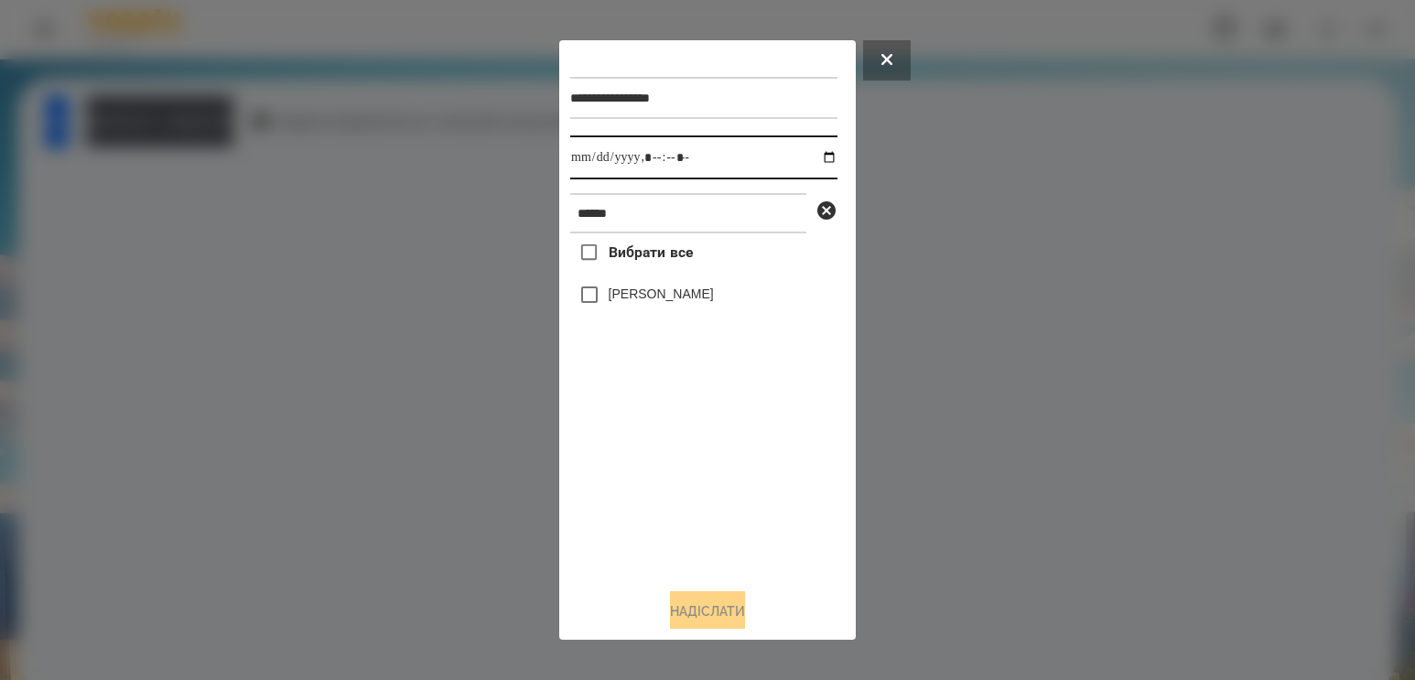
click at [816, 155] on input "datetime-local" at bounding box center [703, 157] width 267 height 44
type input "**********"
drag, startPoint x: 651, startPoint y: 506, endPoint x: 654, endPoint y: 324, distance: 182.1
click at [652, 504] on div "Вибрати все [PERSON_NAME]" at bounding box center [703, 403] width 267 height 340
drag, startPoint x: 650, startPoint y: 295, endPoint x: 652, endPoint y: 451, distance: 156.5
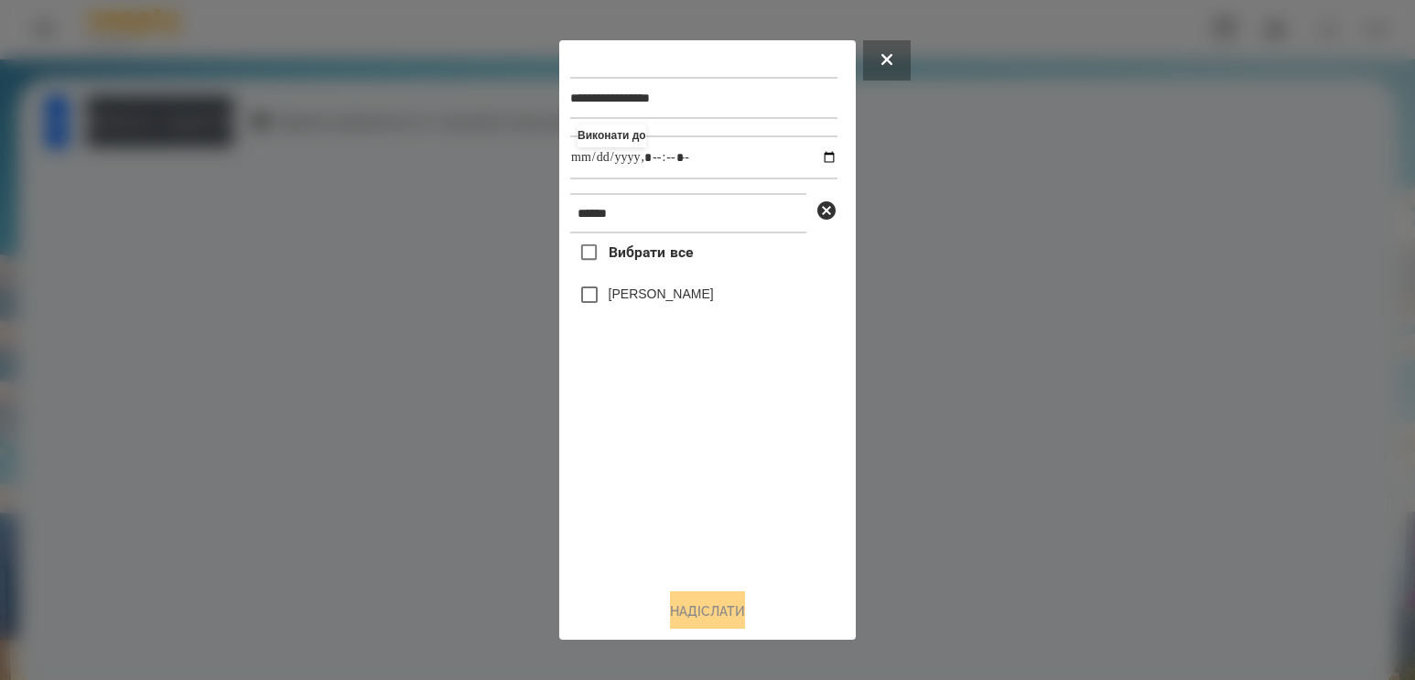
click at [650, 295] on label "[PERSON_NAME]" at bounding box center [660, 294] width 105 height 18
click at [701, 616] on button "Надіслати" at bounding box center [707, 611] width 75 height 40
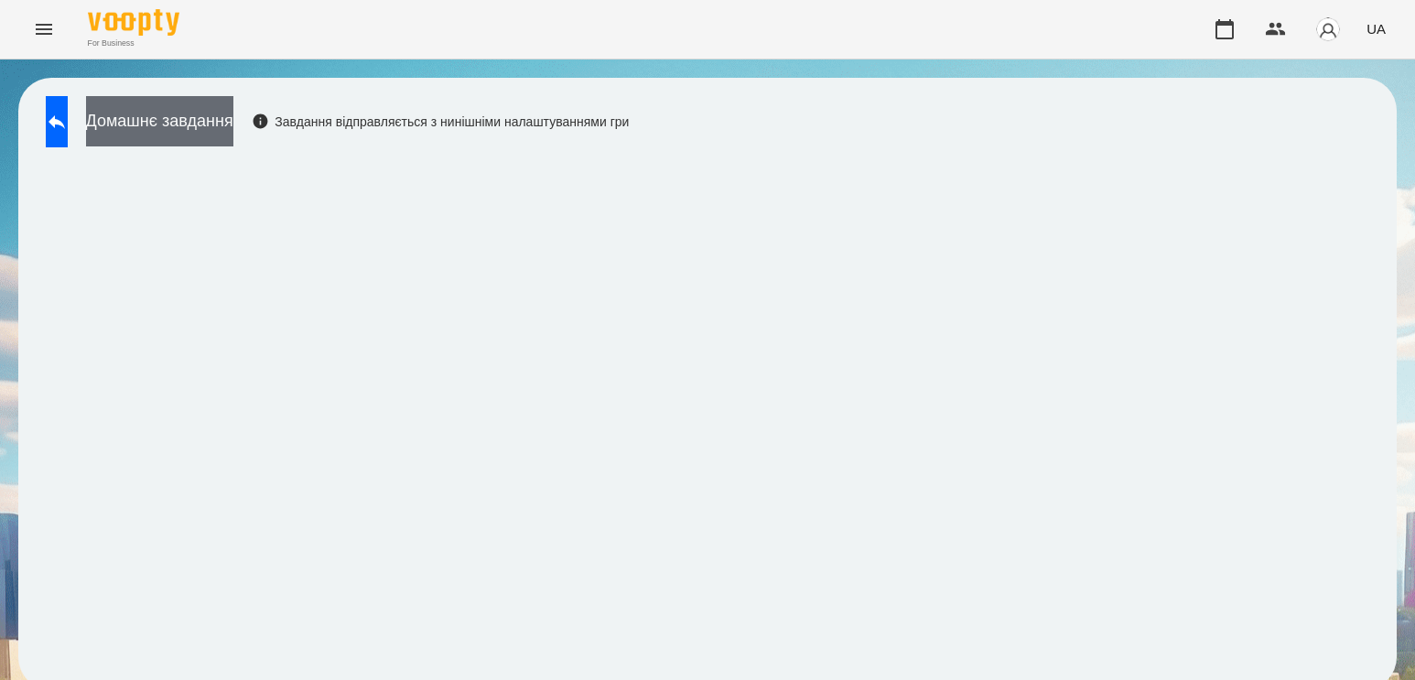
click at [146, 123] on button "Домашнє завдання" at bounding box center [159, 121] width 147 height 50
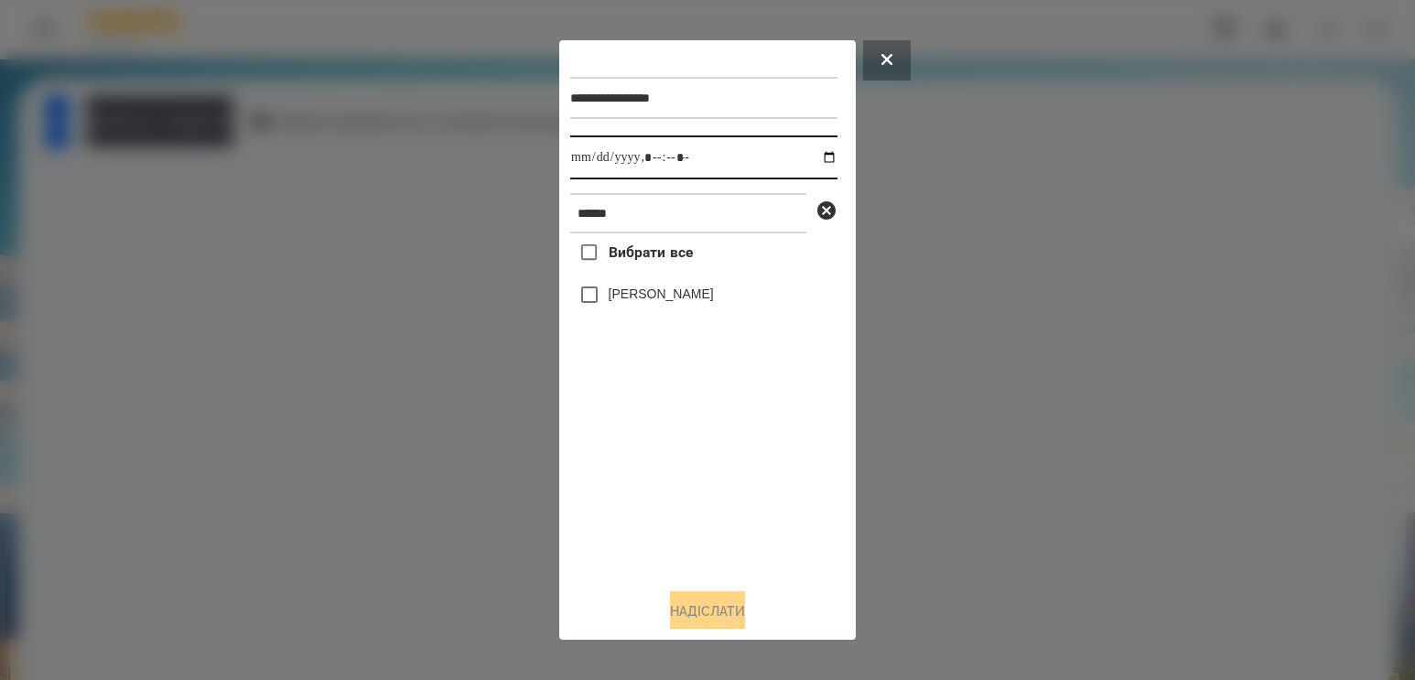
drag, startPoint x: 822, startPoint y: 155, endPoint x: 766, endPoint y: 203, distance: 73.9
click at [820, 156] on input "datetime-local" at bounding box center [703, 157] width 267 height 44
click at [817, 159] on input "datetime-local" at bounding box center [703, 157] width 267 height 44
type input "**********"
click at [671, 444] on div "Вибрати все [PERSON_NAME]" at bounding box center [703, 403] width 267 height 340
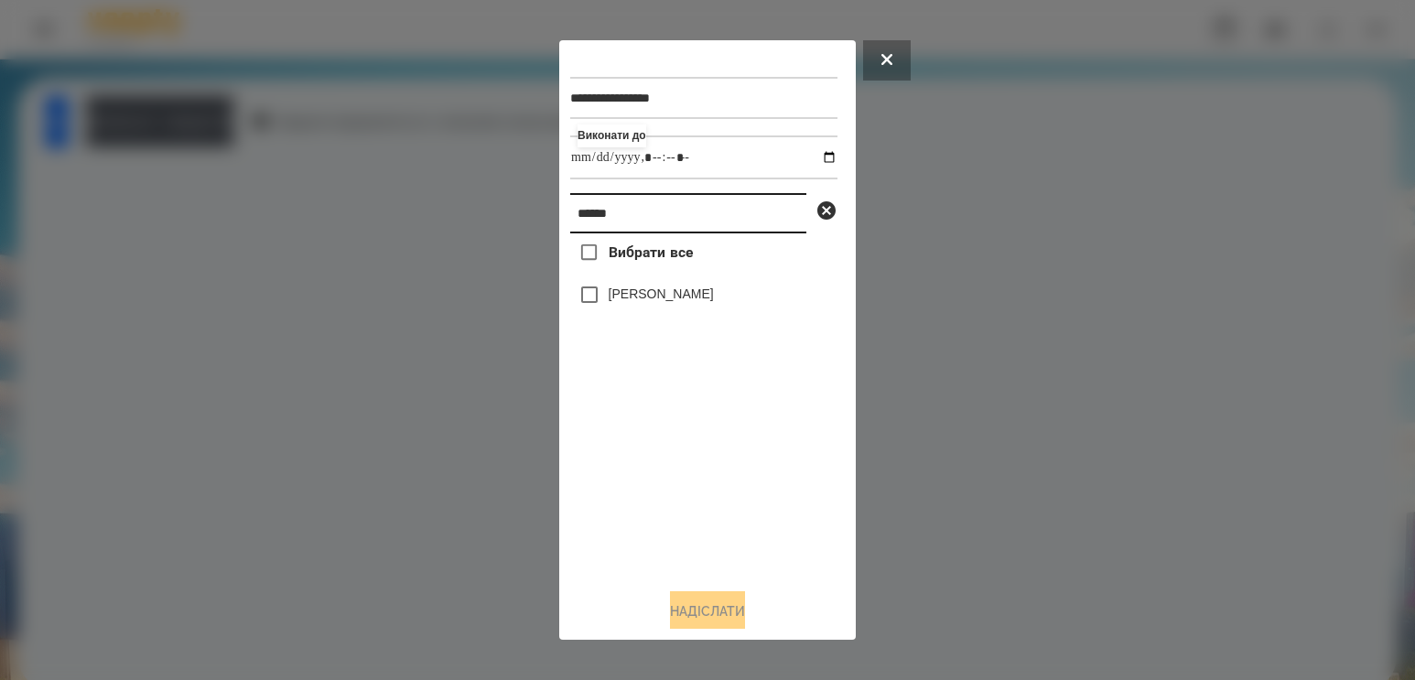
drag, startPoint x: 698, startPoint y: 224, endPoint x: 45, endPoint y: 175, distance: 655.1
click at [59, 177] on div "**********" at bounding box center [707, 340] width 1415 height 680
type input "*********"
click at [643, 287] on div "Петльований Нікіта" at bounding box center [703, 294] width 267 height 38
click at [668, 303] on label "Петльований Нікіта" at bounding box center [665, 294] width 115 height 18
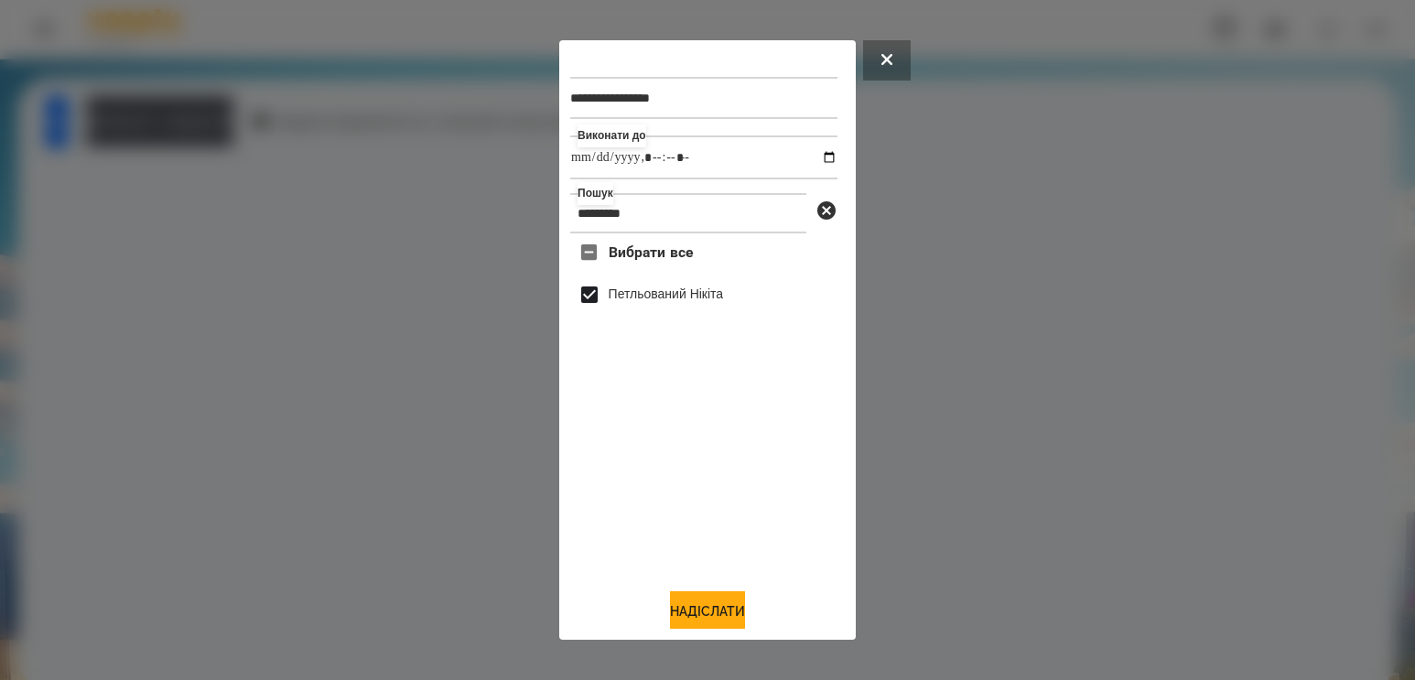
drag, startPoint x: 702, startPoint y: 599, endPoint x: 712, endPoint y: 590, distance: 13.6
click at [712, 591] on div "**********" at bounding box center [707, 340] width 274 height 578
click at [702, 606] on button "Надіслати" at bounding box center [707, 611] width 75 height 40
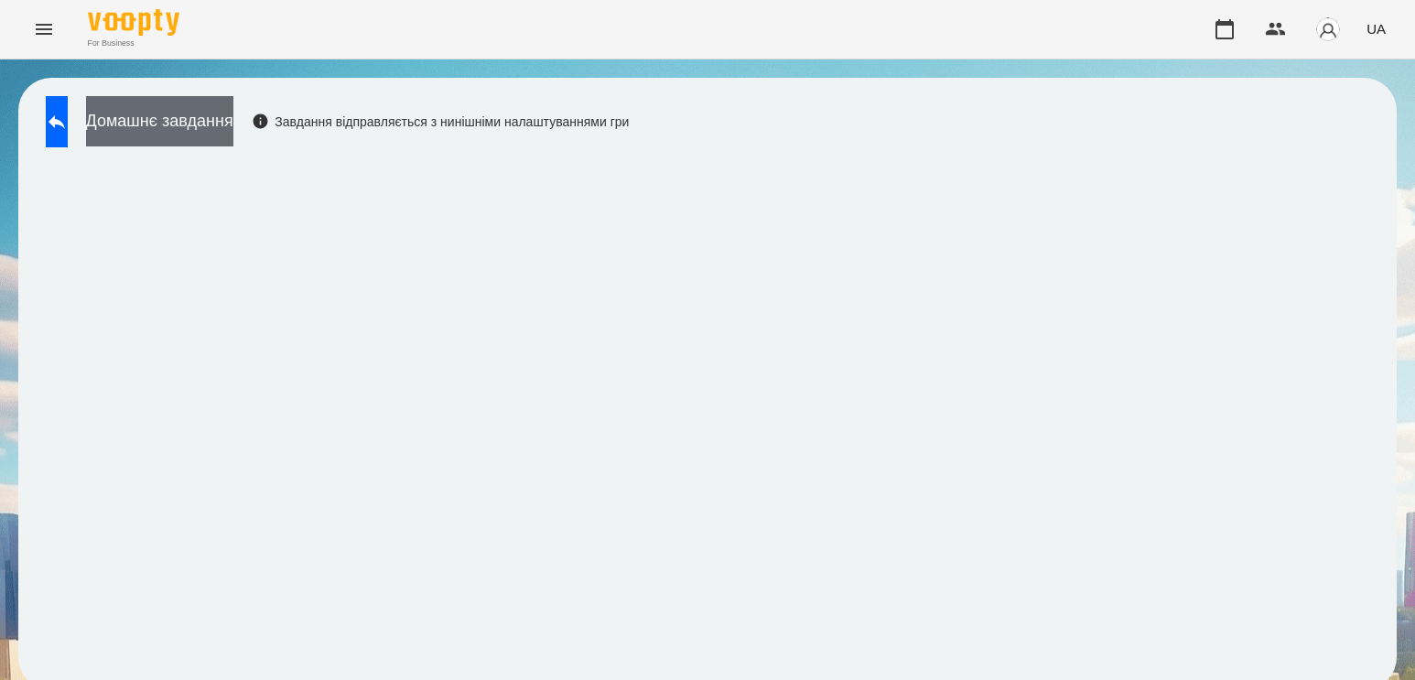
click at [233, 113] on button "Домашнє завдання" at bounding box center [159, 121] width 147 height 50
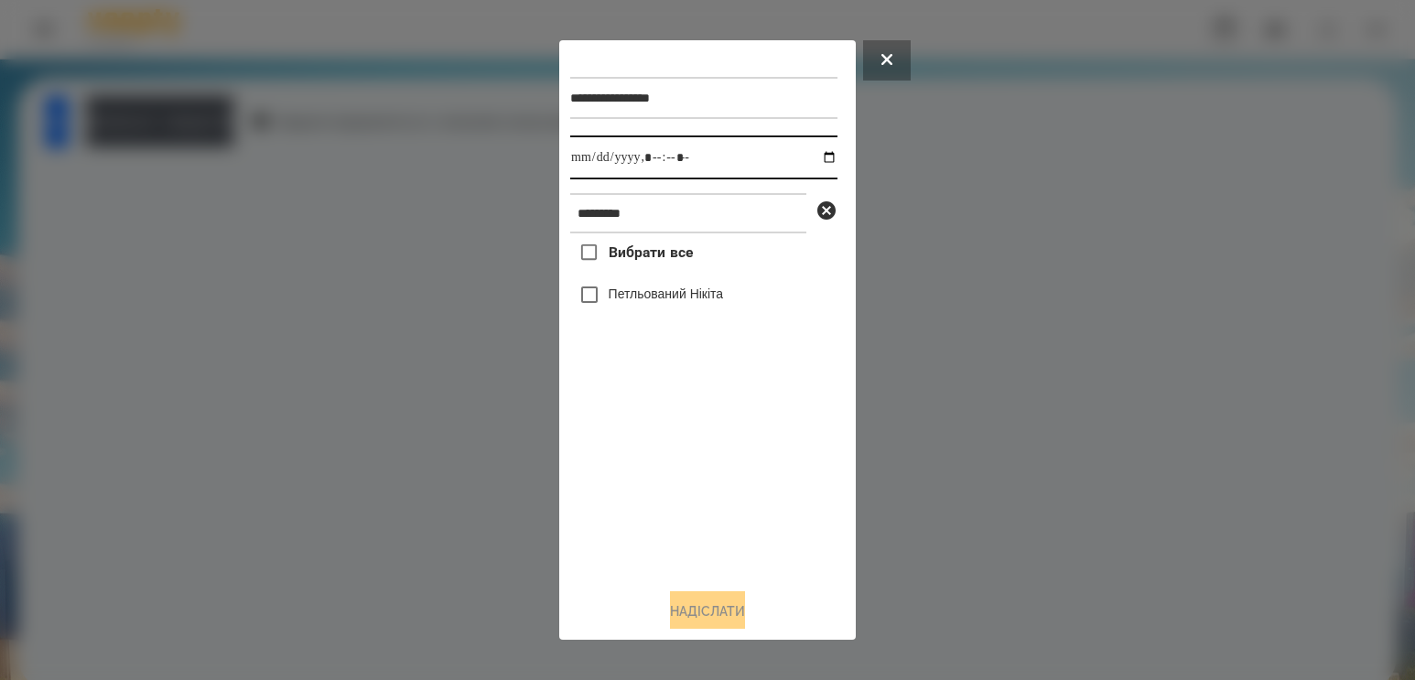
click at [807, 159] on input "datetime-local" at bounding box center [703, 157] width 267 height 44
type input "**********"
click at [645, 483] on div "Вибрати все [PERSON_NAME]" at bounding box center [703, 403] width 267 height 340
click at [665, 303] on label "Петльований Нікіта" at bounding box center [665, 294] width 115 height 18
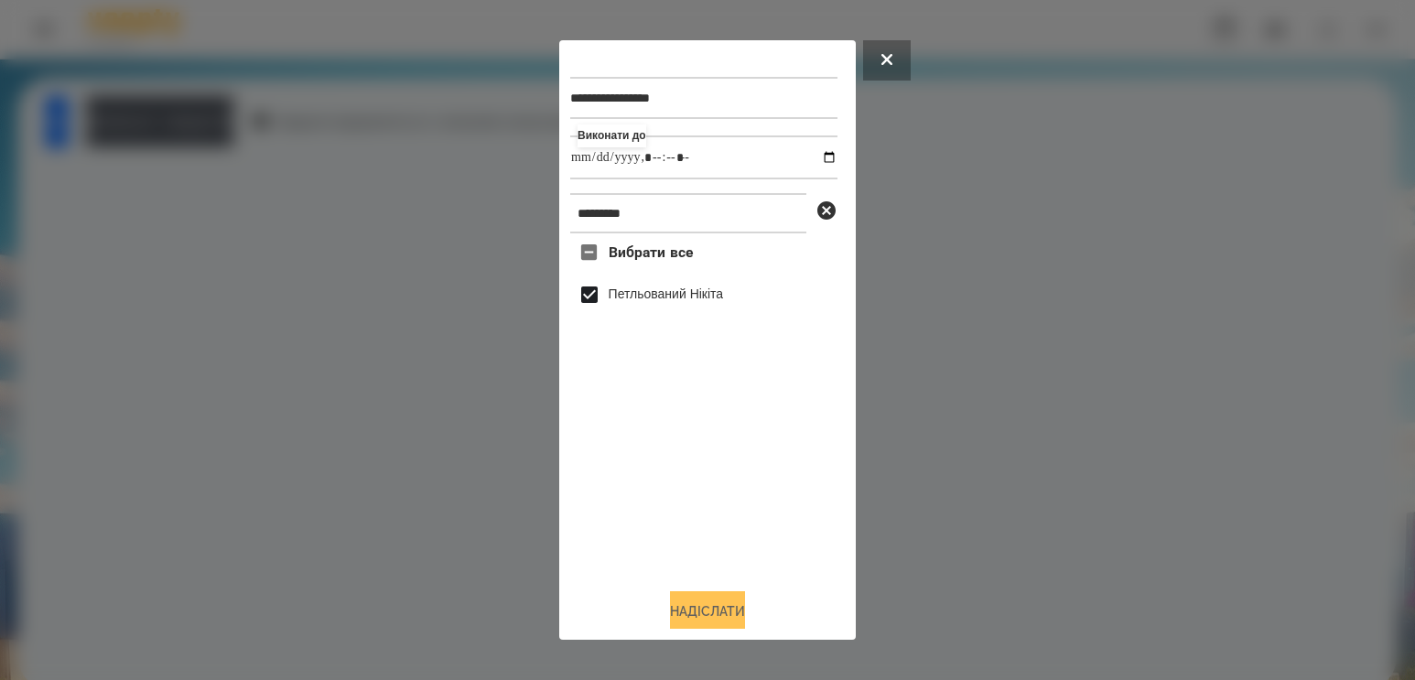
click at [676, 610] on button "Надіслати" at bounding box center [707, 611] width 75 height 40
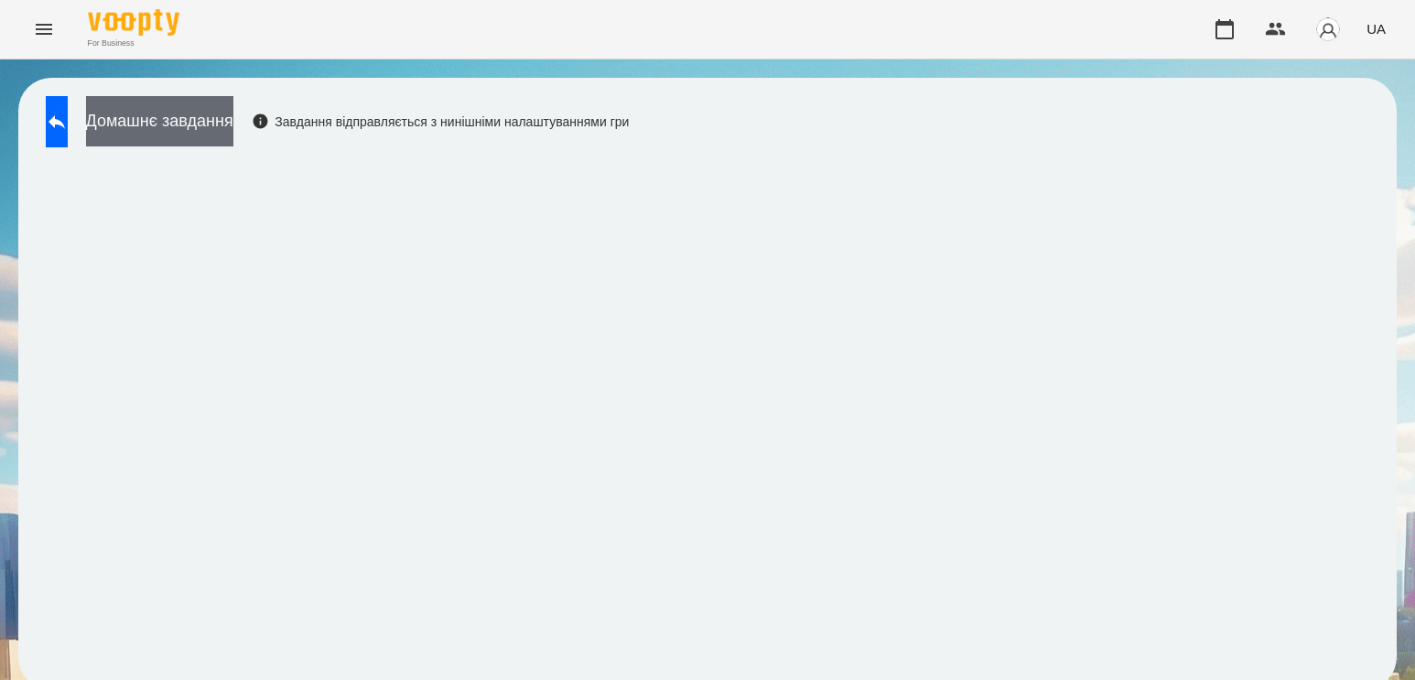
click at [233, 139] on button "Домашнє завдання" at bounding box center [159, 121] width 147 height 50
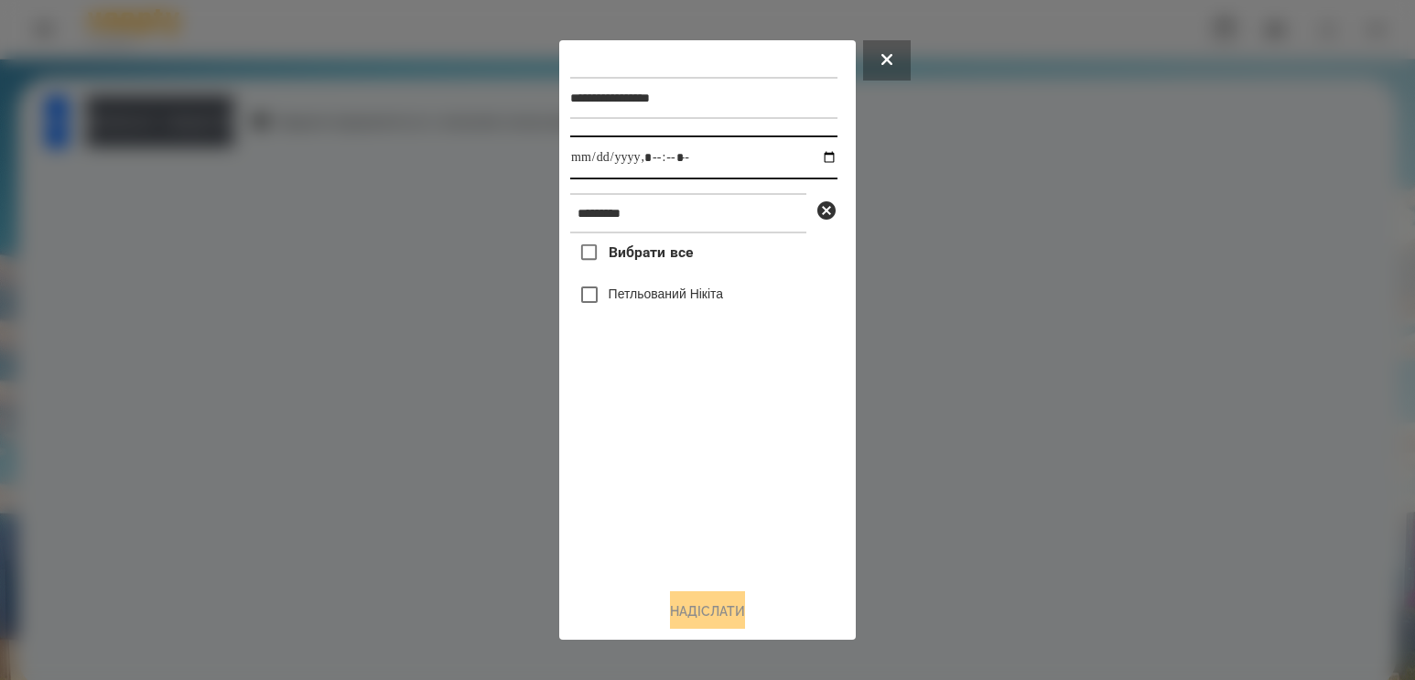
click at [808, 154] on input "datetime-local" at bounding box center [703, 157] width 267 height 44
type input "**********"
drag, startPoint x: 705, startPoint y: 492, endPoint x: 687, endPoint y: 419, distance: 75.2
click at [705, 492] on div "Вибрати все [PERSON_NAME]" at bounding box center [703, 403] width 267 height 340
click at [657, 293] on label "Петльований Нікіта" at bounding box center [665, 294] width 115 height 18
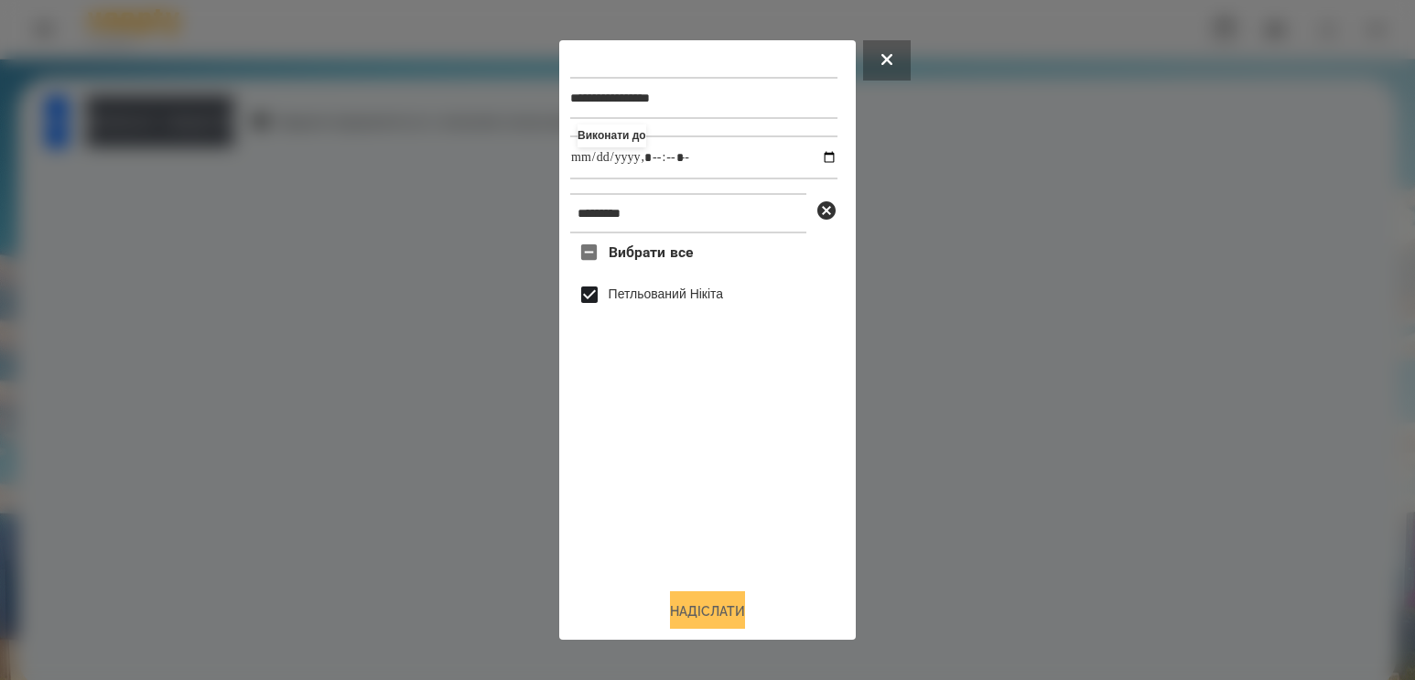
click at [719, 611] on button "Надіслати" at bounding box center [707, 611] width 75 height 40
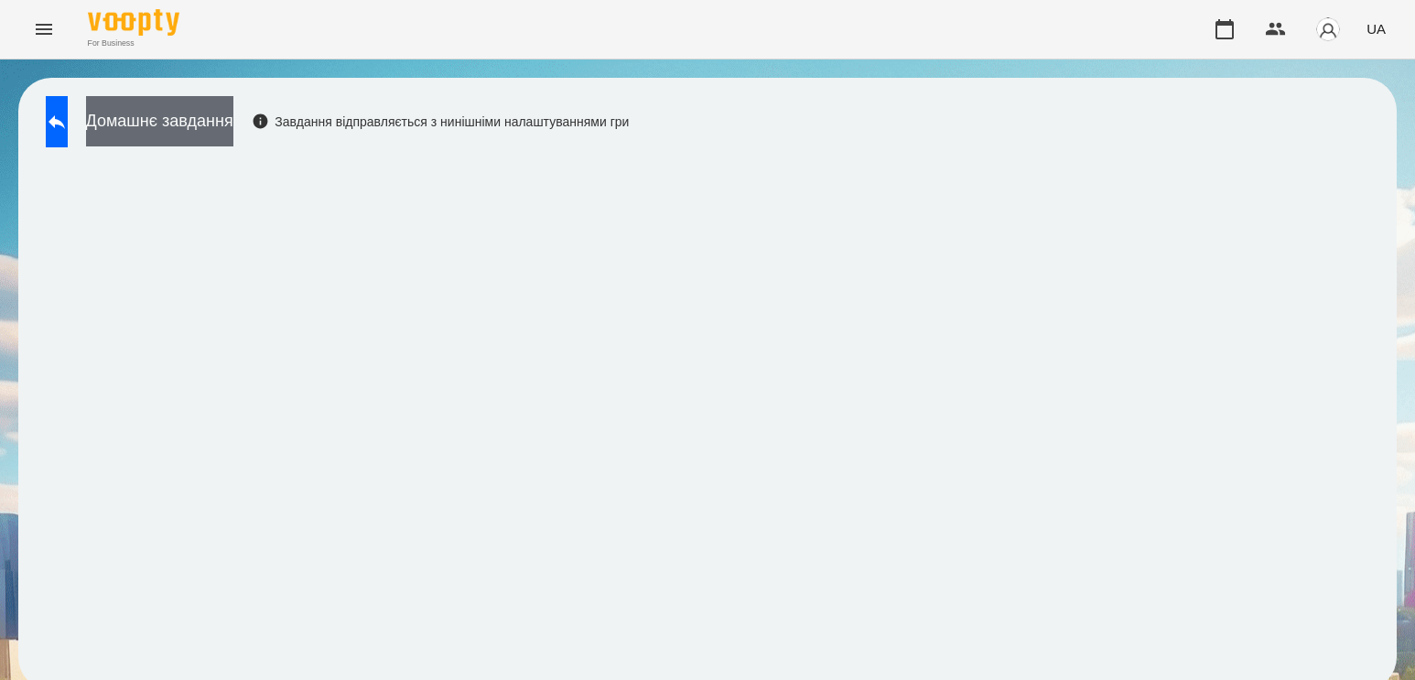
click at [233, 137] on button "Домашнє завдання" at bounding box center [159, 121] width 147 height 50
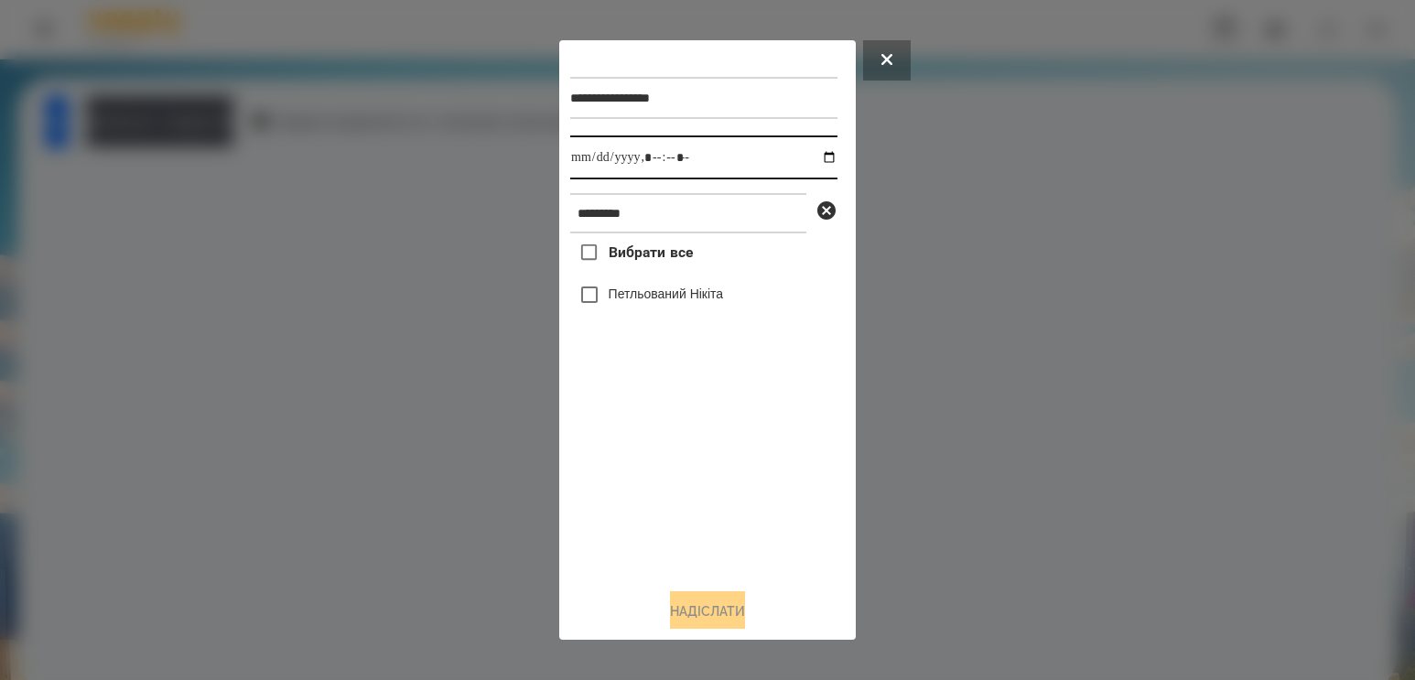
drag, startPoint x: 808, startPoint y: 161, endPoint x: 814, endPoint y: 181, distance: 21.1
click at [809, 163] on input "datetime-local" at bounding box center [703, 157] width 267 height 44
type input "**********"
click at [615, 507] on div "Вибрати все [PERSON_NAME]" at bounding box center [703, 403] width 267 height 340
click at [662, 303] on label "Петльований Нікіта" at bounding box center [665, 294] width 115 height 18
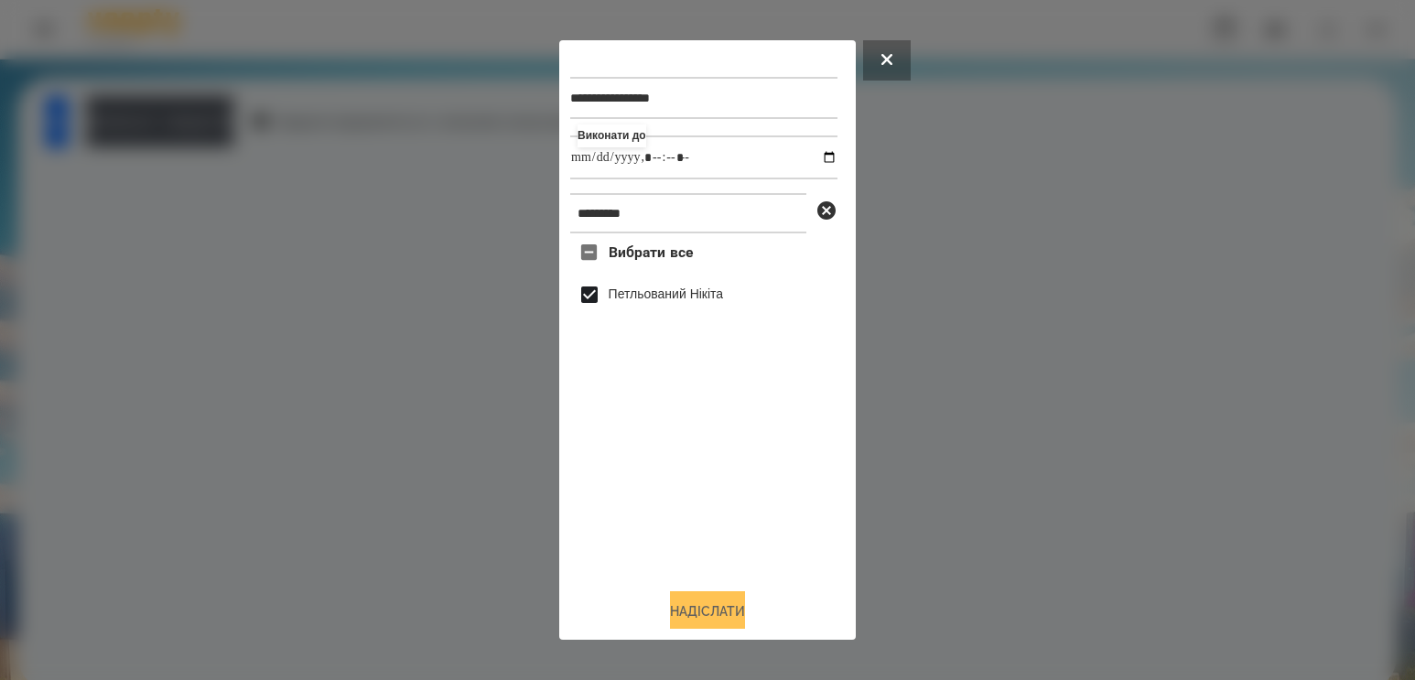
click at [708, 608] on button "Надіслати" at bounding box center [707, 611] width 75 height 40
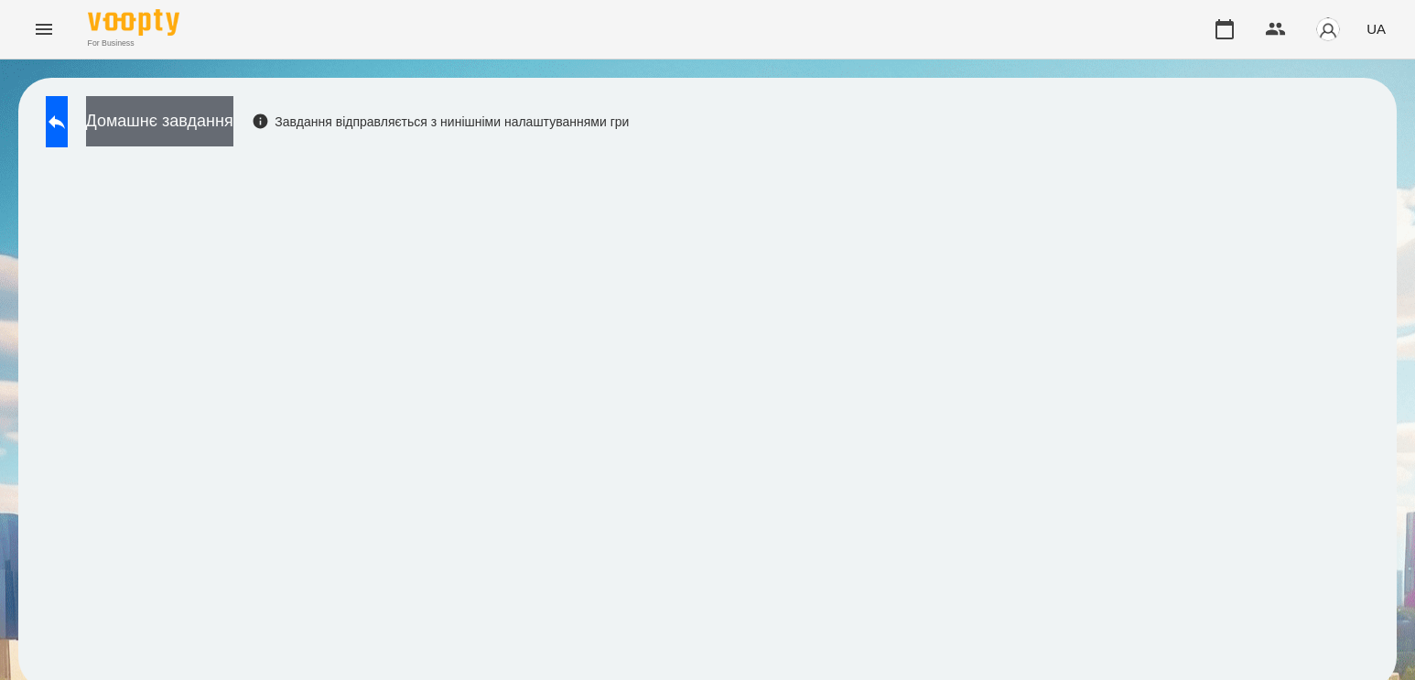
click at [200, 131] on button "Домашнє завдання" at bounding box center [159, 121] width 147 height 50
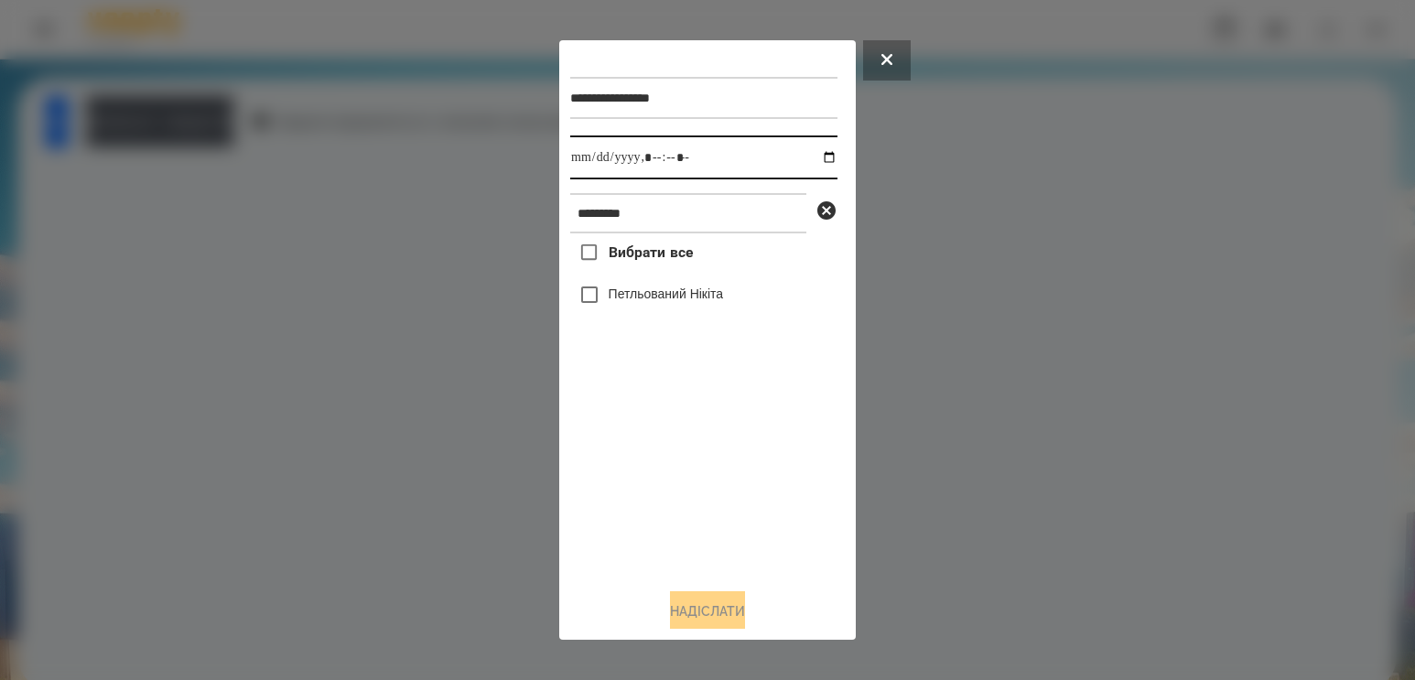
click at [817, 158] on input "datetime-local" at bounding box center [703, 157] width 267 height 44
type input "**********"
drag, startPoint x: 640, startPoint y: 522, endPoint x: 667, endPoint y: 359, distance: 166.1
click at [641, 519] on div "Вибрати все [PERSON_NAME]" at bounding box center [703, 403] width 267 height 340
click at [673, 303] on label "Петльований Нікіта" at bounding box center [665, 294] width 115 height 18
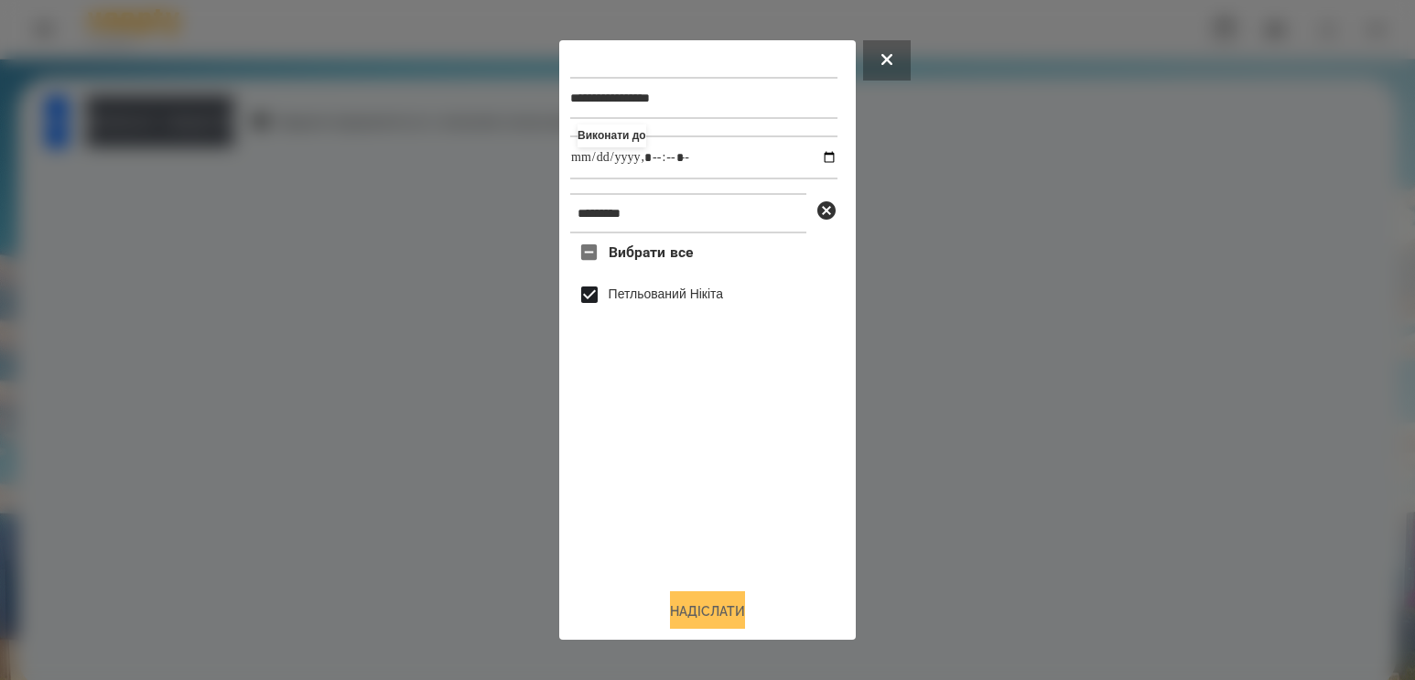
click at [702, 615] on button "Надіслати" at bounding box center [707, 611] width 75 height 40
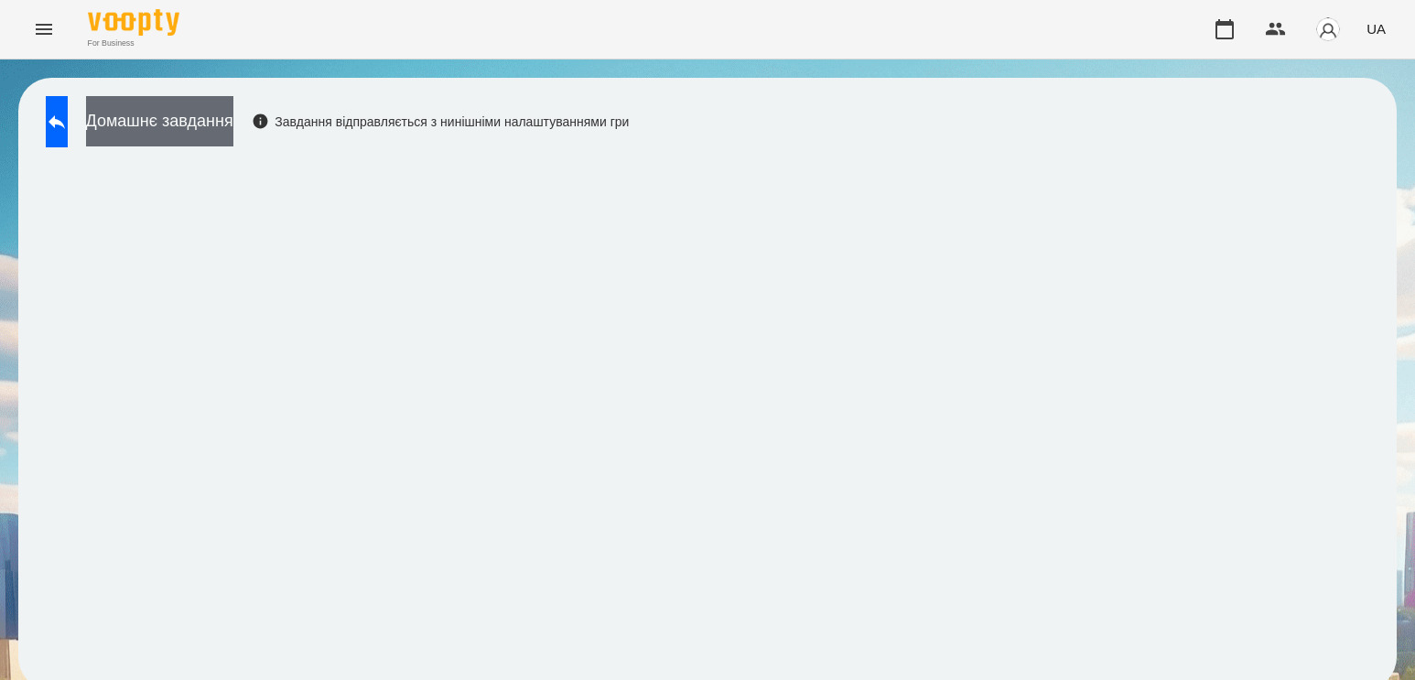
click at [205, 116] on button "Домашнє завдання" at bounding box center [159, 121] width 147 height 50
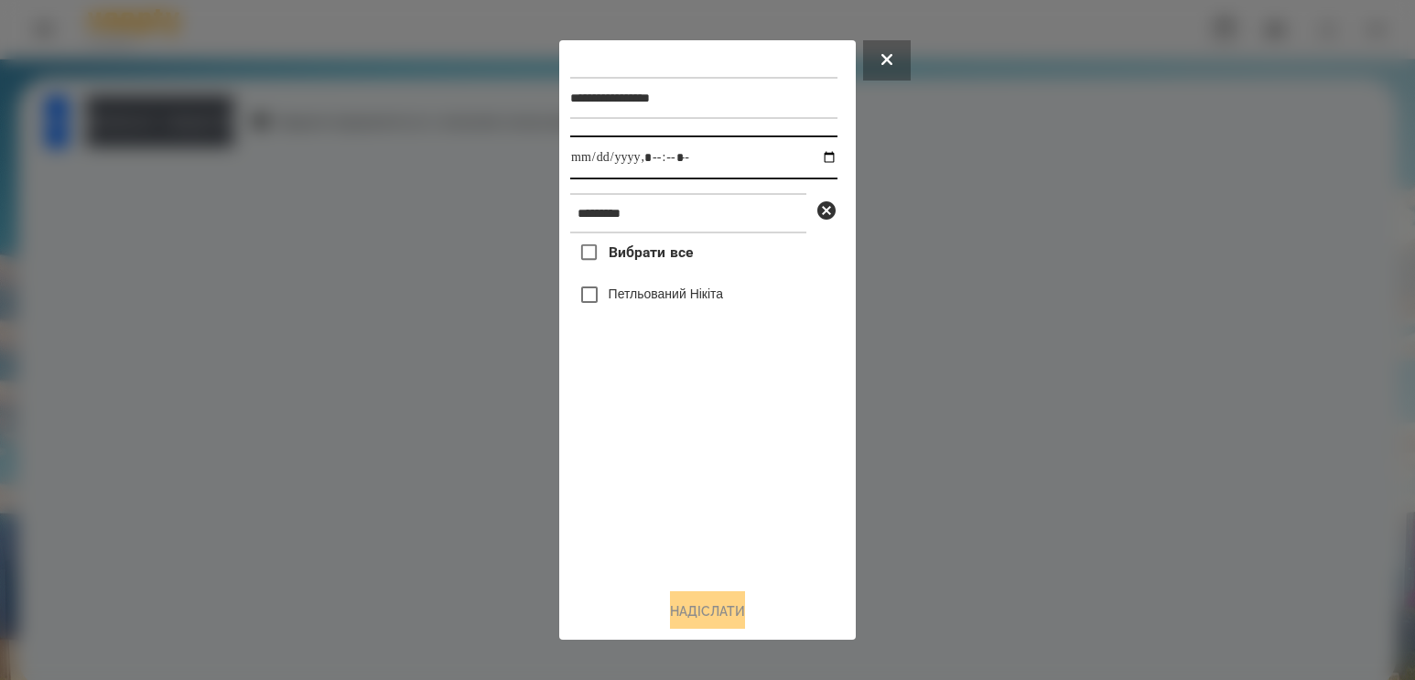
click at [812, 156] on input "datetime-local" at bounding box center [703, 157] width 267 height 44
type input "**********"
click at [643, 468] on div "Вибрати все [PERSON_NAME]" at bounding box center [703, 403] width 267 height 340
click at [651, 303] on label "Петльований Нікіта" at bounding box center [665, 294] width 115 height 18
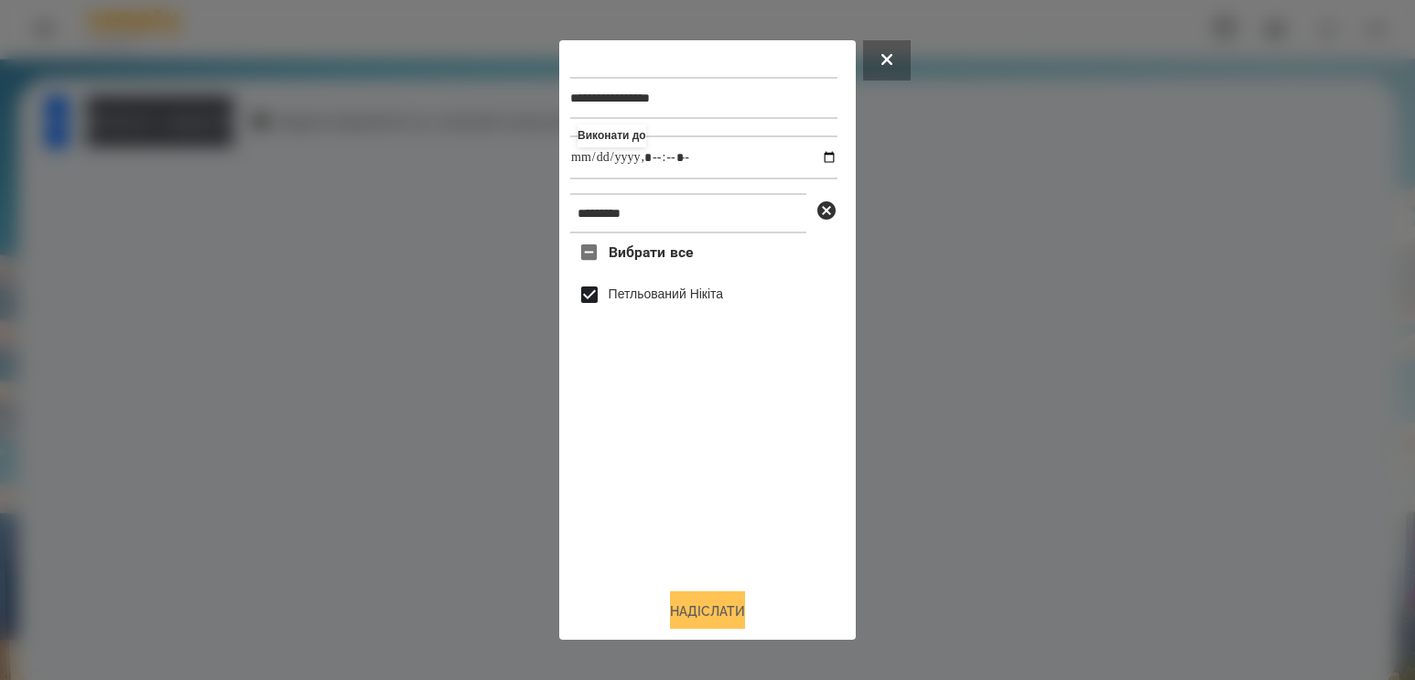
click at [701, 617] on button "Надіслати" at bounding box center [707, 611] width 75 height 40
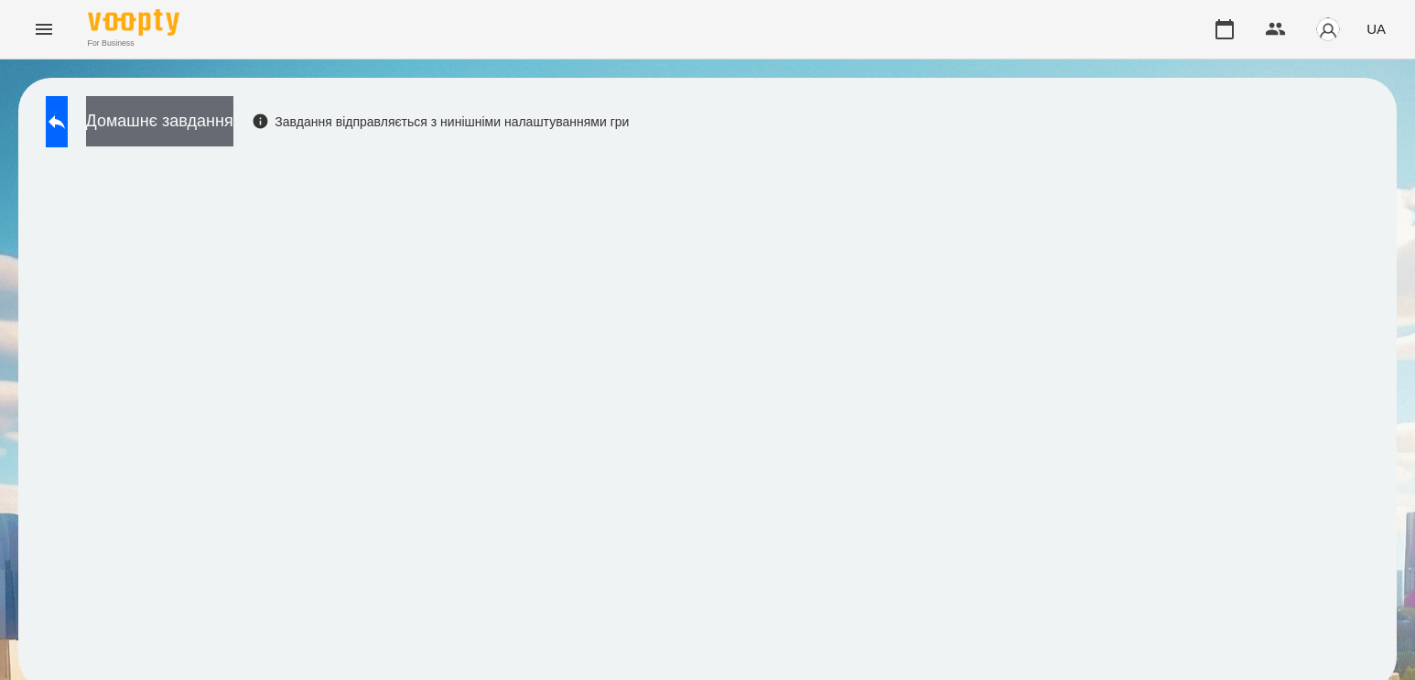
click at [167, 135] on button "Домашнє завдання" at bounding box center [159, 121] width 147 height 50
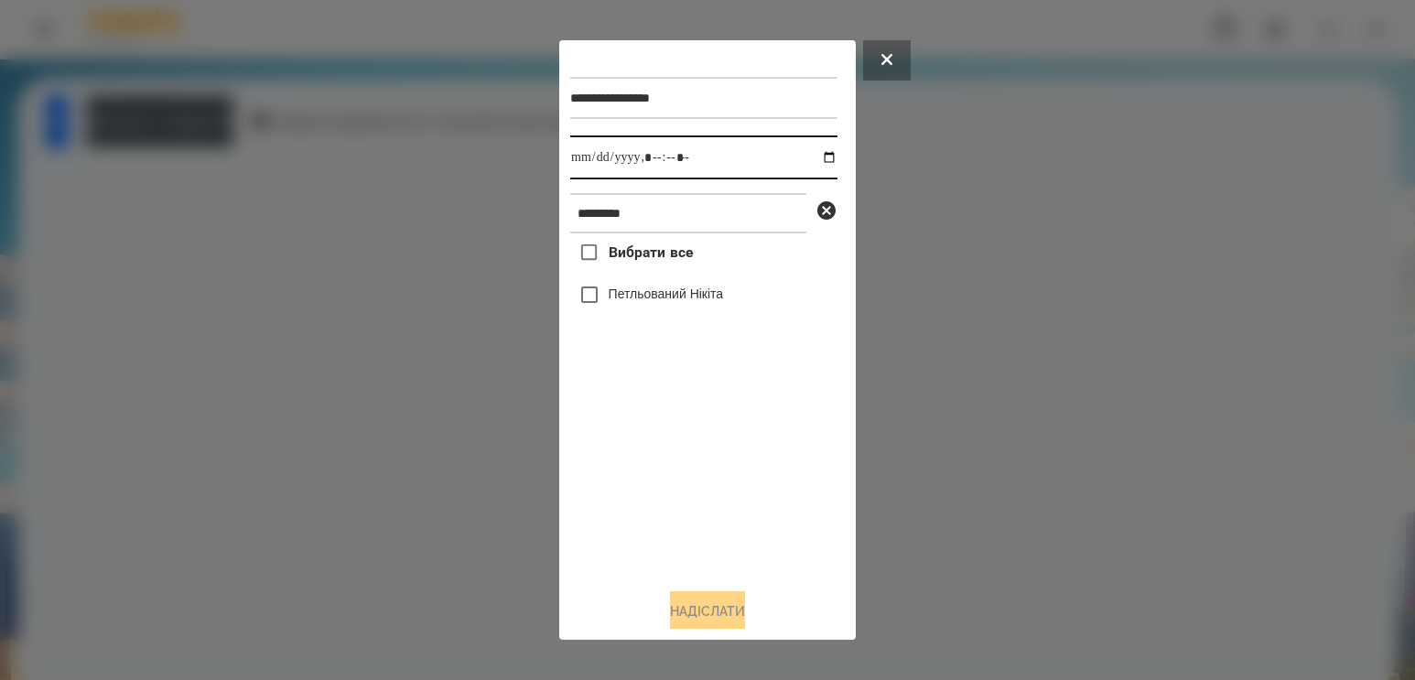
click at [816, 160] on input "datetime-local" at bounding box center [703, 157] width 267 height 44
type input "**********"
drag, startPoint x: 640, startPoint y: 493, endPoint x: 647, endPoint y: 449, distance: 44.4
click at [640, 492] on div "Вибрати все [PERSON_NAME]" at bounding box center [703, 403] width 267 height 340
click at [676, 293] on label "Петльований Нікіта" at bounding box center [665, 294] width 115 height 18
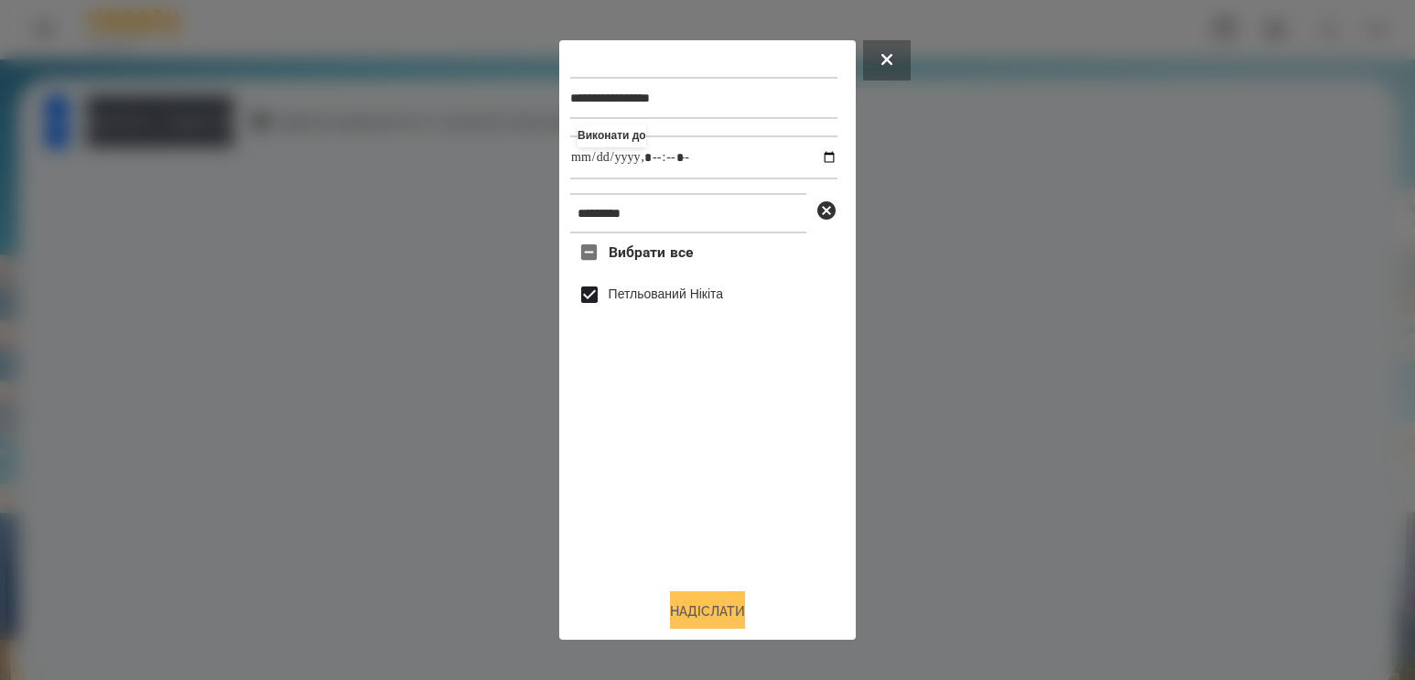
click at [673, 600] on button "Надіслати" at bounding box center [707, 611] width 75 height 40
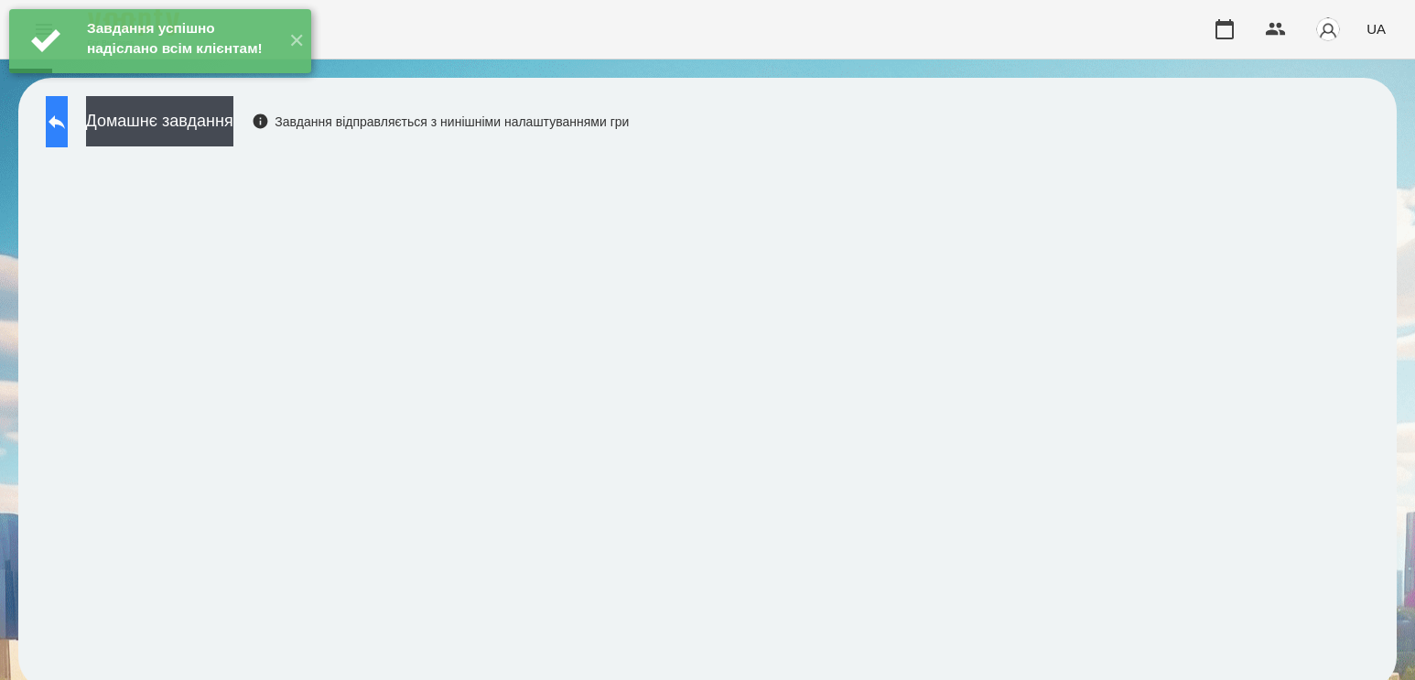
click at [68, 128] on button at bounding box center [57, 121] width 22 height 51
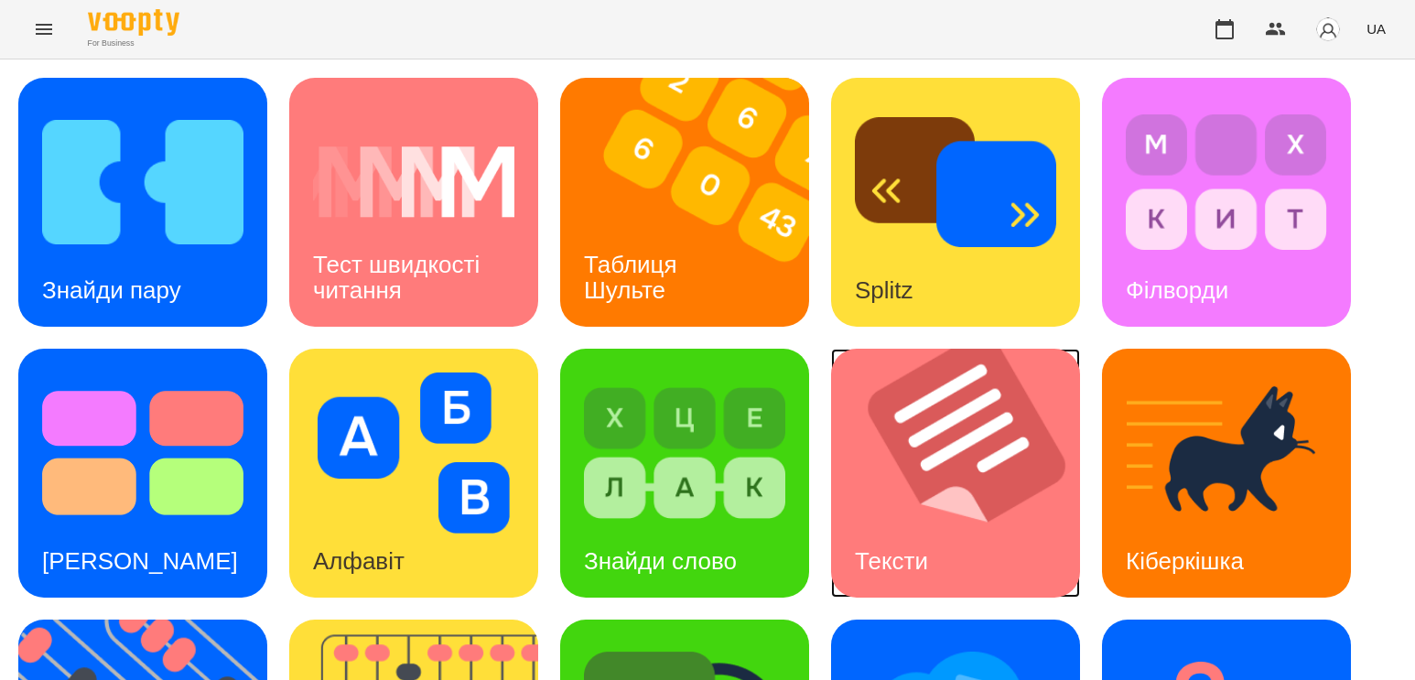
click at [893, 437] on img at bounding box center [967, 473] width 272 height 249
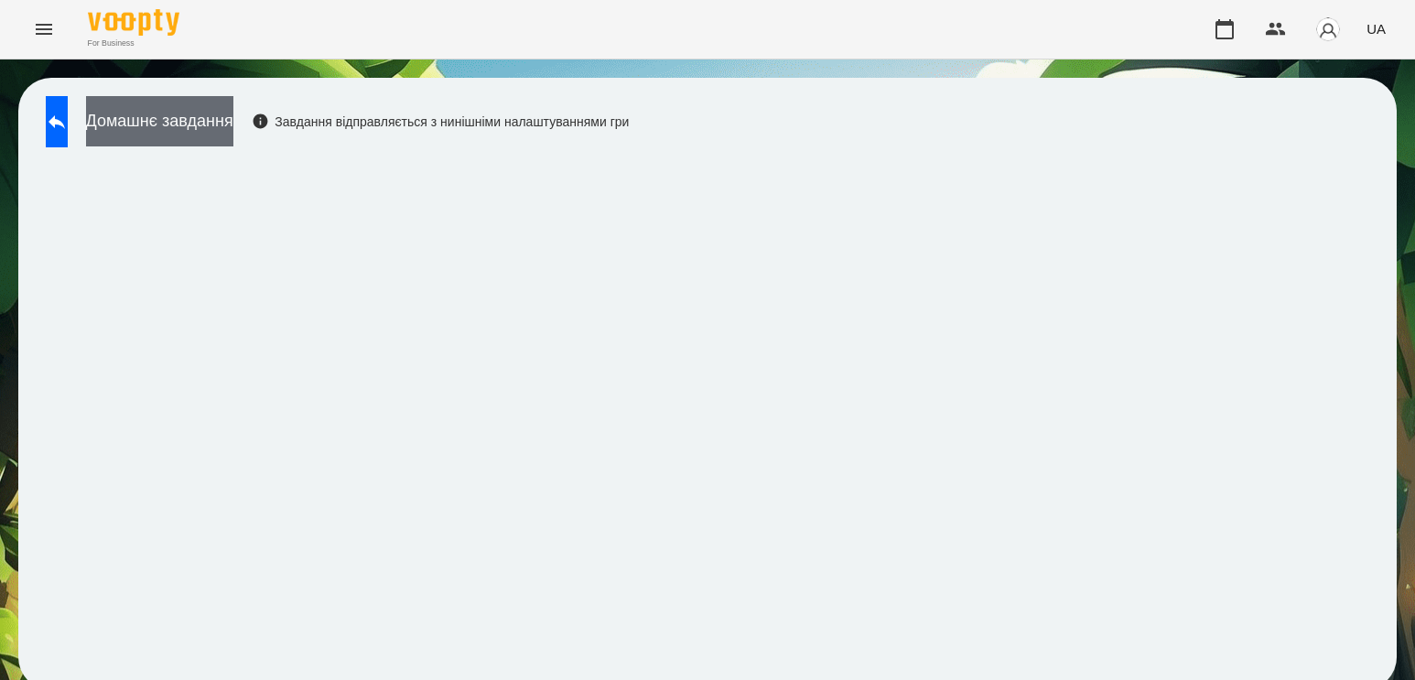
click at [233, 126] on button "Домашнє завдання" at bounding box center [159, 121] width 147 height 50
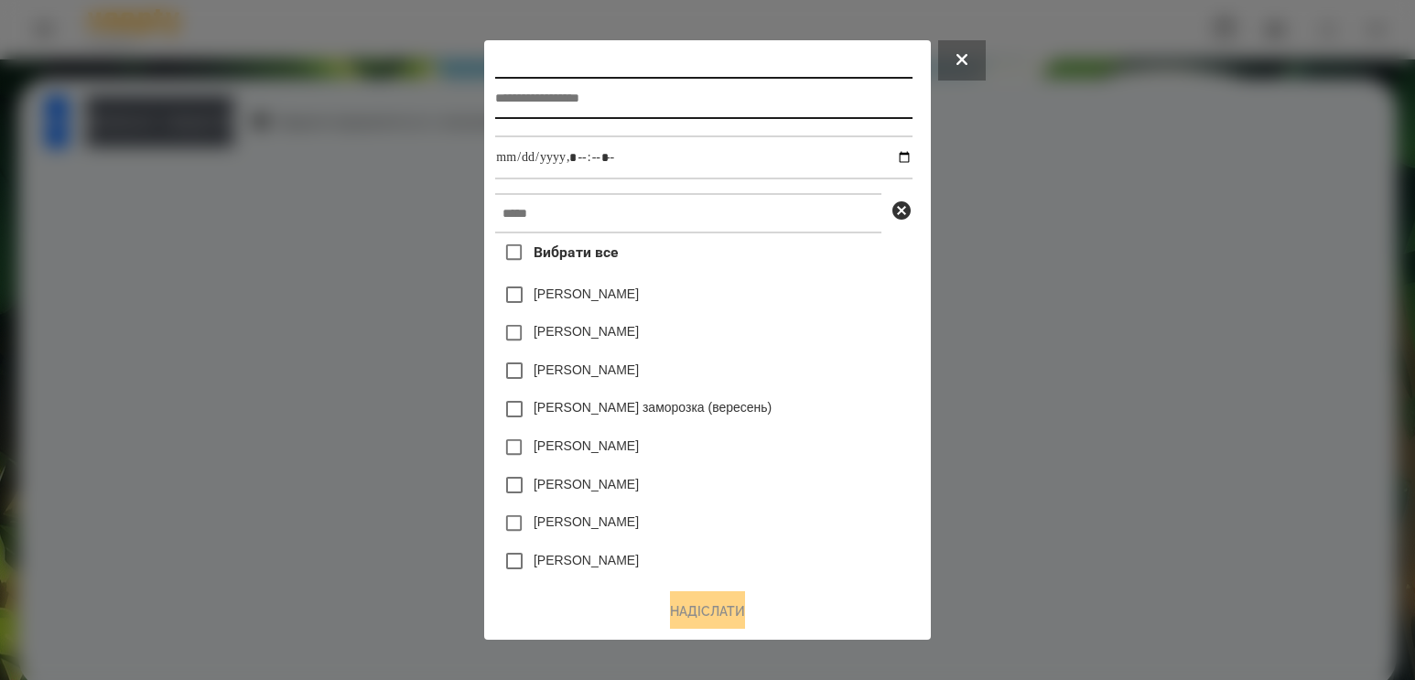
click at [521, 99] on input "text" at bounding box center [703, 98] width 416 height 42
type input "**********"
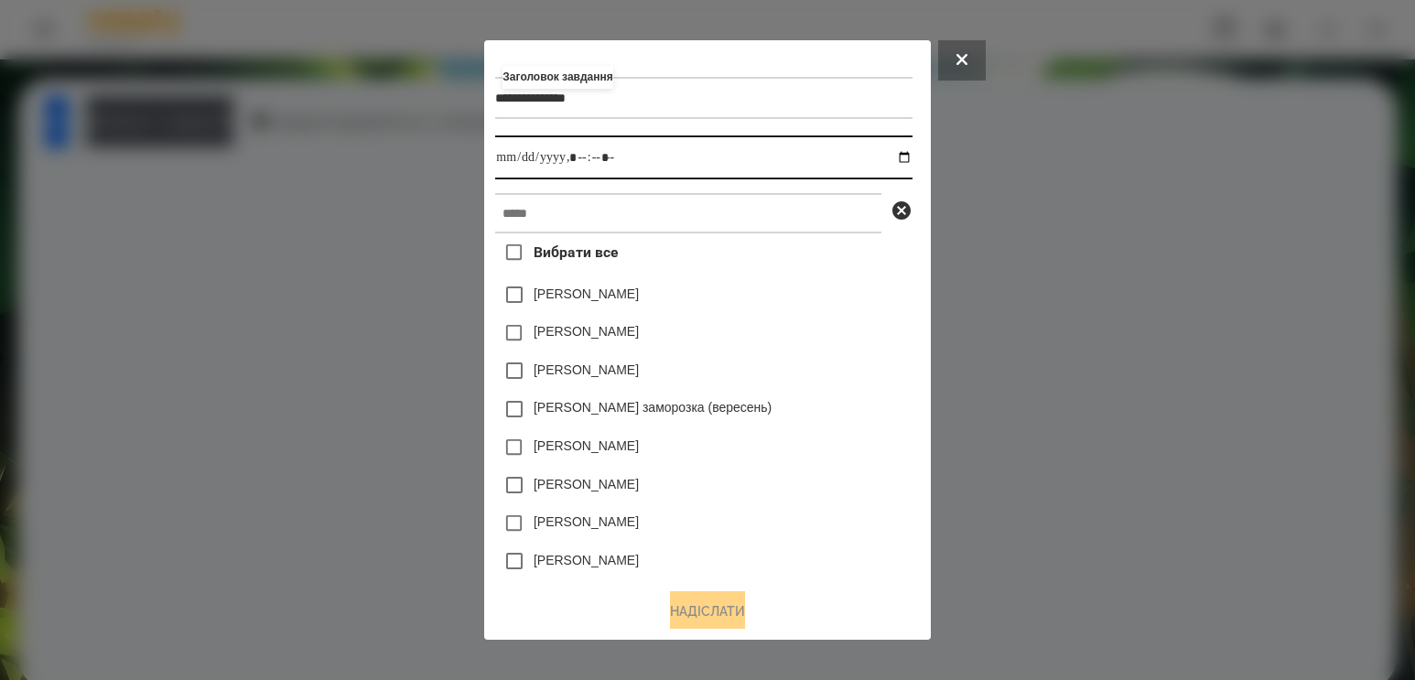
click at [906, 162] on input "datetime-local" at bounding box center [703, 157] width 416 height 44
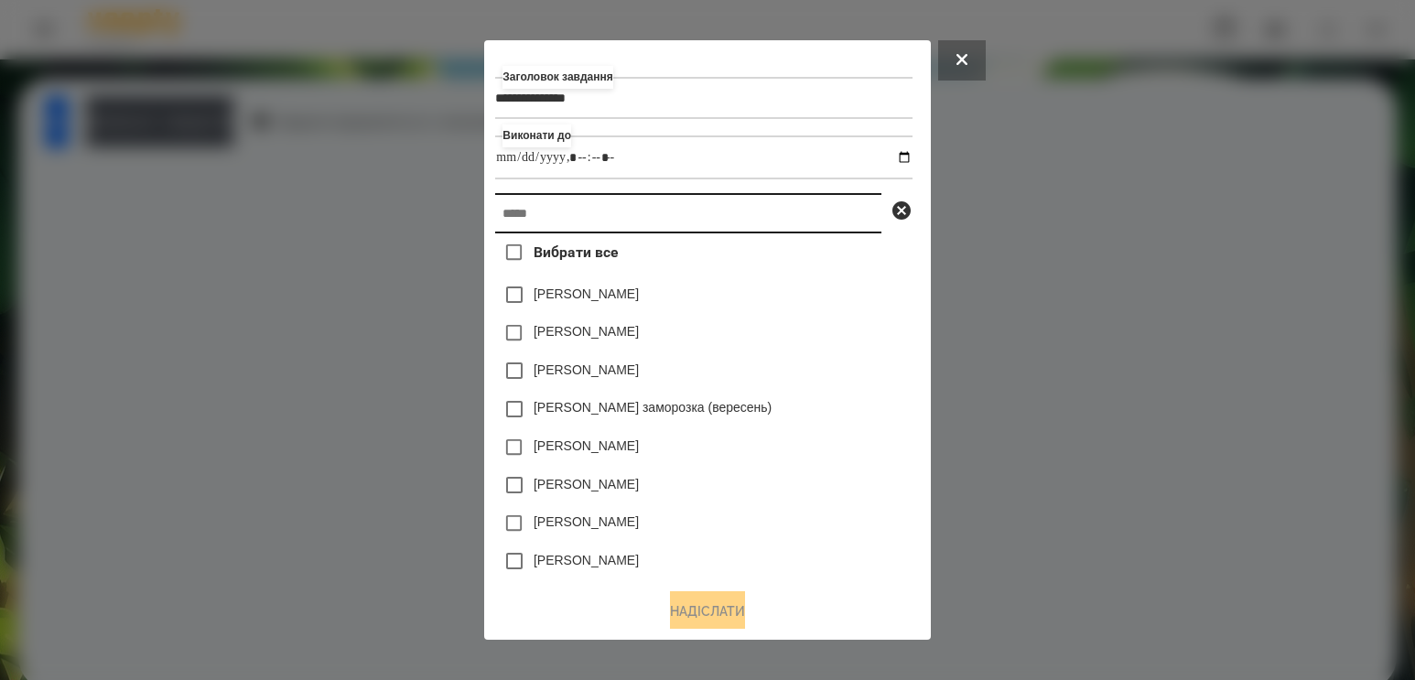
type input "**********"
click at [834, 218] on input "text" at bounding box center [688, 213] width 386 height 40
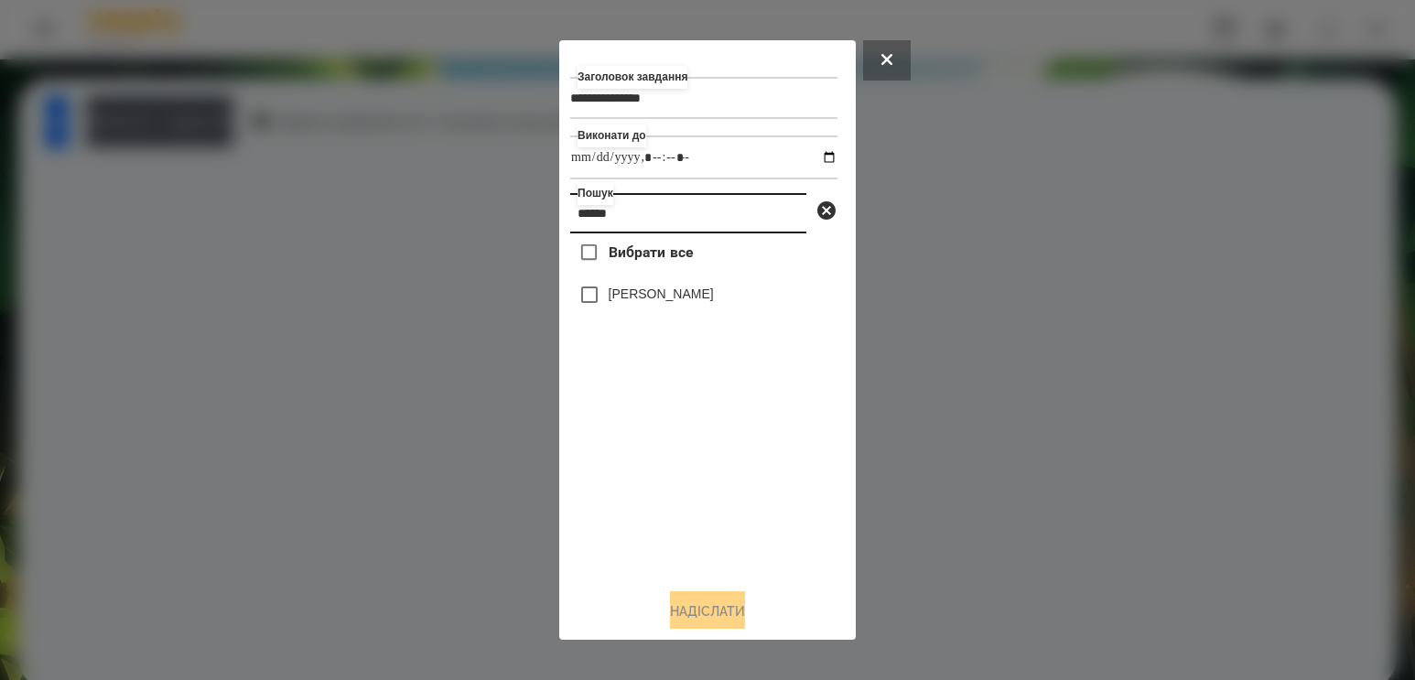
type input "******"
click at [679, 296] on label "[PERSON_NAME]" at bounding box center [660, 294] width 105 height 18
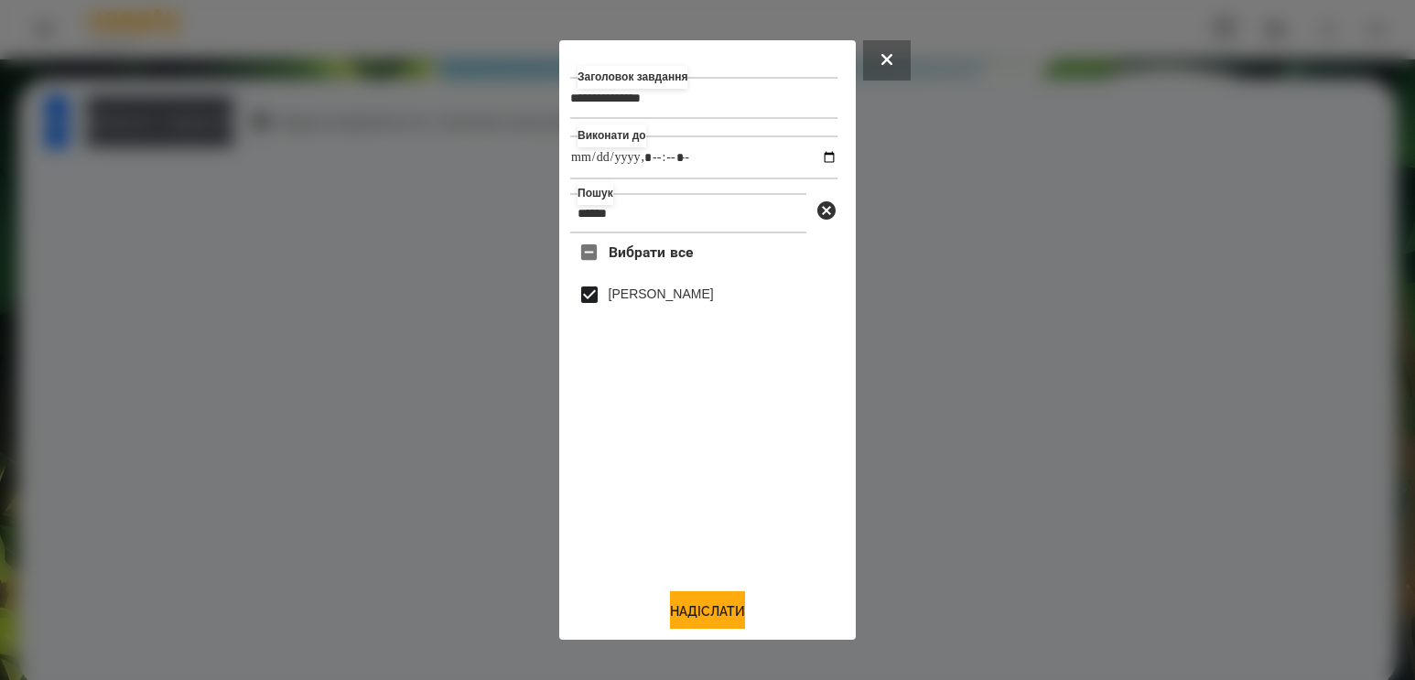
click at [1221, 381] on div at bounding box center [707, 340] width 1415 height 680
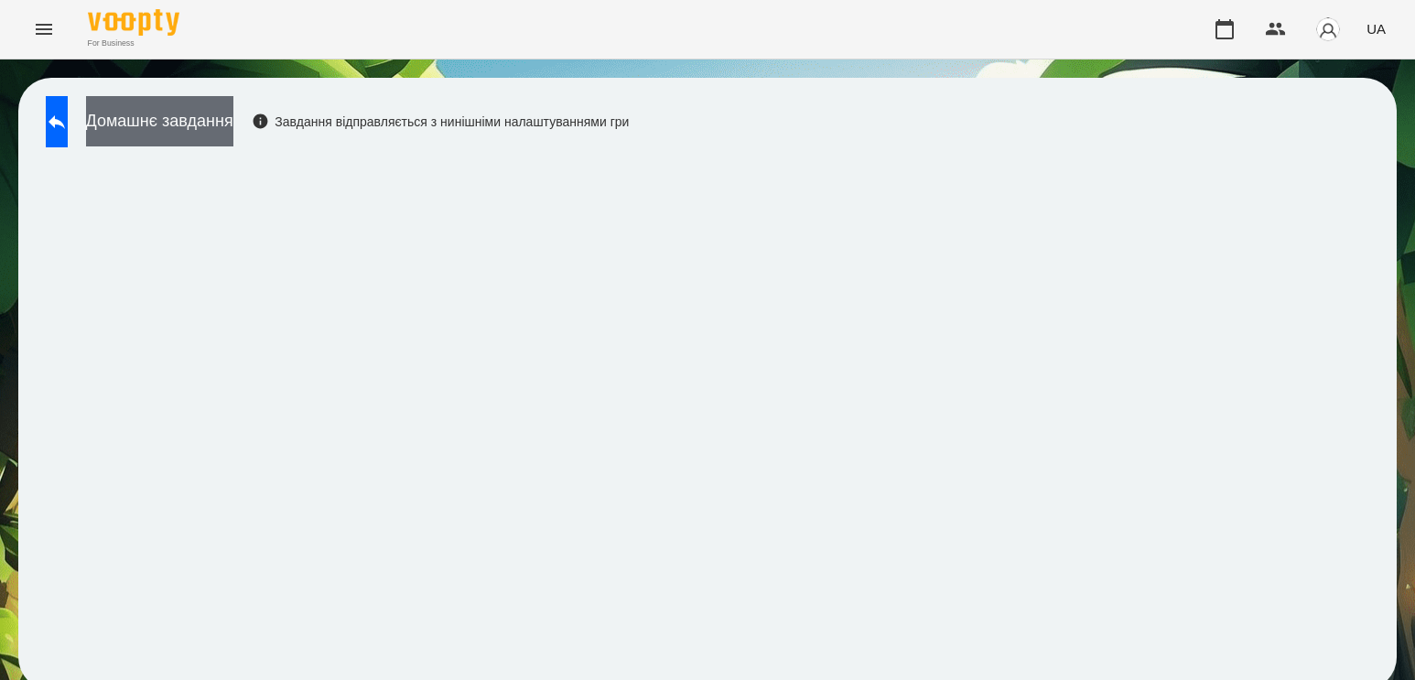
click at [227, 128] on button "Домашнє завдання" at bounding box center [159, 121] width 147 height 50
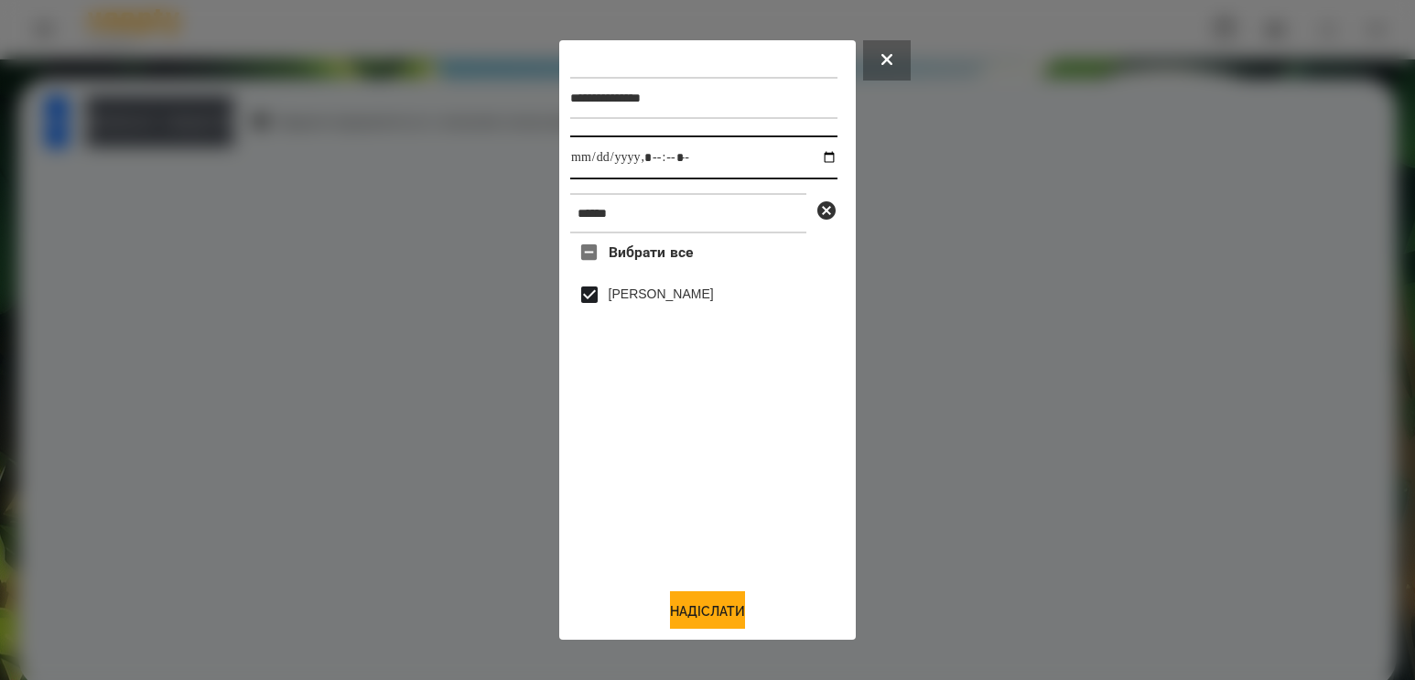
click at [808, 163] on input "datetime-local" at bounding box center [703, 157] width 267 height 44
click at [710, 475] on div "Вибрати все [PERSON_NAME]" at bounding box center [703, 403] width 267 height 340
click at [695, 608] on button "Надіслати" at bounding box center [707, 611] width 75 height 40
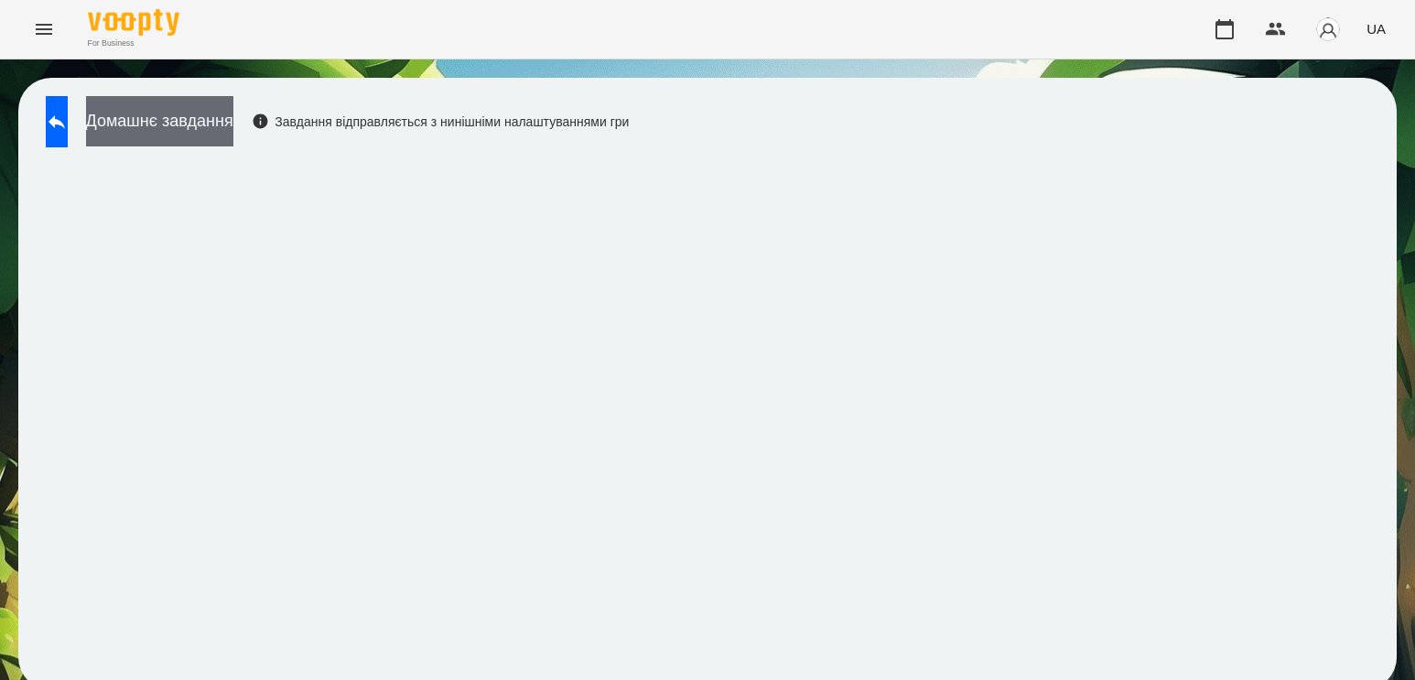
click at [233, 112] on button "Домашнє завдання" at bounding box center [159, 121] width 147 height 50
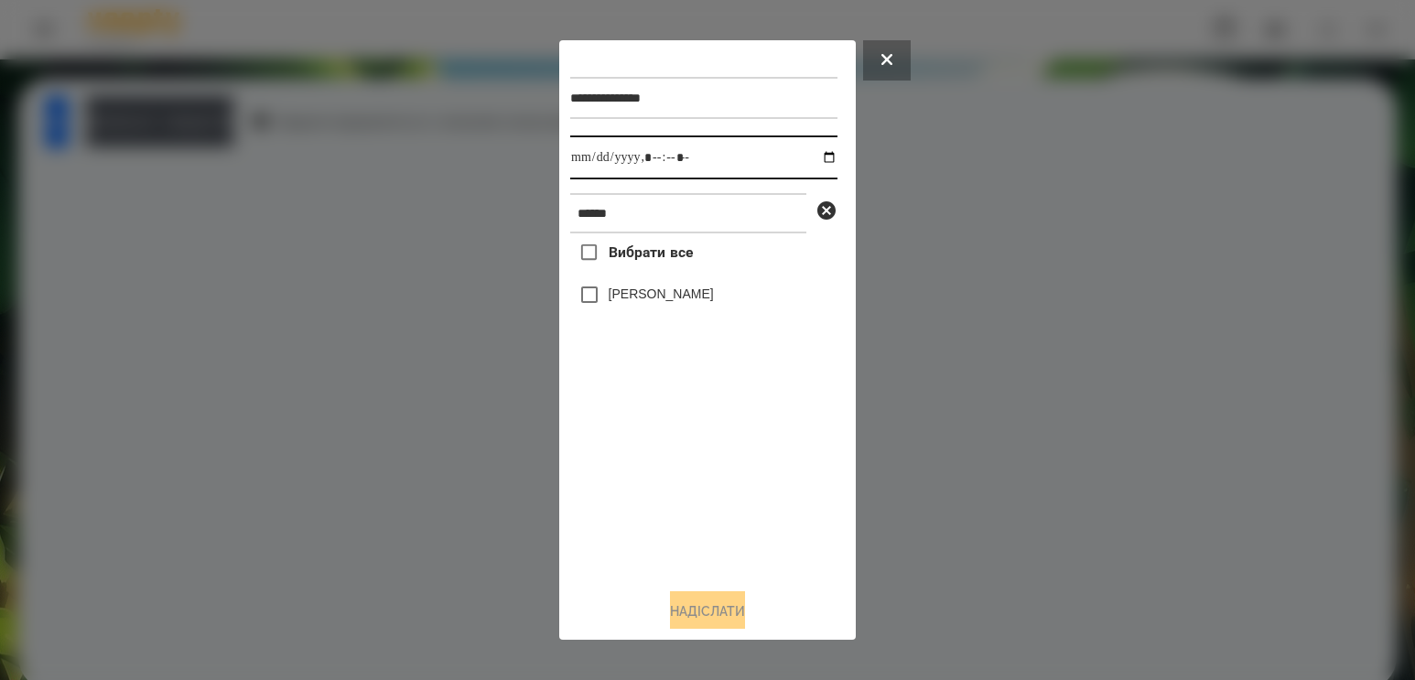
click at [820, 156] on input "datetime-local" at bounding box center [703, 157] width 267 height 44
type input "**********"
drag, startPoint x: 683, startPoint y: 484, endPoint x: 669, endPoint y: 369, distance: 116.2
click at [683, 482] on div "Вибрати все [PERSON_NAME]" at bounding box center [703, 403] width 267 height 340
click at [663, 303] on label "[PERSON_NAME]" at bounding box center [660, 294] width 105 height 18
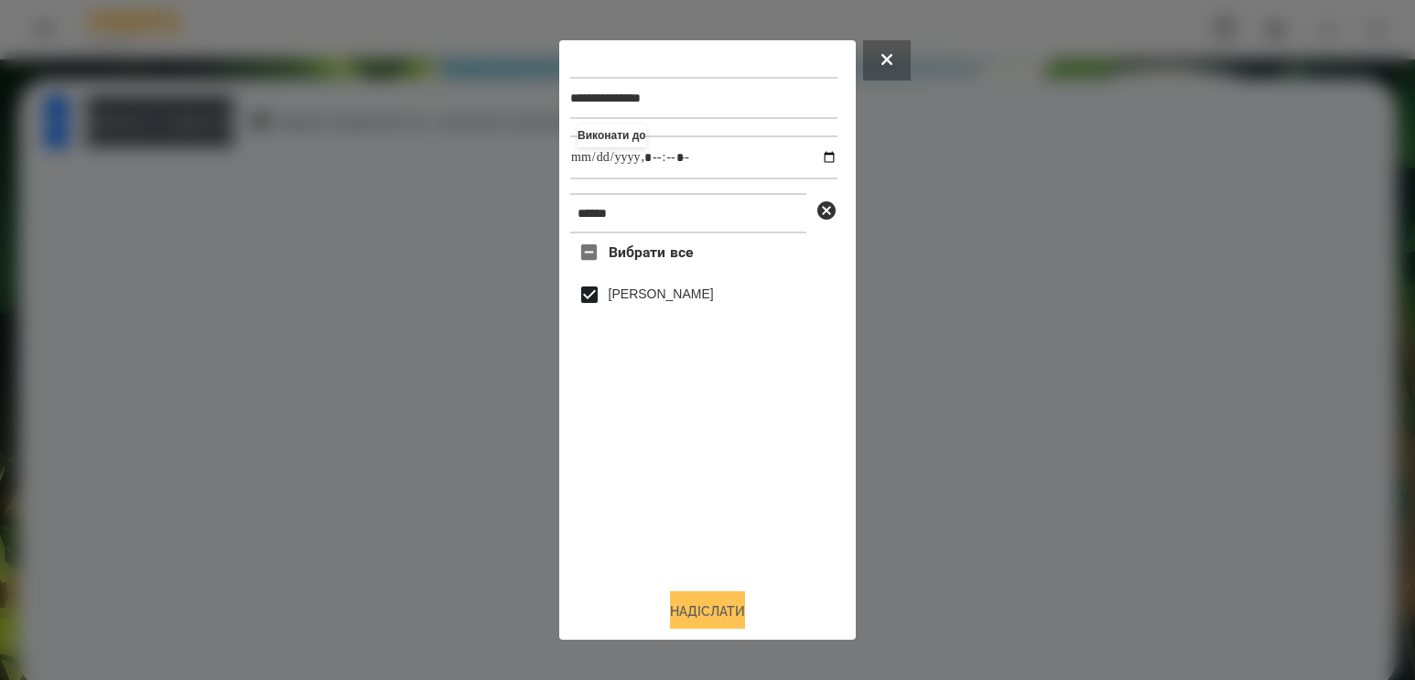
click at [694, 608] on button "Надіслати" at bounding box center [707, 611] width 75 height 40
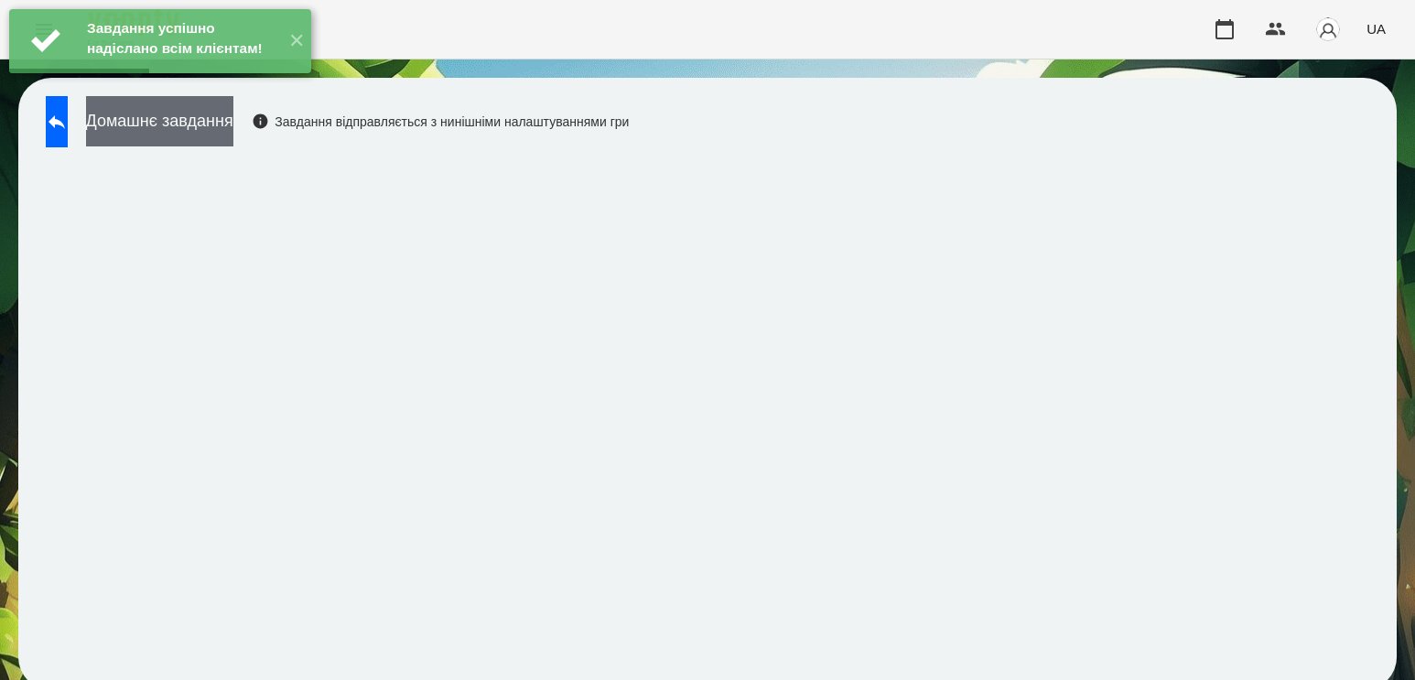
click at [233, 134] on button "Домашнє завдання" at bounding box center [159, 121] width 147 height 50
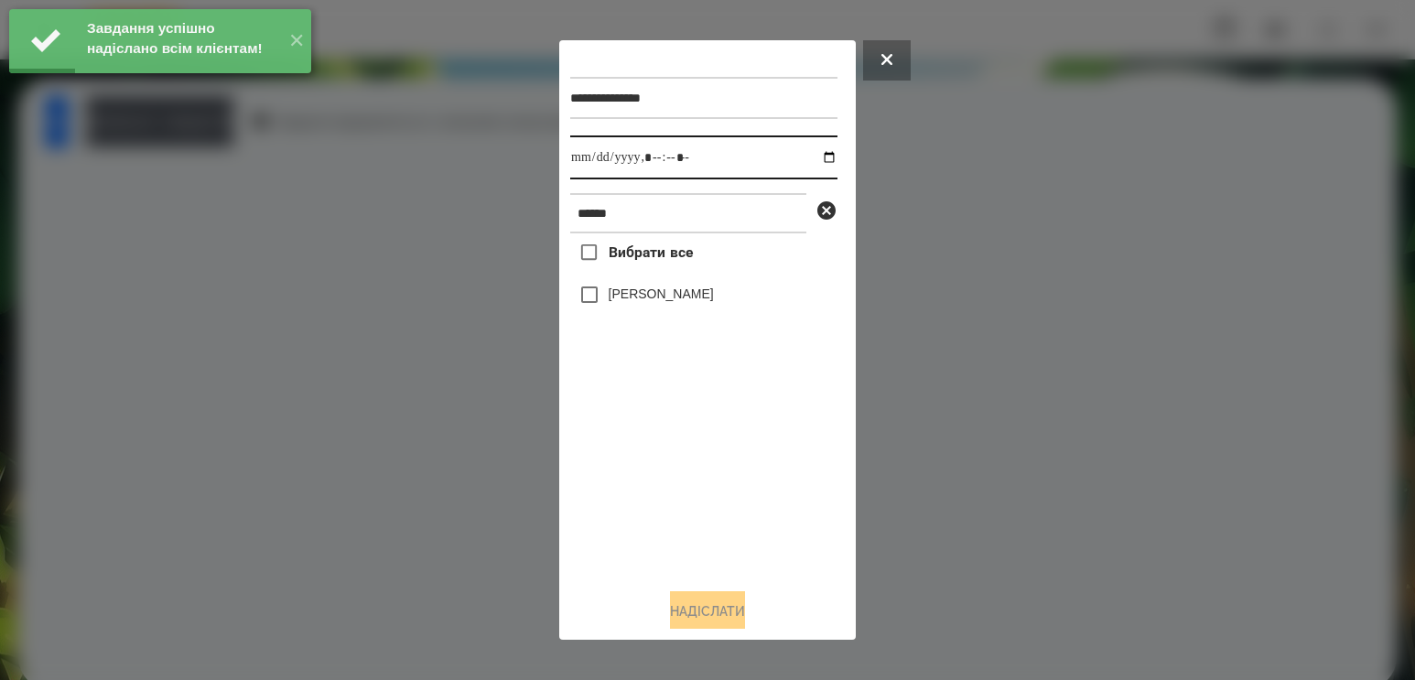
click at [815, 163] on input "datetime-local" at bounding box center [703, 157] width 267 height 44
type input "**********"
click at [688, 486] on div "Вибрати все [PERSON_NAME]" at bounding box center [703, 403] width 267 height 340
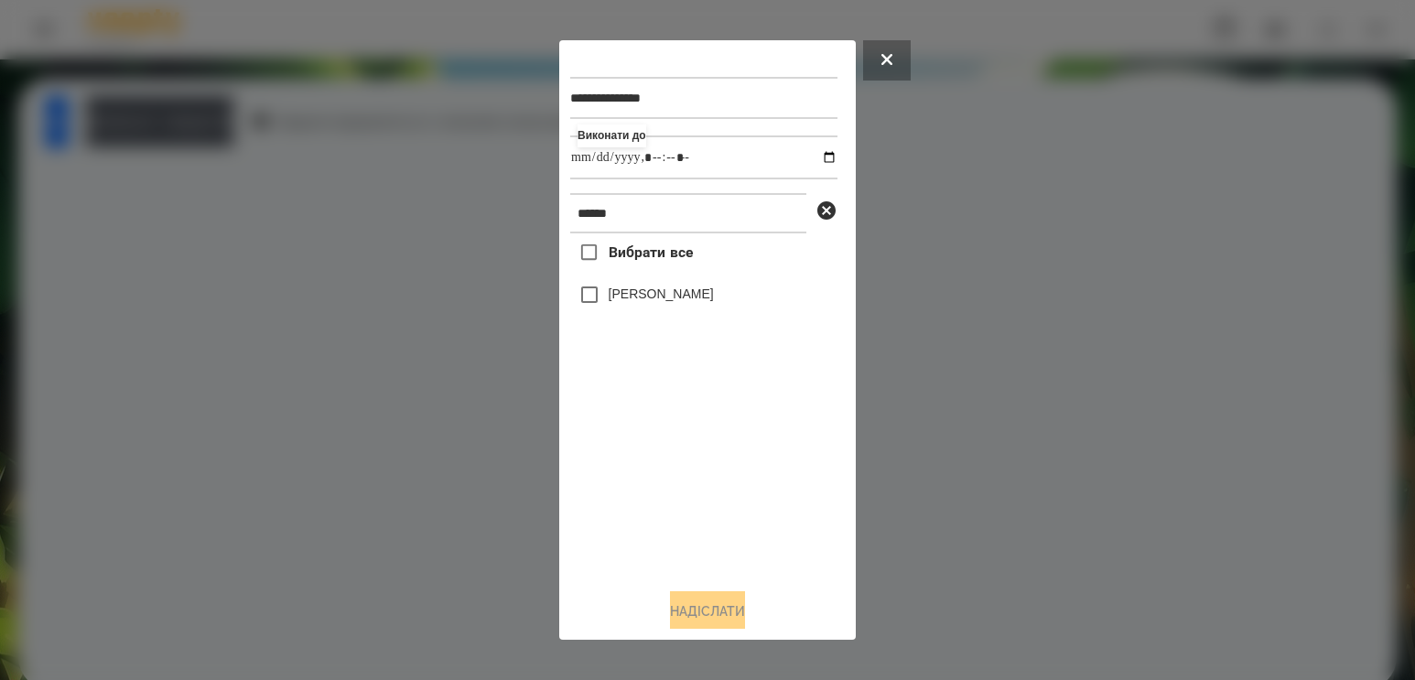
click at [668, 303] on label "[PERSON_NAME]" at bounding box center [660, 294] width 105 height 18
click at [735, 605] on button "Надіслати" at bounding box center [707, 611] width 75 height 40
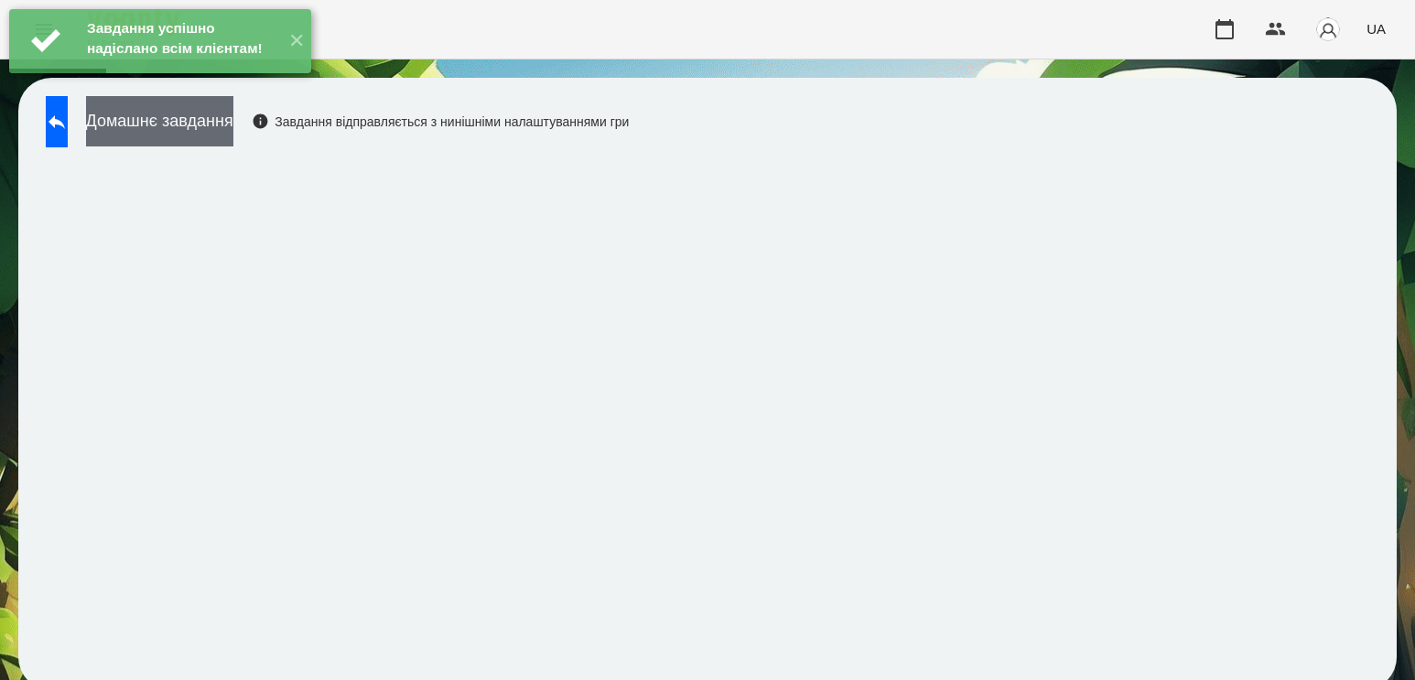
click at [233, 139] on button "Домашнє завдання" at bounding box center [159, 121] width 147 height 50
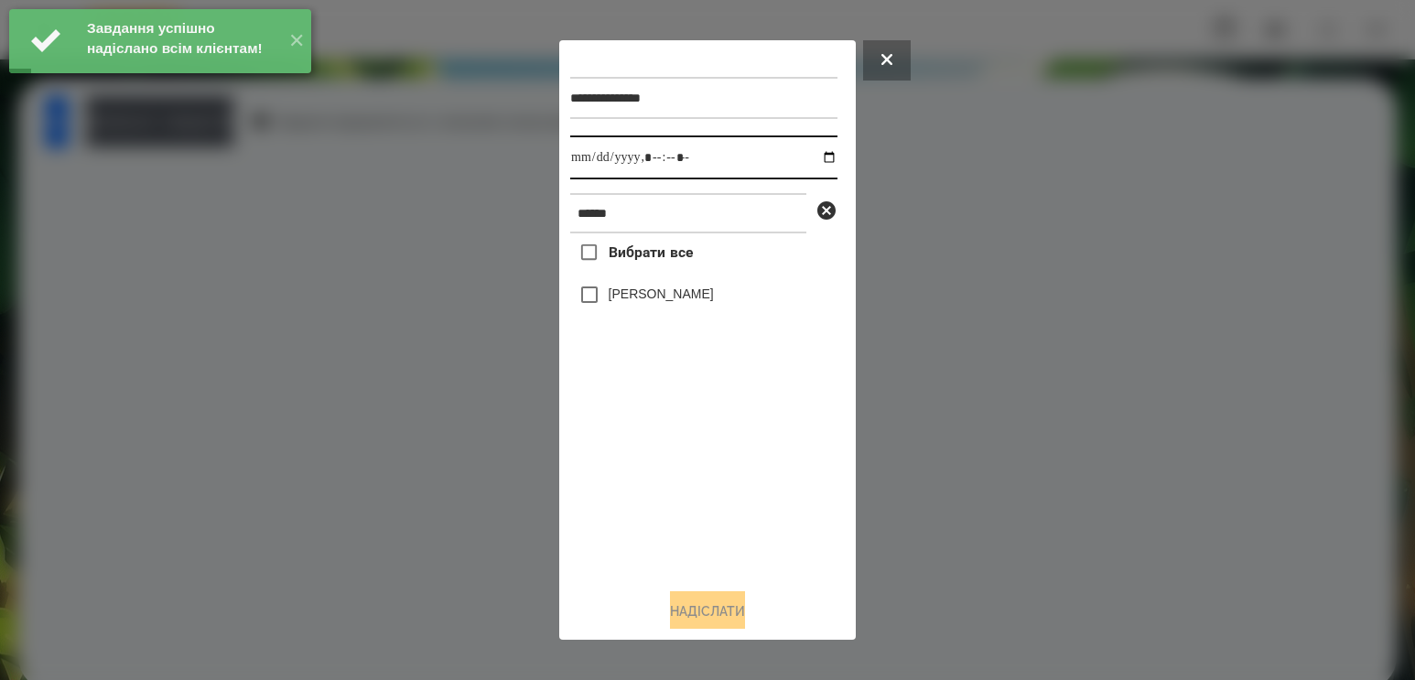
click at [803, 160] on input "datetime-local" at bounding box center [703, 157] width 267 height 44
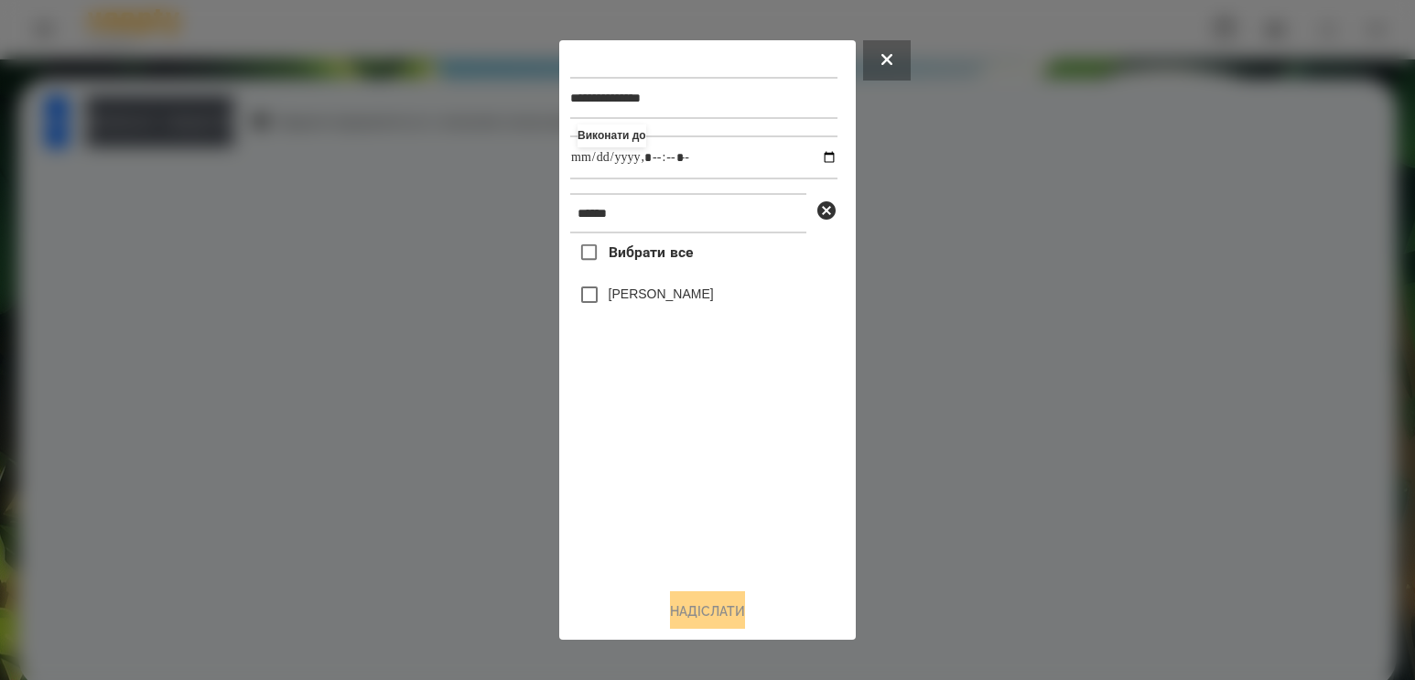
type input "**********"
click at [704, 467] on div "Вибрати все [PERSON_NAME]" at bounding box center [703, 403] width 267 height 340
click at [634, 297] on label "[PERSON_NAME]" at bounding box center [660, 294] width 105 height 18
click at [705, 595] on div "**********" at bounding box center [707, 340] width 274 height 578
click at [682, 619] on button "Надіслати" at bounding box center [707, 611] width 75 height 40
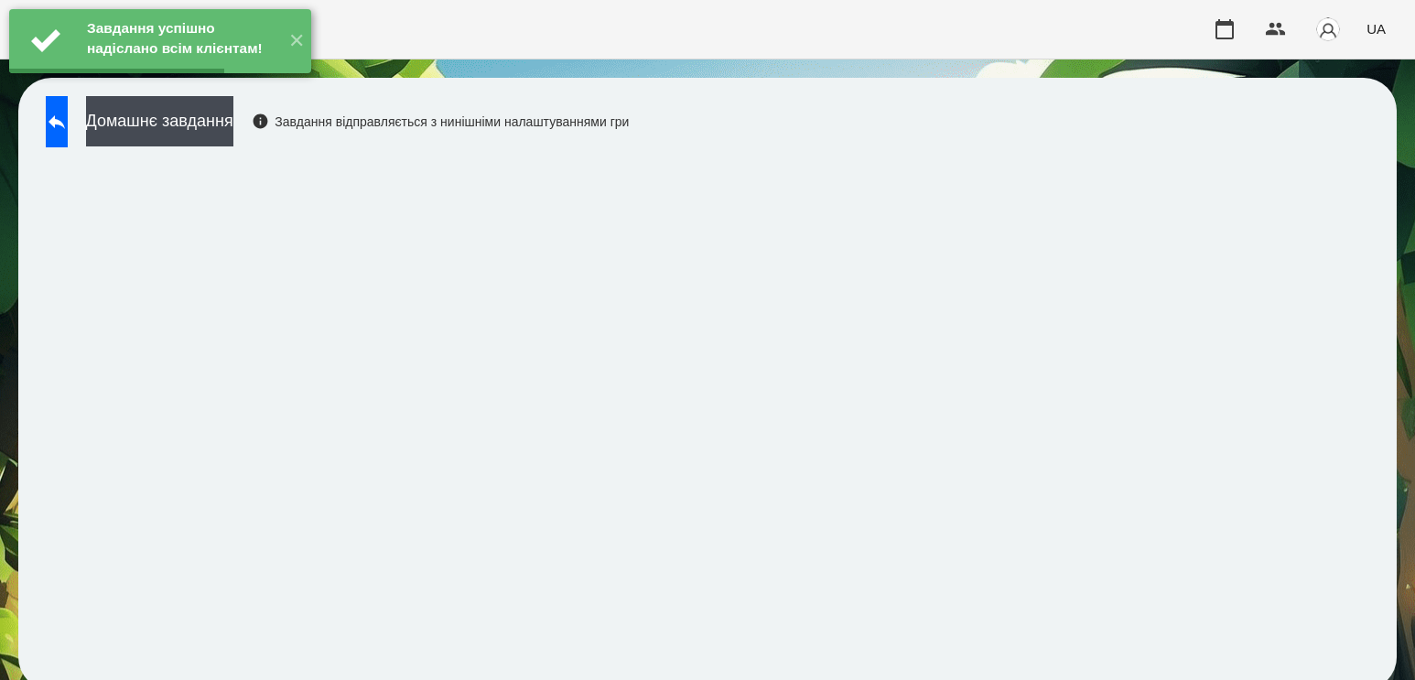
click at [233, 120] on button "Домашнє завдання" at bounding box center [159, 121] width 147 height 50
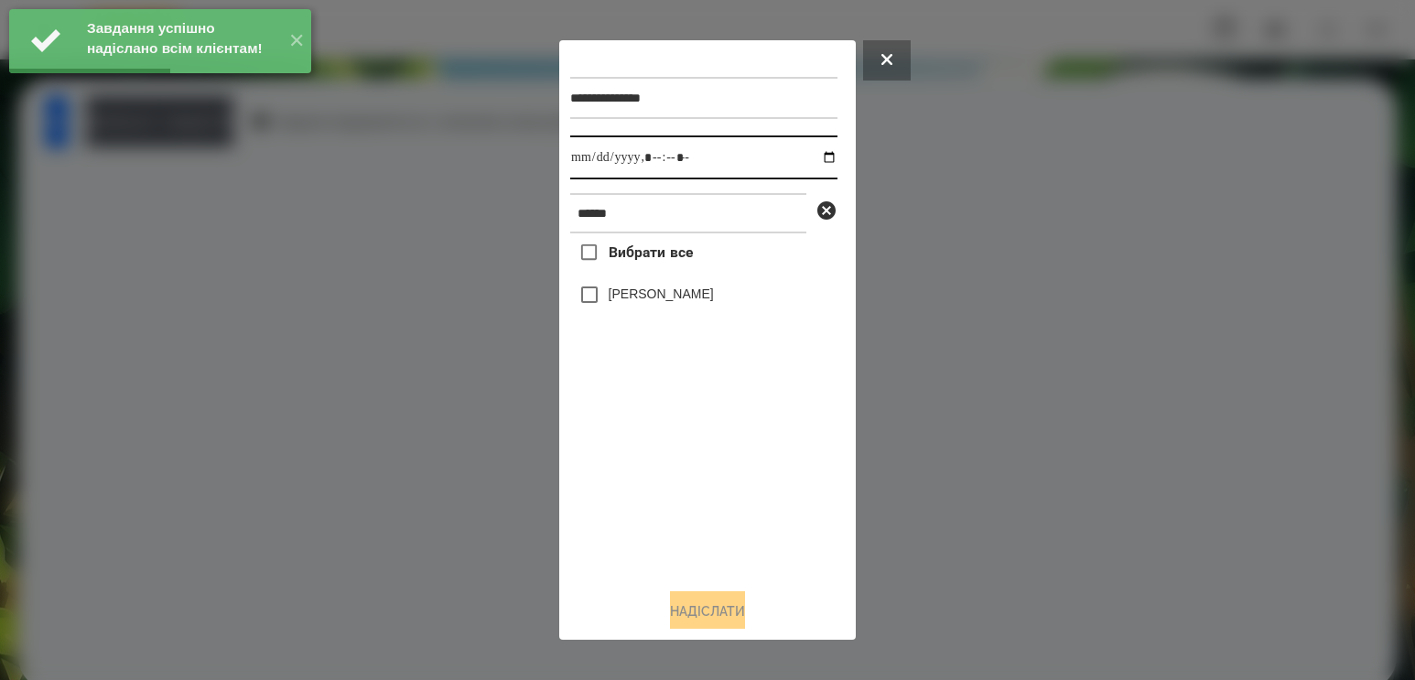
click at [812, 162] on input "datetime-local" at bounding box center [703, 157] width 267 height 44
type input "**********"
drag, startPoint x: 668, startPoint y: 550, endPoint x: 662, endPoint y: 461, distance: 89.0
click at [668, 550] on div "Вибрати все [PERSON_NAME]" at bounding box center [703, 403] width 267 height 340
click at [668, 303] on label "[PERSON_NAME]" at bounding box center [660, 294] width 105 height 18
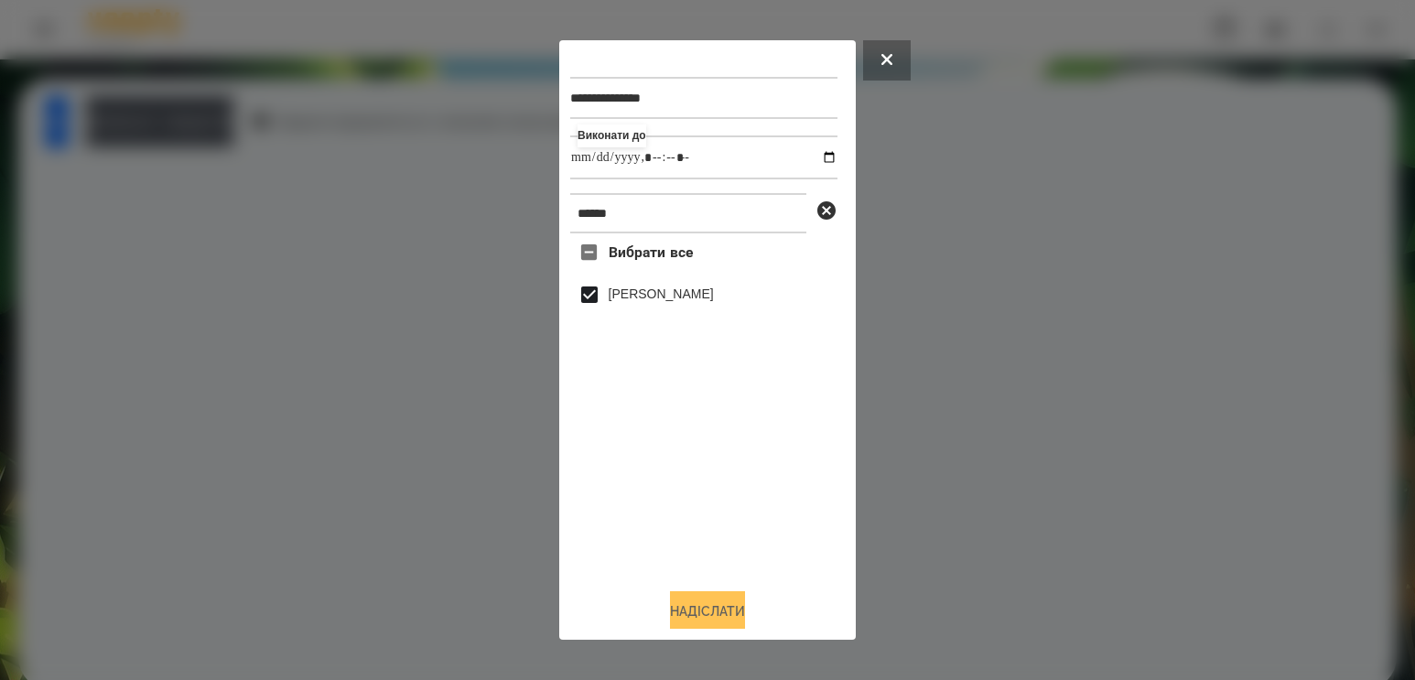
click at [727, 610] on button "Надіслати" at bounding box center [707, 611] width 75 height 40
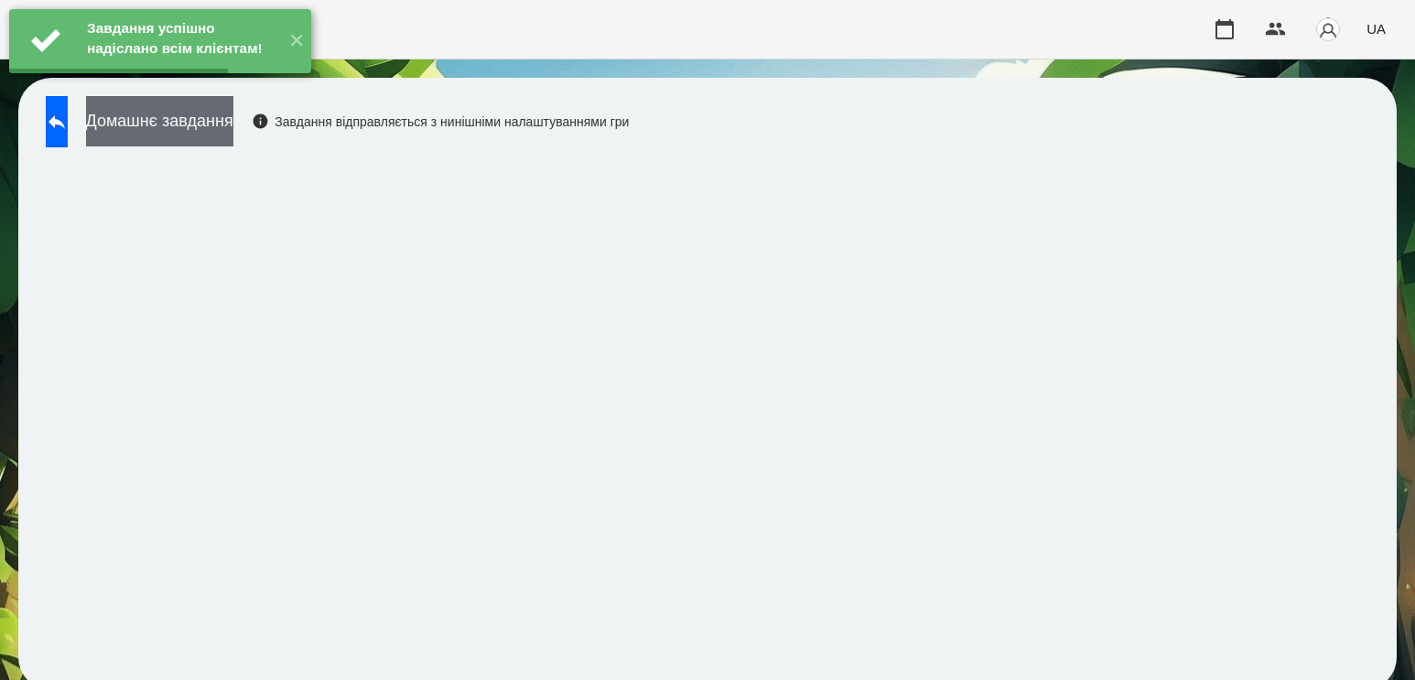
click at [233, 127] on button "Домашнє завдання" at bounding box center [159, 121] width 147 height 50
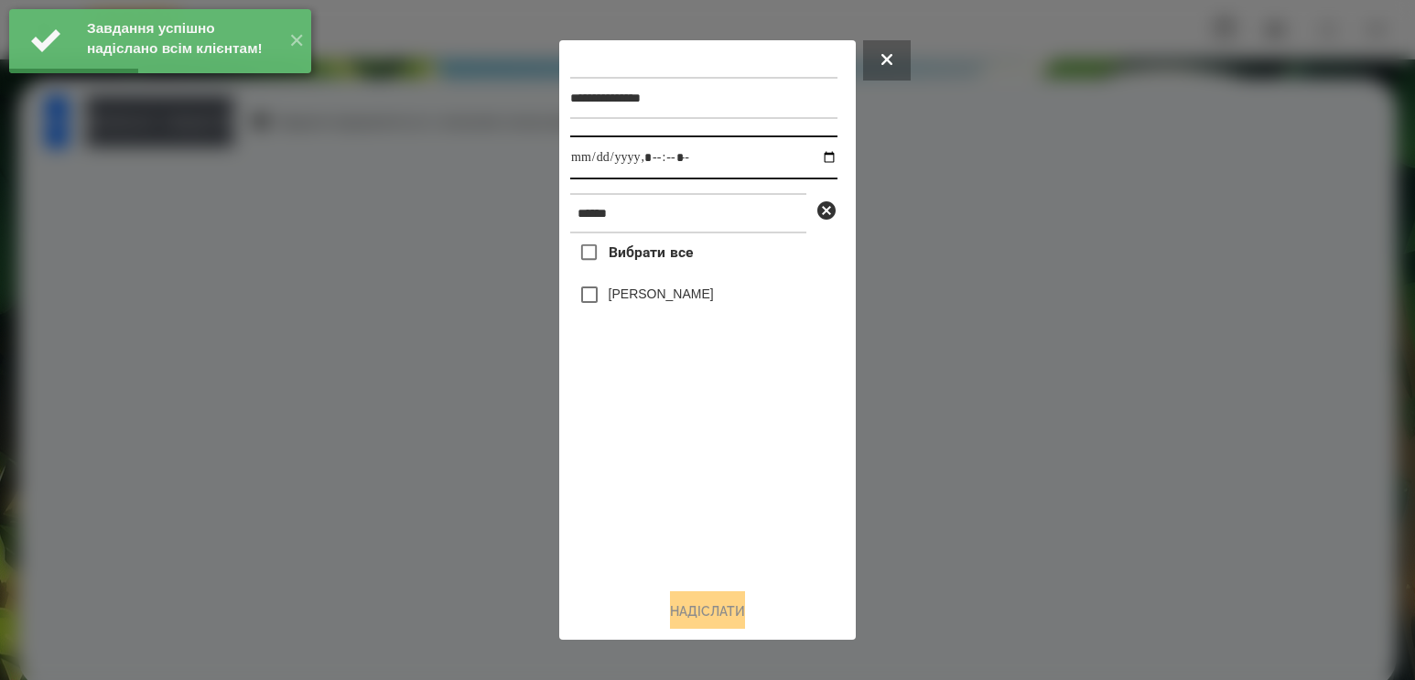
click at [813, 158] on input "datetime-local" at bounding box center [703, 157] width 267 height 44
type input "**********"
drag, startPoint x: 643, startPoint y: 479, endPoint x: 686, endPoint y: 332, distance: 152.6
click at [643, 479] on div "Вибрати все [PERSON_NAME]" at bounding box center [703, 403] width 267 height 340
click at [694, 291] on label "[PERSON_NAME]" at bounding box center [660, 294] width 105 height 18
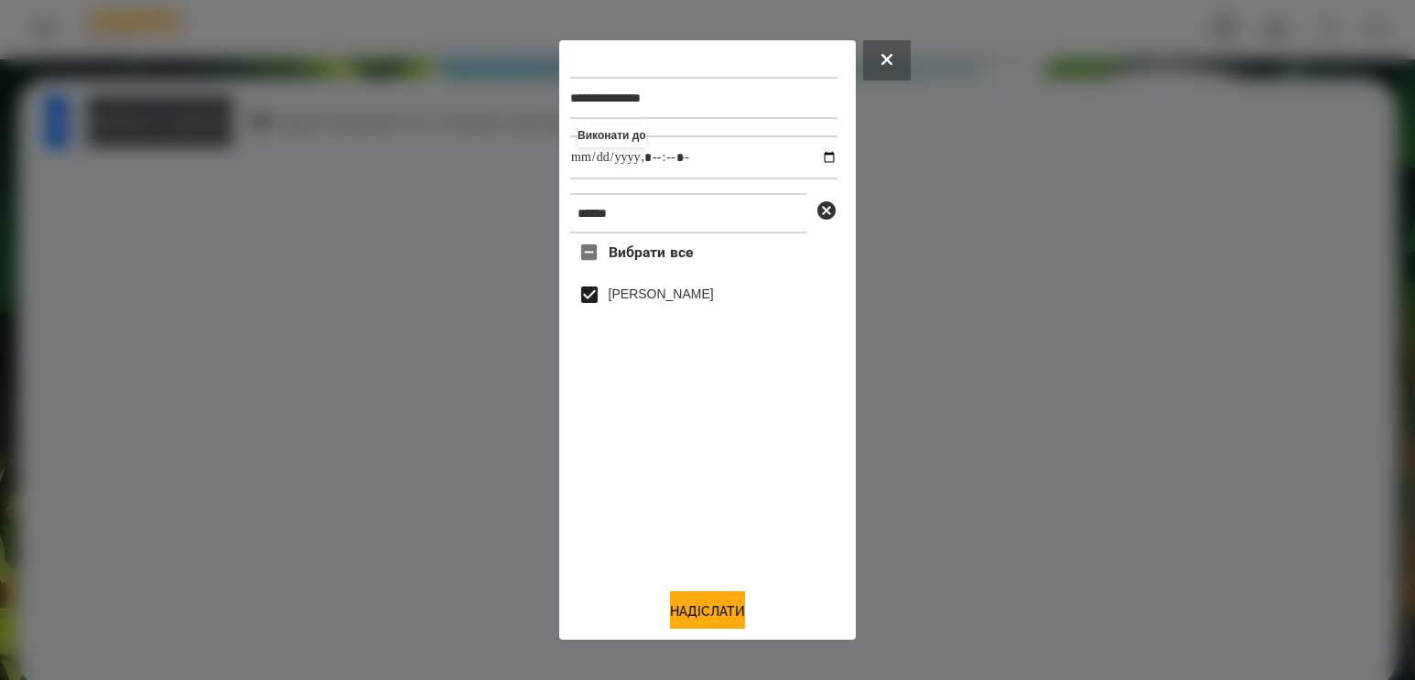
click at [699, 633] on div "**********" at bounding box center [707, 340] width 296 height 600
click at [701, 612] on button "Надіслати" at bounding box center [707, 611] width 75 height 40
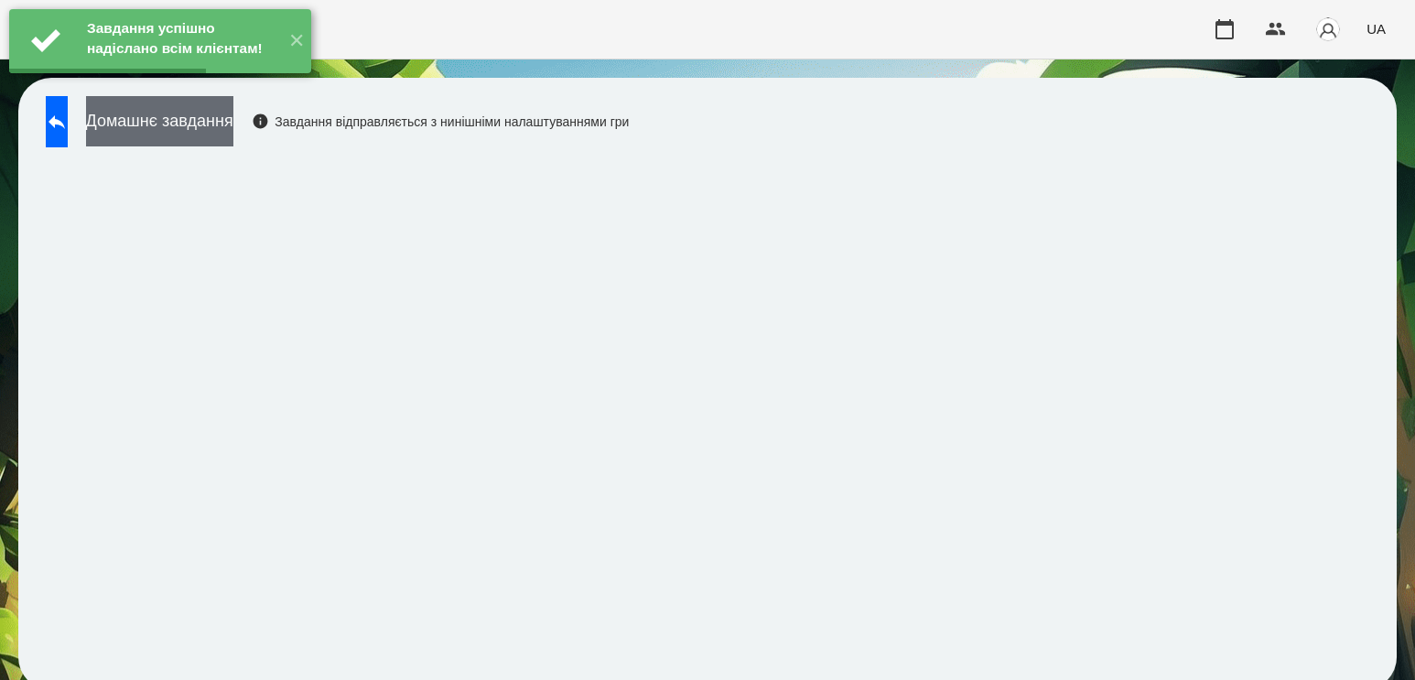
click at [233, 122] on button "Домашнє завдання" at bounding box center [159, 121] width 147 height 50
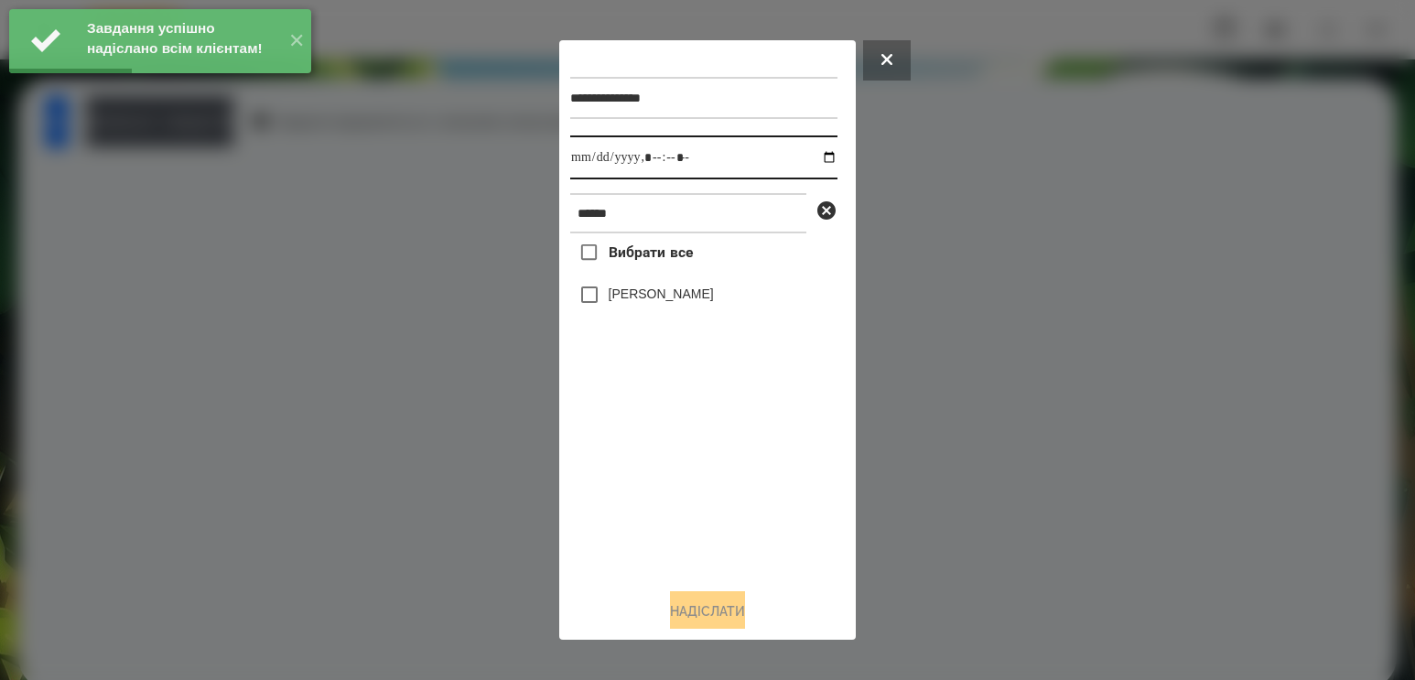
click at [812, 156] on input "datetime-local" at bounding box center [703, 157] width 267 height 44
type input "**********"
drag, startPoint x: 663, startPoint y: 499, endPoint x: 676, endPoint y: 393, distance: 106.0
click at [663, 499] on div "Вибрати все [PERSON_NAME]" at bounding box center [703, 403] width 267 height 340
click at [680, 313] on div "[PERSON_NAME]" at bounding box center [703, 294] width 267 height 38
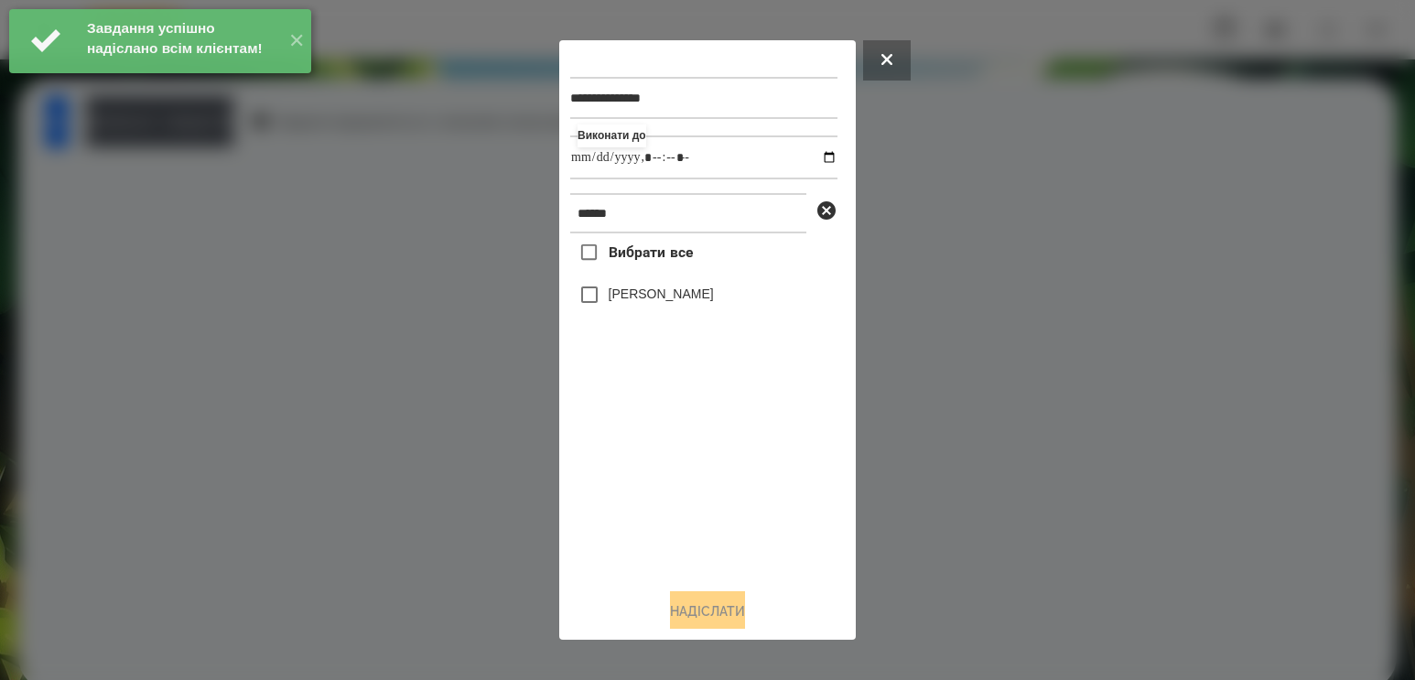
click at [670, 284] on div "[PERSON_NAME]" at bounding box center [703, 294] width 267 height 38
drag, startPoint x: 665, startPoint y: 299, endPoint x: 663, endPoint y: 318, distance: 19.3
click at [665, 303] on label "[PERSON_NAME]" at bounding box center [660, 294] width 105 height 18
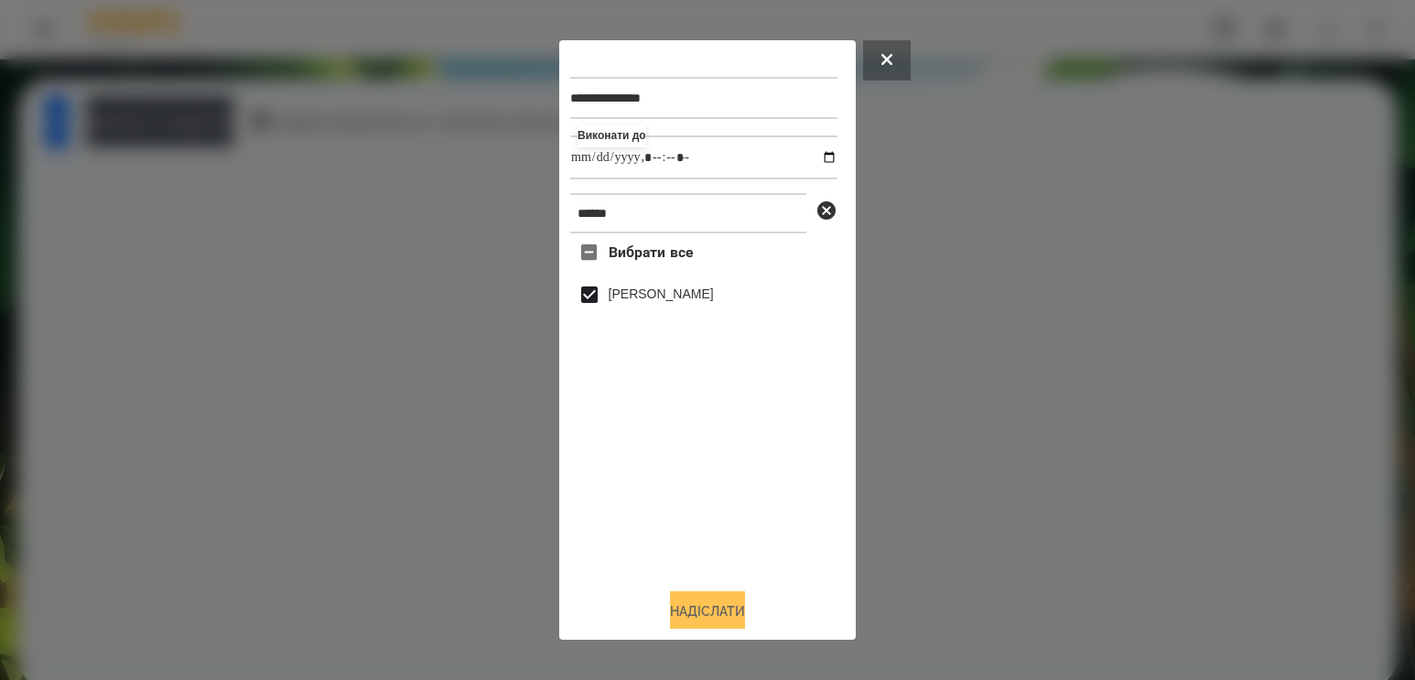
click at [715, 609] on button "Надіслати" at bounding box center [707, 611] width 75 height 40
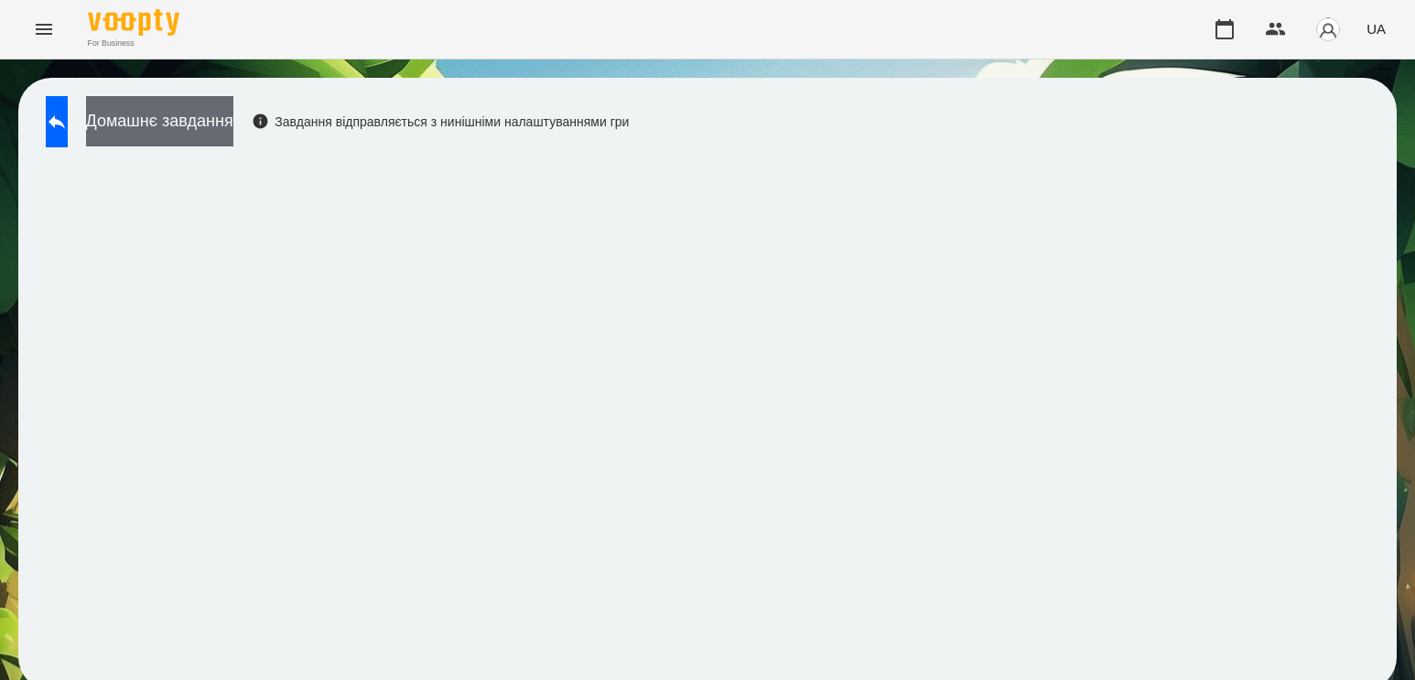
click at [226, 124] on button "Домашнє завдання" at bounding box center [159, 121] width 147 height 50
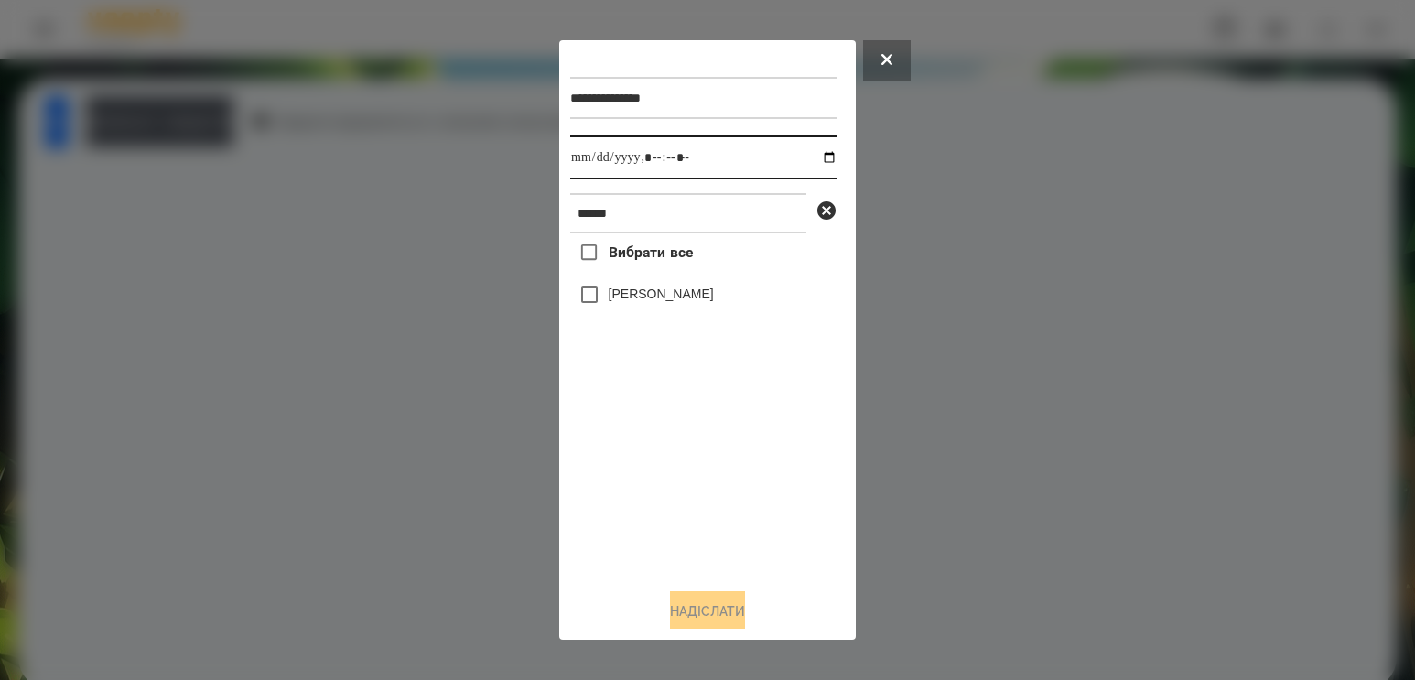
click at [819, 156] on input "datetime-local" at bounding box center [703, 157] width 267 height 44
type input "**********"
click at [674, 464] on div "Вибрати все [PERSON_NAME]" at bounding box center [703, 403] width 267 height 340
drag, startPoint x: 499, startPoint y: 205, endPoint x: 254, endPoint y: 168, distance: 247.0
click at [323, 185] on div "**********" at bounding box center [707, 340] width 1415 height 680
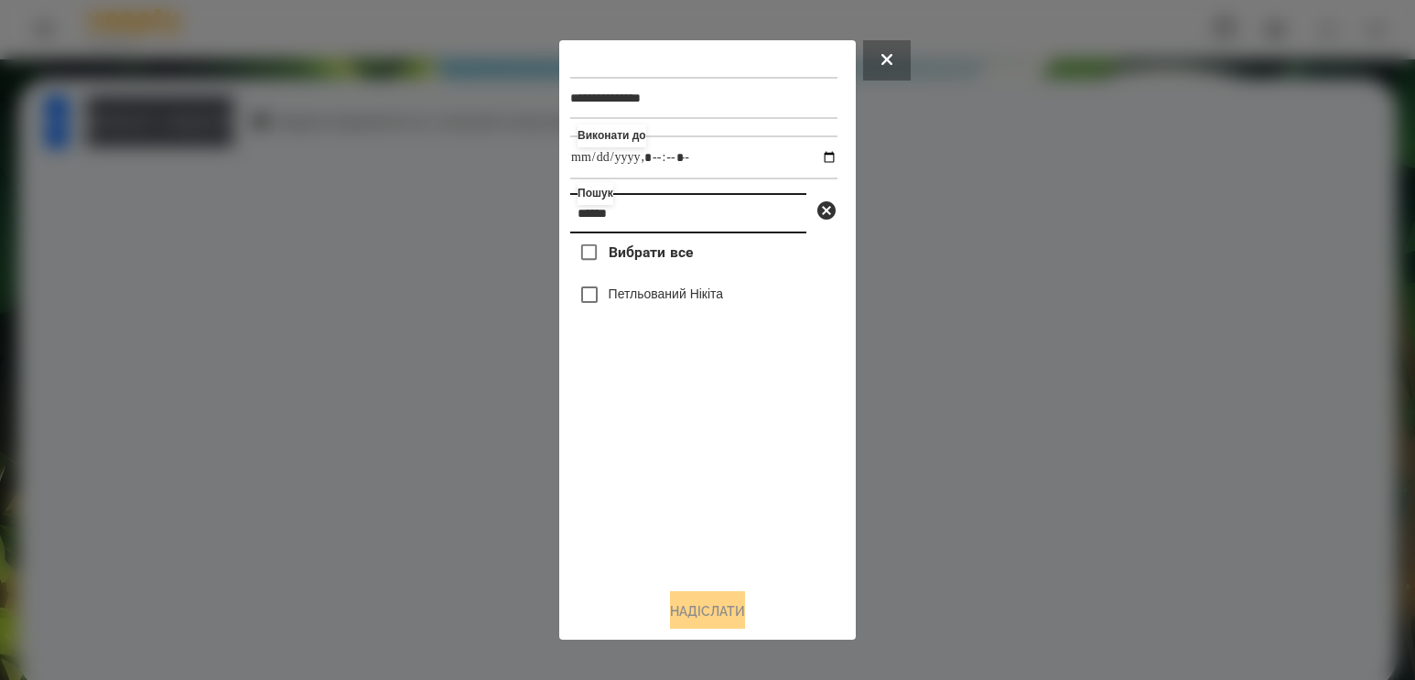
type input "******"
click at [640, 296] on label "Петльований Нікіта" at bounding box center [665, 294] width 115 height 18
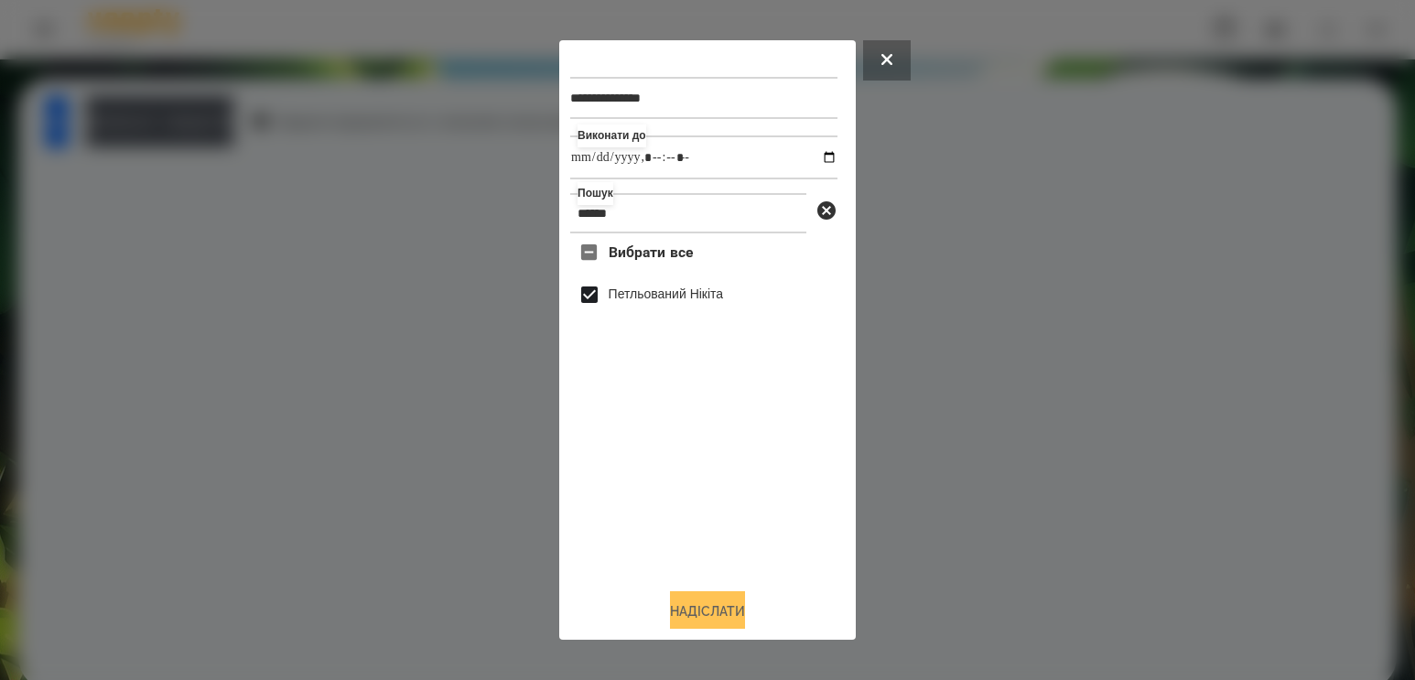
click at [737, 617] on button "Надіслати" at bounding box center [707, 611] width 75 height 40
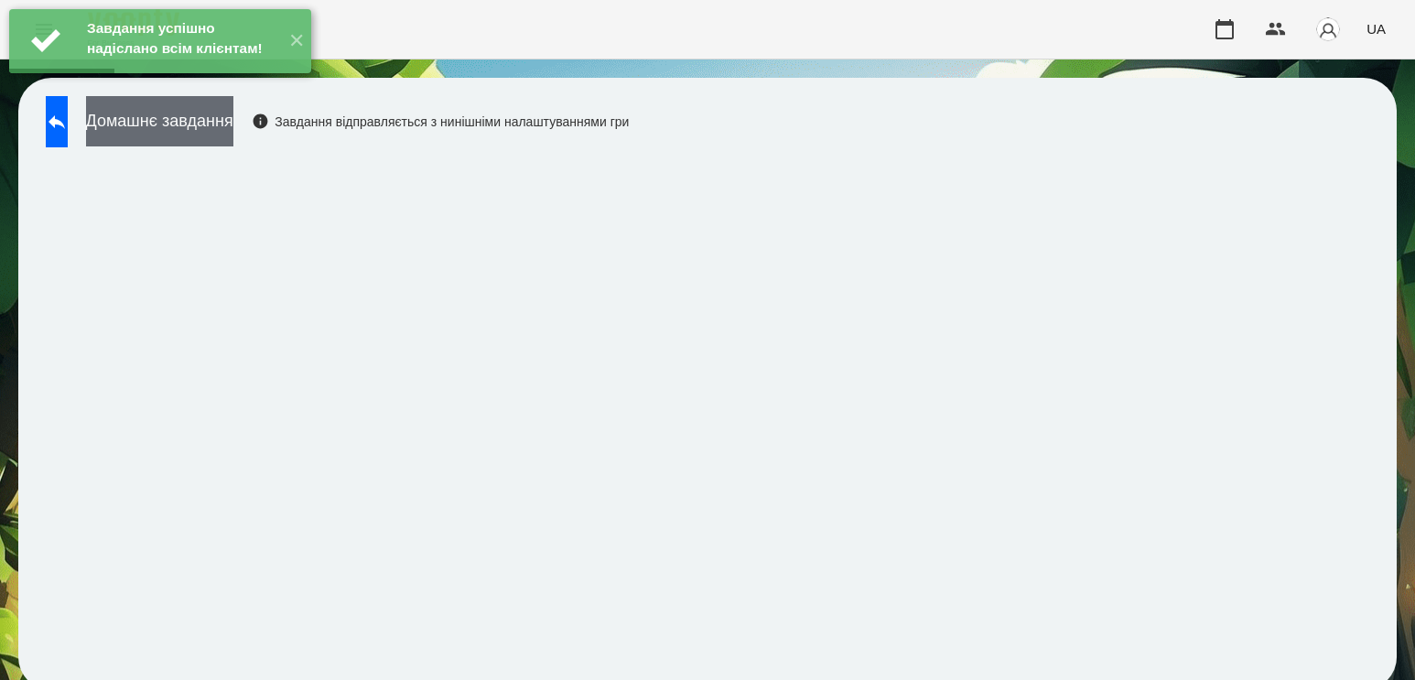
click at [233, 134] on button "Домашнє завдання" at bounding box center [159, 121] width 147 height 50
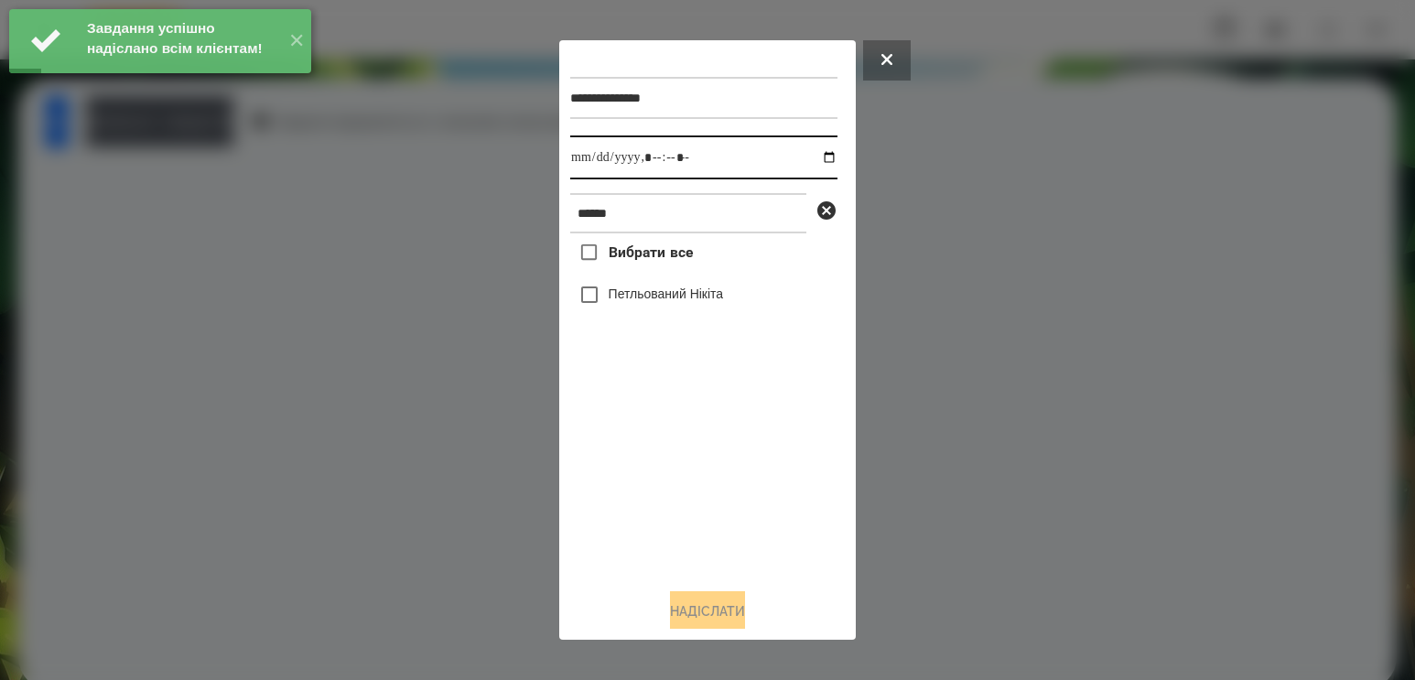
click at [807, 164] on input "datetime-local" at bounding box center [703, 157] width 267 height 44
type input "**********"
click at [690, 486] on div "Вибрати все [PERSON_NAME]" at bounding box center [703, 403] width 267 height 340
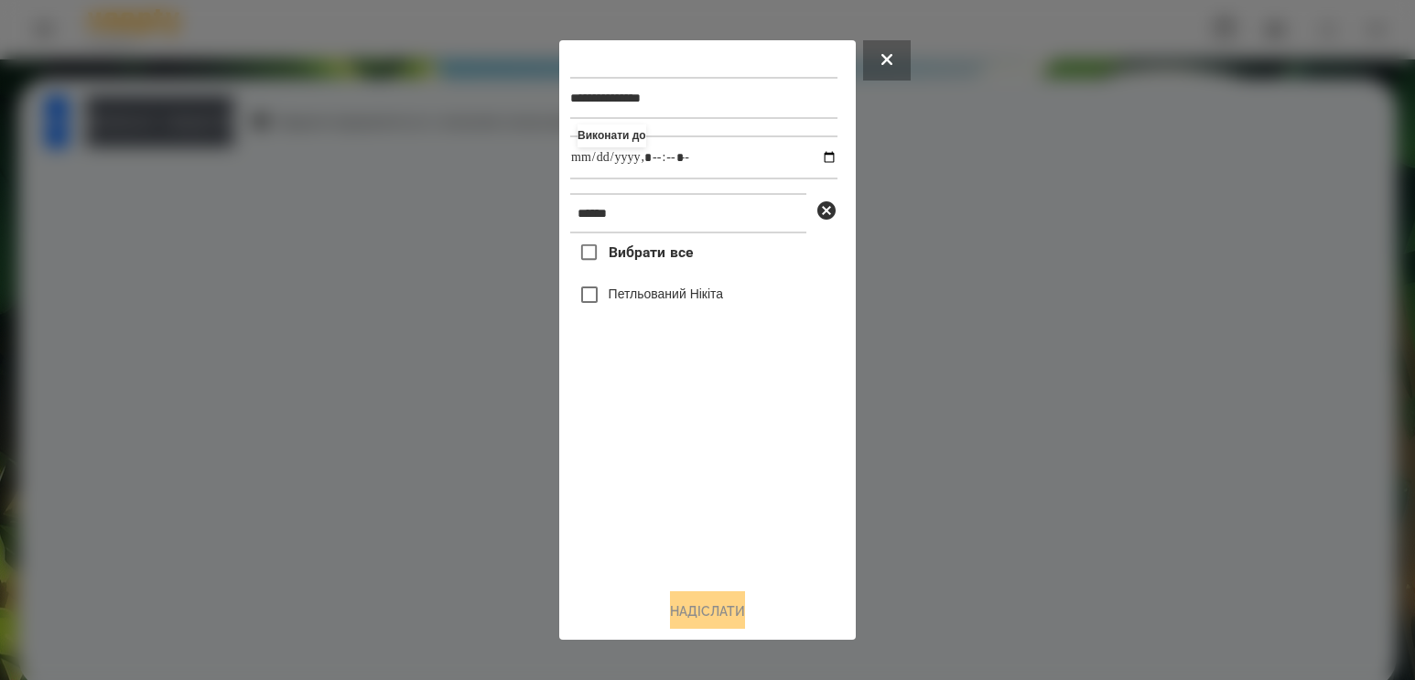
click at [685, 303] on label "Петльований Нікіта" at bounding box center [665, 294] width 115 height 18
click at [723, 600] on button "Надіслати" at bounding box center [707, 611] width 75 height 40
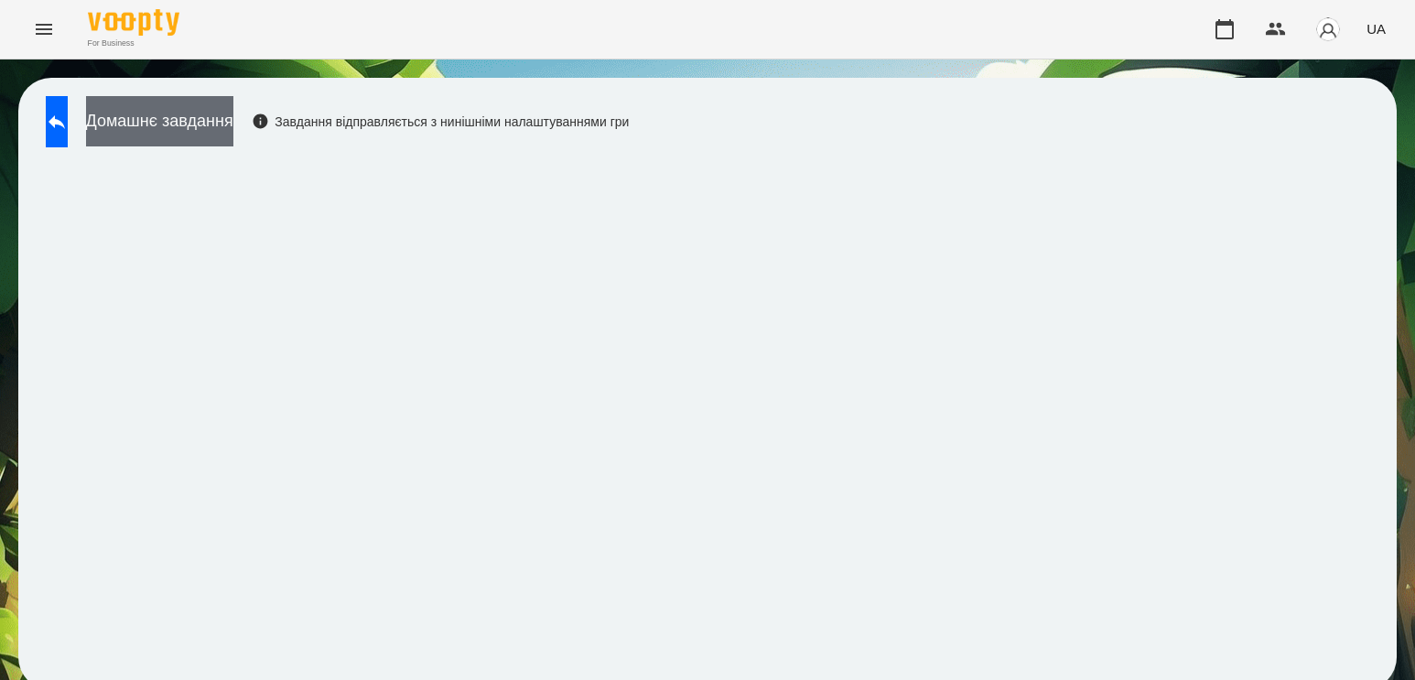
click at [220, 135] on button "Домашнє завдання" at bounding box center [159, 121] width 147 height 50
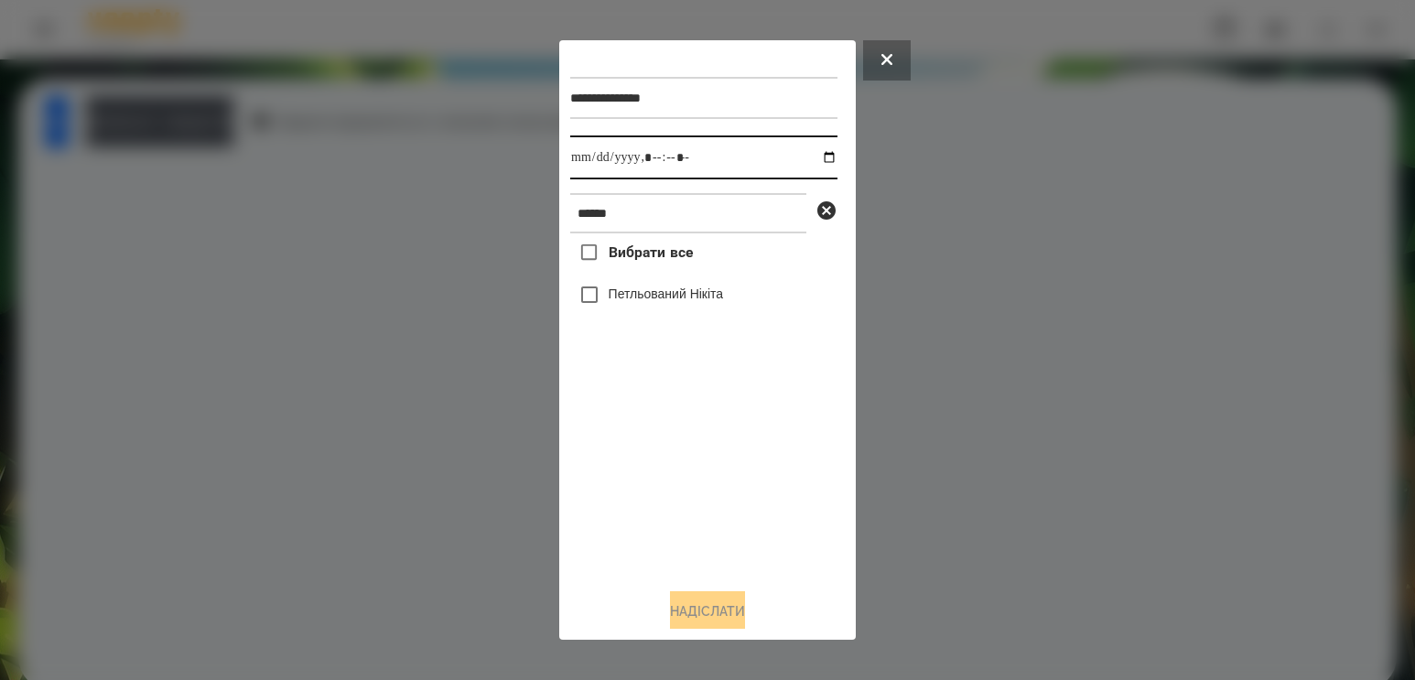
click at [811, 156] on input "datetime-local" at bounding box center [703, 157] width 267 height 44
type input "**********"
click at [697, 457] on div "Вибрати все [PERSON_NAME]" at bounding box center [703, 403] width 267 height 340
click at [655, 296] on label "Петльований Нікіта" at bounding box center [665, 294] width 115 height 18
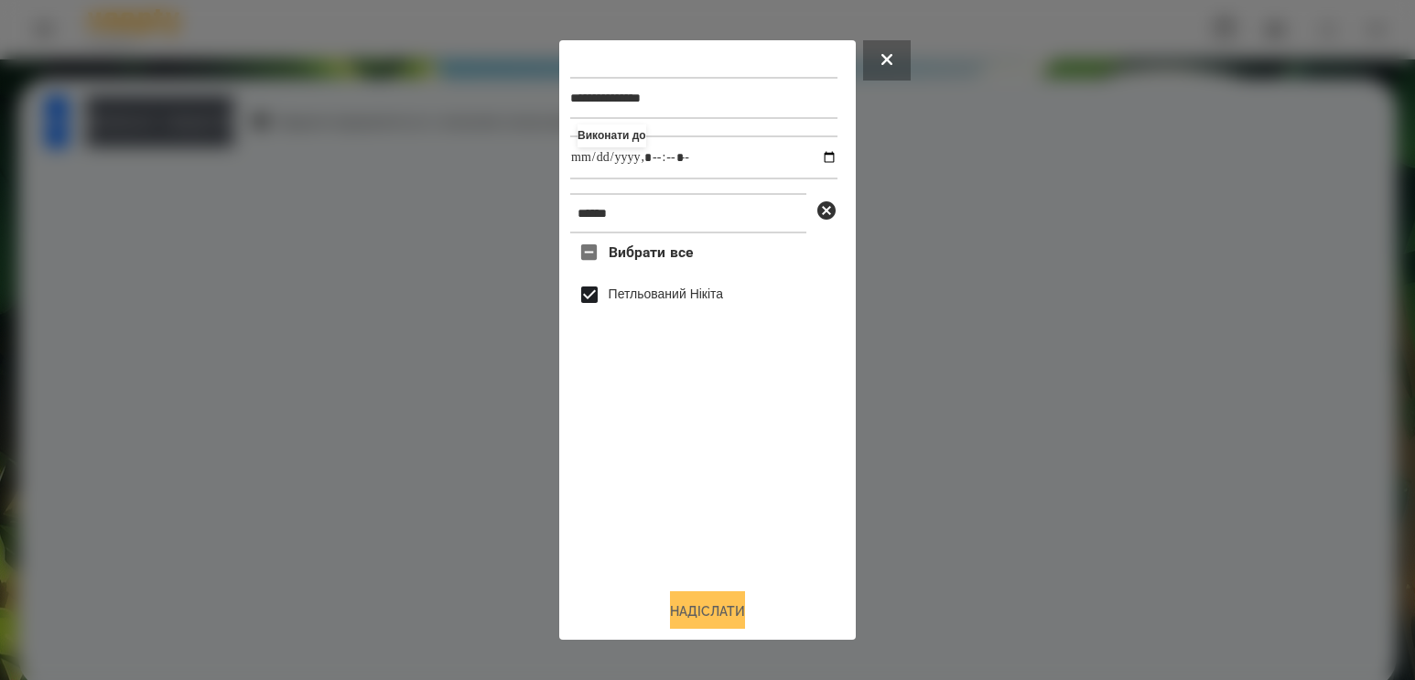
click at [735, 609] on button "Надіслати" at bounding box center [707, 611] width 75 height 40
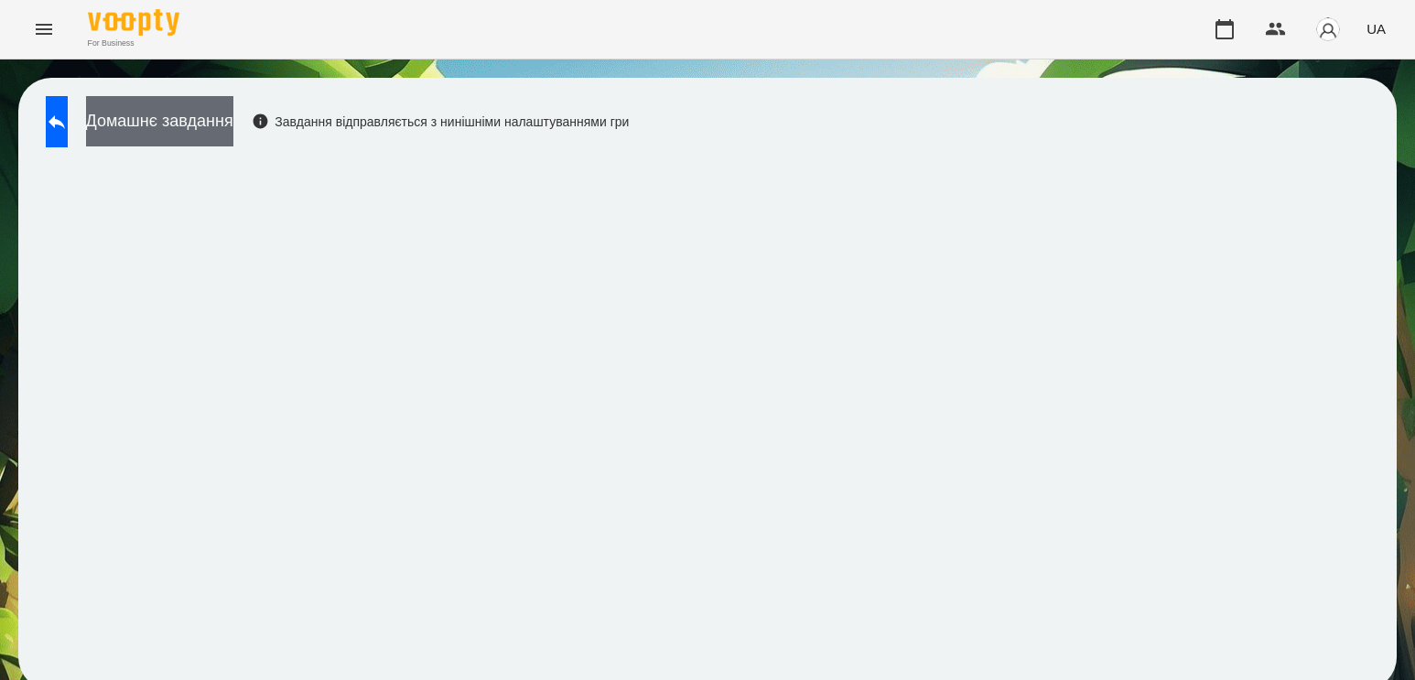
click at [233, 120] on button "Домашнє завдання" at bounding box center [159, 121] width 147 height 50
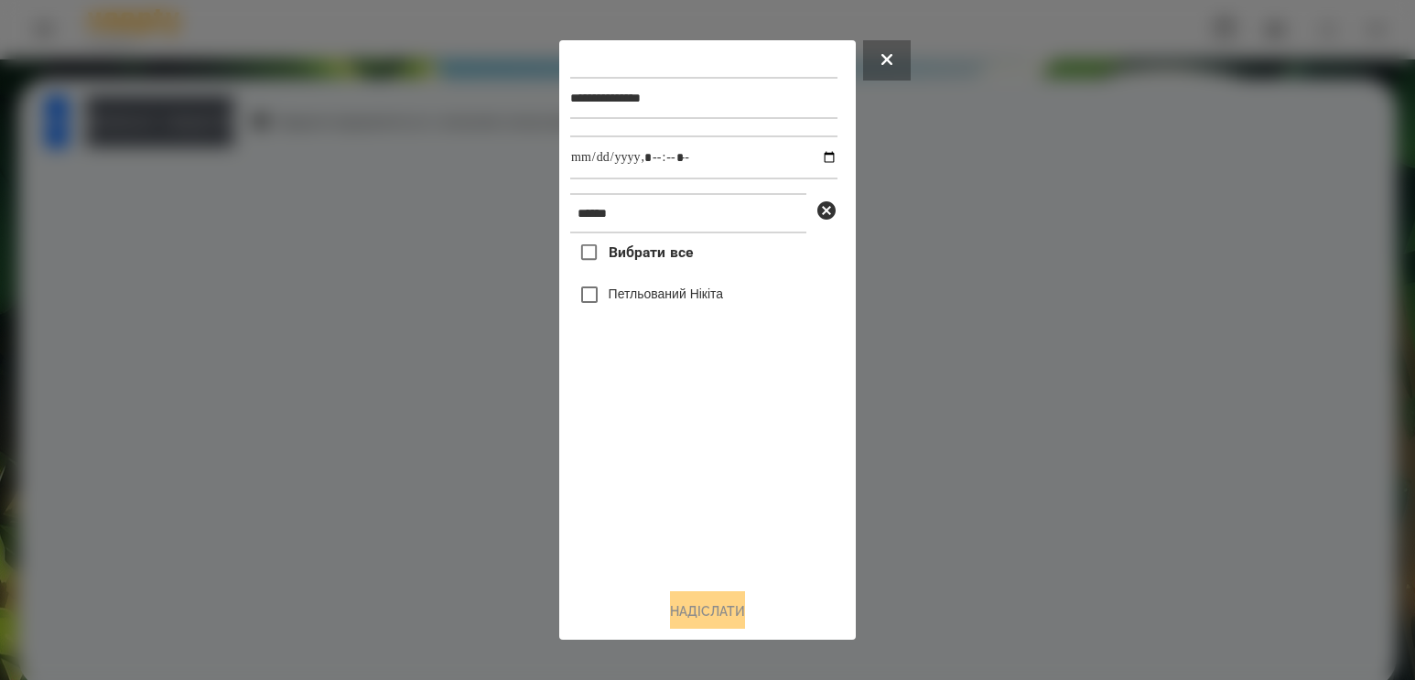
click at [644, 303] on label "Петльований Нікіта" at bounding box center [665, 294] width 115 height 18
click at [711, 615] on button "Надіслати" at bounding box center [707, 611] width 75 height 40
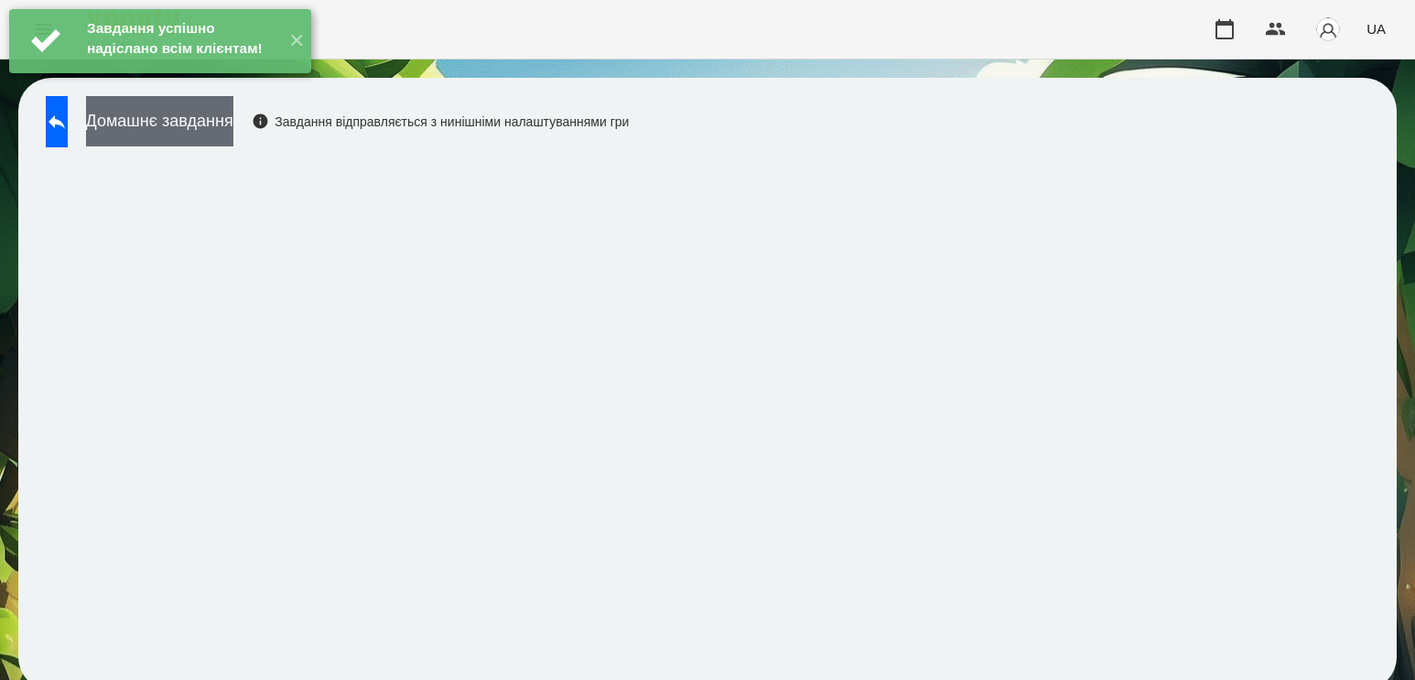
click at [233, 114] on button "Домашнє завдання" at bounding box center [159, 121] width 147 height 50
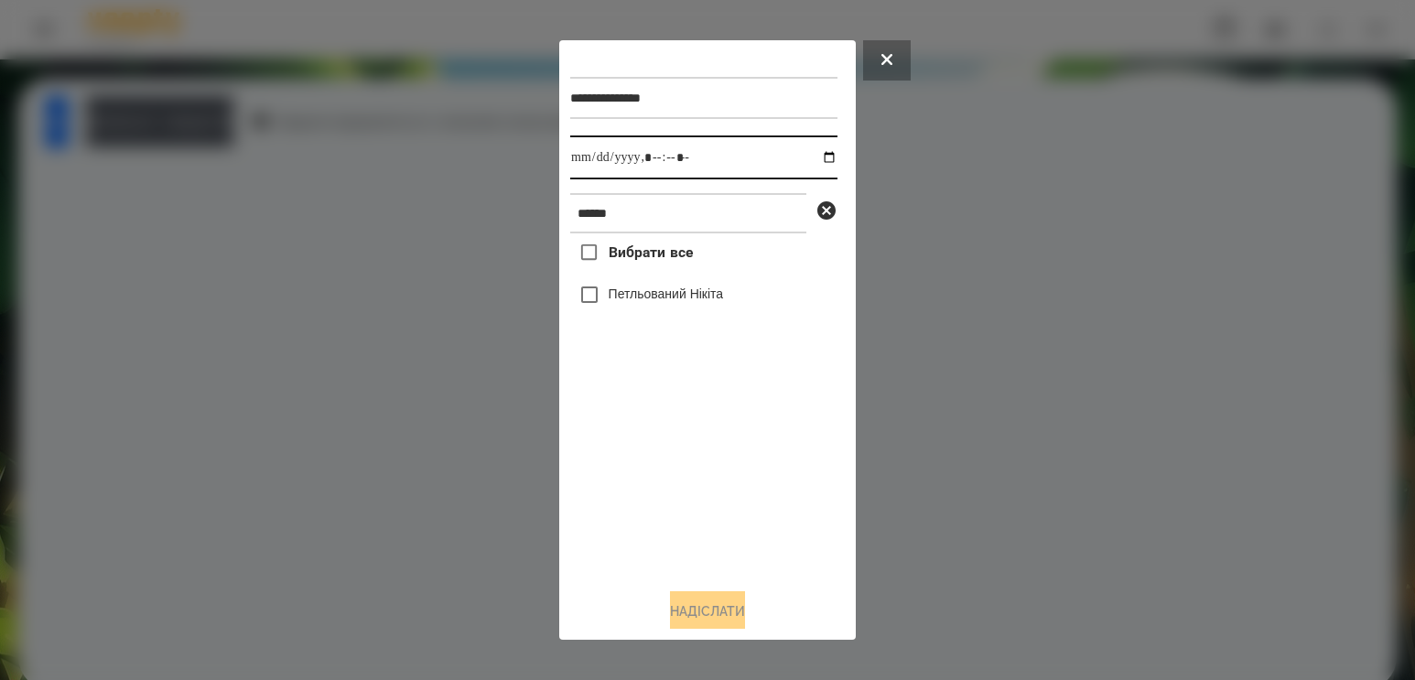
click at [817, 159] on input "datetime-local" at bounding box center [703, 157] width 267 height 44
type input "**********"
click at [671, 505] on div "Вибрати все [PERSON_NAME]" at bounding box center [703, 403] width 267 height 340
click at [655, 303] on label "Петльований Нікіта" at bounding box center [665, 294] width 115 height 18
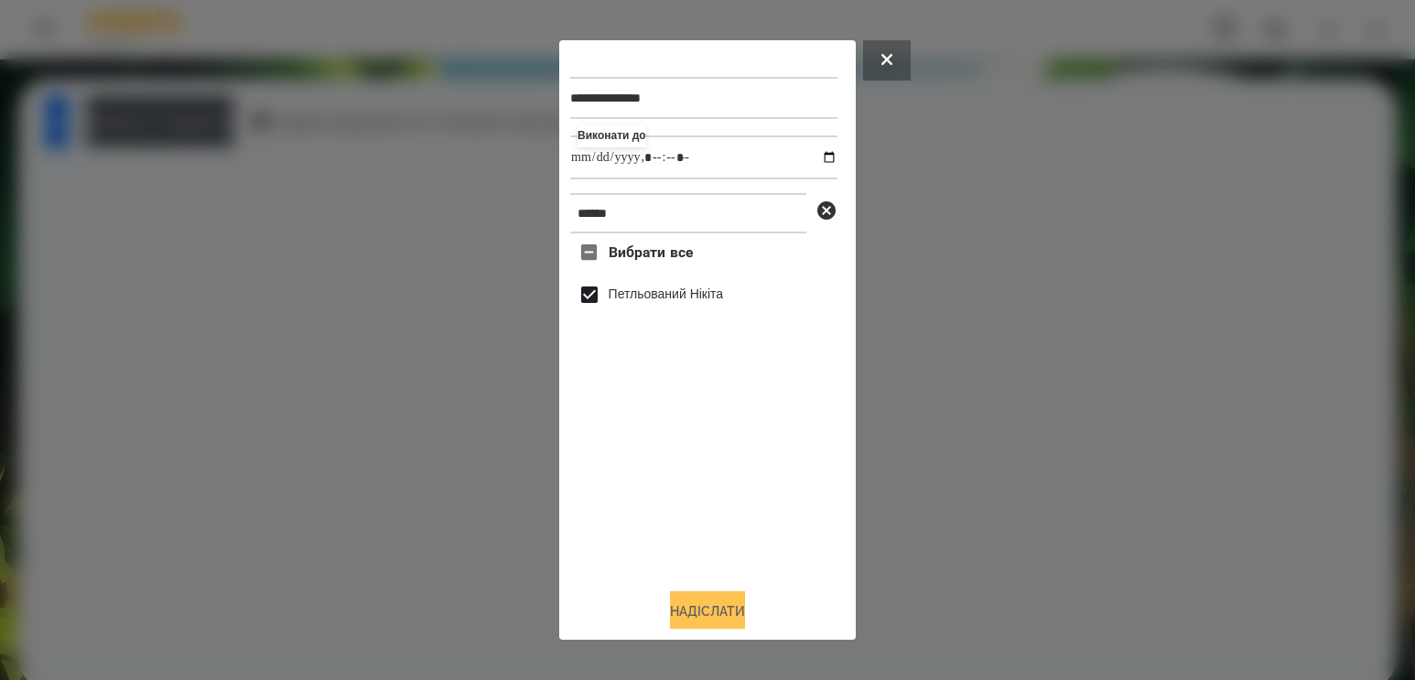
click at [707, 608] on button "Надіслати" at bounding box center [707, 611] width 75 height 40
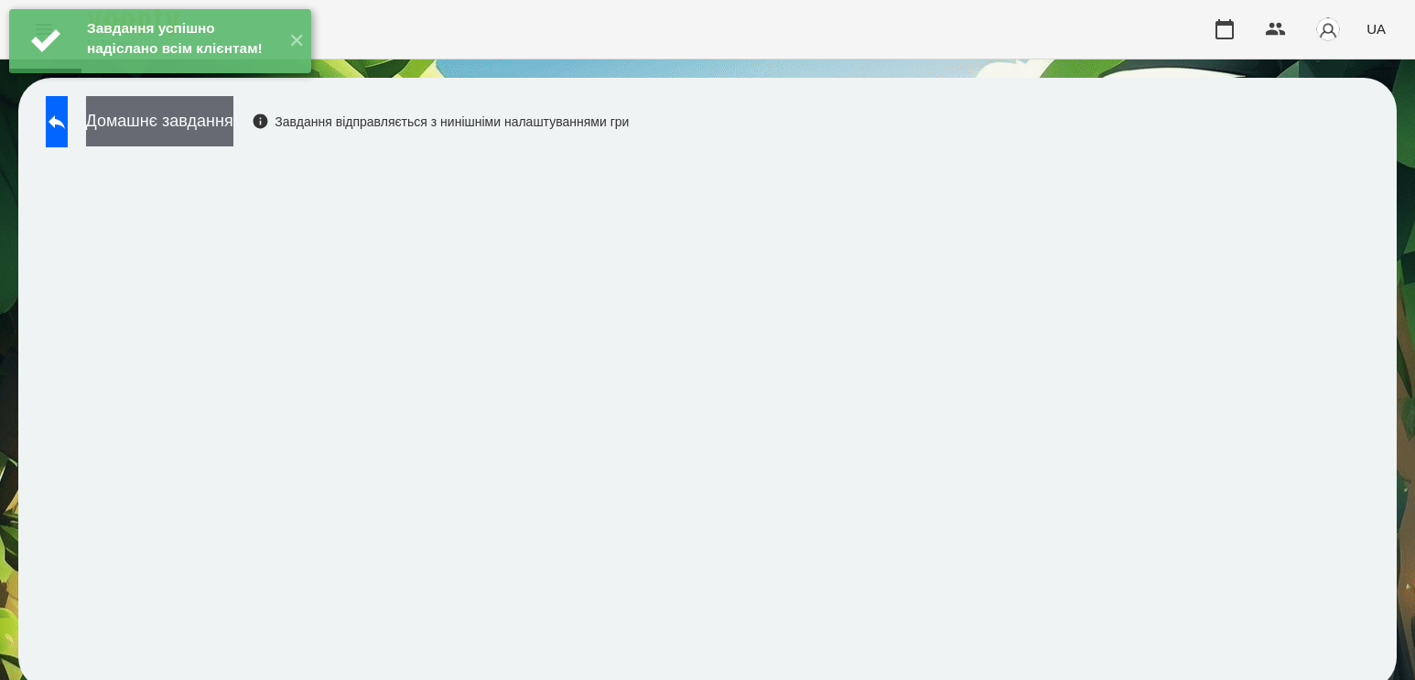
click at [233, 130] on button "Домашнє завдання" at bounding box center [159, 121] width 147 height 50
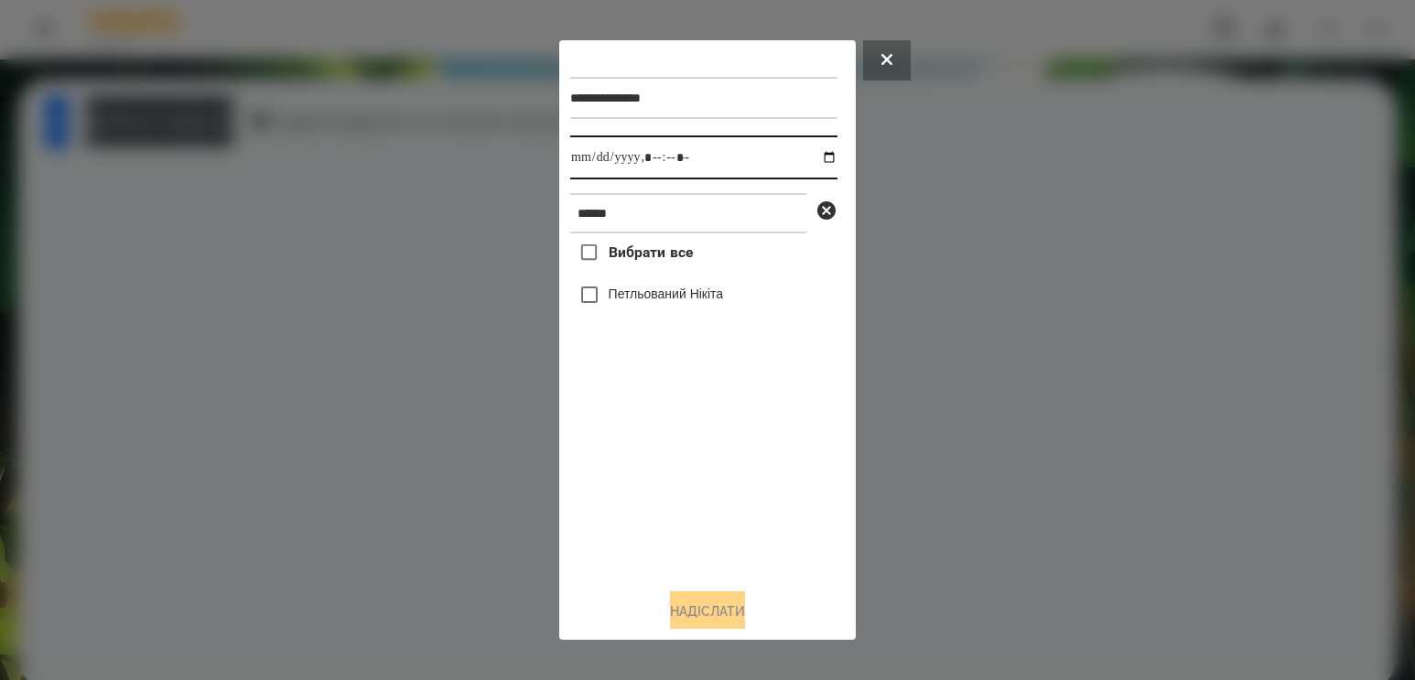
click at [811, 168] on input "datetime-local" at bounding box center [703, 157] width 267 height 44
type input "**********"
click at [631, 512] on div "Вибрати все [PERSON_NAME]" at bounding box center [703, 403] width 267 height 340
click at [644, 297] on label "Петльований Нікіта" at bounding box center [665, 294] width 115 height 18
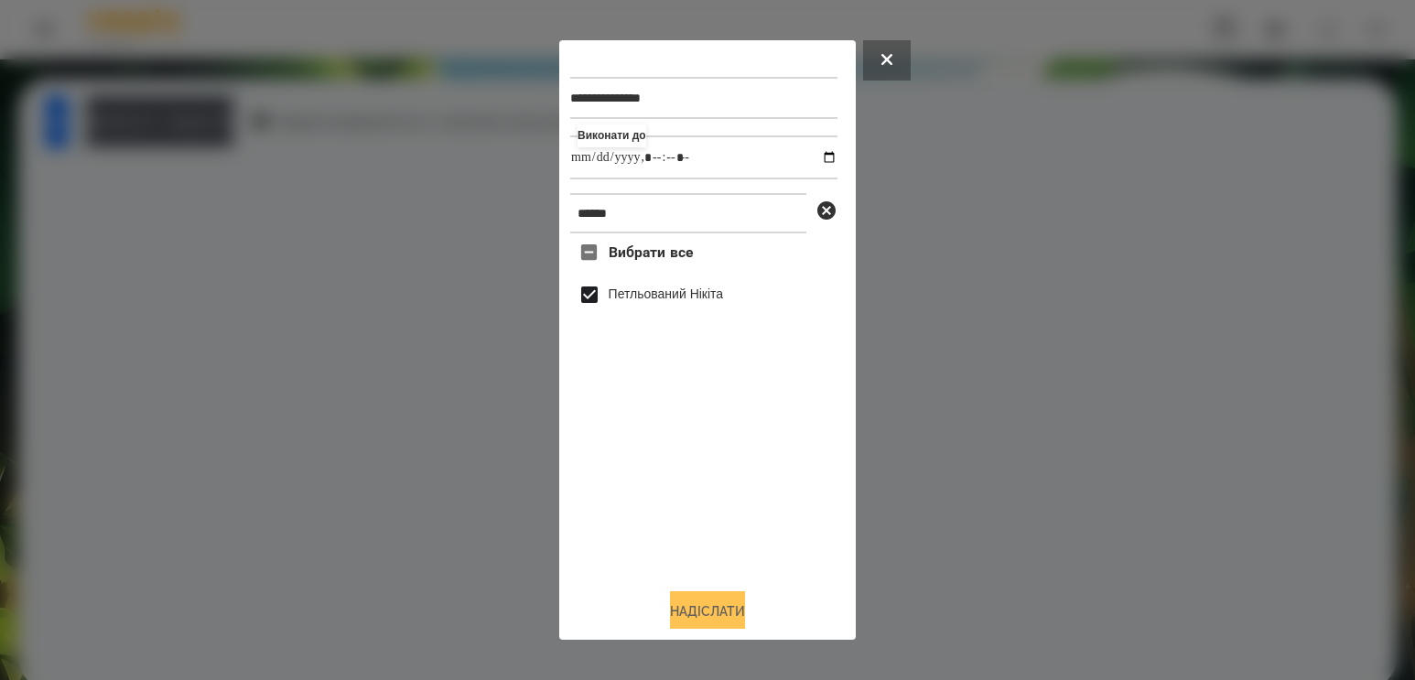
click at [698, 605] on button "Надіслати" at bounding box center [707, 611] width 75 height 40
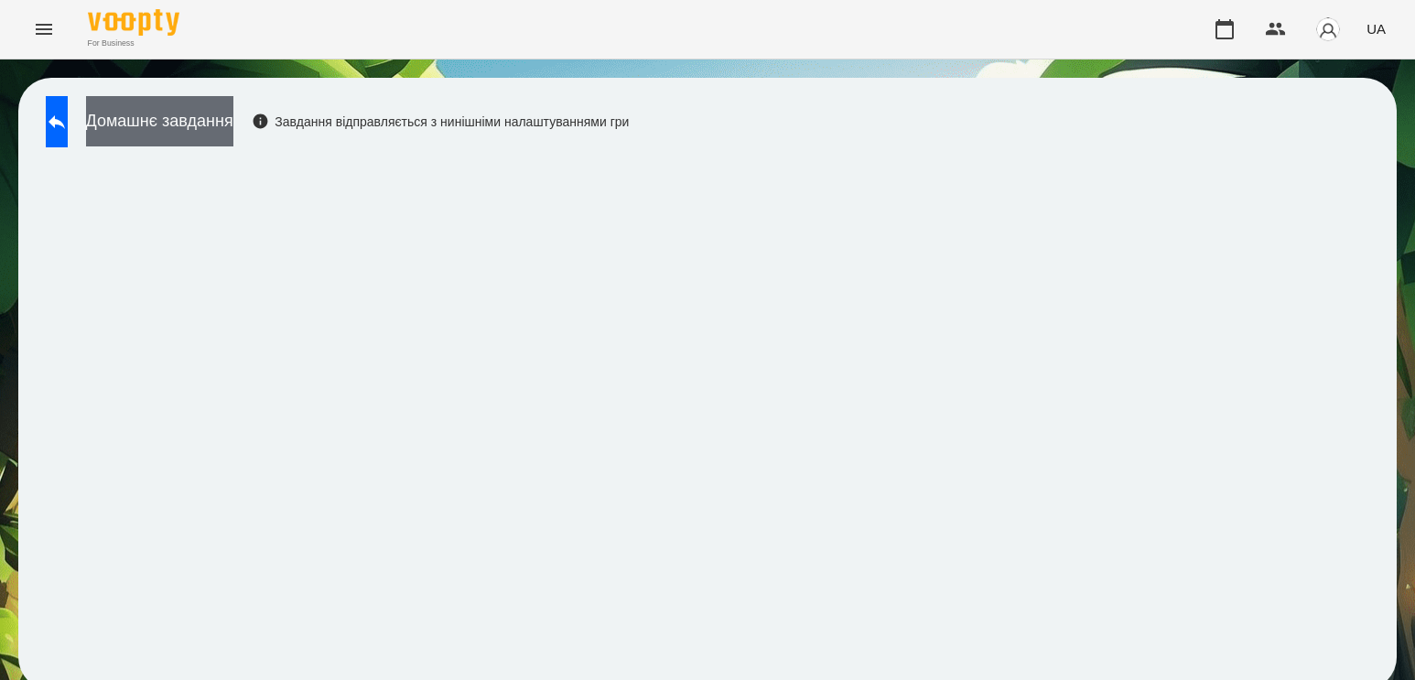
click at [233, 133] on button "Домашнє завдання" at bounding box center [159, 121] width 147 height 50
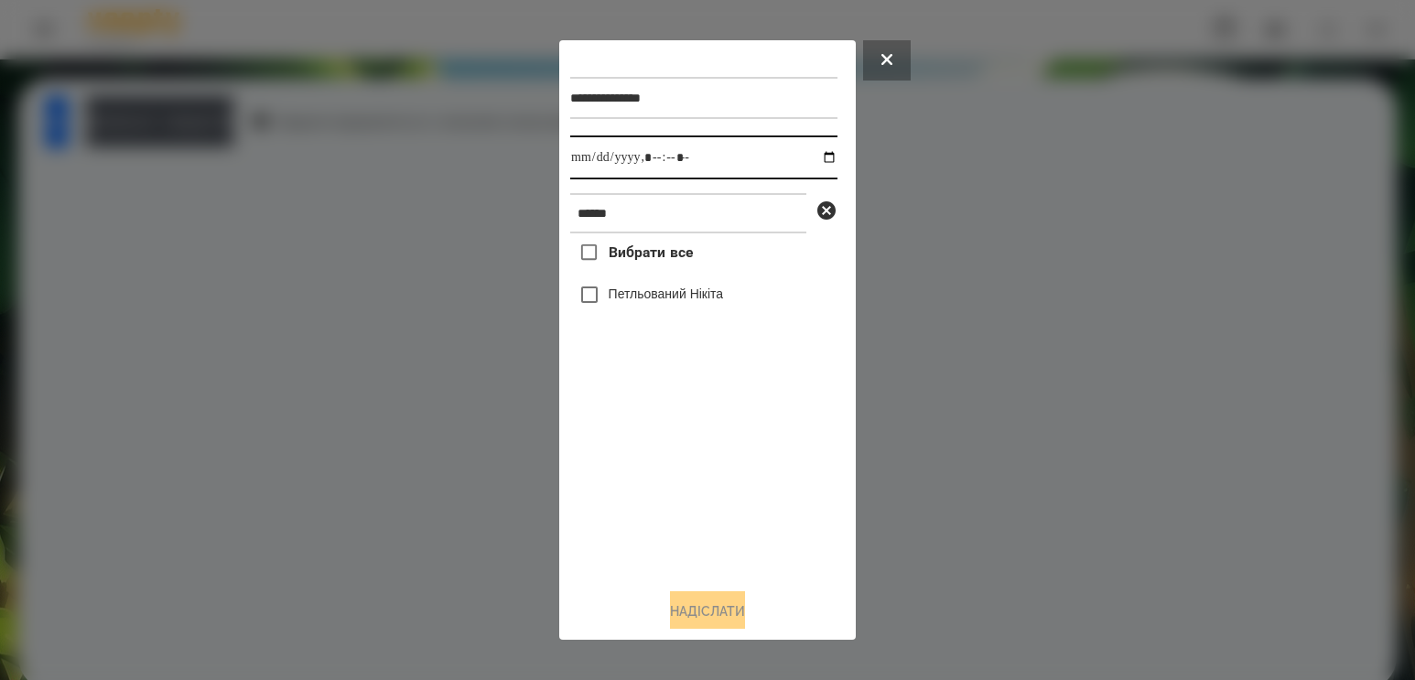
click at [803, 154] on input "datetime-local" at bounding box center [703, 157] width 267 height 44
type input "**********"
click at [631, 460] on div "Вибрати все [PERSON_NAME]" at bounding box center [703, 403] width 267 height 340
click at [655, 289] on div "Петльований Нікіта" at bounding box center [703, 294] width 267 height 38
click at [657, 303] on label "Петльований Нікіта" at bounding box center [665, 294] width 115 height 18
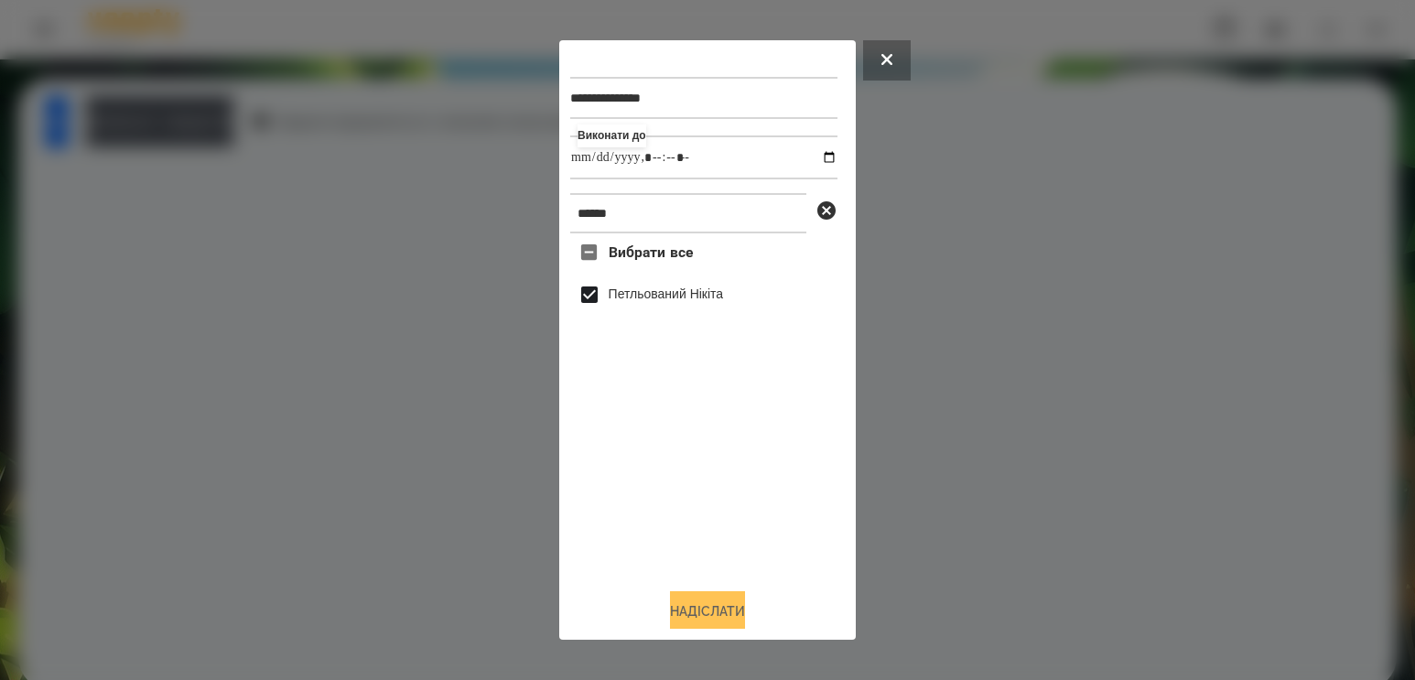
click at [710, 625] on button "Надіслати" at bounding box center [707, 611] width 75 height 40
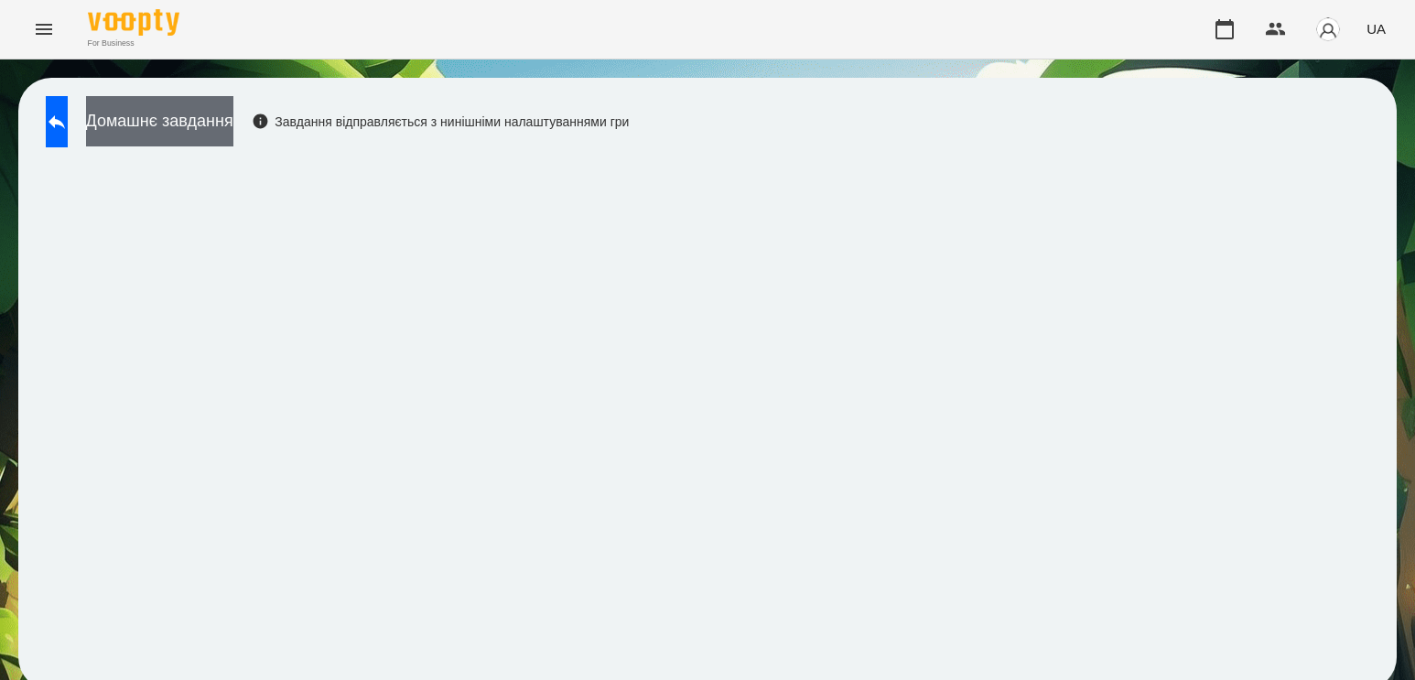
click at [233, 138] on button "Домашнє завдання" at bounding box center [159, 121] width 147 height 50
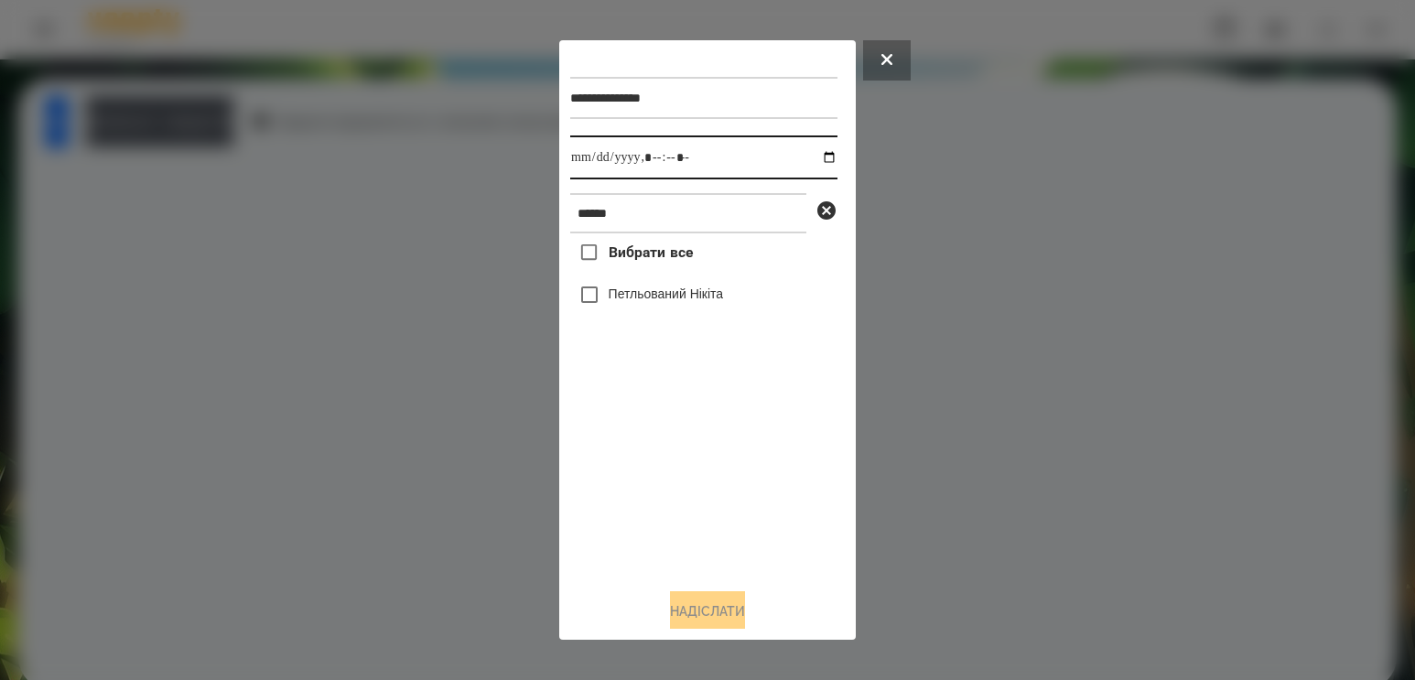
click at [816, 156] on input "datetime-local" at bounding box center [703, 157] width 267 height 44
type input "**********"
drag, startPoint x: 640, startPoint y: 486, endPoint x: 639, endPoint y: 436, distance: 50.4
click at [640, 486] on div "Вибрати все [PERSON_NAME]" at bounding box center [703, 403] width 267 height 340
click at [649, 286] on div "Петльований Нікіта" at bounding box center [703, 294] width 267 height 38
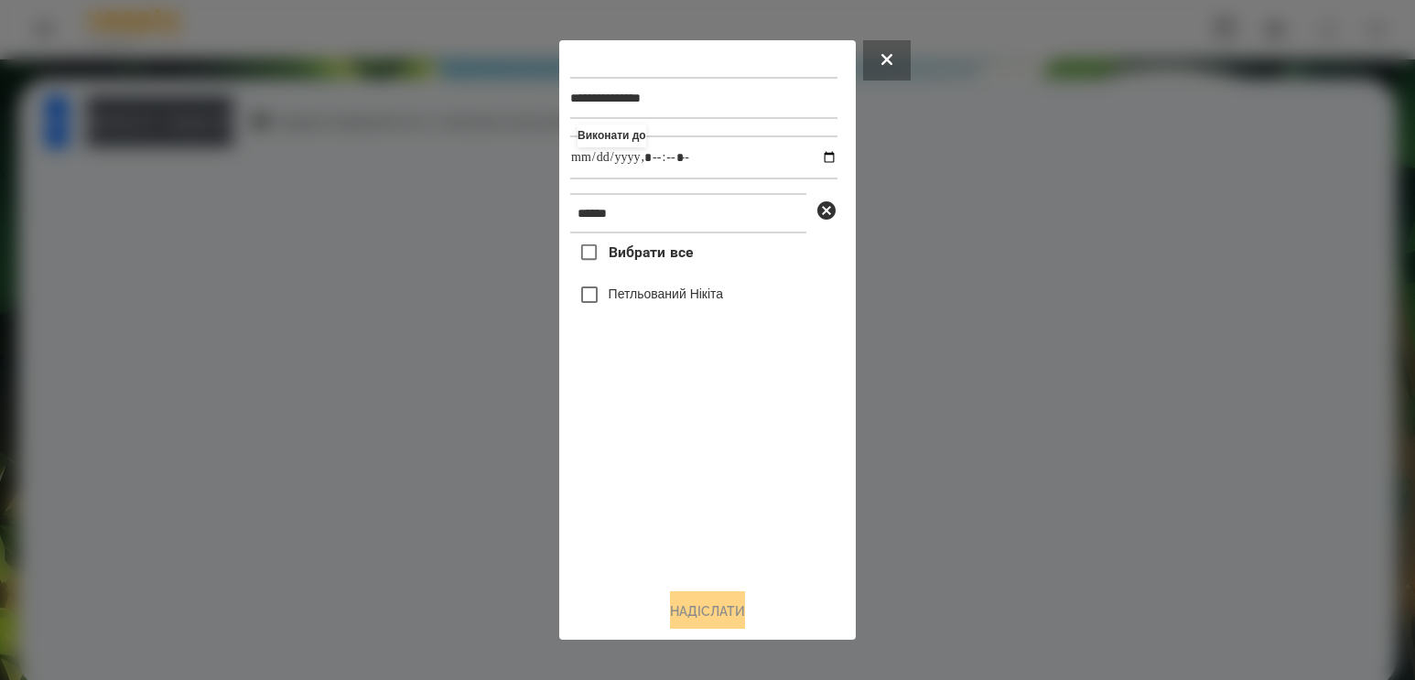
click at [647, 301] on label "Петльований Нікіта" at bounding box center [665, 294] width 115 height 18
click at [675, 603] on button "Надіслати" at bounding box center [707, 611] width 75 height 40
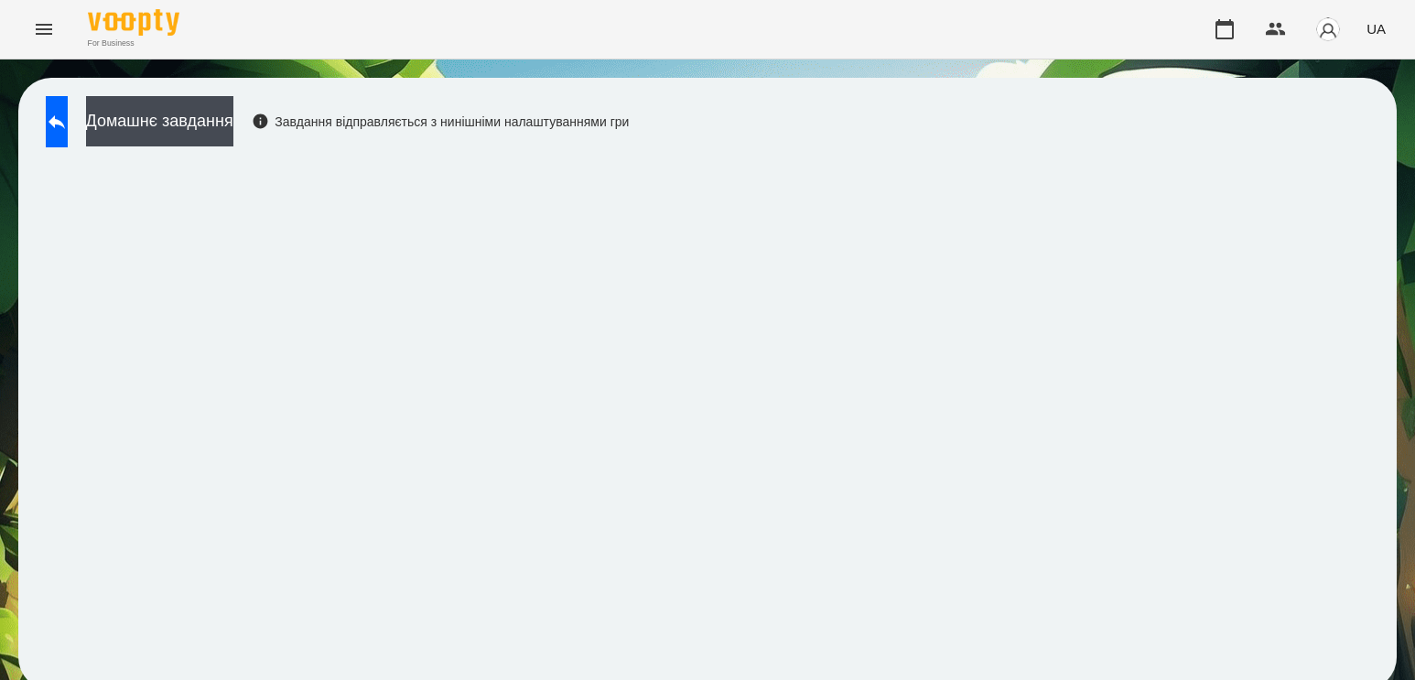
click at [37, 44] on button "Menu" at bounding box center [44, 29] width 44 height 44
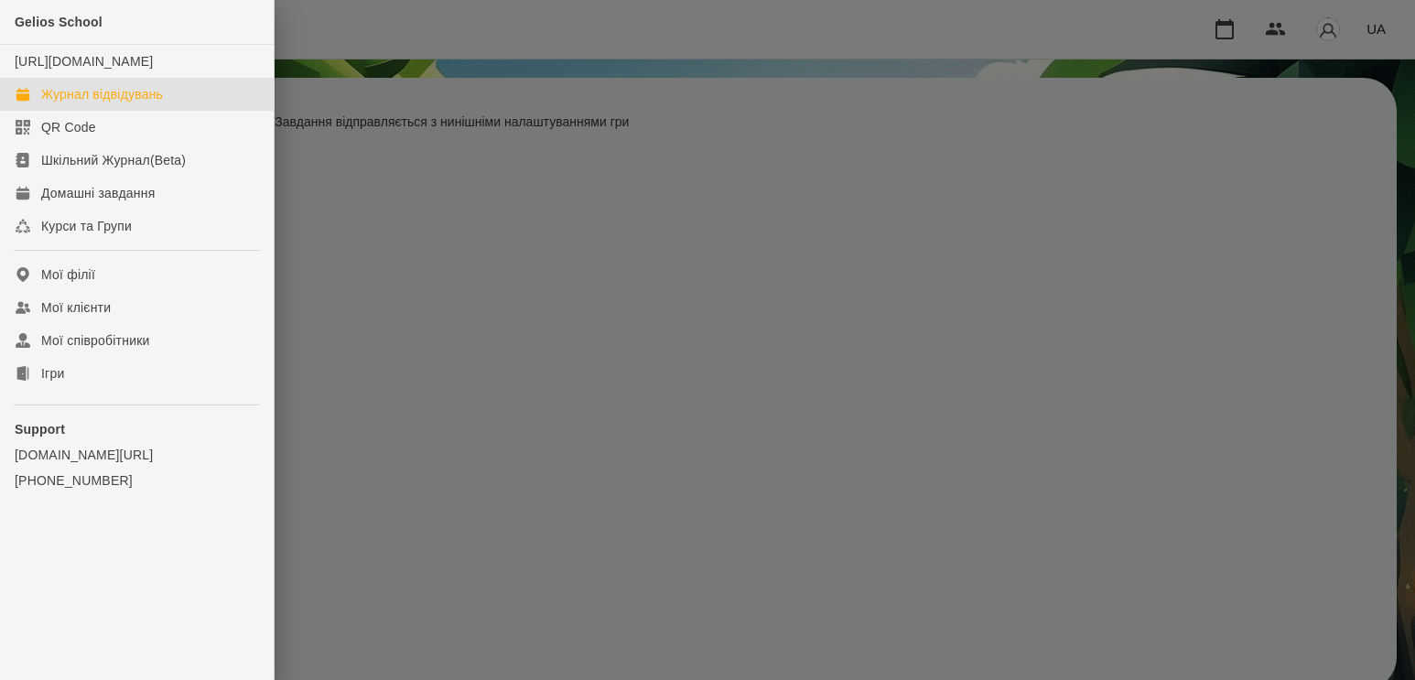
click at [125, 103] on div "Журнал відвідувань" at bounding box center [102, 94] width 122 height 18
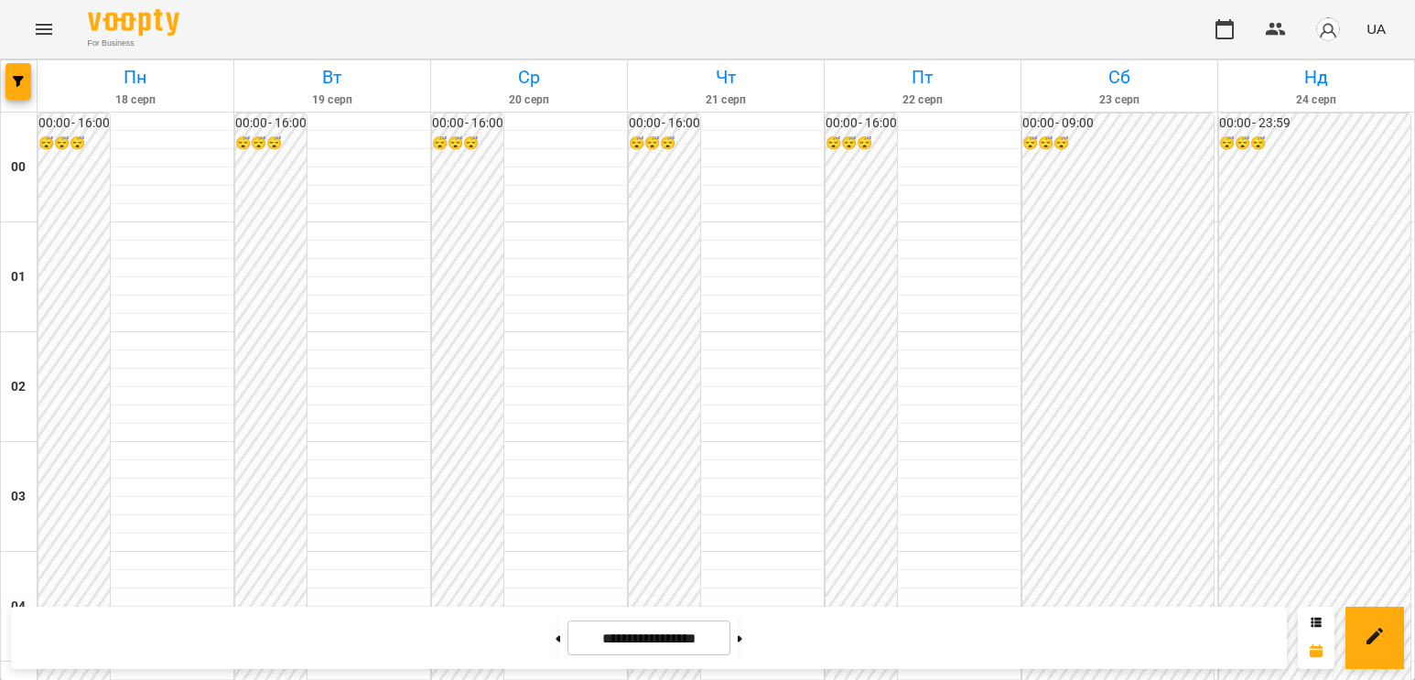
scroll to position [2150, 0]
